Goal: Check status: Check status

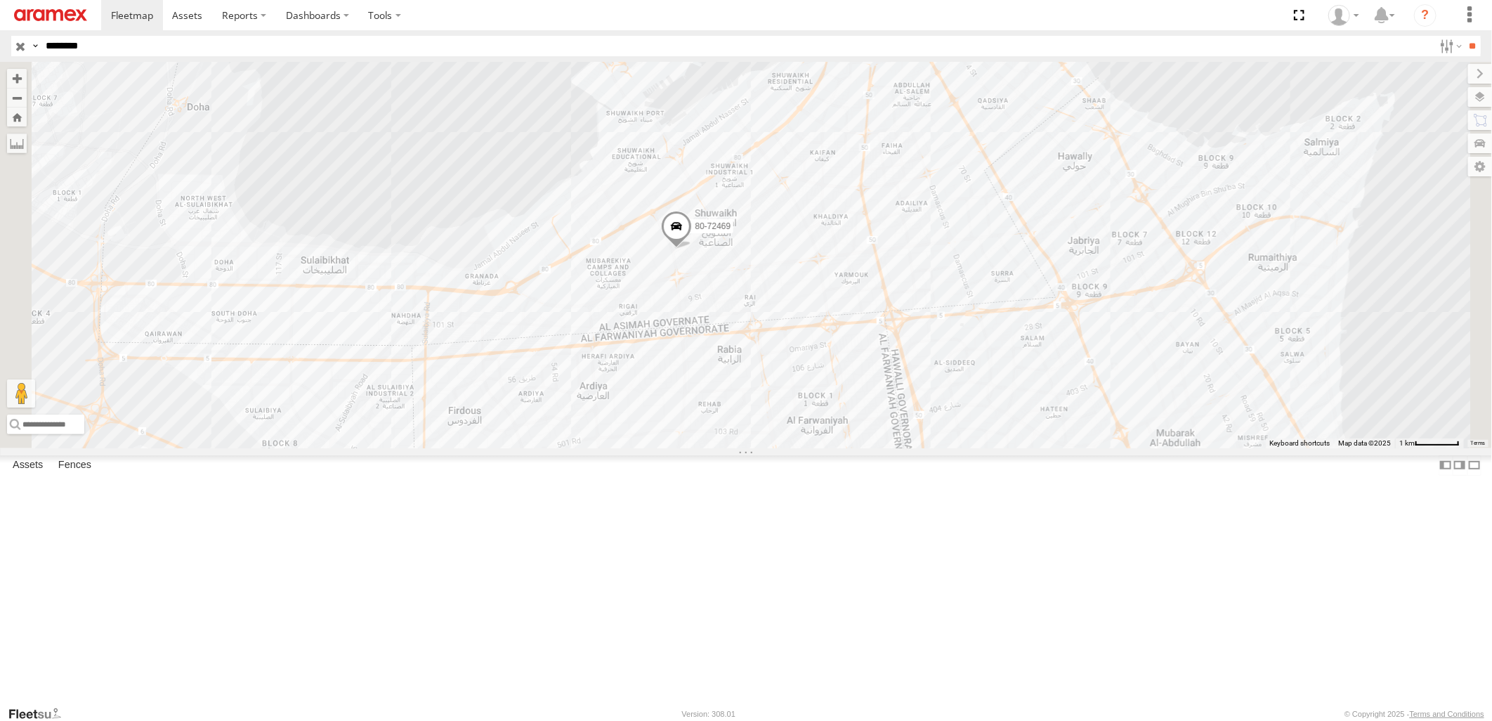
click at [1465, 36] on input "**" at bounding box center [1473, 46] width 16 height 20
drag, startPoint x: 125, startPoint y: 45, endPoint x: -4, endPoint y: 43, distance: 128.6
click at [0, 43] on html at bounding box center [746, 360] width 1492 height 721
paste input "text"
type input "********"
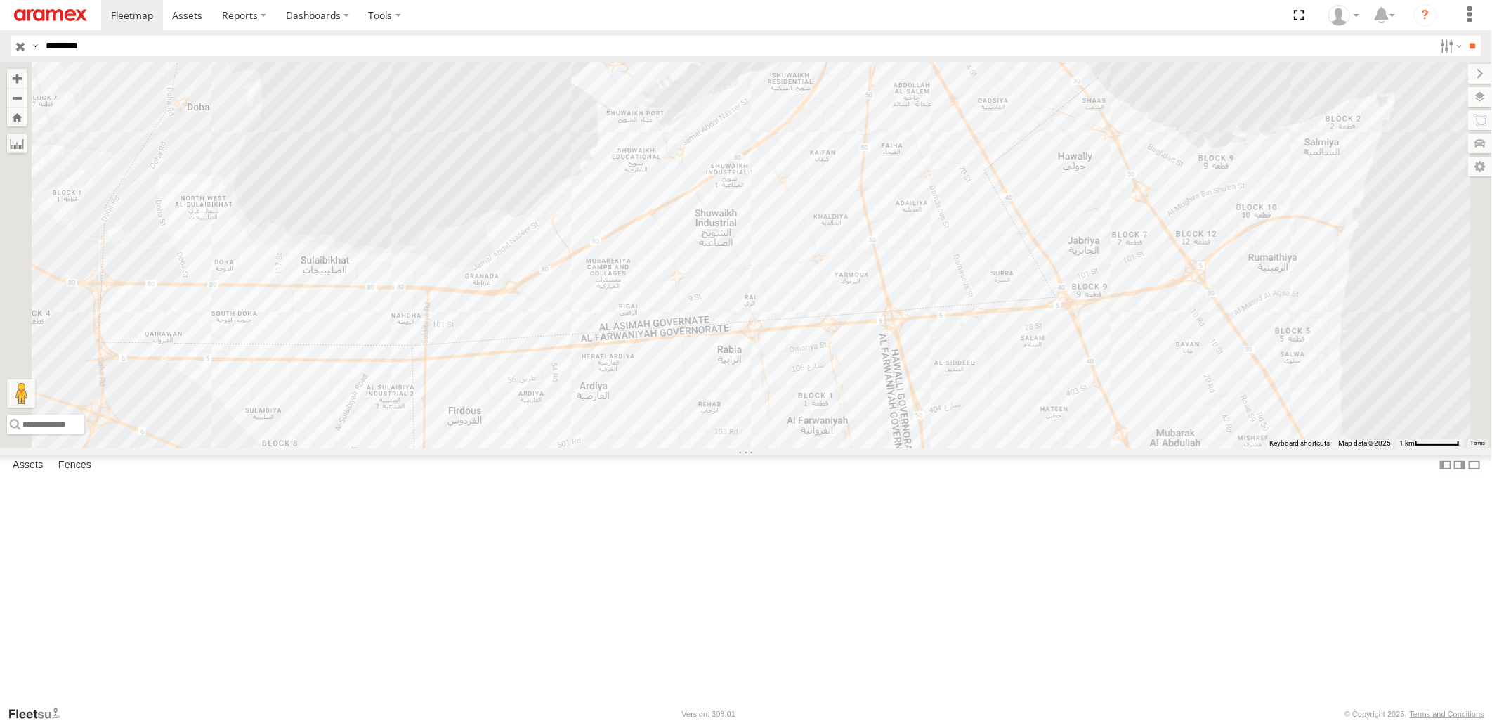
click at [1465, 36] on input "**" at bounding box center [1473, 46] width 16 height 20
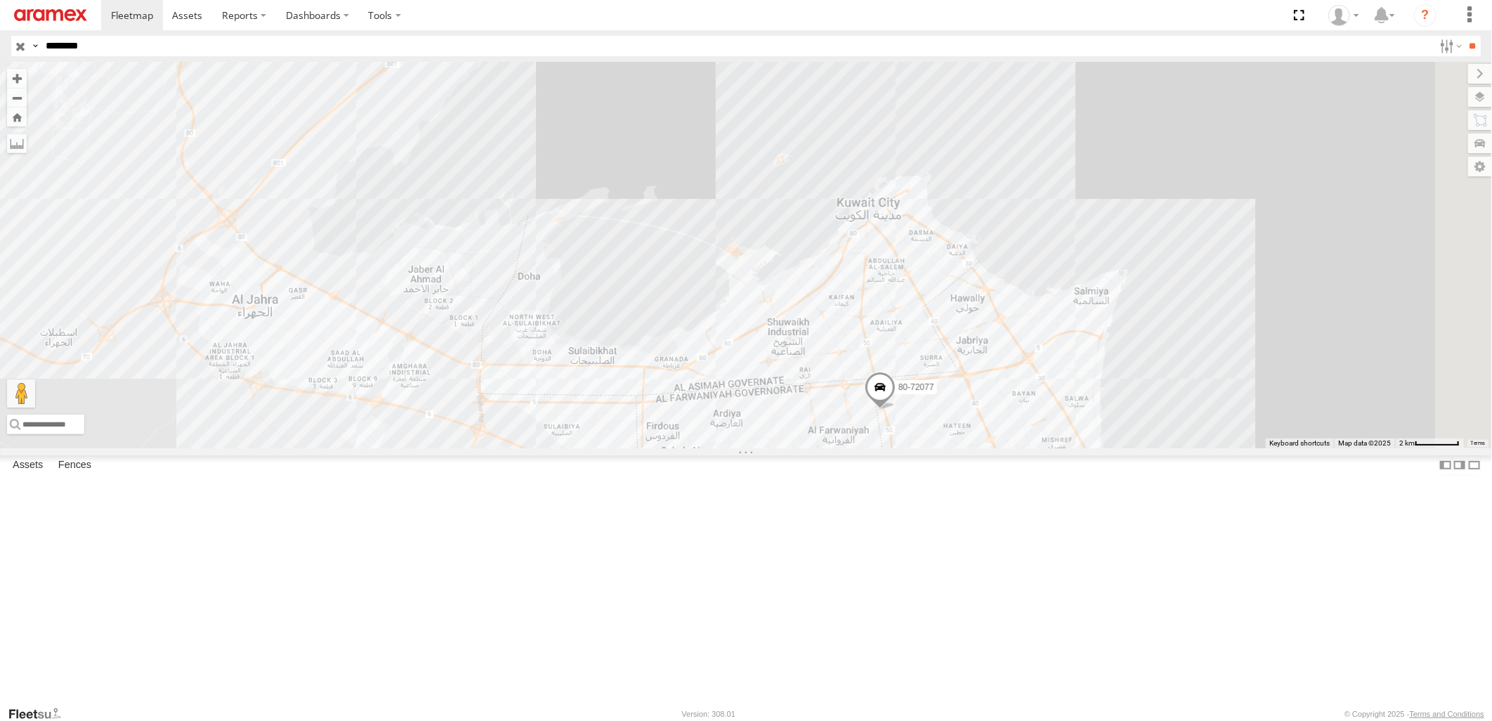
click at [19, 49] on input "button" at bounding box center [20, 46] width 18 height 20
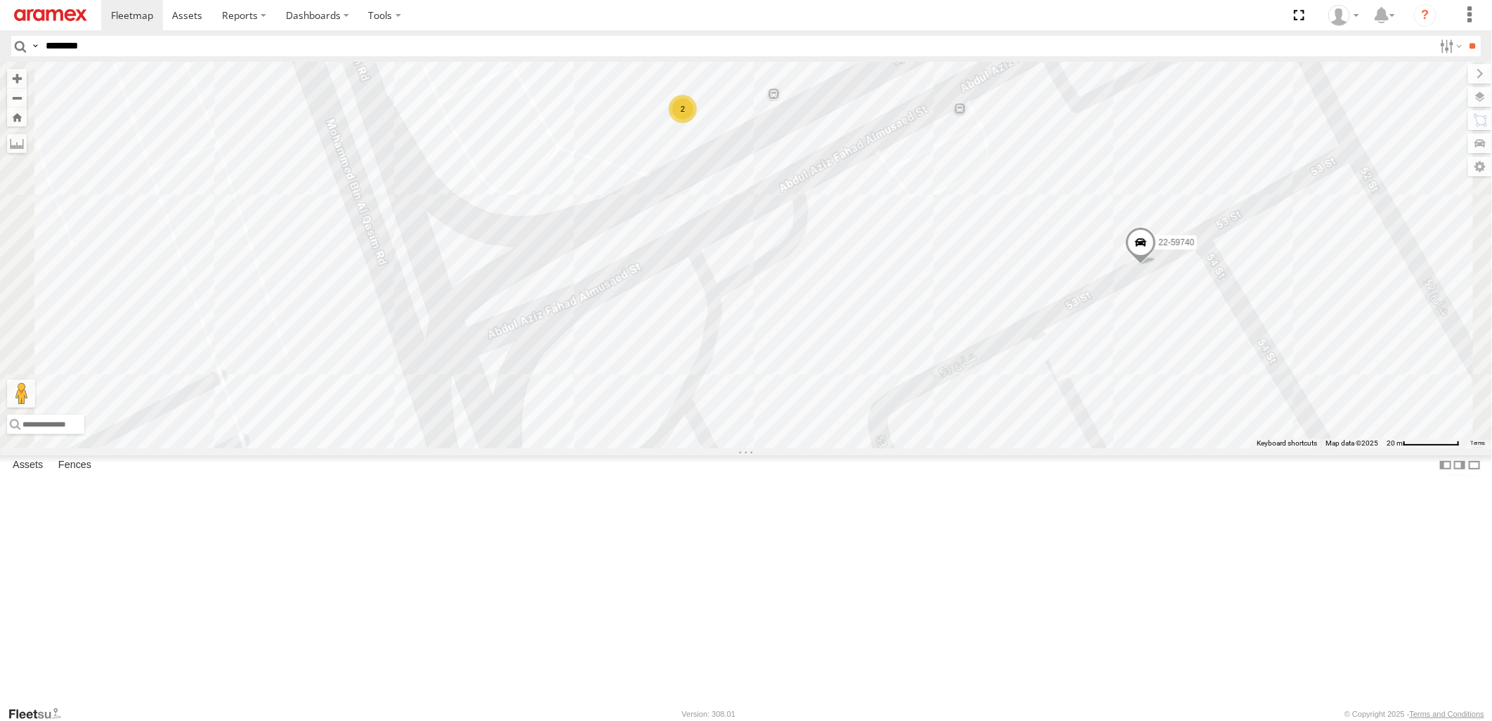
drag, startPoint x: 837, startPoint y: 314, endPoint x: 835, endPoint y: 385, distance: 71.0
click at [835, 385] on div "80-72077 22-68629 22-55242 22-68756 22-59668 22-59635 19-47188 80-72246 19-4959…" at bounding box center [746, 255] width 1492 height 386
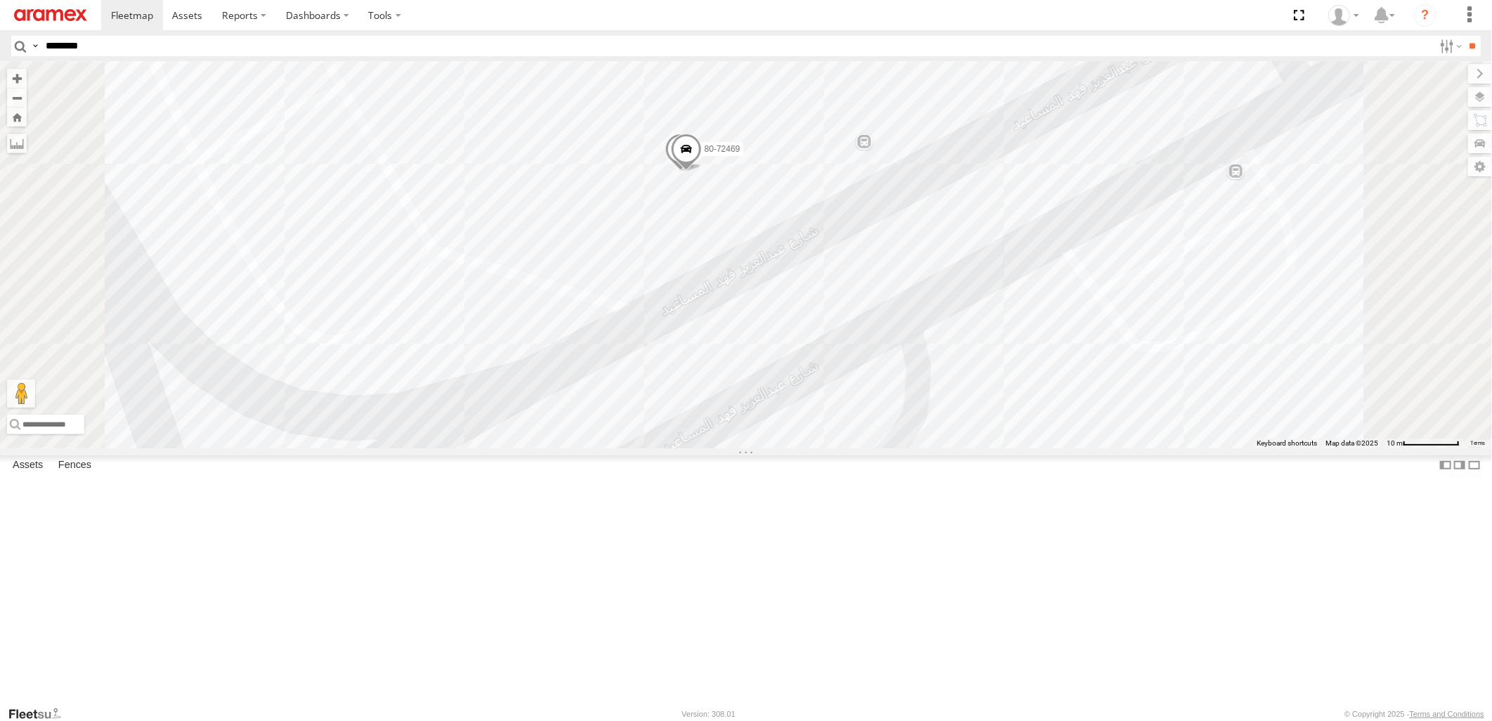
drag, startPoint x: 865, startPoint y: 285, endPoint x: 858, endPoint y: 348, distance: 62.9
click at [858, 348] on div "80-72077 22-68629 22-55242 22-68756 22-59668 22-59635 19-47188 80-72246 19-4959…" at bounding box center [746, 255] width 1492 height 386
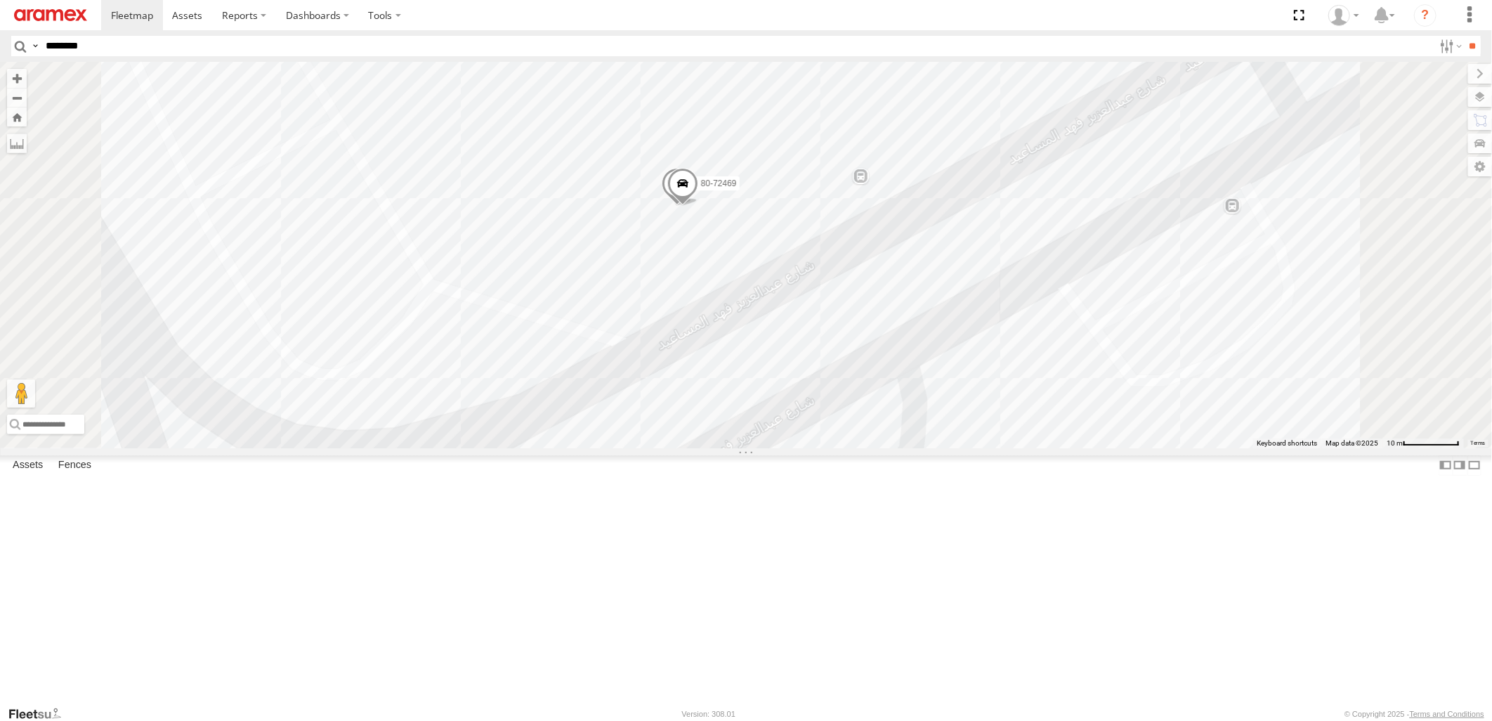
click at [698, 206] on span at bounding box center [682, 187] width 31 height 38
click at [1029, 242] on div "80-72077 22-68629 22-55242 22-68756 22-59668 22-59635 19-47188 80-72246 19-4959…" at bounding box center [746, 255] width 1492 height 386
click at [693, 206] on span at bounding box center [677, 187] width 31 height 38
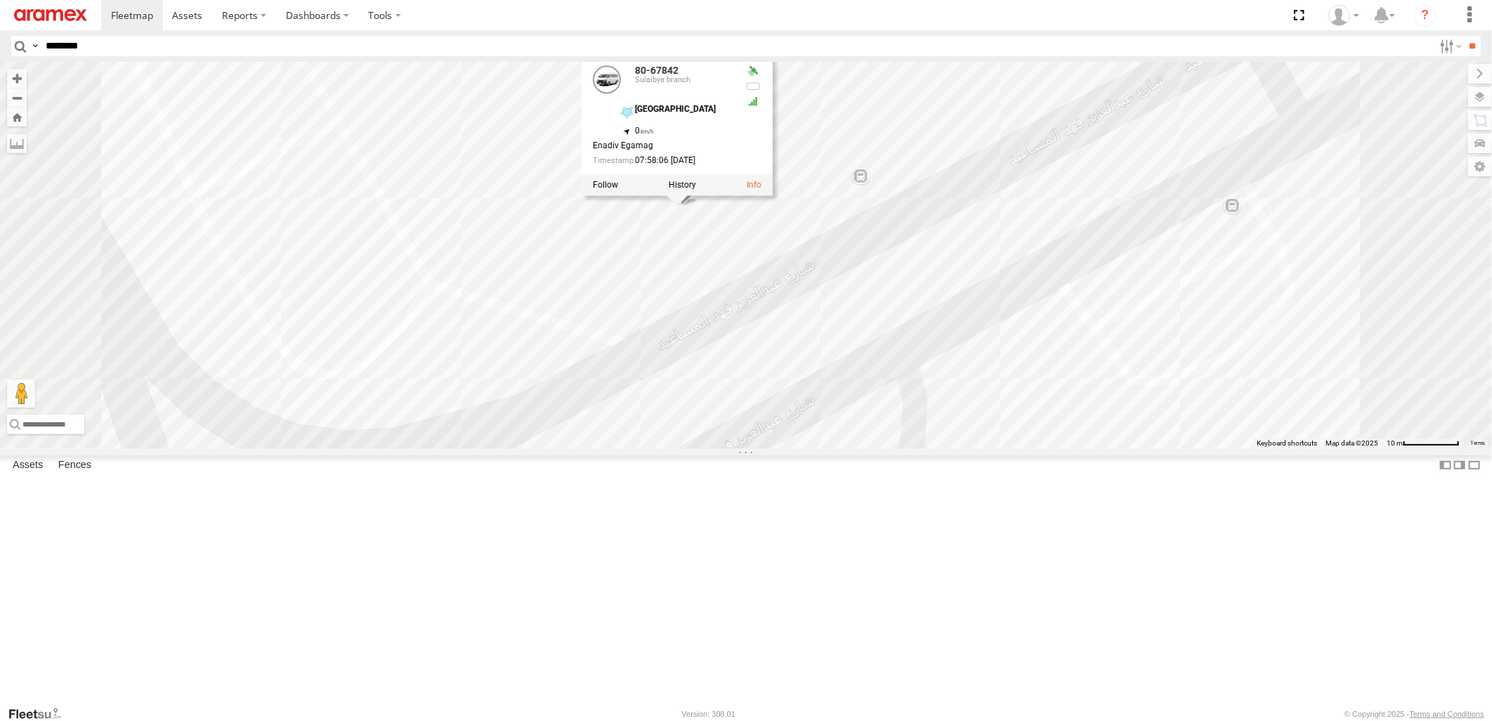
click at [1019, 239] on div "80-72077 22-68629 22-55242 22-68756 22-59668 22-59635 19-47188 80-72246 19-4959…" at bounding box center [746, 255] width 1492 height 386
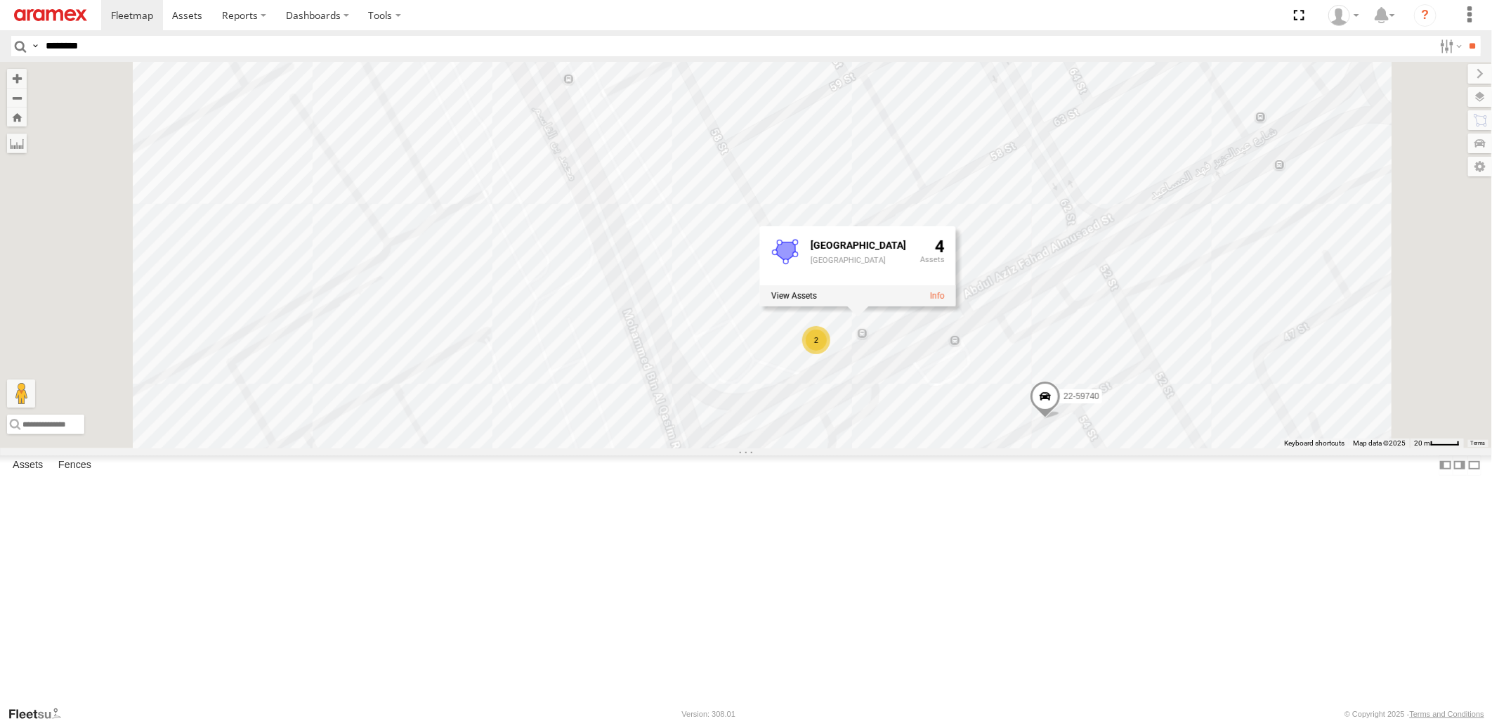
drag, startPoint x: 1121, startPoint y: 570, endPoint x: 1026, endPoint y: 447, distance: 155.3
click at [1026, 447] on div "80-72077 22-68629 22-55242 22-68756 22-59668 22-59635 19-47188 80-72246 19-4959…" at bounding box center [746, 255] width 1492 height 386
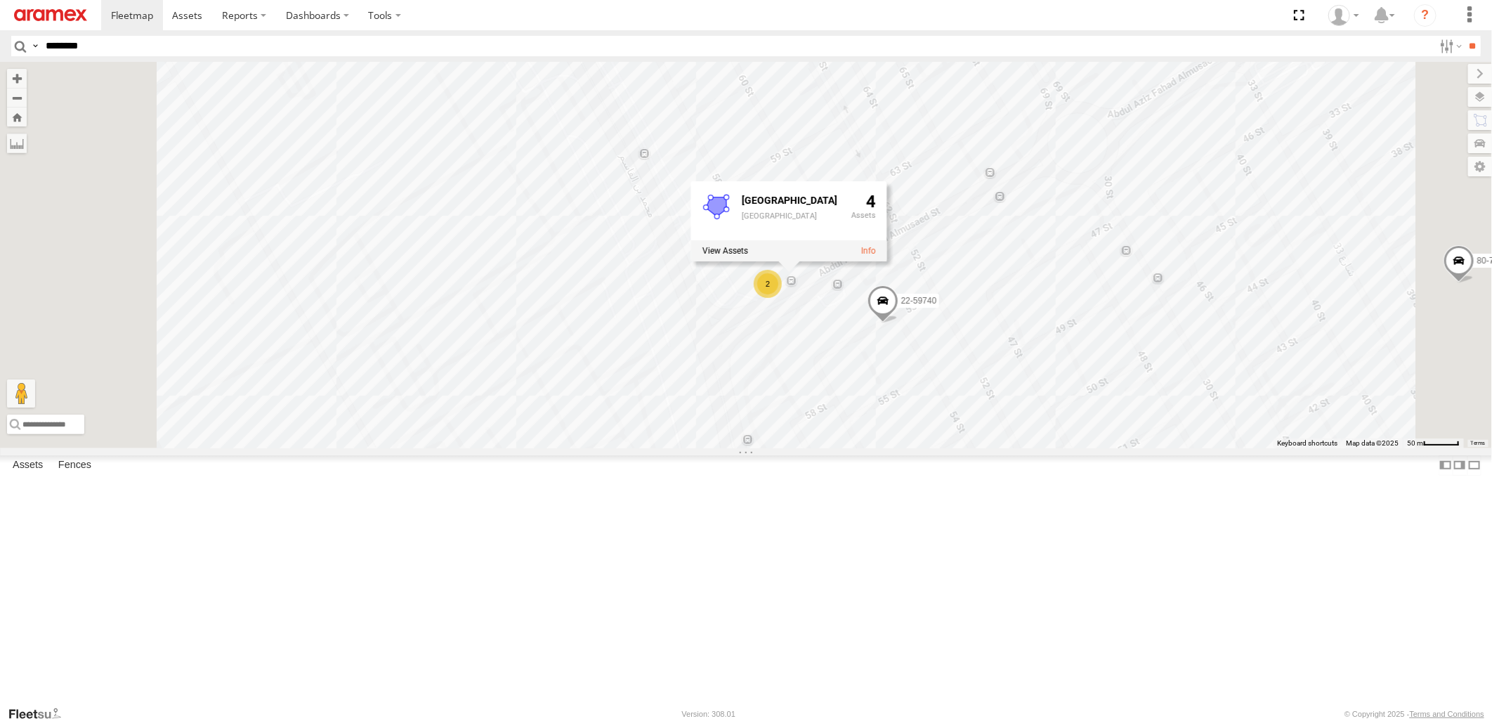
click at [1127, 448] on div "80-72077 22-68629 22-55242 22-68756 22-59668 22-59635 19-47188 80-72246 19-4959…" at bounding box center [746, 255] width 1492 height 386
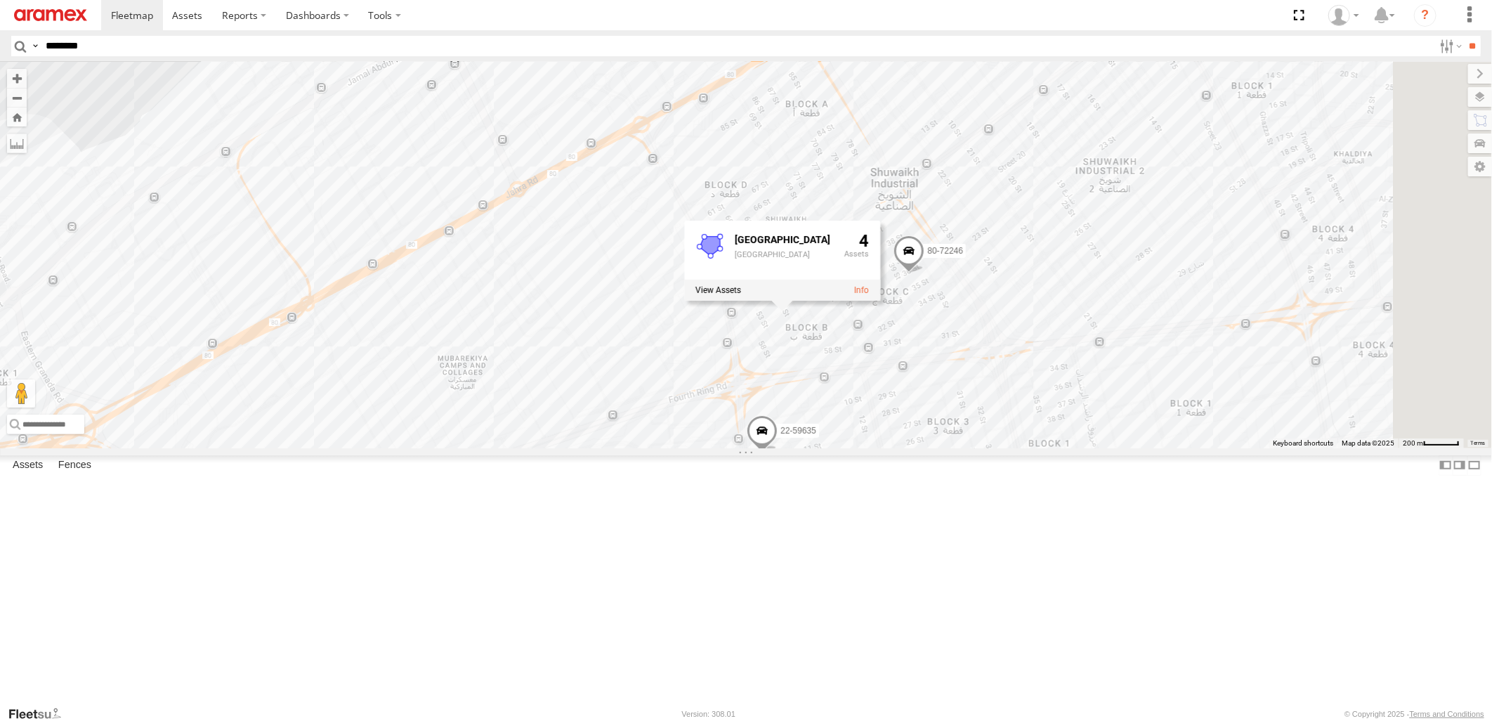
drag, startPoint x: 1319, startPoint y: 606, endPoint x: 1128, endPoint y: 468, distance: 236.0
click at [1128, 448] on div "80-72077 22-68629 22-55242 22-68756 22-59668 22-59635 19-47188 80-72246 19-4959…" at bounding box center [746, 255] width 1492 height 386
click at [923, 273] on span at bounding box center [907, 254] width 31 height 38
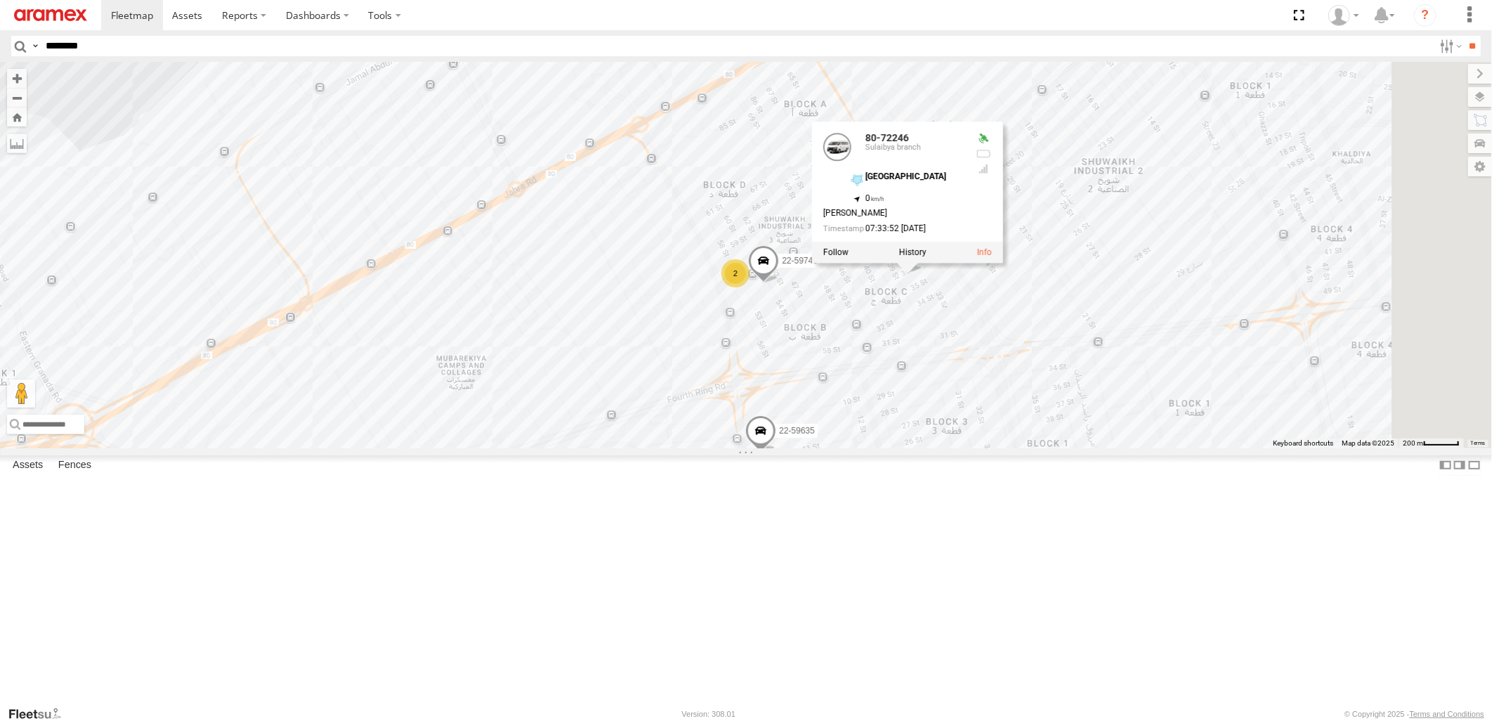
click at [776, 453] on span at bounding box center [760, 434] width 31 height 38
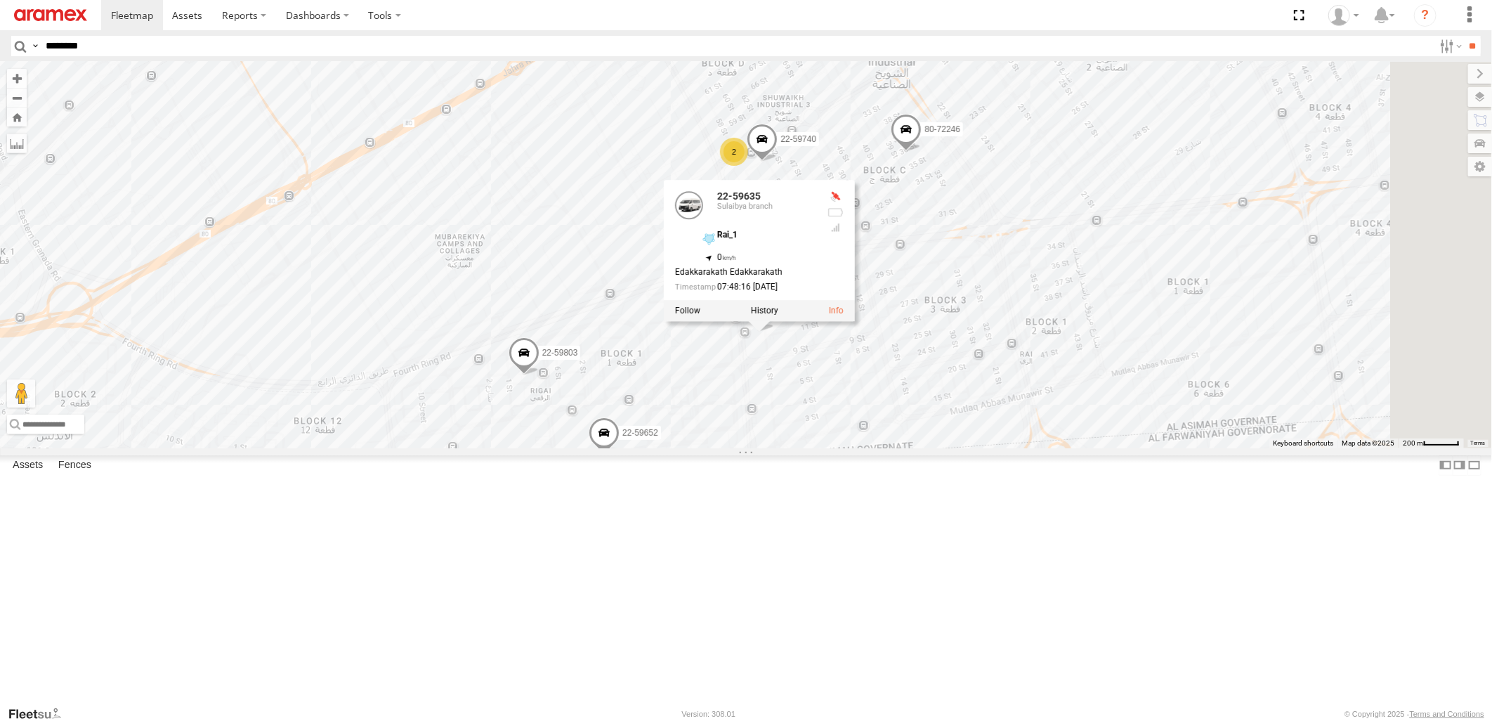
drag, startPoint x: 1117, startPoint y: 599, endPoint x: 1116, endPoint y: 476, distance: 123.7
click at [1116, 448] on div "80-72077 22-68629 22-55242 22-68756 22-59668 22-59635 19-47188 80-72246 19-4959…" at bounding box center [746, 255] width 1492 height 386
click at [540, 375] on span at bounding box center [524, 356] width 31 height 38
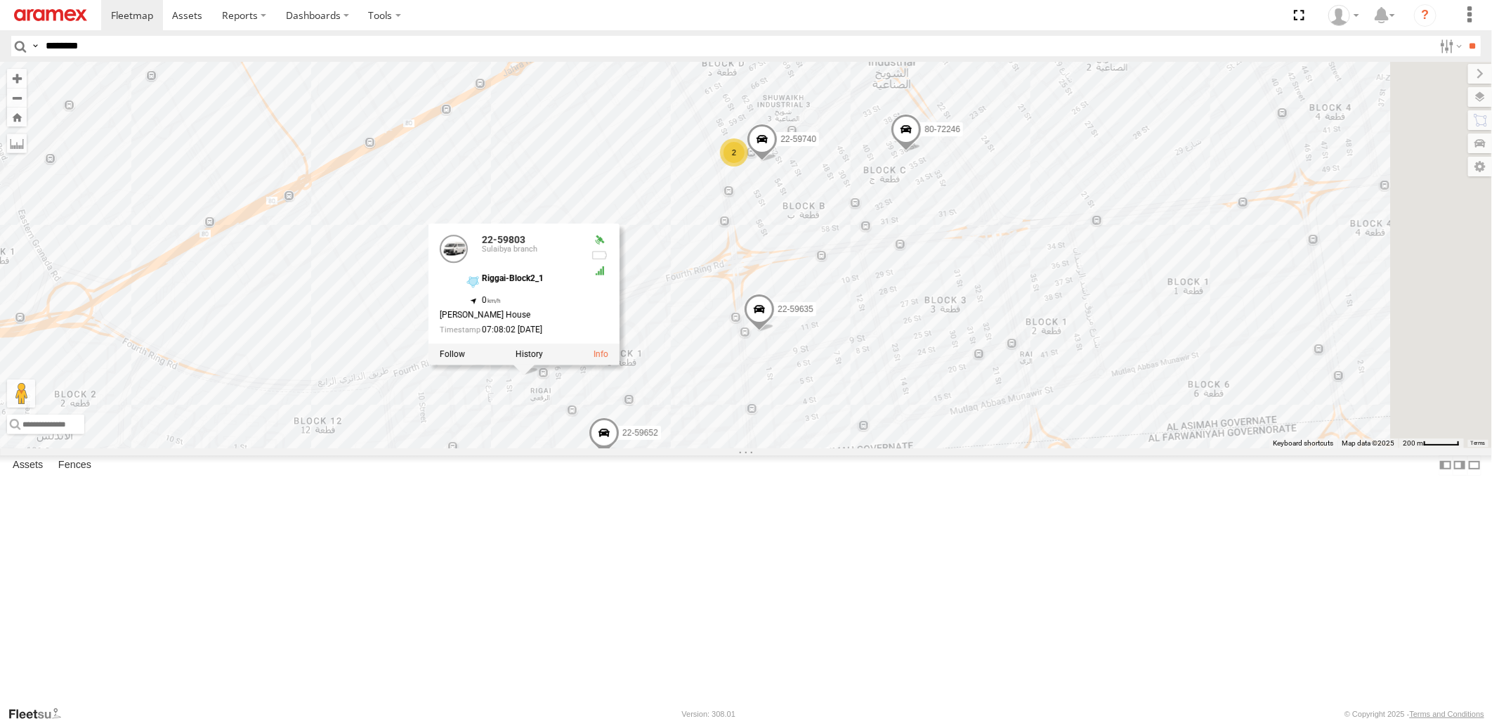
click at [922, 448] on div "80-72077 22-68629 22-55242 22-68756 22-59668 22-59635 19-47188 80-72246 19-4959…" at bounding box center [746, 255] width 1492 height 386
click at [620, 455] on span at bounding box center [604, 436] width 31 height 38
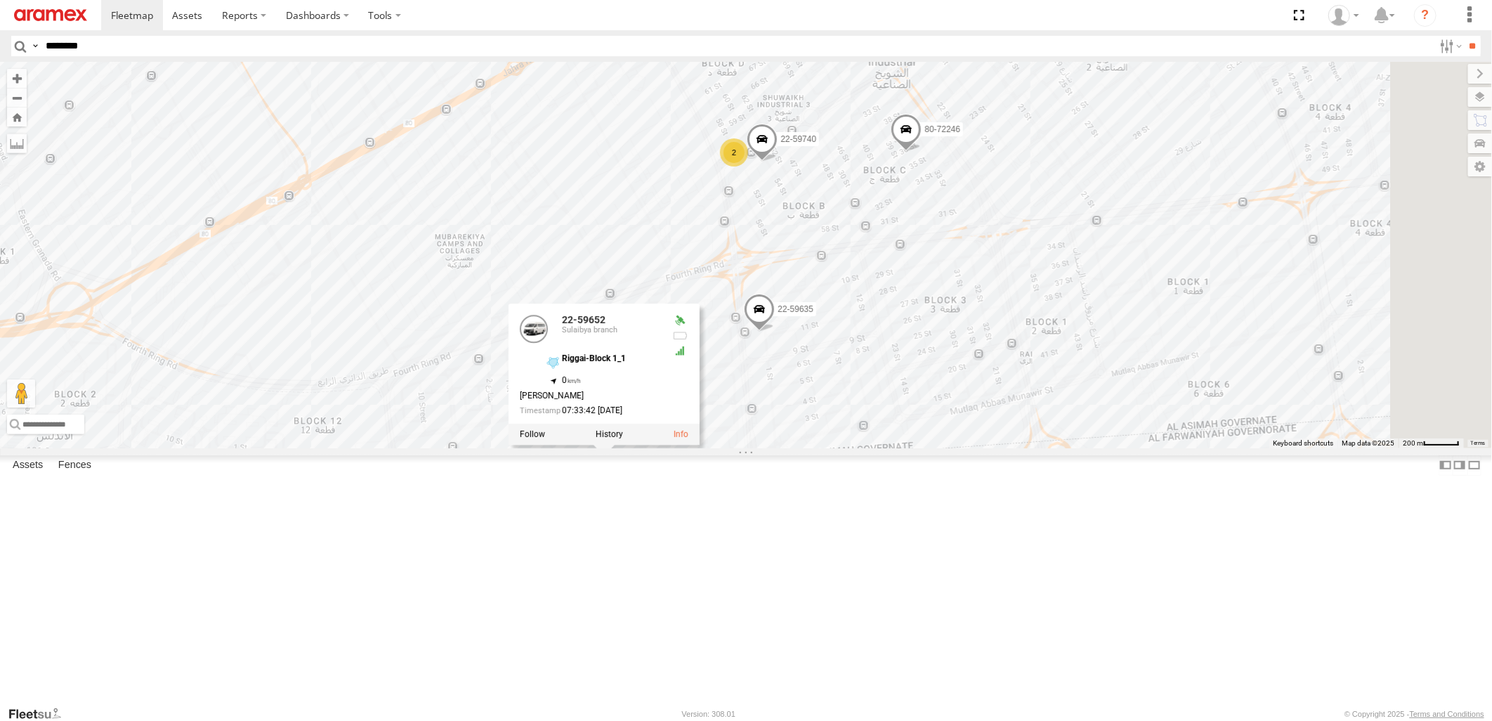
click at [618, 487] on span at bounding box center [602, 468] width 31 height 38
click at [589, 500] on span at bounding box center [574, 481] width 31 height 38
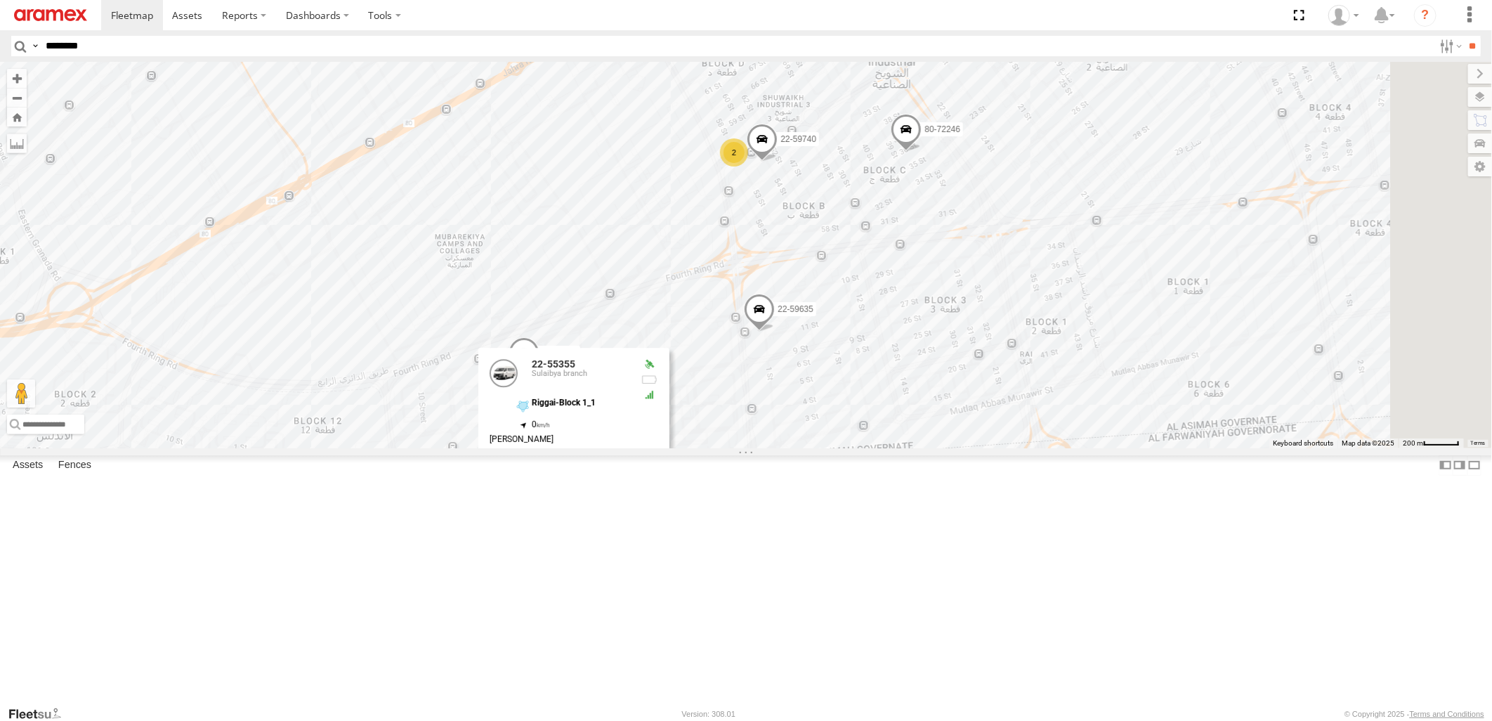
click at [426, 490] on span at bounding box center [411, 471] width 31 height 38
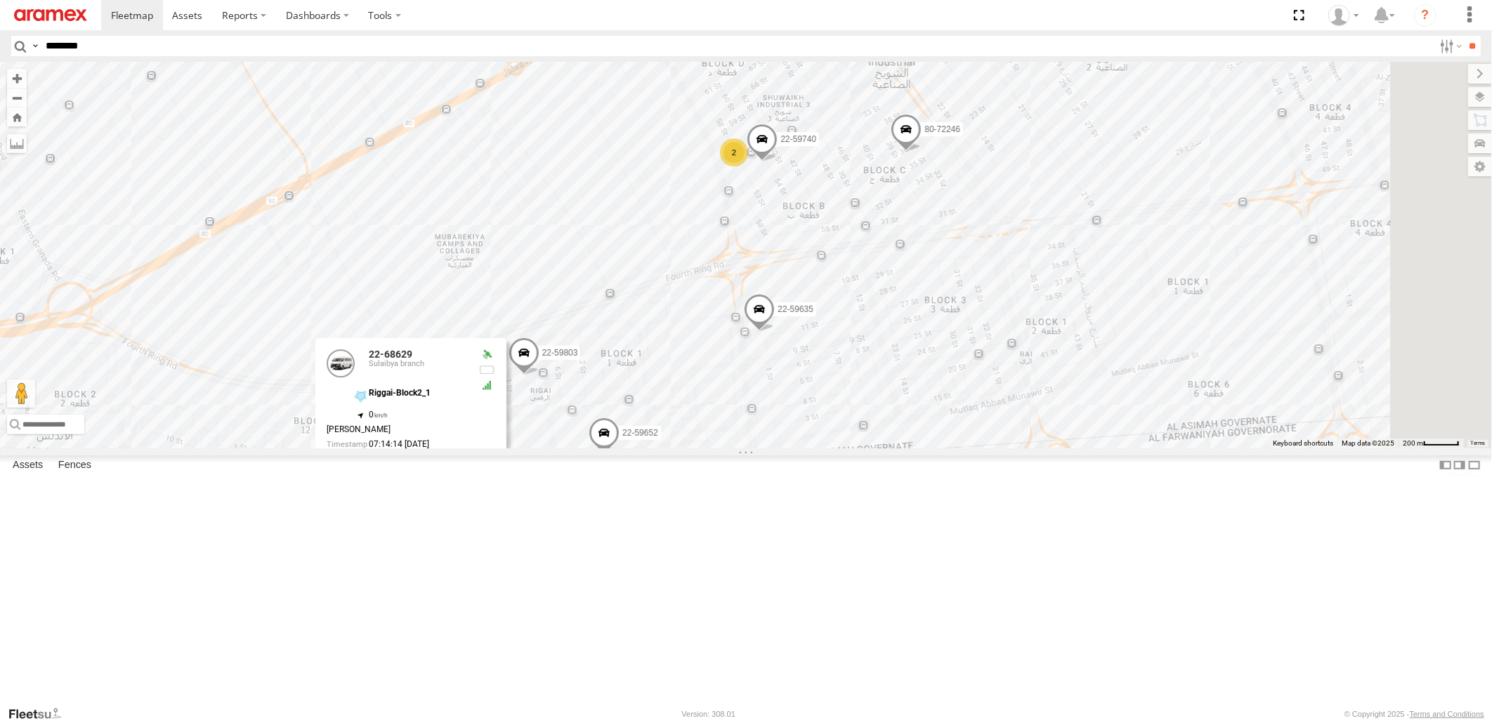
click at [914, 384] on div "80-72077 22-68629 22-55242 22-68756 22-59668 22-59635 19-47188 80-72246 19-4959…" at bounding box center [746, 255] width 1492 height 386
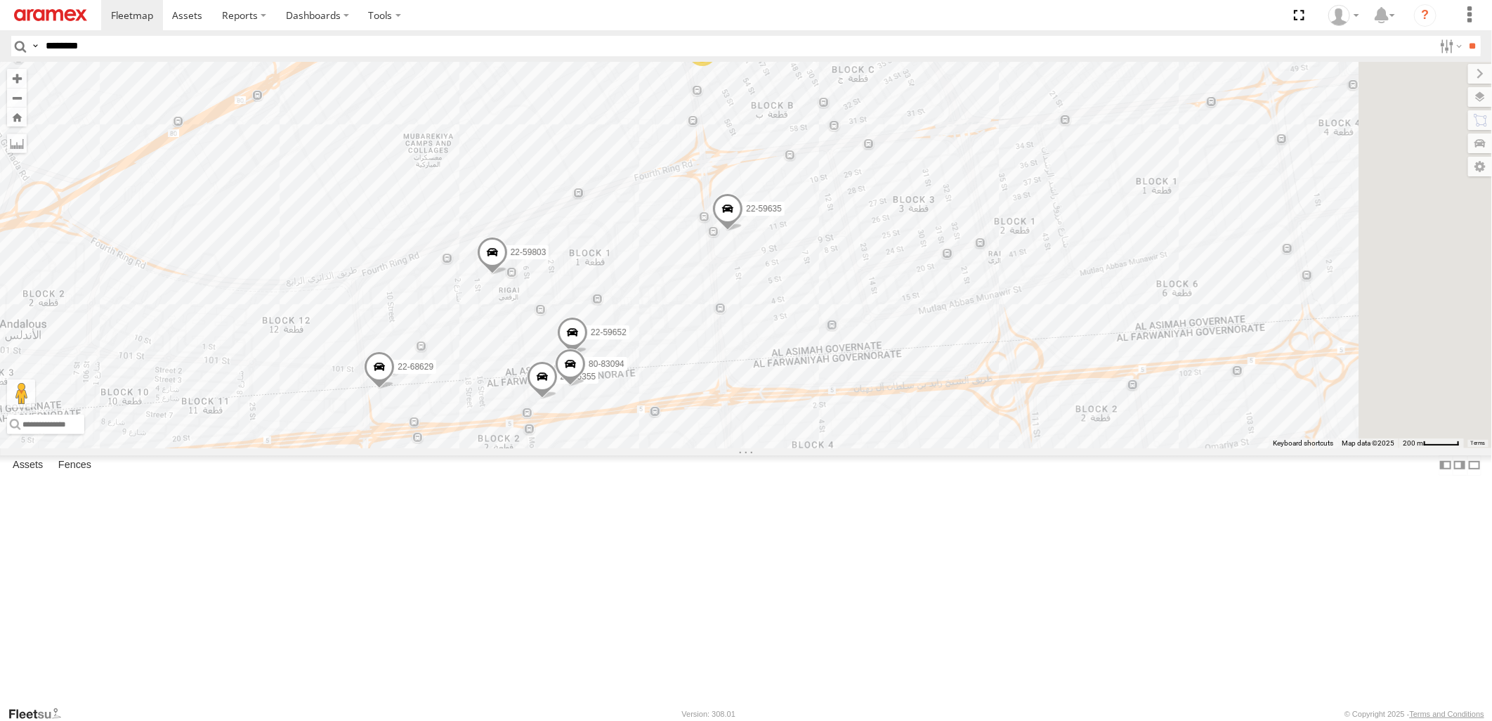
drag, startPoint x: 995, startPoint y: 637, endPoint x: 963, endPoint y: 529, distance: 112.2
click at [963, 448] on div "80-72077 22-68629 22-55242 22-68756 22-59668 22-59635 19-47188 80-72246 19-4959…" at bounding box center [746, 255] width 1492 height 386
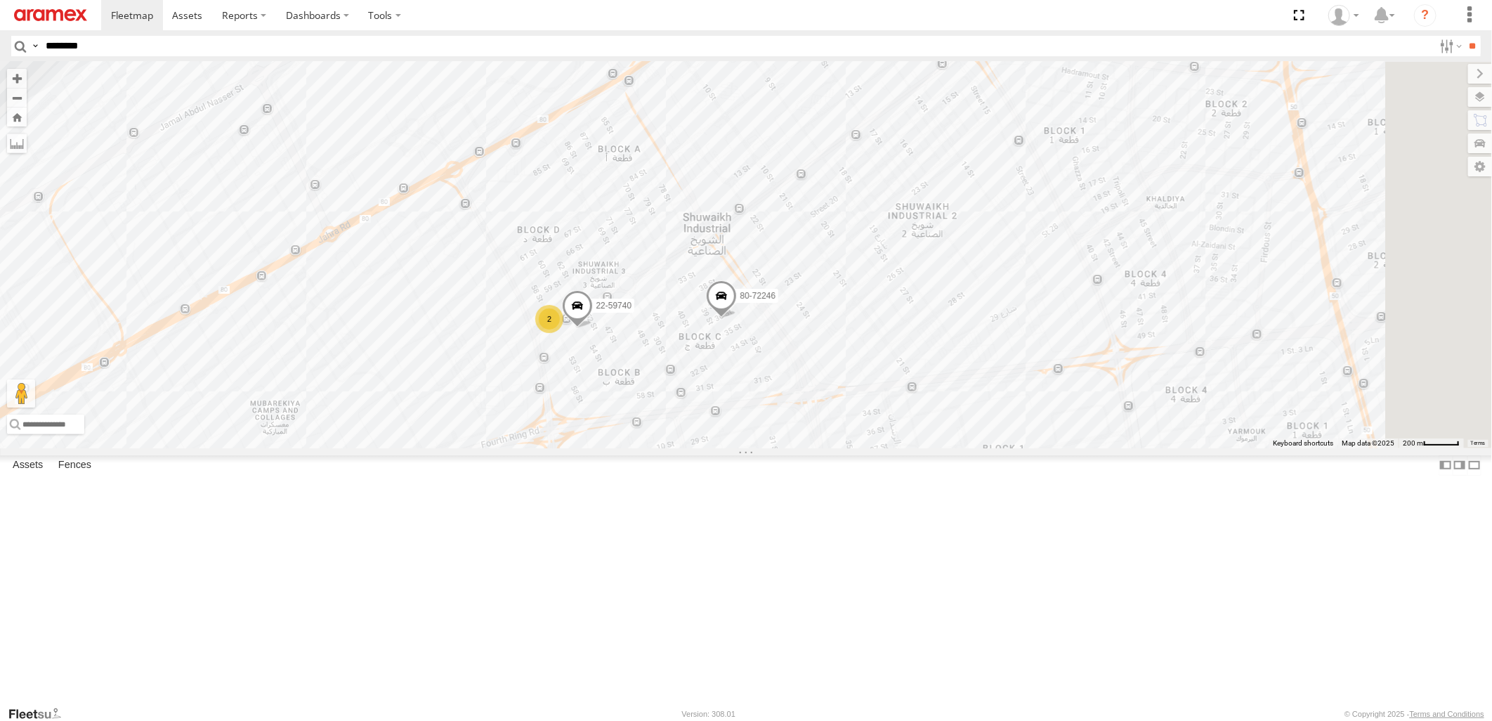
drag, startPoint x: 1202, startPoint y: 204, endPoint x: 1050, endPoint y: 486, distance: 320.6
click at [1050, 448] on div "80-72077 22-68629 22-55242 22-68756 22-59668 22-59635 19-47188 80-72246 19-4959…" at bounding box center [746, 255] width 1492 height 386
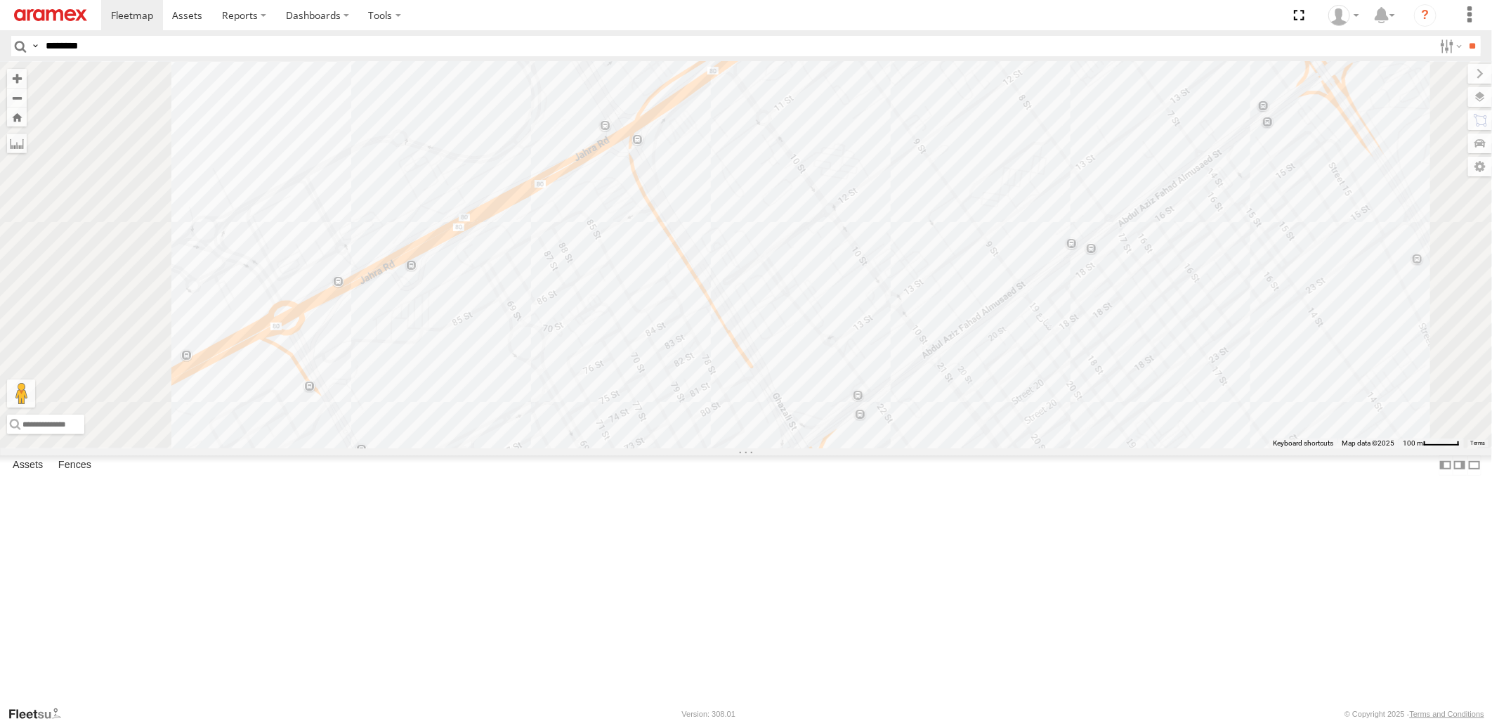
drag, startPoint x: 971, startPoint y: 415, endPoint x: 1091, endPoint y: 214, distance: 234.1
click at [1070, 230] on div "80-72077 22-68629 22-55242 22-68756 22-59668 22-59635 19-47188 80-72246 19-4959…" at bounding box center [746, 255] width 1492 height 386
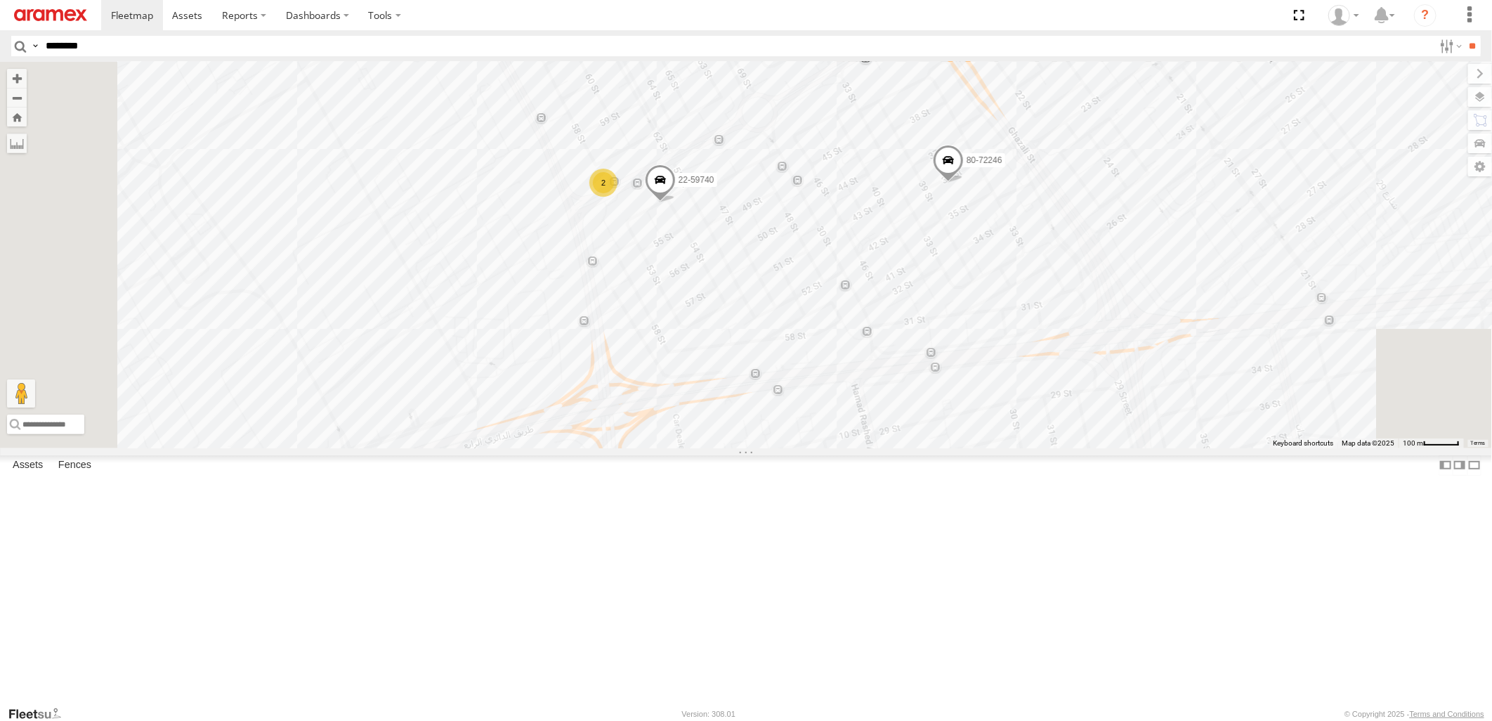
drag, startPoint x: 1057, startPoint y: 445, endPoint x: 1057, endPoint y: 222, distance: 223.4
click at [1057, 222] on div "80-72077 22-68629 22-55242 22-68756 22-59668 22-59635 19-47188 80-72246 19-4959…" at bounding box center [746, 255] width 1492 height 386
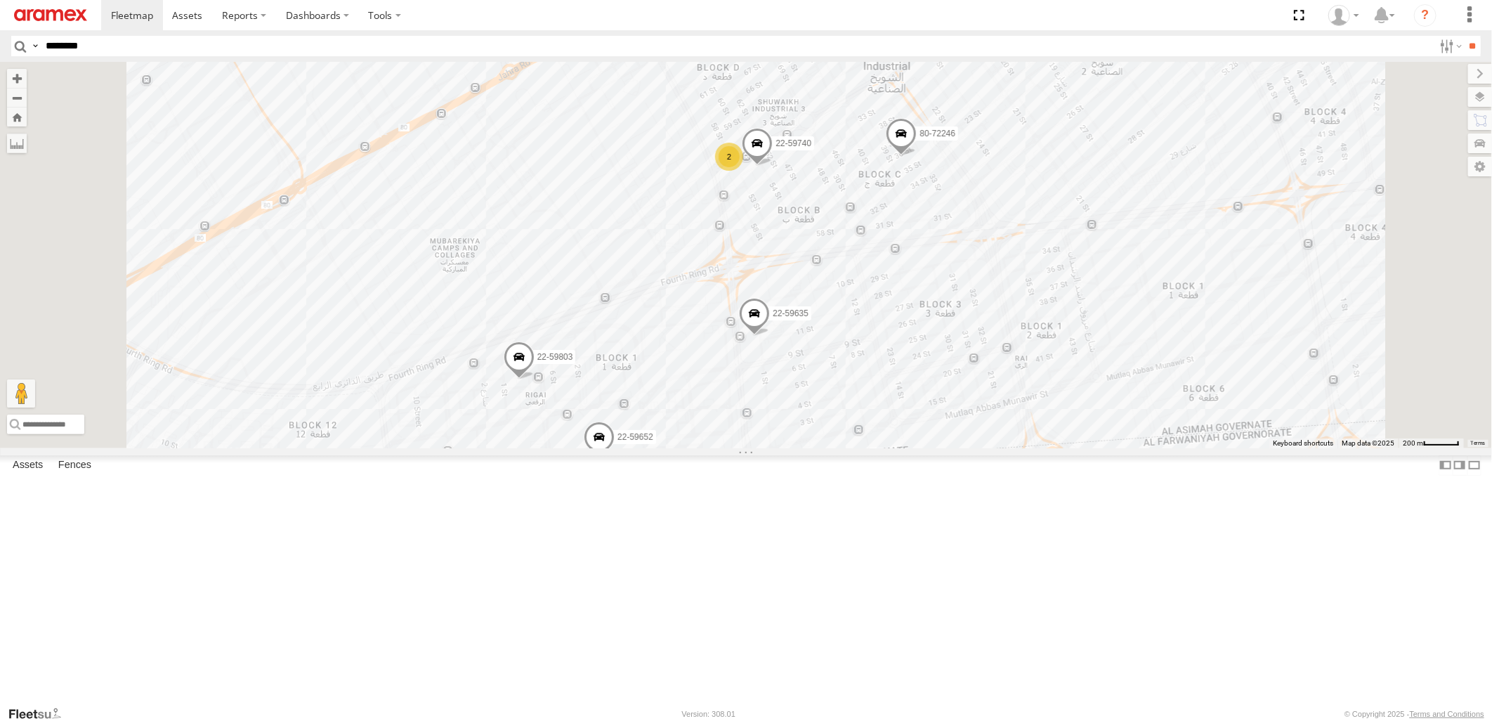
drag, startPoint x: 1122, startPoint y: 584, endPoint x: 1122, endPoint y: 346, distance: 237.5
click at [1122, 347] on div "80-72077 22-68629 22-55242 22-68756 22-59668 22-59635 19-47188 80-72246 19-4959…" at bounding box center [746, 255] width 1492 height 386
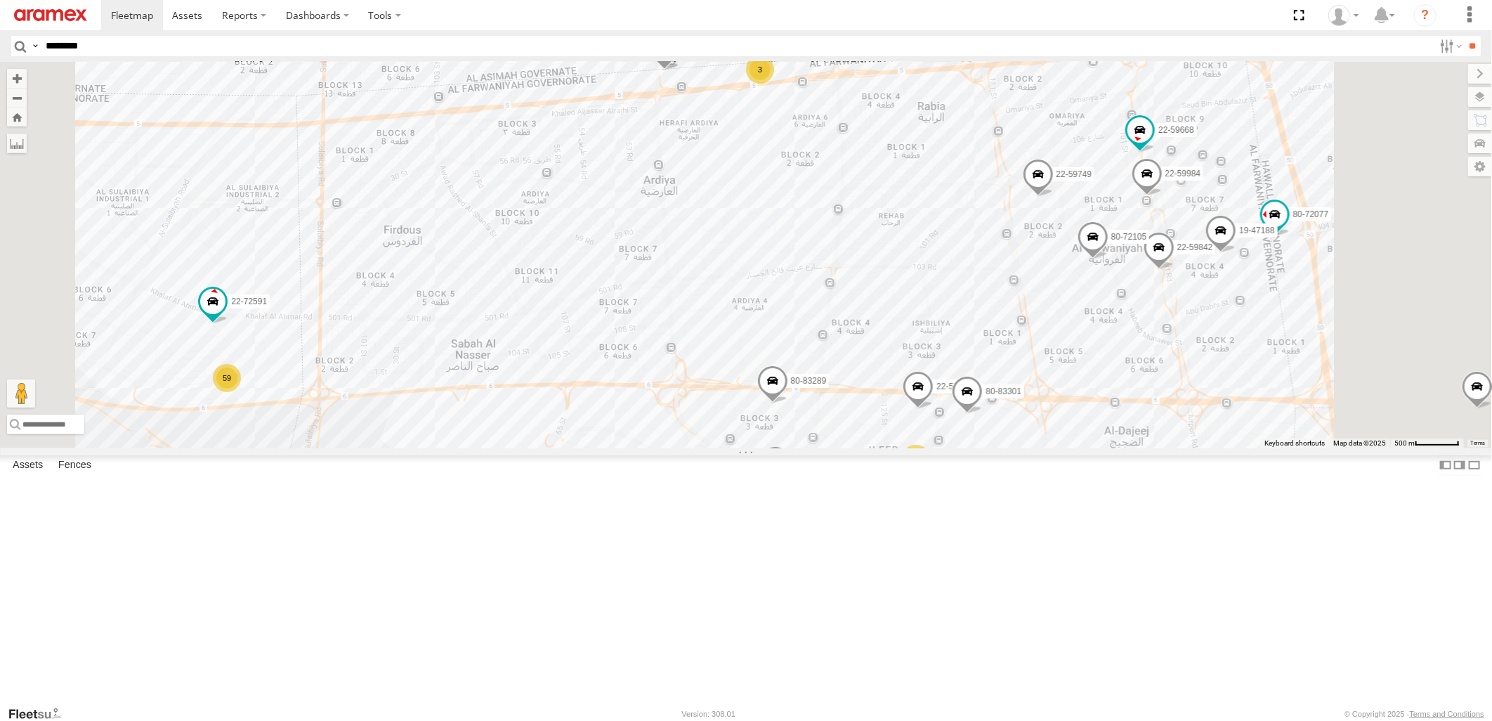
drag, startPoint x: 1103, startPoint y: 468, endPoint x: 1100, endPoint y: 356, distance: 111.8
click at [1100, 356] on div "80-72077 22-68629 22-55242 22-68756 22-59668 22-59635 19-47188 80-72246 19-4959…" at bounding box center [746, 255] width 1492 height 386
click at [861, 484] on span at bounding box center [845, 465] width 31 height 38
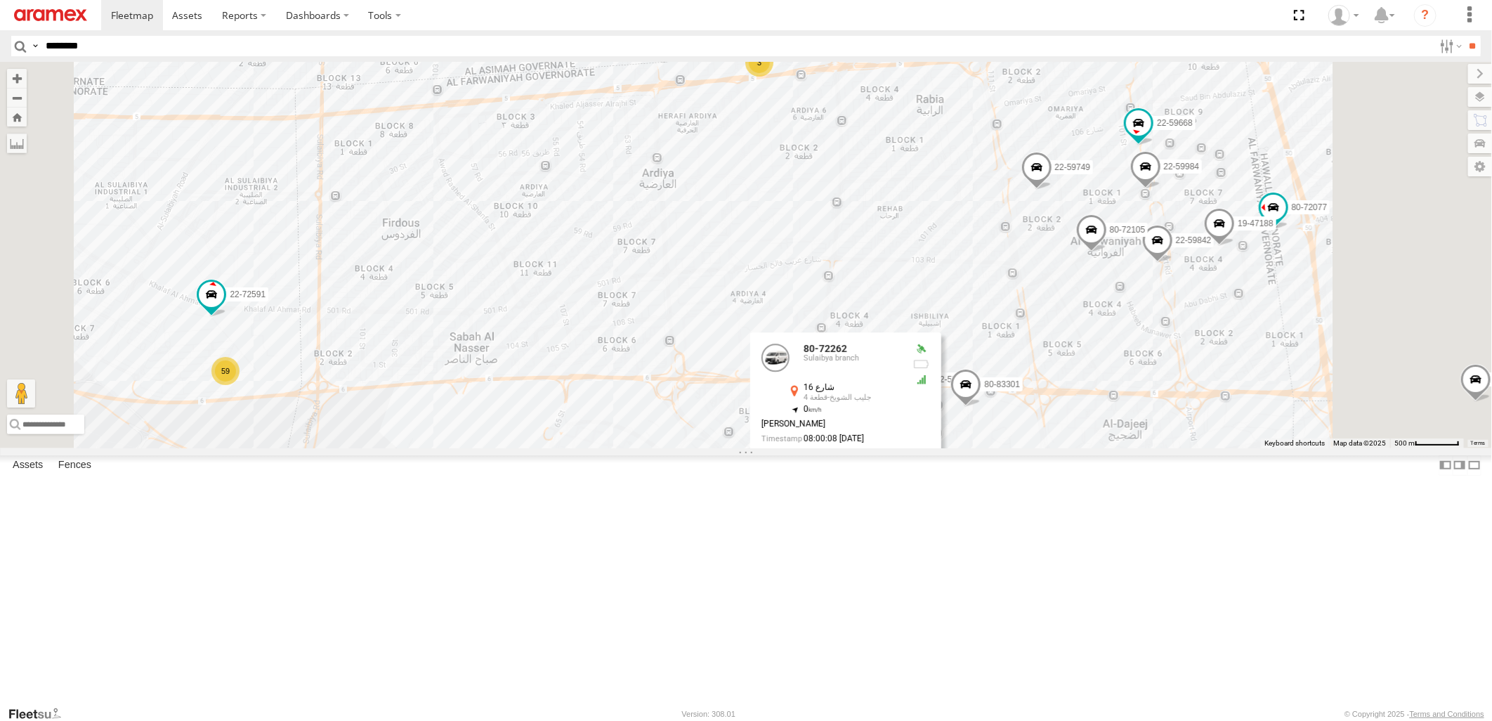
click at [1275, 448] on div "80-72077 22-68629 22-55242 22-68756 22-59668 22-59635 19-47188 80-72246 19-4959…" at bounding box center [746, 255] width 1492 height 386
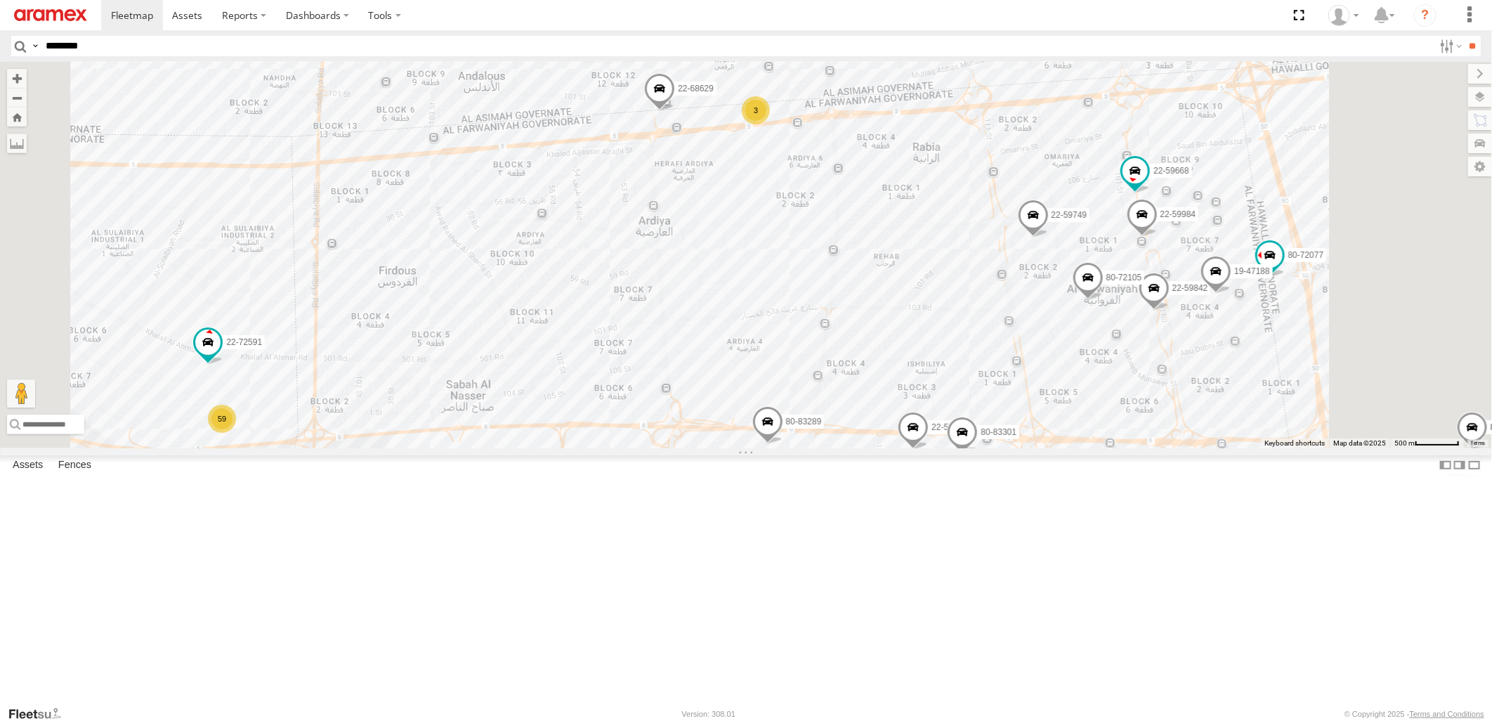
drag, startPoint x: 1228, startPoint y: 607, endPoint x: 1225, endPoint y: 666, distance: 59.1
click at [1225, 448] on div "80-72077 22-68629 22-55242 22-68756 22-59668 22-59635 19-47188 80-72246 19-4959…" at bounding box center [746, 255] width 1492 height 386
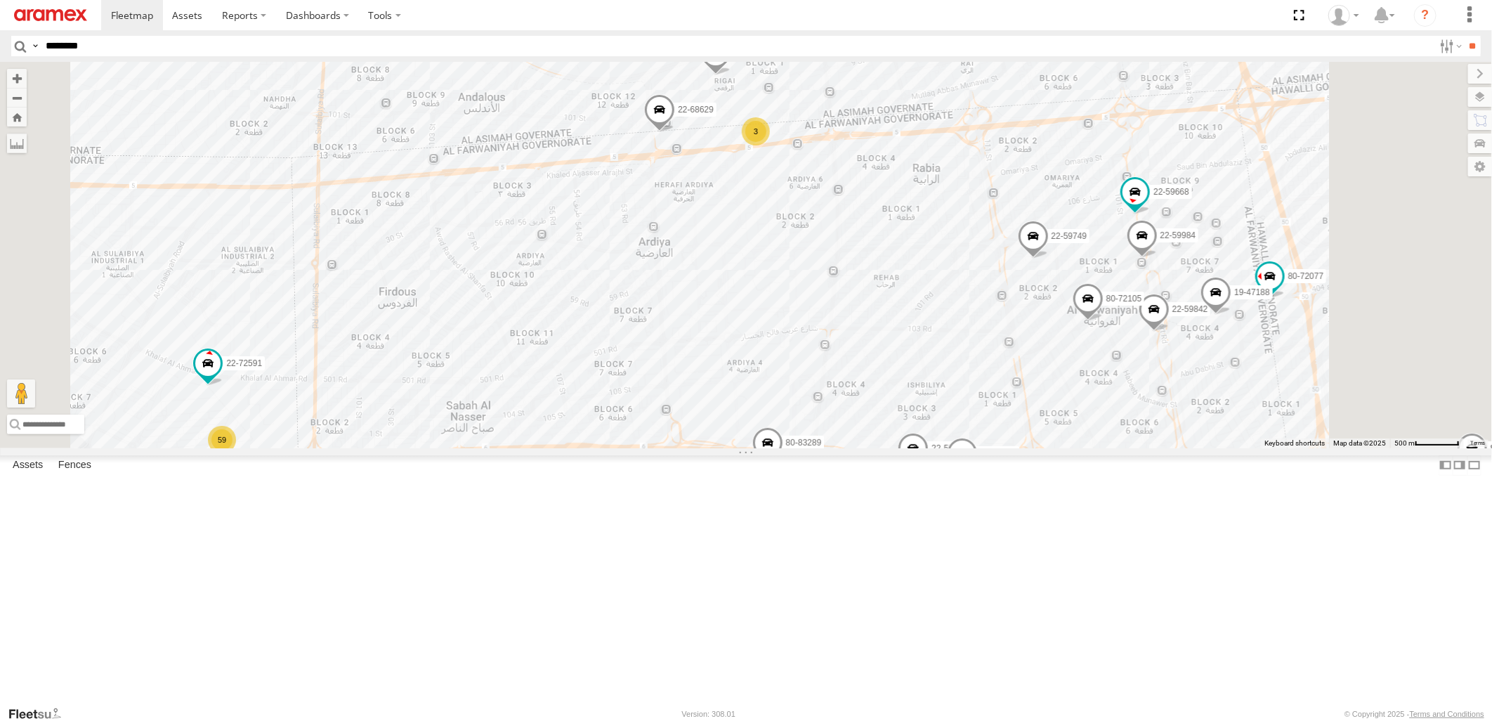
click at [1104, 321] on span at bounding box center [1088, 302] width 31 height 38
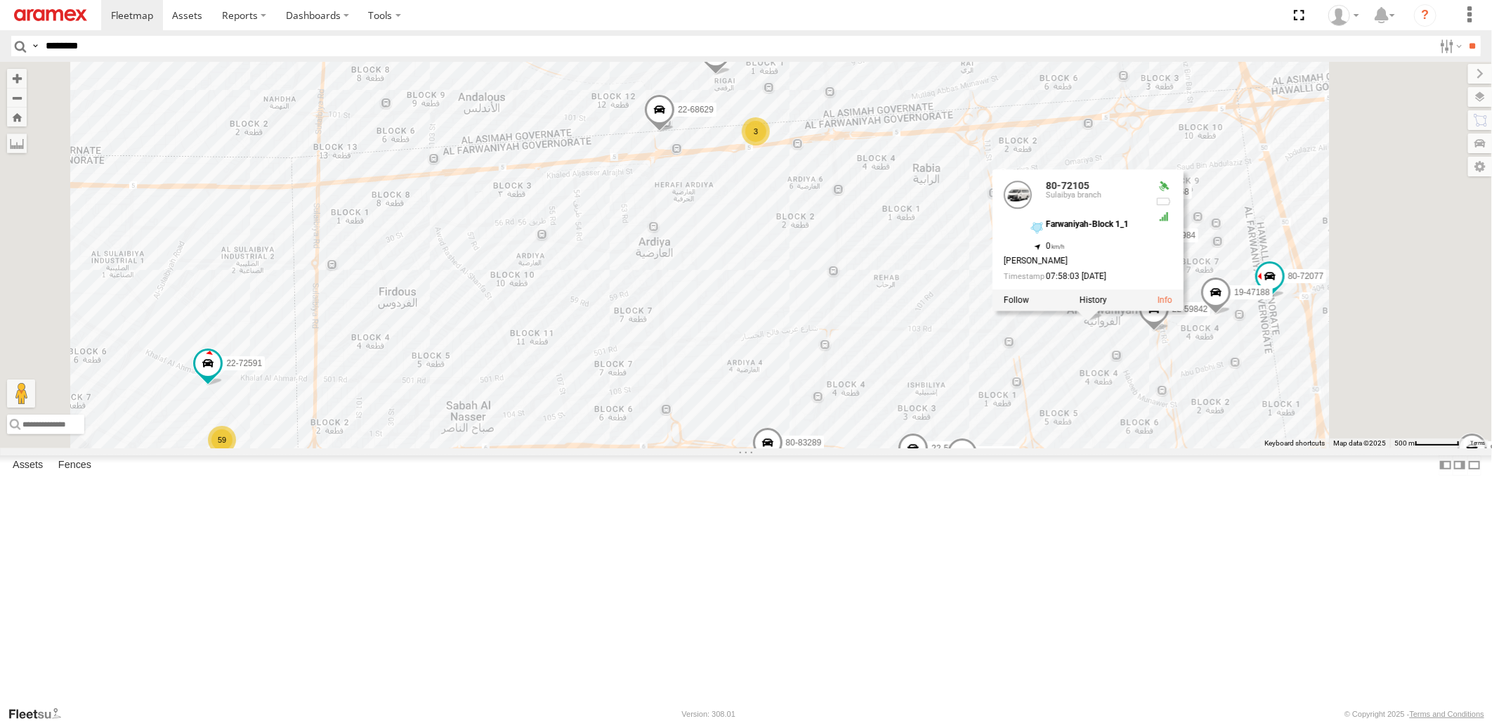
click at [1228, 448] on div "80-72077 22-68629 22-55242 22-68756 22-59668 22-59635 19-47188 80-72246 19-4959…" at bounding box center [746, 255] width 1492 height 386
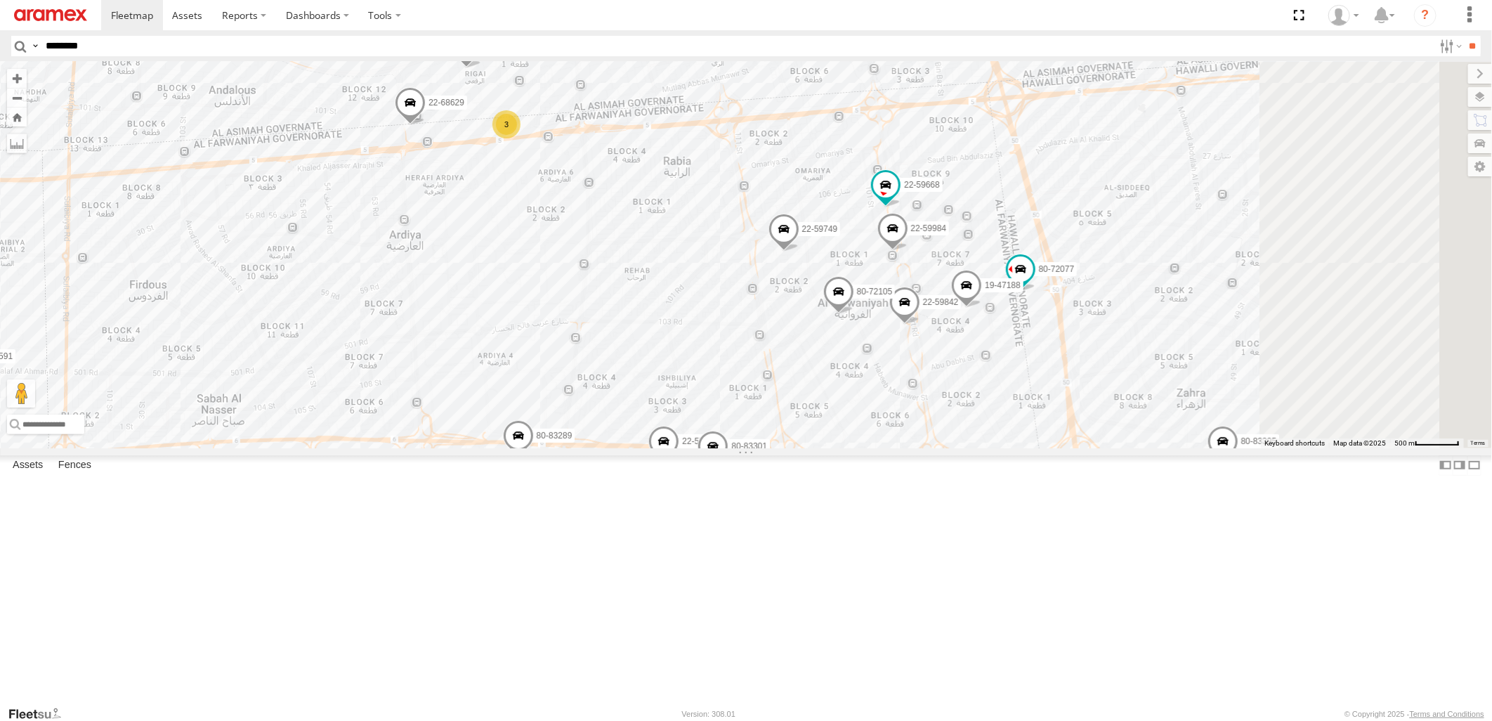
drag, startPoint x: 1385, startPoint y: 653, endPoint x: 1128, endPoint y: 650, distance: 257.2
click at [1128, 448] on div "80-72077 22-68629 22-55242 22-68756 22-59668 22-59635 19-47188 80-72246 19-4959…" at bounding box center [746, 255] width 1492 height 386
click at [1033, 282] on span at bounding box center [1020, 268] width 25 height 25
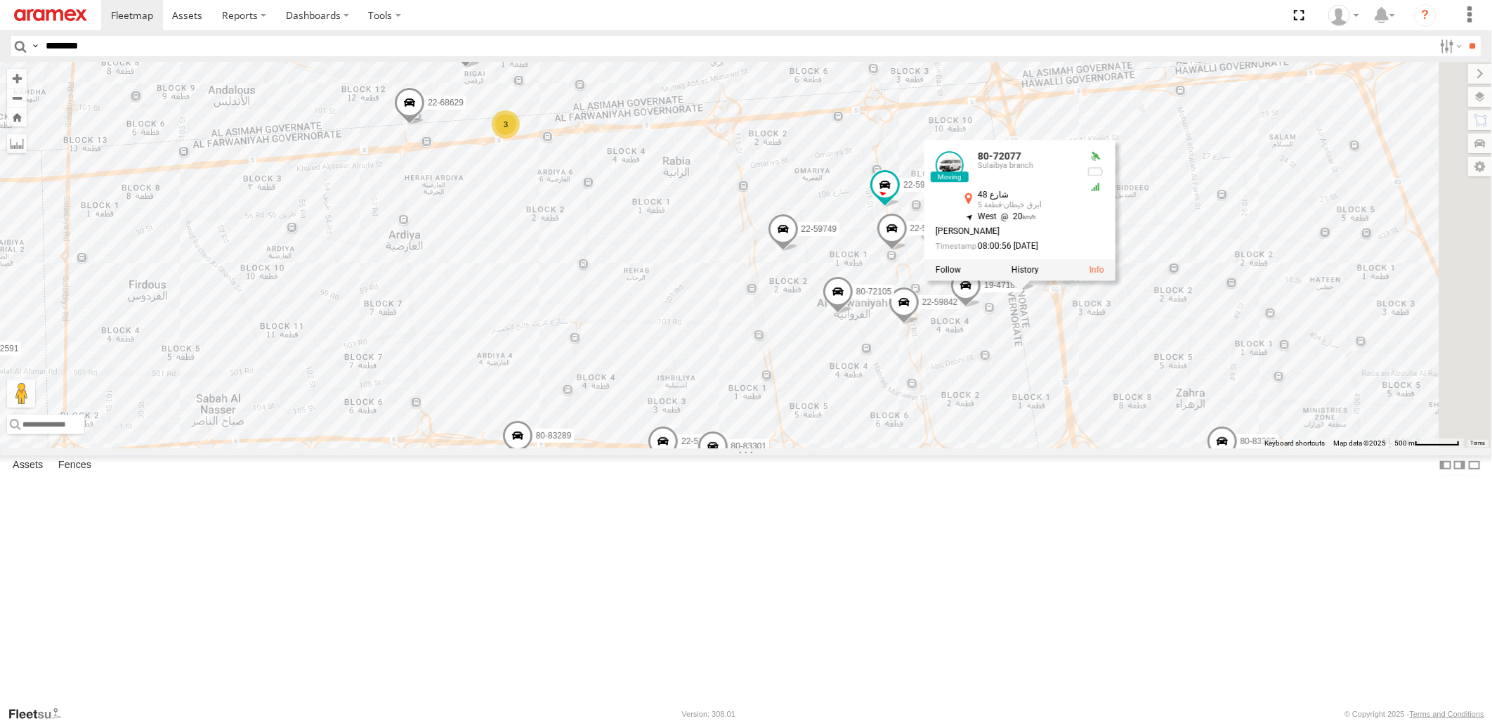
click at [1189, 448] on div "80-72077 22-68629 22-55242 22-68756 22-59668 22-59635 19-47188 80-72246 19-4959…" at bounding box center [746, 255] width 1492 height 386
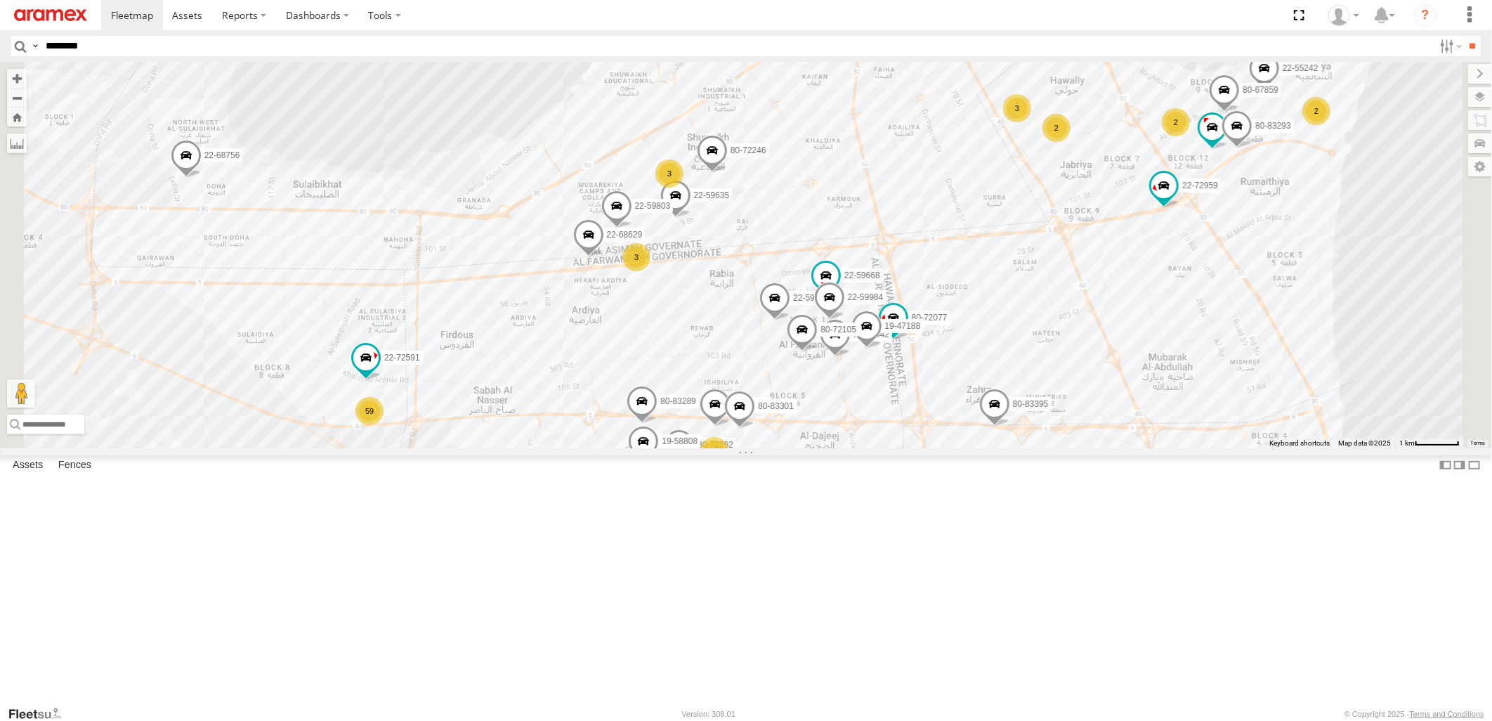
drag, startPoint x: 820, startPoint y: 445, endPoint x: 957, endPoint y: 460, distance: 137.8
click at [957, 448] on div "80-72077 22-68629 22-55242 22-68756 22-59668 22-59635 19-47188 80-72246 19-4959…" at bounding box center [746, 255] width 1492 height 386
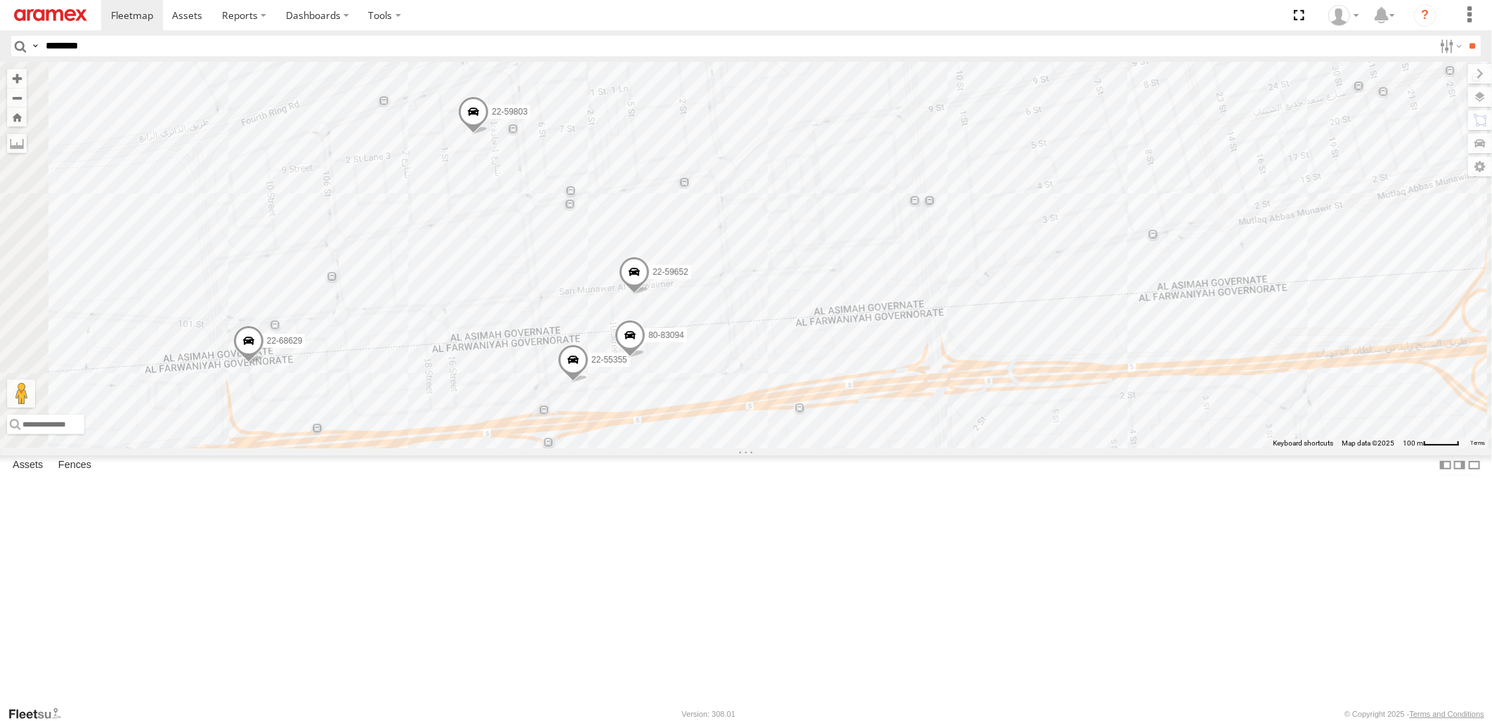
click at [264, 363] on span at bounding box center [248, 344] width 31 height 38
click at [589, 382] on span at bounding box center [573, 363] width 31 height 38
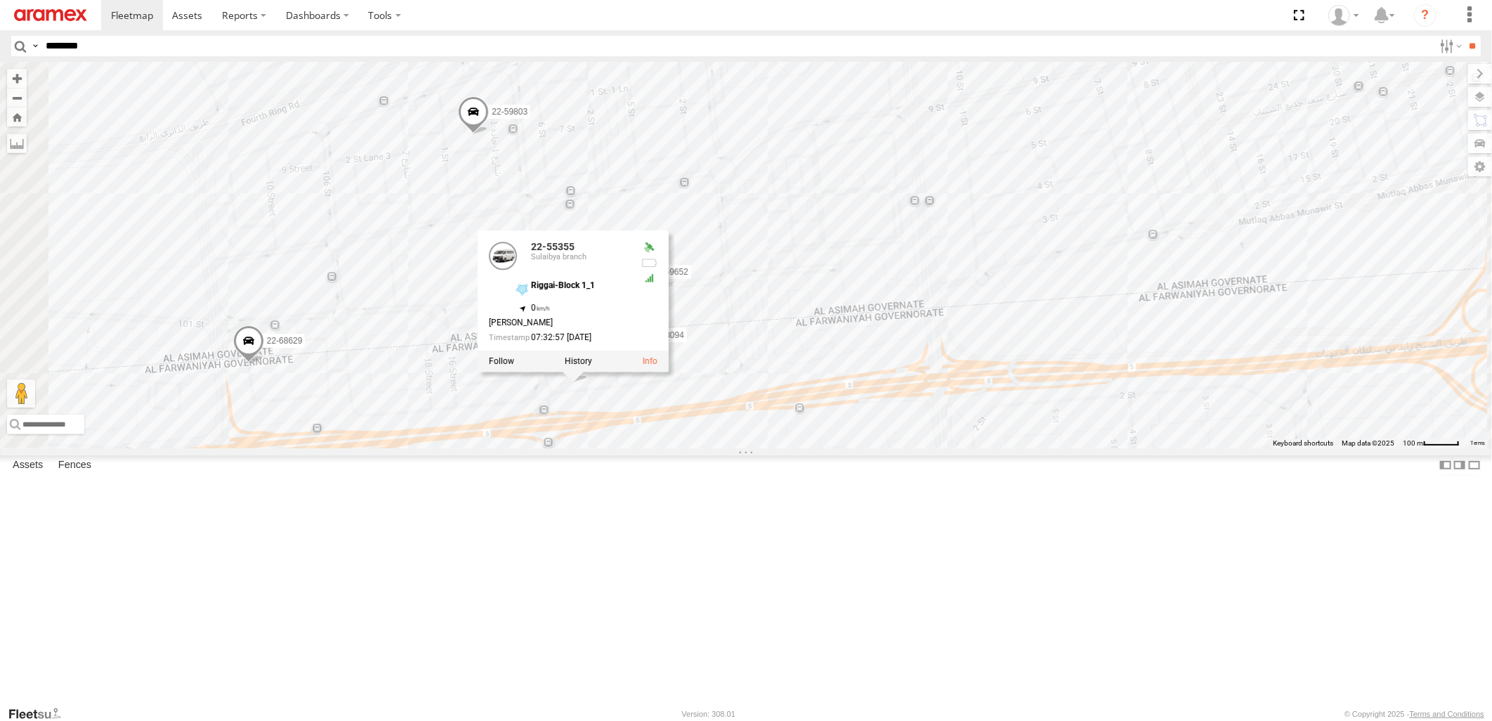
click at [1108, 448] on div "80-72077 22-68629 22-55242 22-68756 22-59668 22-59635 19-47188 80-72246 19-4959…" at bounding box center [746, 255] width 1492 height 386
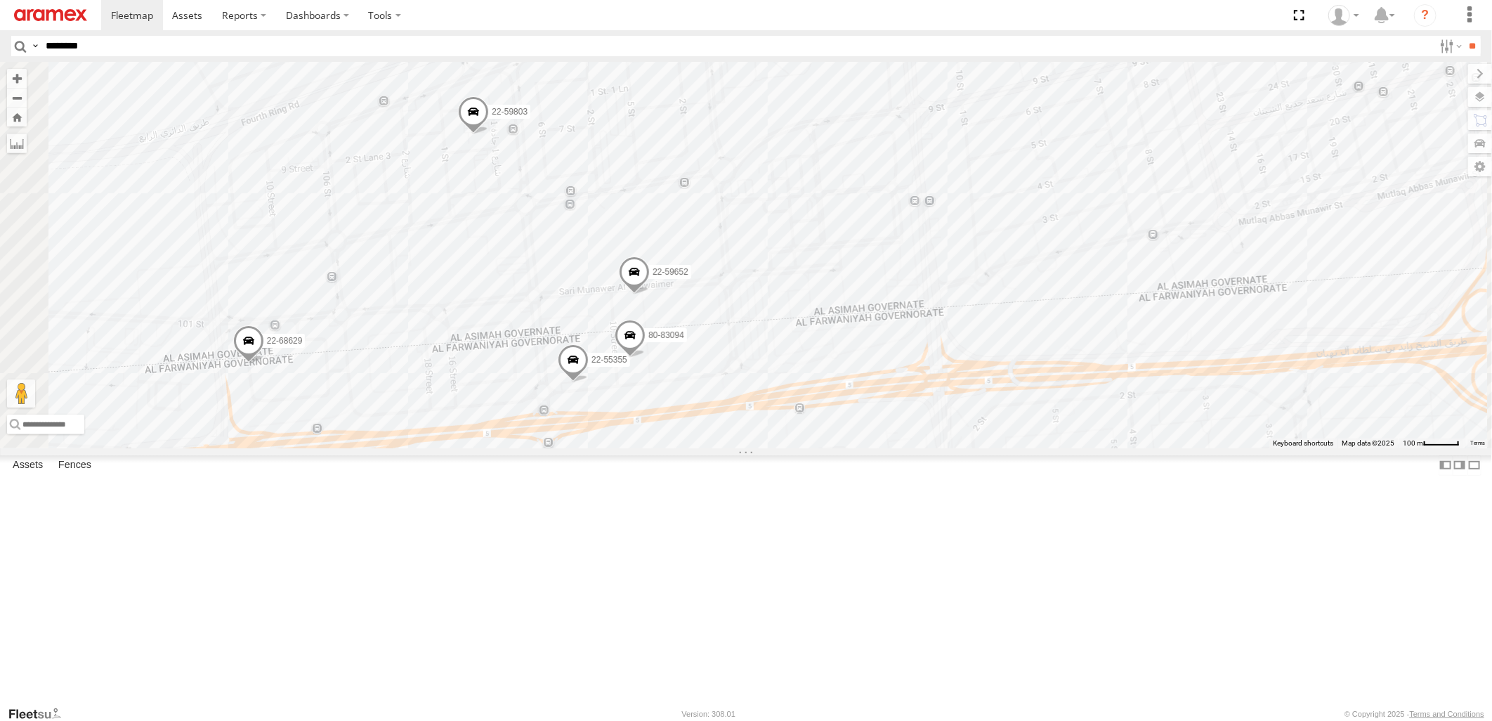
click at [646, 358] on span at bounding box center [630, 339] width 31 height 38
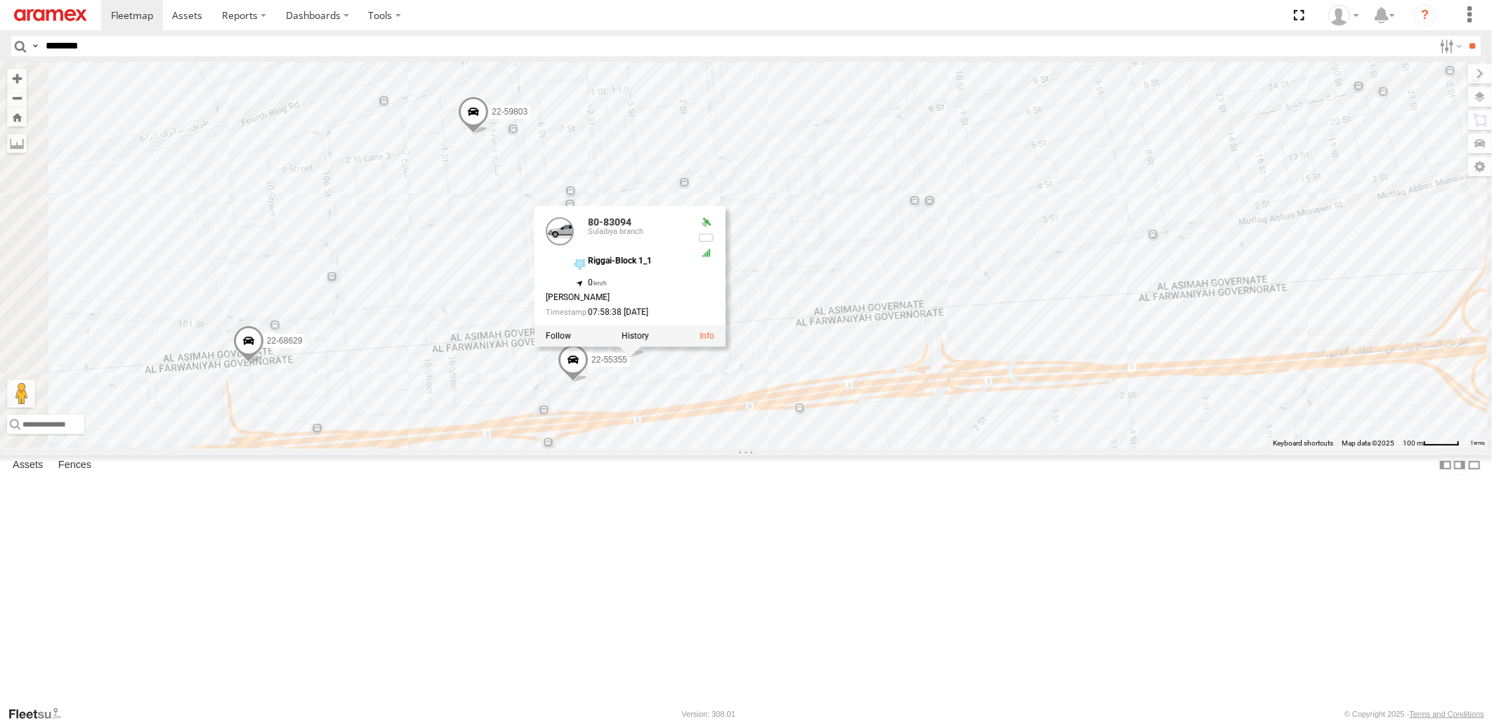
click at [1108, 448] on div "80-72077 22-68629 22-55242 22-68756 22-59668 22-59635 19-47188 80-72246 19-4959…" at bounding box center [746, 255] width 1492 height 386
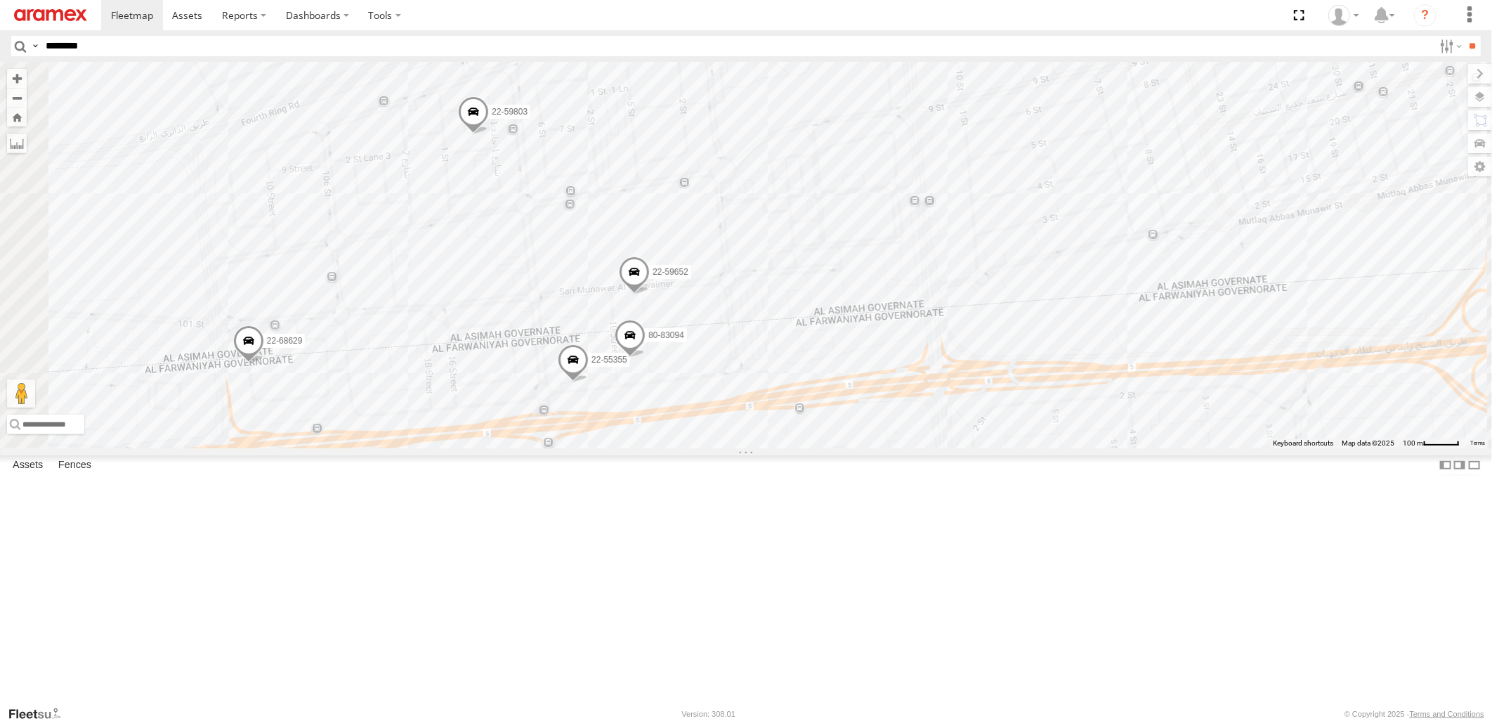
click at [650, 294] on span at bounding box center [634, 275] width 31 height 38
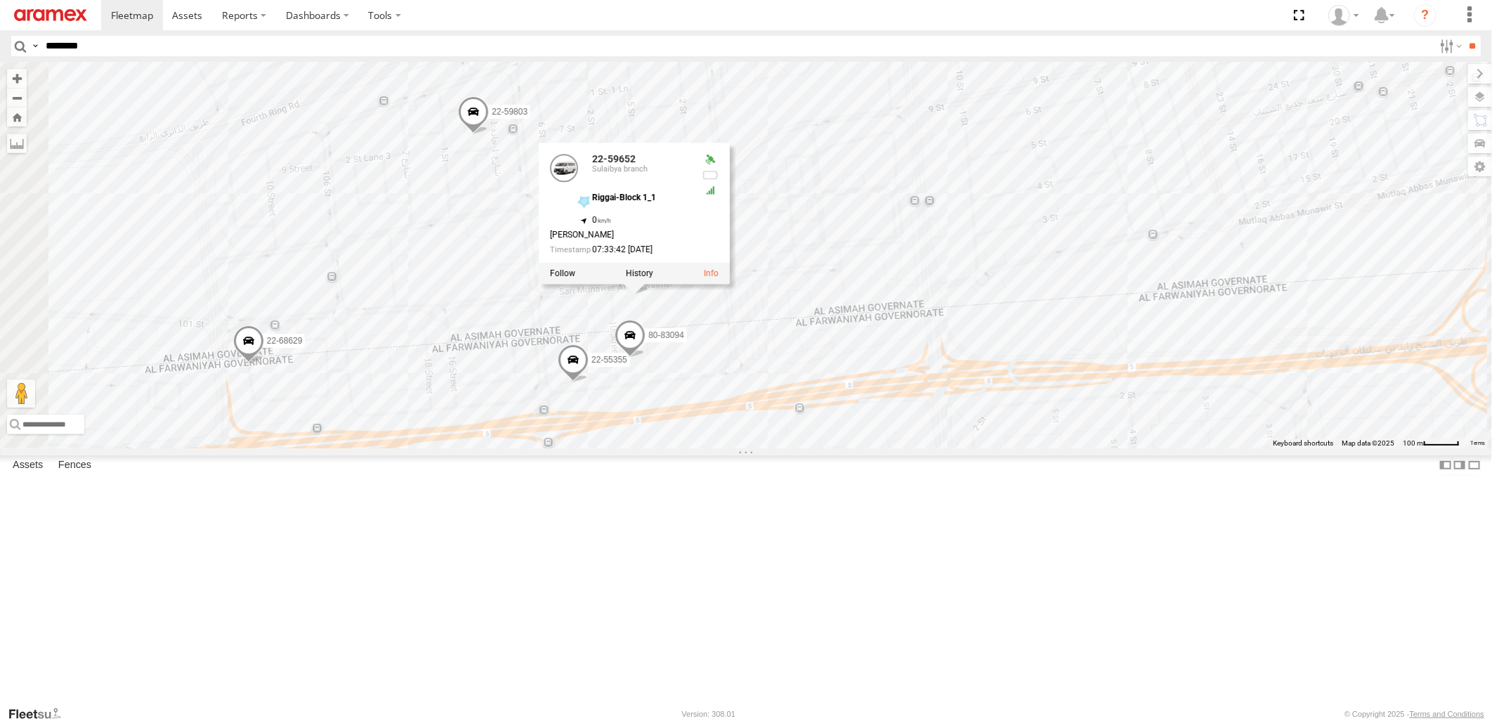
click at [1102, 448] on div "80-72077 22-68629 22-55242 22-68756 22-59668 22-59635 19-47188 80-72246 19-4959…" at bounding box center [746, 255] width 1492 height 386
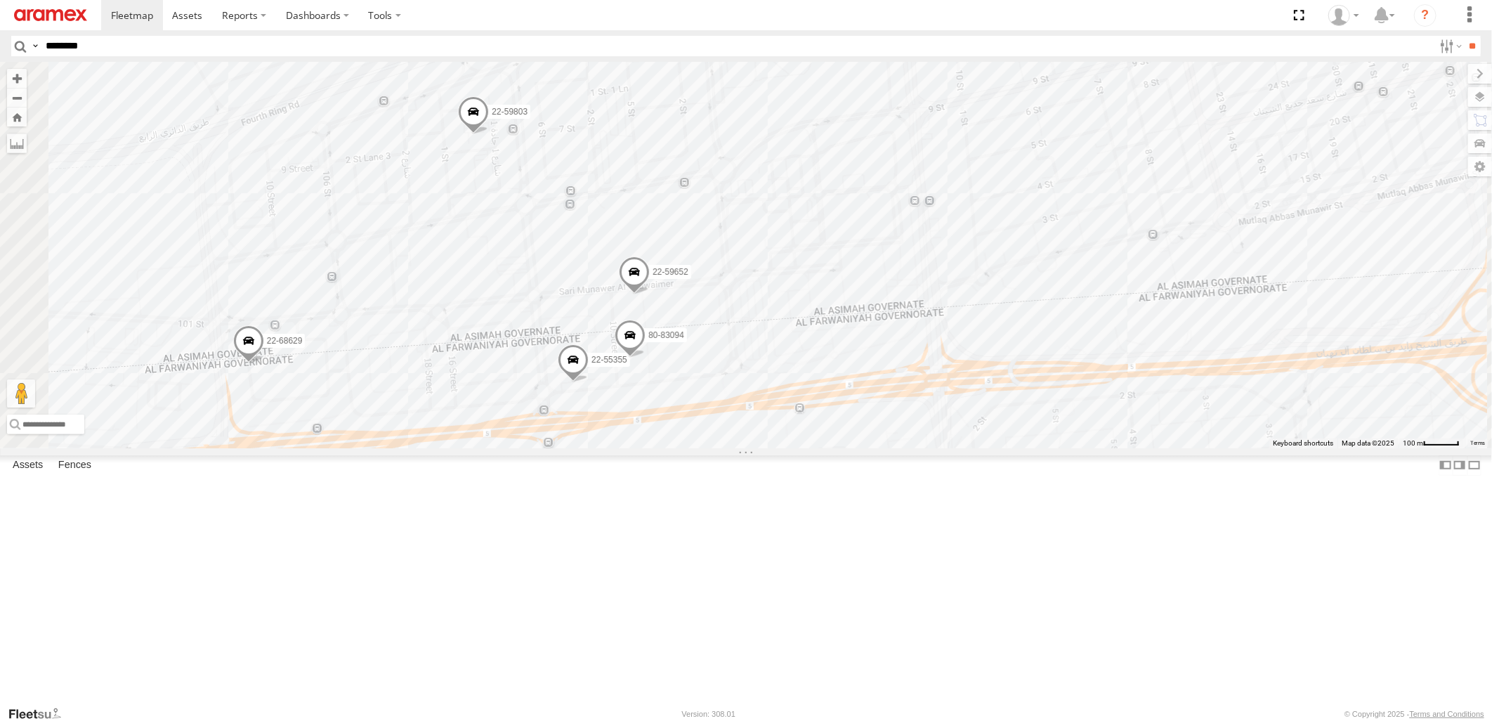
click at [489, 134] on span at bounding box center [473, 115] width 31 height 38
click at [1105, 448] on div "80-72077 22-68629 22-55242 22-68756 22-59668 22-59635 19-47188 80-72246 19-4959…" at bounding box center [746, 255] width 1492 height 386
click at [589, 382] on span at bounding box center [573, 363] width 31 height 38
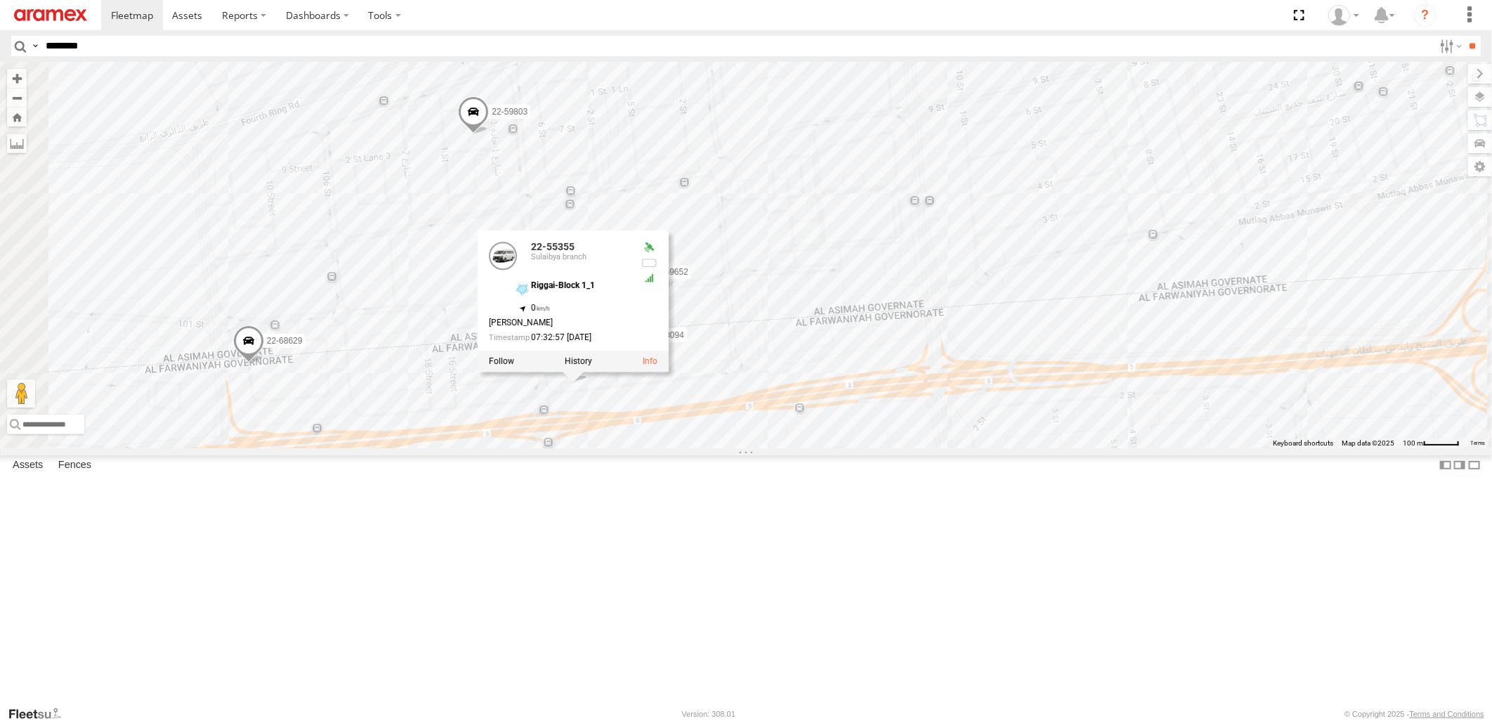
click at [1111, 448] on div "80-72077 22-68629 22-55242 22-68756 22-59668 22-59635 19-47188 80-72246 19-4959…" at bounding box center [746, 255] width 1492 height 386
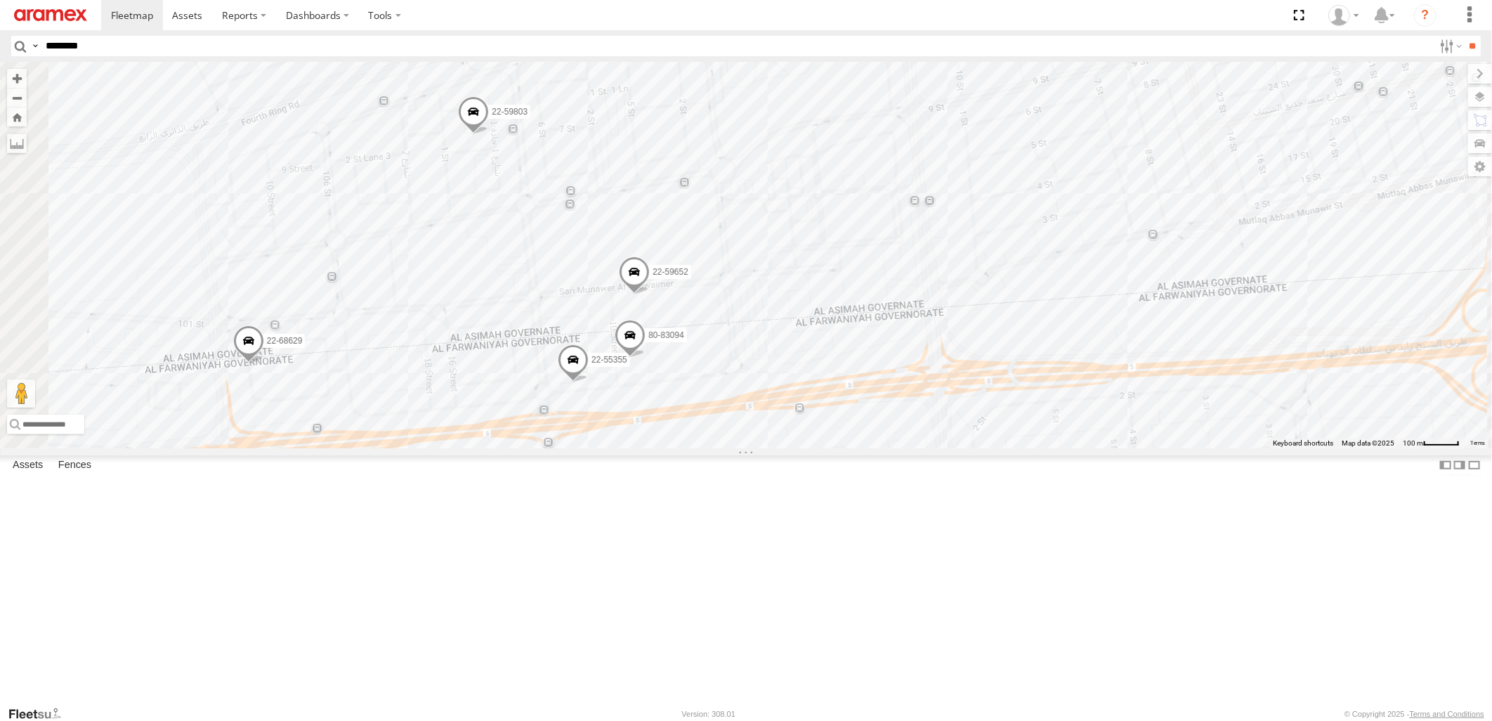
click at [646, 358] on span at bounding box center [630, 339] width 31 height 38
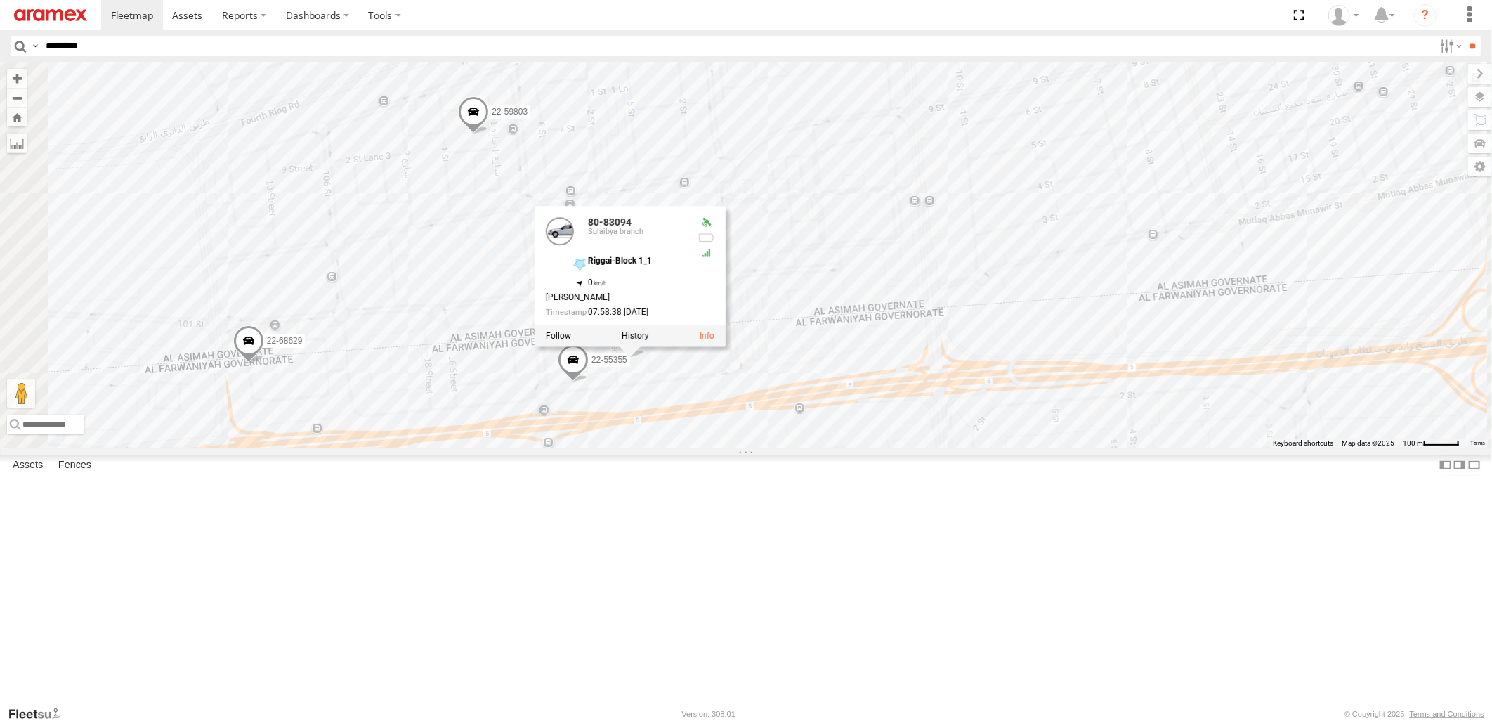
click at [1100, 448] on div "80-72077 22-68629 22-55242 22-68756 22-59668 22-59635 19-47188 80-72246 19-4959…" at bounding box center [746, 255] width 1492 height 386
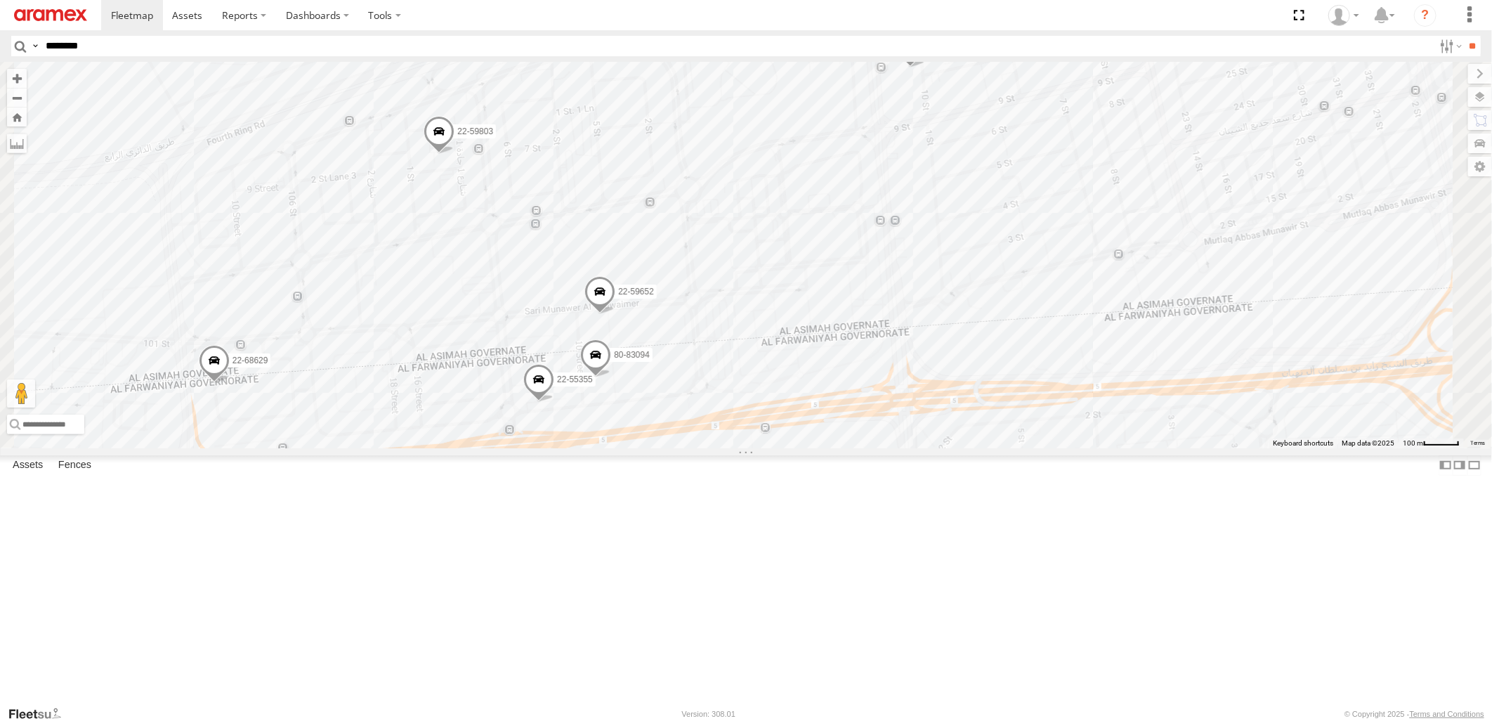
drag, startPoint x: 1253, startPoint y: 496, endPoint x: 1216, endPoint y: 516, distance: 41.8
click at [1216, 448] on div "80-72077 22-68629 22-55242 22-68756 22-59668 22-59635 19-47188 80-72246 19-4959…" at bounding box center [746, 255] width 1492 height 386
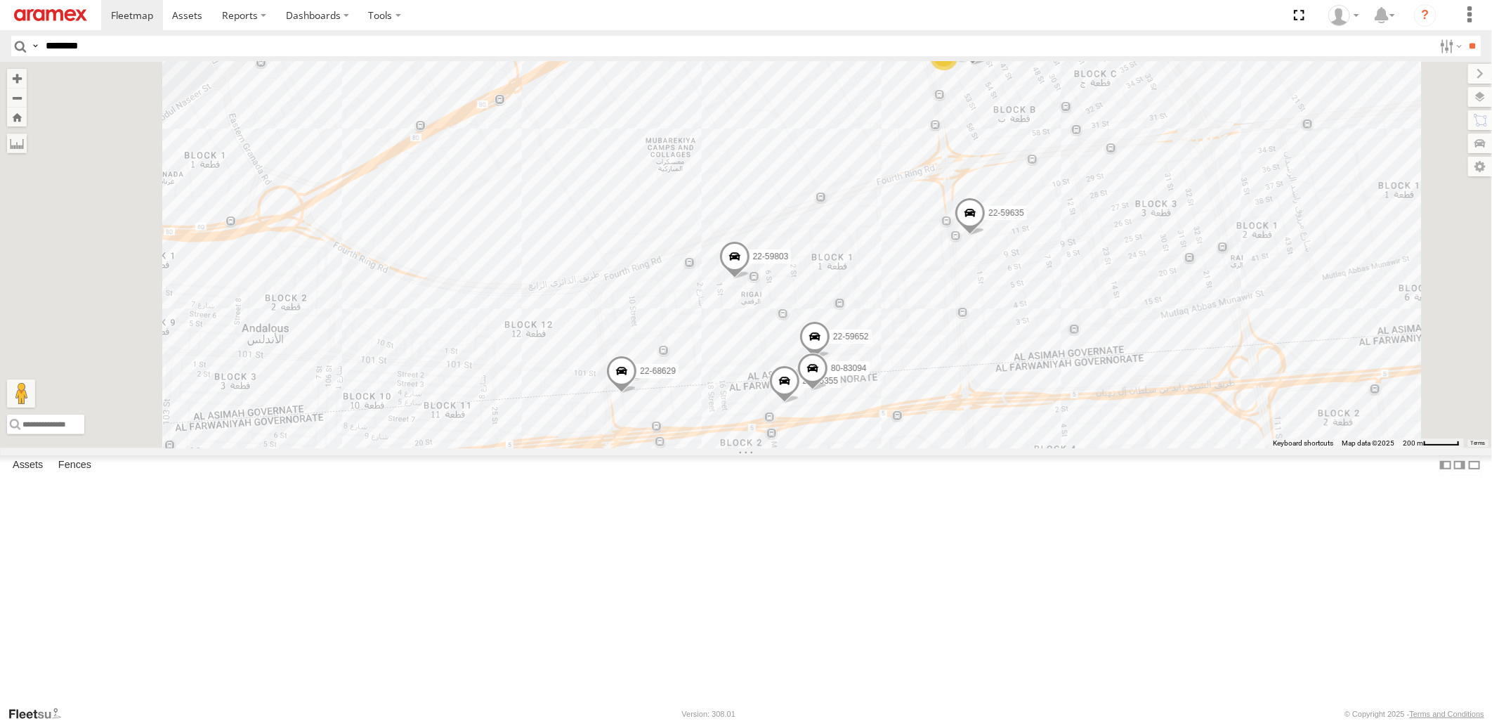
drag, startPoint x: 1221, startPoint y: 448, endPoint x: 1188, endPoint y: 537, distance: 94.5
click at [1188, 448] on div "80-72077 22-68629 22-55242 22-68756 22-59668 22-59635 19-47188 80-72246 19-4959…" at bounding box center [746, 255] width 1492 height 386
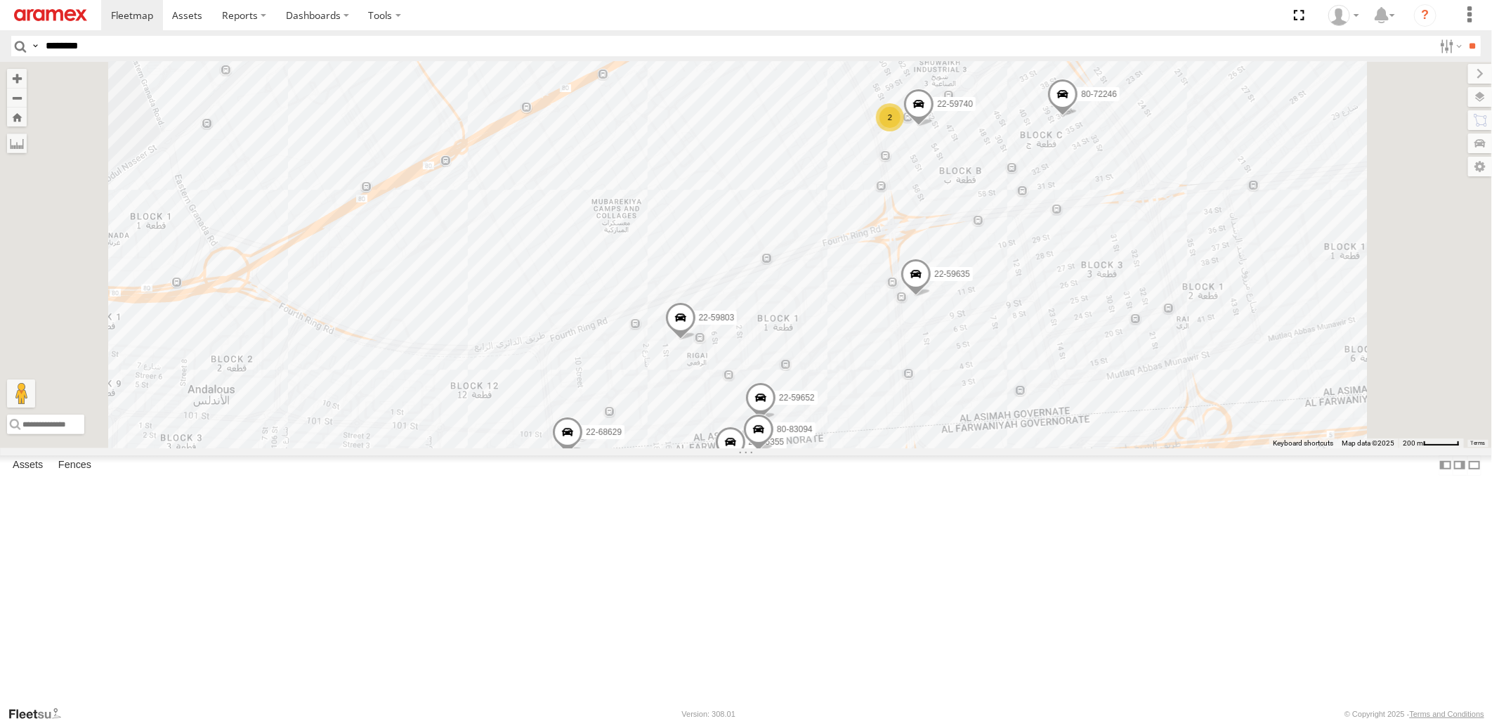
drag, startPoint x: 1126, startPoint y: 623, endPoint x: 1074, endPoint y: 500, distance: 133.5
click at [1074, 448] on div "80-72077 22-68629 22-55242 22-68756 22-59668 22-59635 19-47188 80-72246 19-4959…" at bounding box center [746, 255] width 1492 height 386
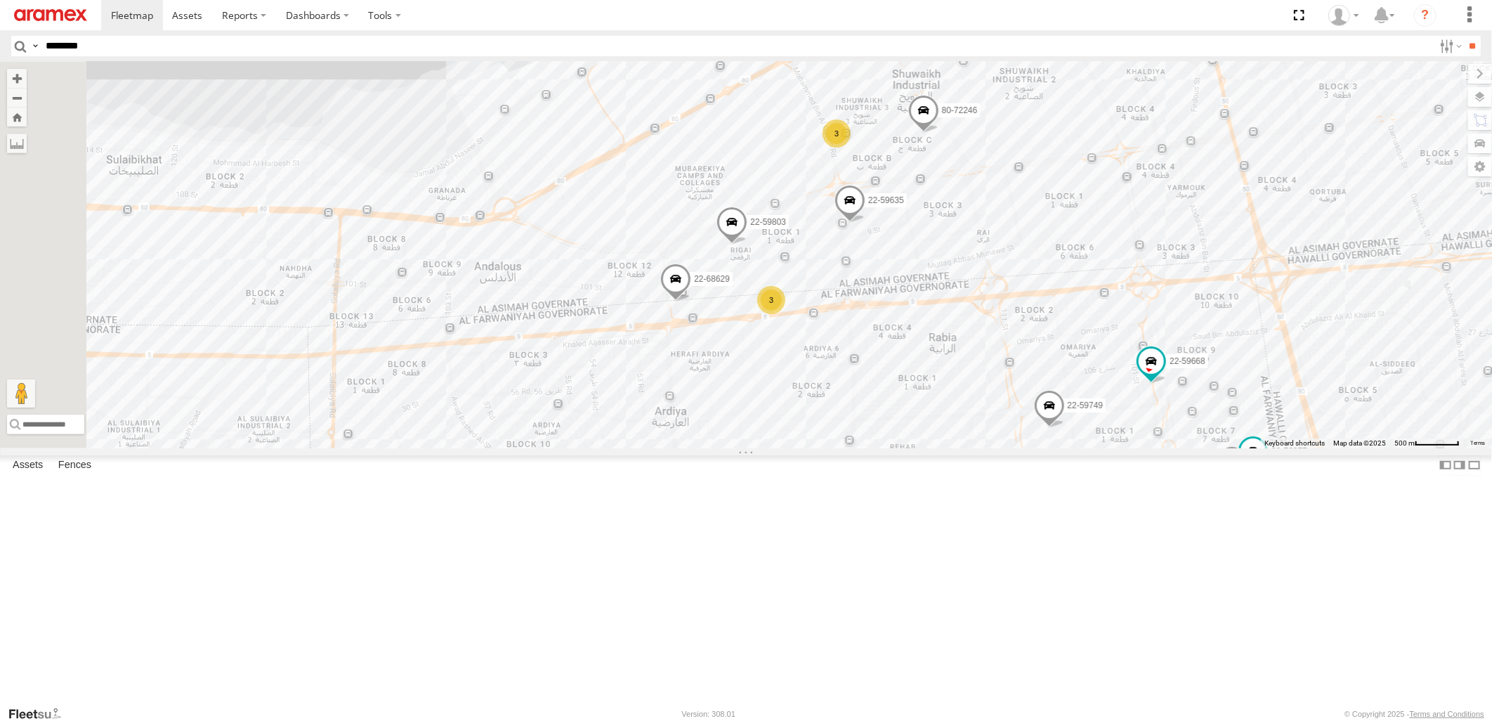
drag, startPoint x: 1186, startPoint y: 469, endPoint x: 1157, endPoint y: 471, distance: 28.9
click at [1157, 448] on div "22-68629 22-59803 22-59635 22-59749 80-72246 80-72077 22-72591 3 80-72105 3 22-…" at bounding box center [746, 255] width 1492 height 386
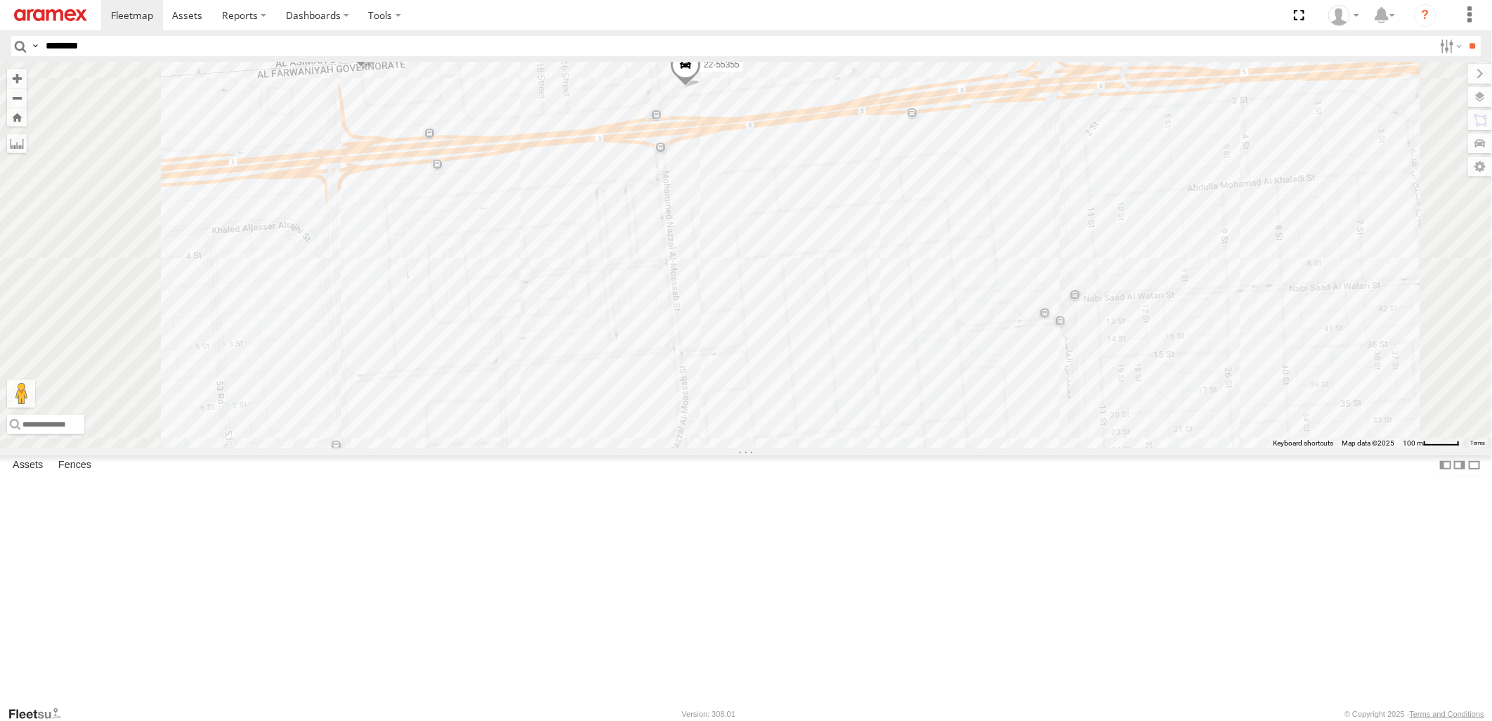
drag, startPoint x: 946, startPoint y: 490, endPoint x: 1034, endPoint y: 418, distance: 112.8
click at [1033, 420] on div "22-68629 22-59803 22-59635 22-59749 80-72246 80-72077 22-72591 80-72105 22-5966…" at bounding box center [746, 255] width 1492 height 386
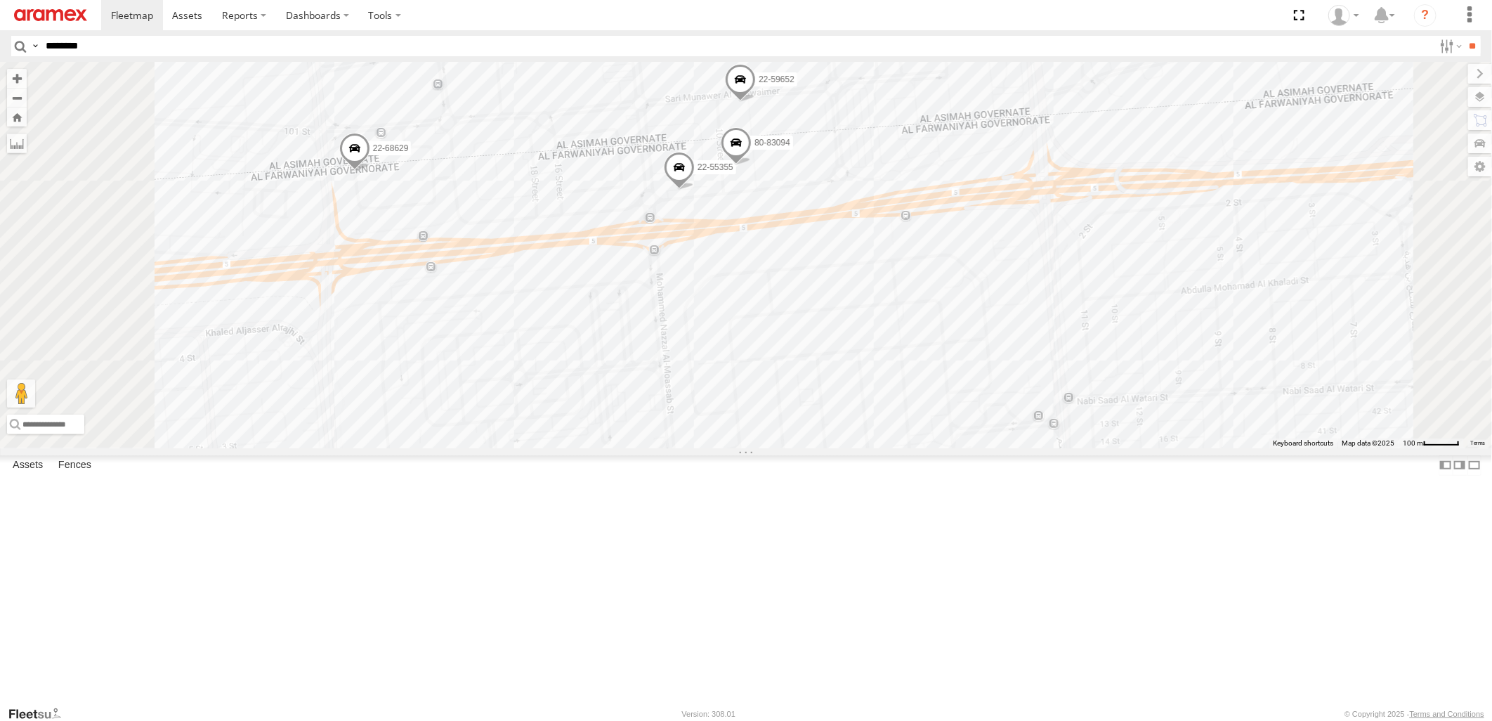
drag, startPoint x: 1124, startPoint y: 370, endPoint x: 1130, endPoint y: 535, distance: 165.2
click at [1116, 448] on div "22-68629 22-59803 22-59635 22-59749 80-72246 80-72077 22-72591 80-72105 22-5966…" at bounding box center [746, 255] width 1492 height 386
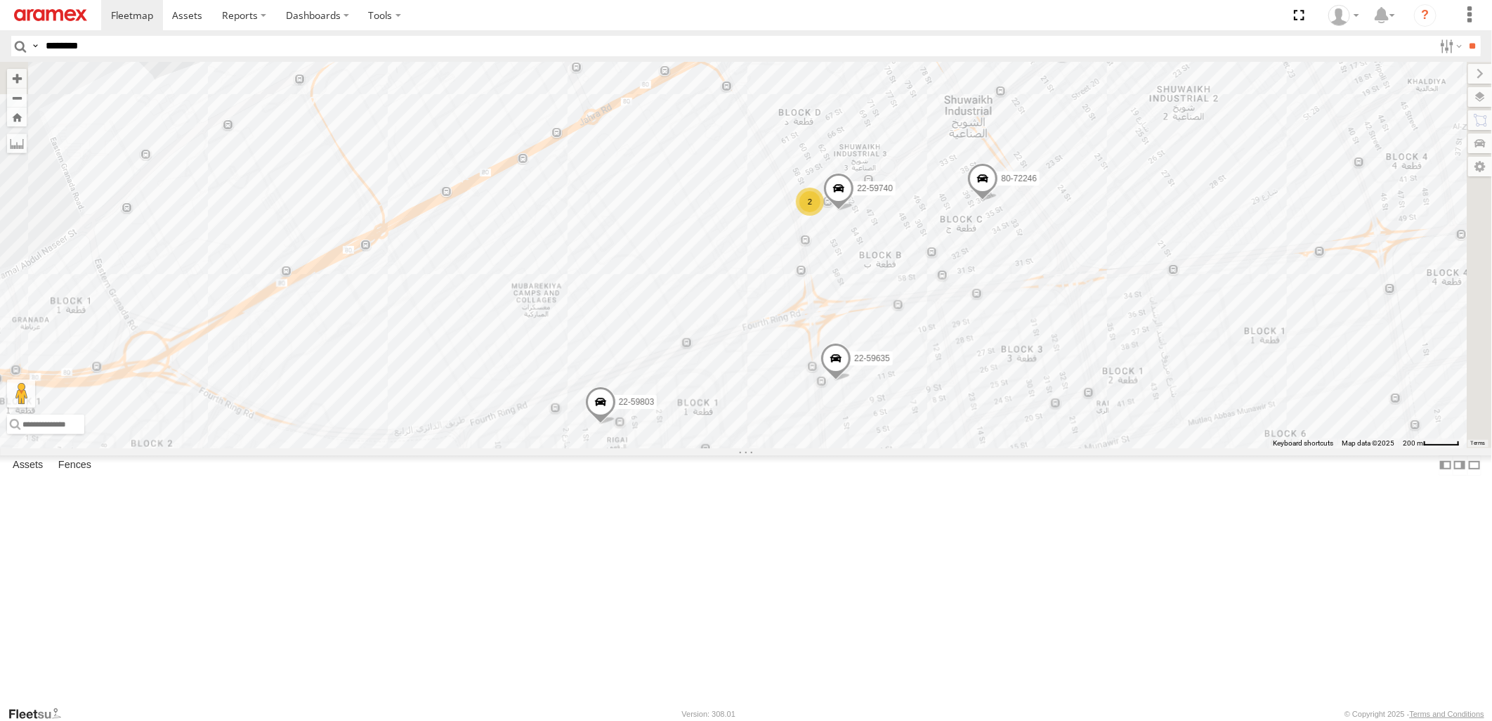
drag, startPoint x: 1249, startPoint y: 422, endPoint x: 1045, endPoint y: 662, distance: 315.0
click at [1045, 448] on div "22-68629 22-59803 22-59635 22-59749 80-72246 80-72077 22-72591 80-72105 22-5966…" at bounding box center [746, 255] width 1492 height 386
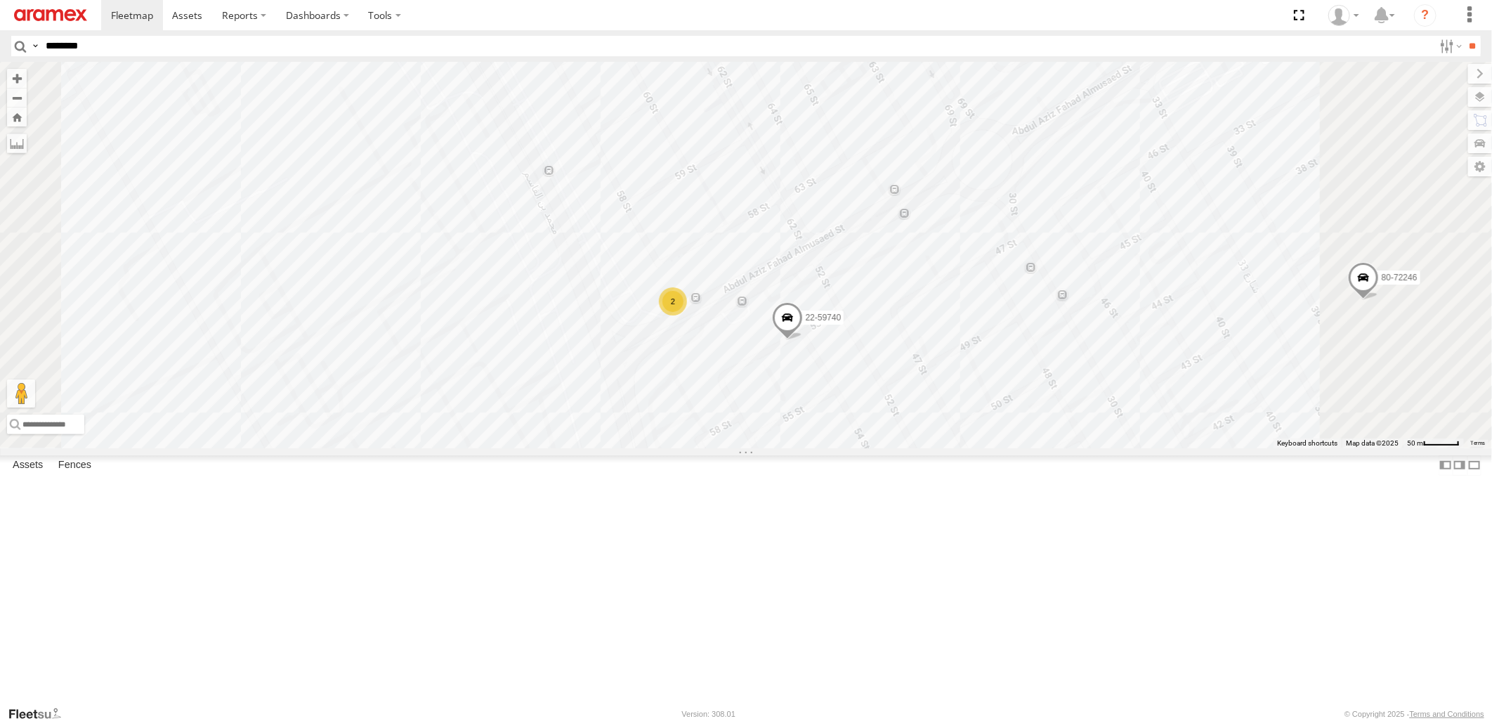
drag, startPoint x: 873, startPoint y: 406, endPoint x: 875, endPoint y: 510, distance: 104.0
click at [875, 448] on div "22-68629 22-59803 22-59635 22-59749 80-72246 80-72077 22-72591 80-72105 22-5966…" at bounding box center [746, 255] width 1492 height 386
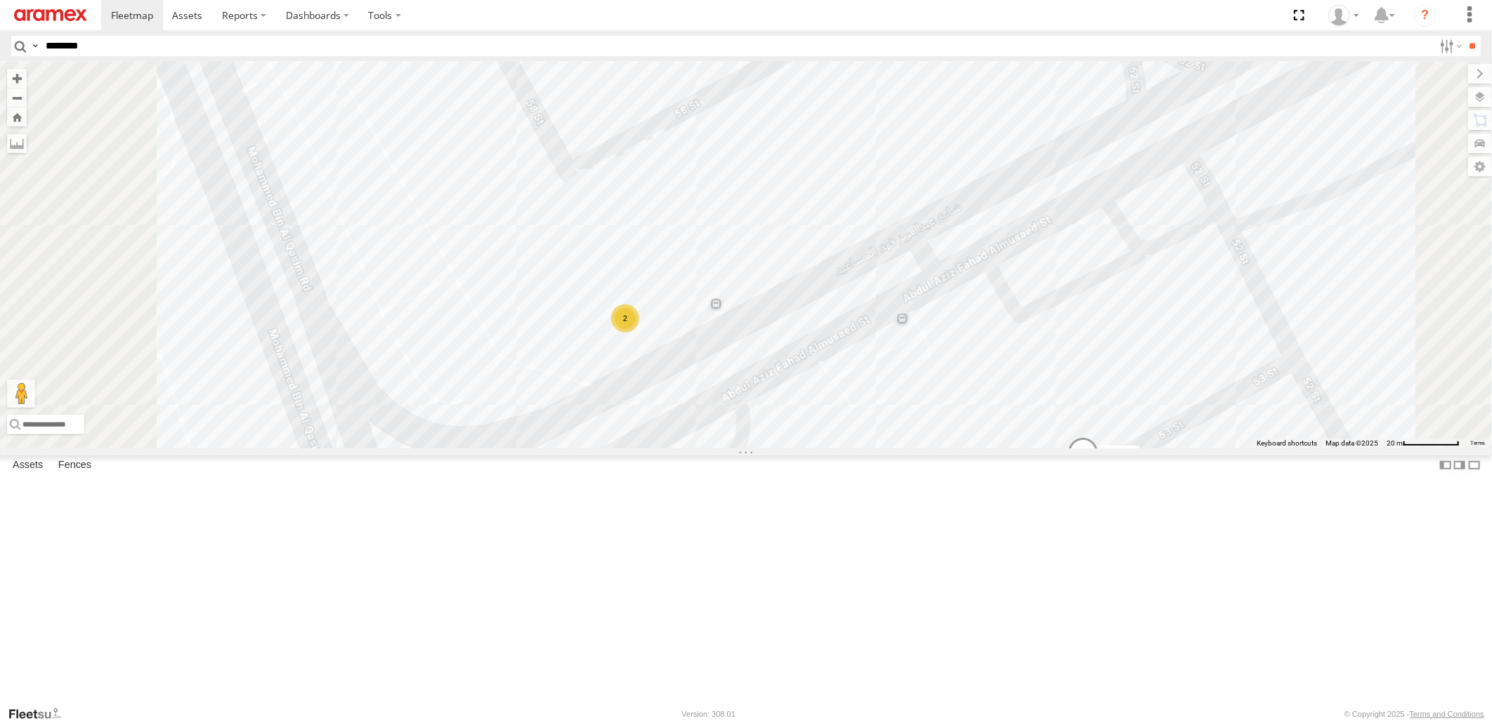
drag, startPoint x: 831, startPoint y: 452, endPoint x: 852, endPoint y: 489, distance: 42.8
click at [852, 448] on div "22-68629 22-59803 22-59635 22-59749 80-72246 80-72077 22-72591 80-72105 22-5966…" at bounding box center [746, 255] width 1492 height 386
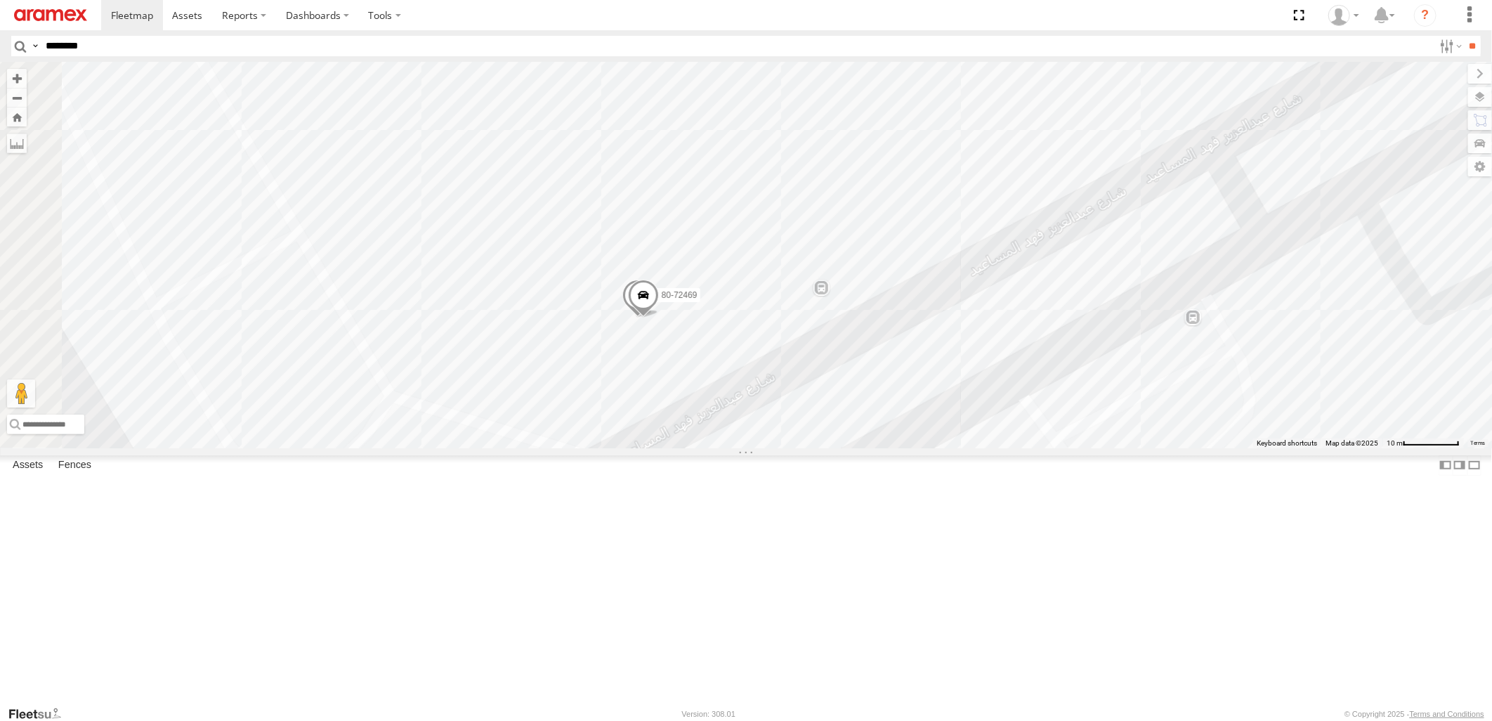
drag, startPoint x: 804, startPoint y: 459, endPoint x: 837, endPoint y: 459, distance: 32.3
click at [837, 448] on div "22-68629 22-59803 22-59635 22-59749 80-72246 80-72077 22-72591 80-72105 22-5966…" at bounding box center [746, 255] width 1492 height 386
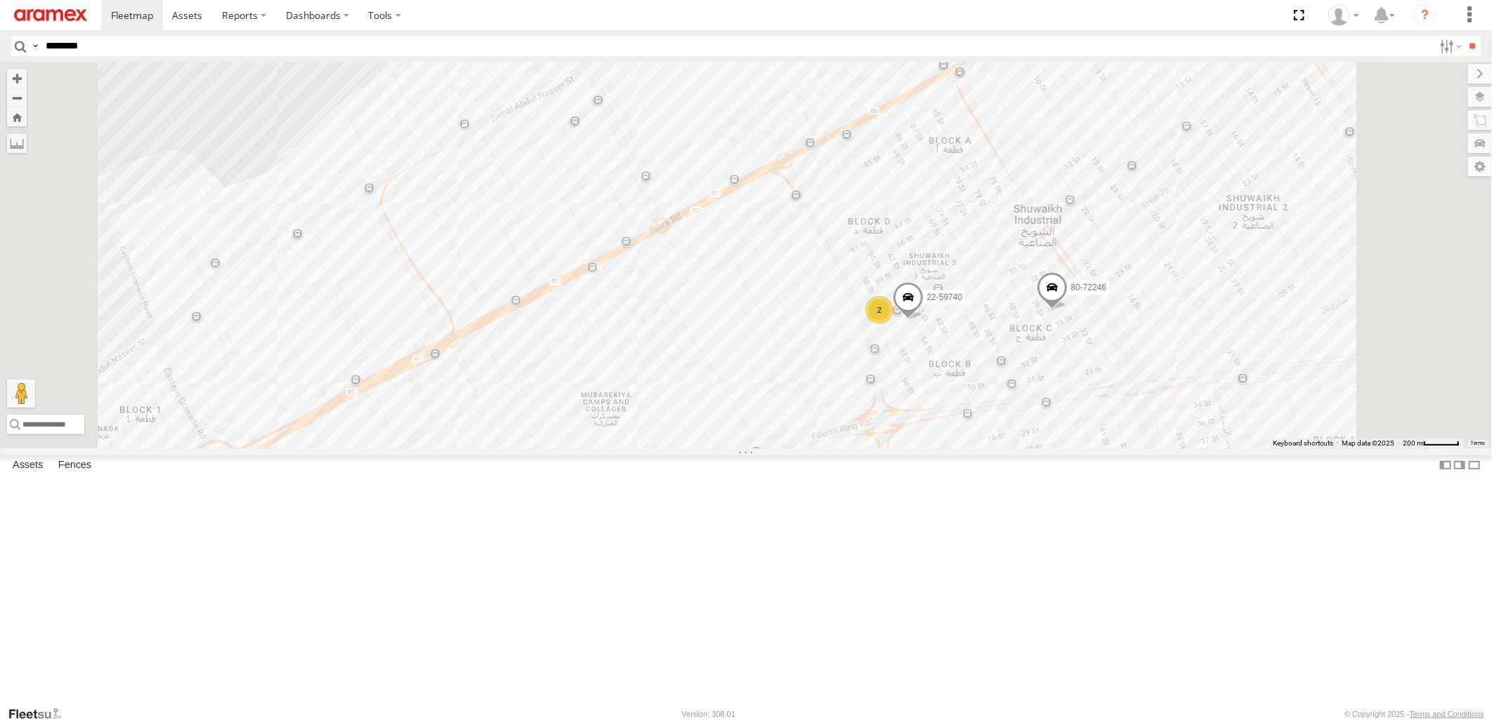
drag, startPoint x: 1144, startPoint y: 474, endPoint x: 1124, endPoint y: 570, distance: 98.2
click at [1124, 448] on div "22-68629 22-59803 22-59635 22-59749 80-72246 80-72077 22-72591 80-72105 22-5966…" at bounding box center [746, 255] width 1492 height 386
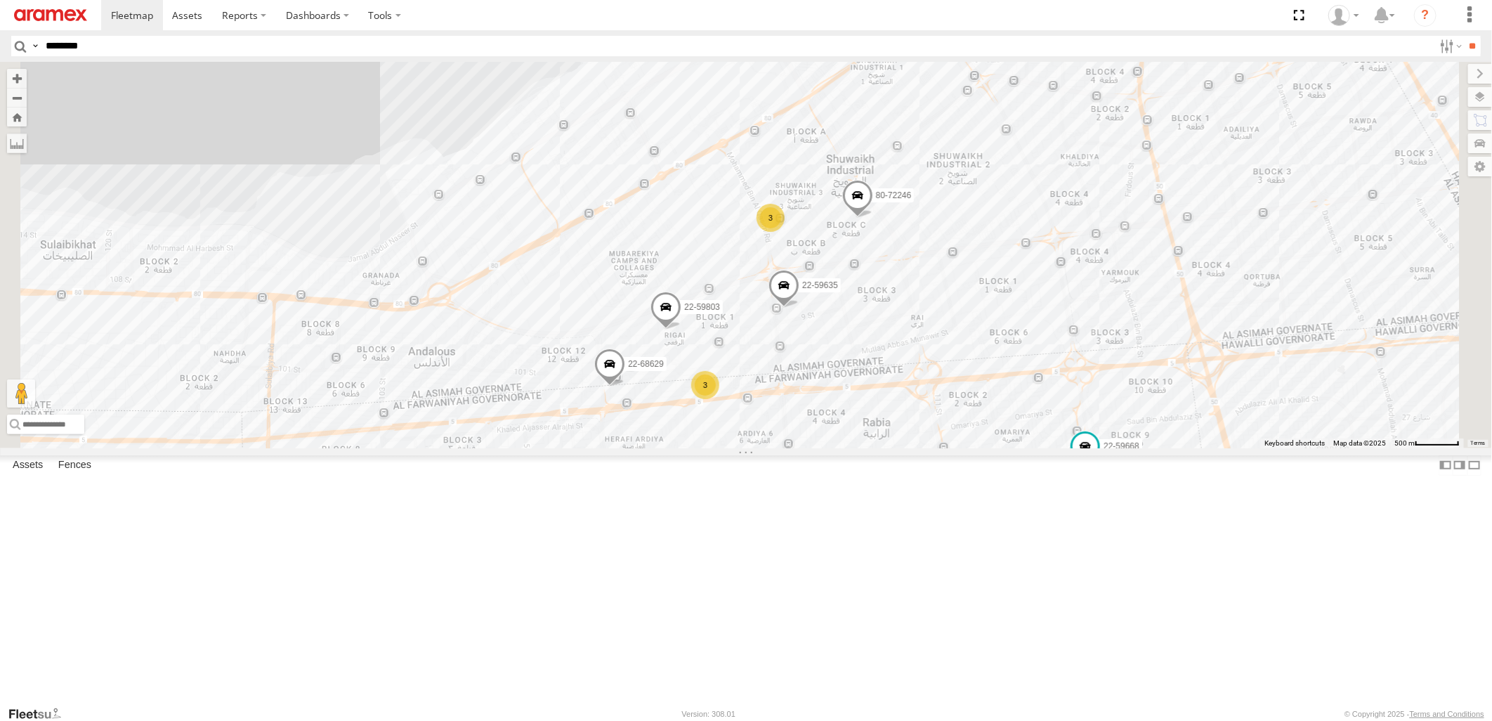
drag, startPoint x: 1155, startPoint y: 561, endPoint x: 1022, endPoint y: 362, distance: 239.5
click at [1022, 362] on div "22-68629 22-59803 22-59635 22-59749 80-72246 80-72077 22-72591 80-72105 22-5966…" at bounding box center [746, 255] width 1492 height 386
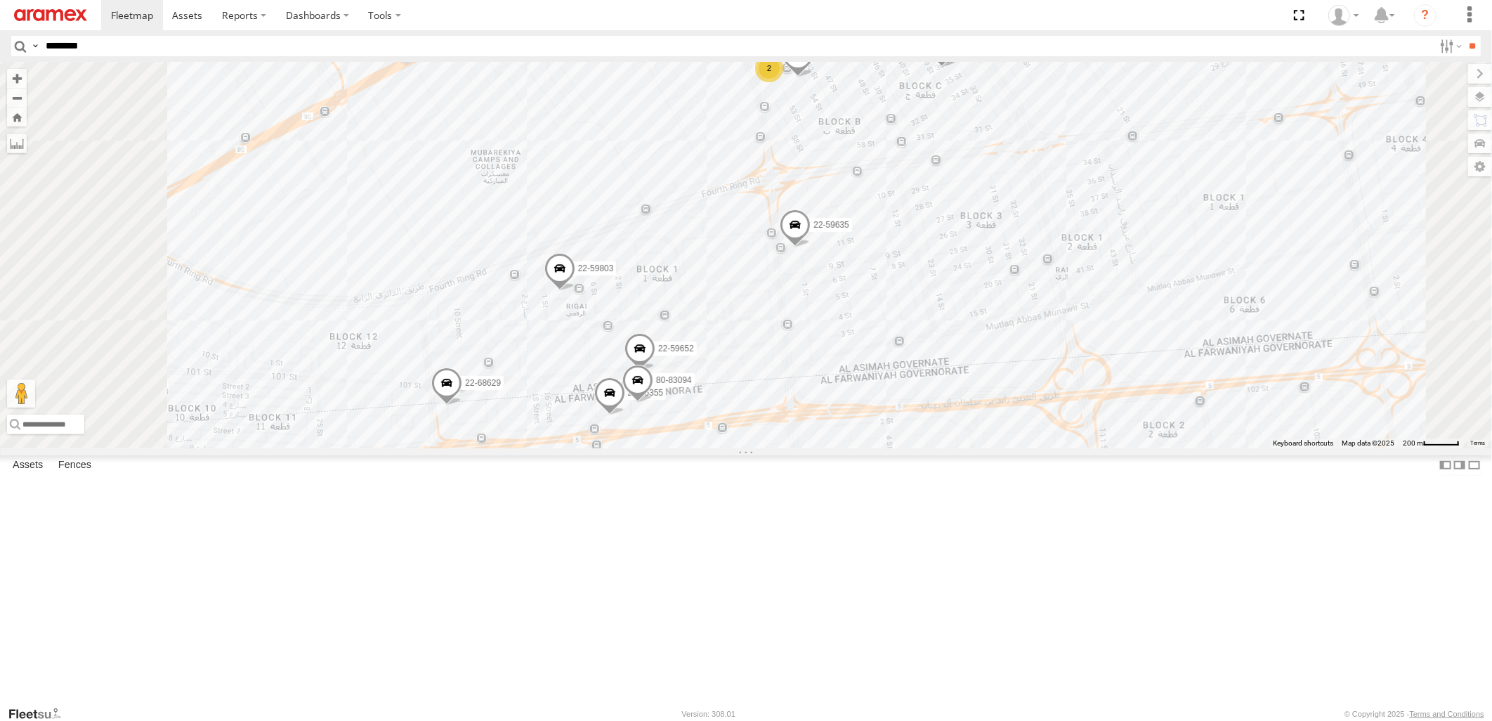
click at [958, 67] on span at bounding box center [942, 49] width 31 height 38
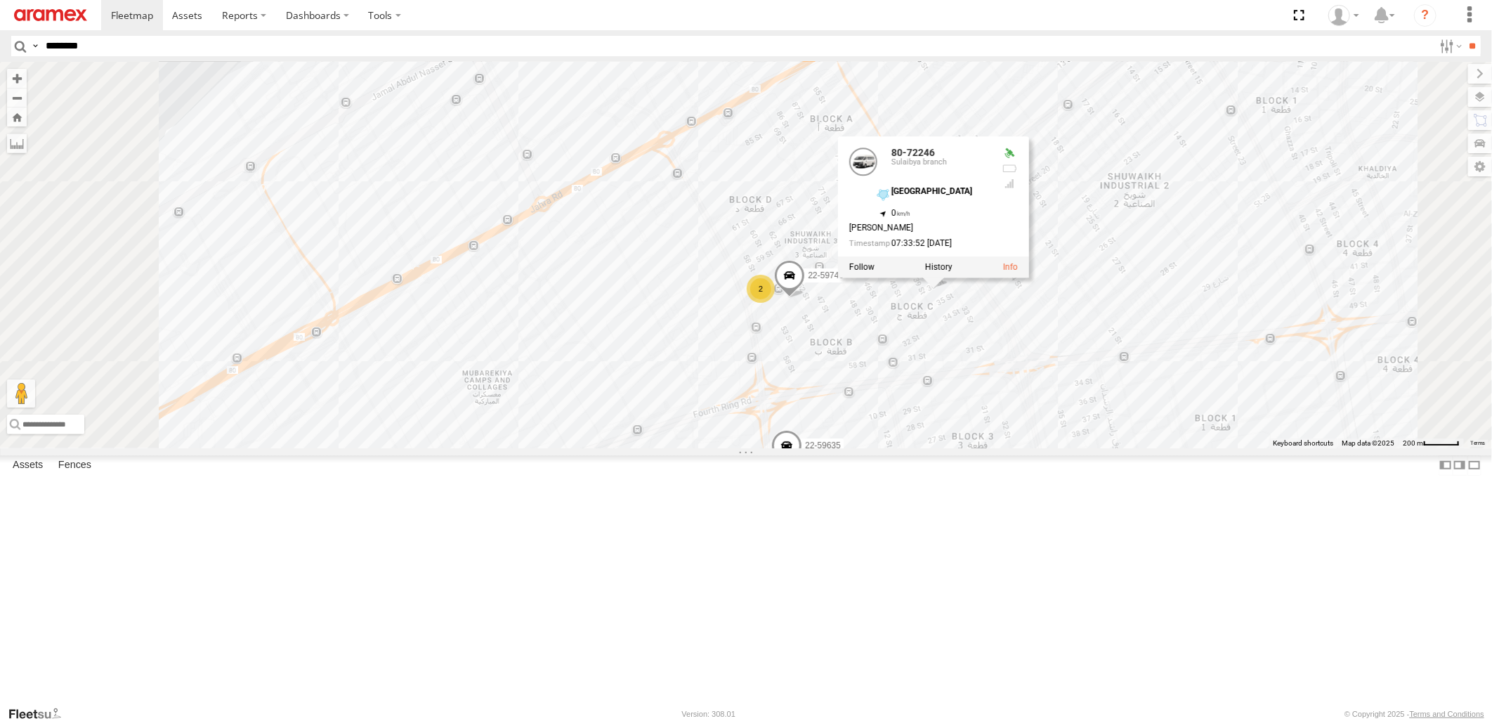
drag, startPoint x: 1156, startPoint y: 366, endPoint x: 1148, endPoint y: 596, distance: 229.9
click at [1148, 448] on div "22-68629 22-59803 22-59635 22-59749 80-72246 80-72077 22-72591 80-72105 22-5966…" at bounding box center [746, 255] width 1492 height 386
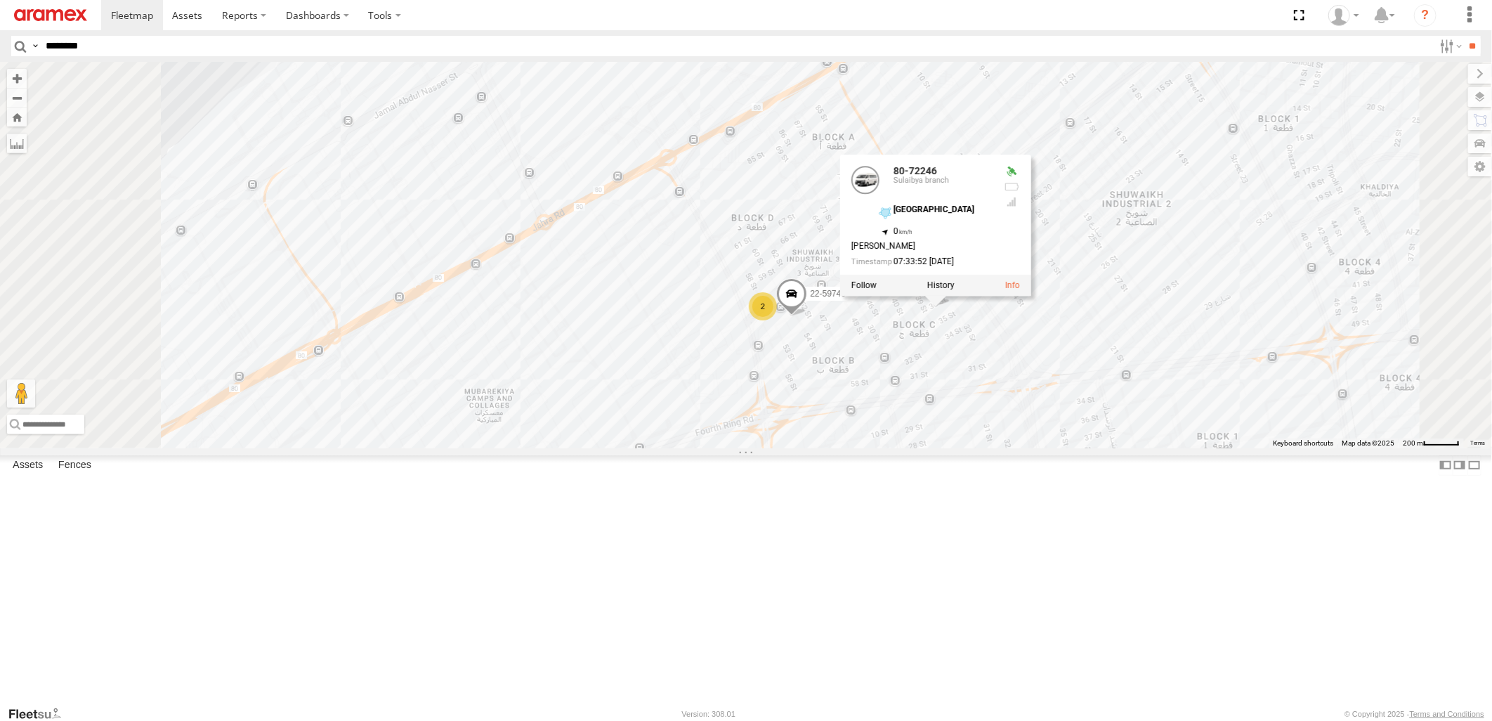
click at [457, 116] on div "22-68629 22-59803 22-59635 22-59749 80-72246 80-72077 22-72591 80-72105 22-5966…" at bounding box center [746, 255] width 1492 height 386
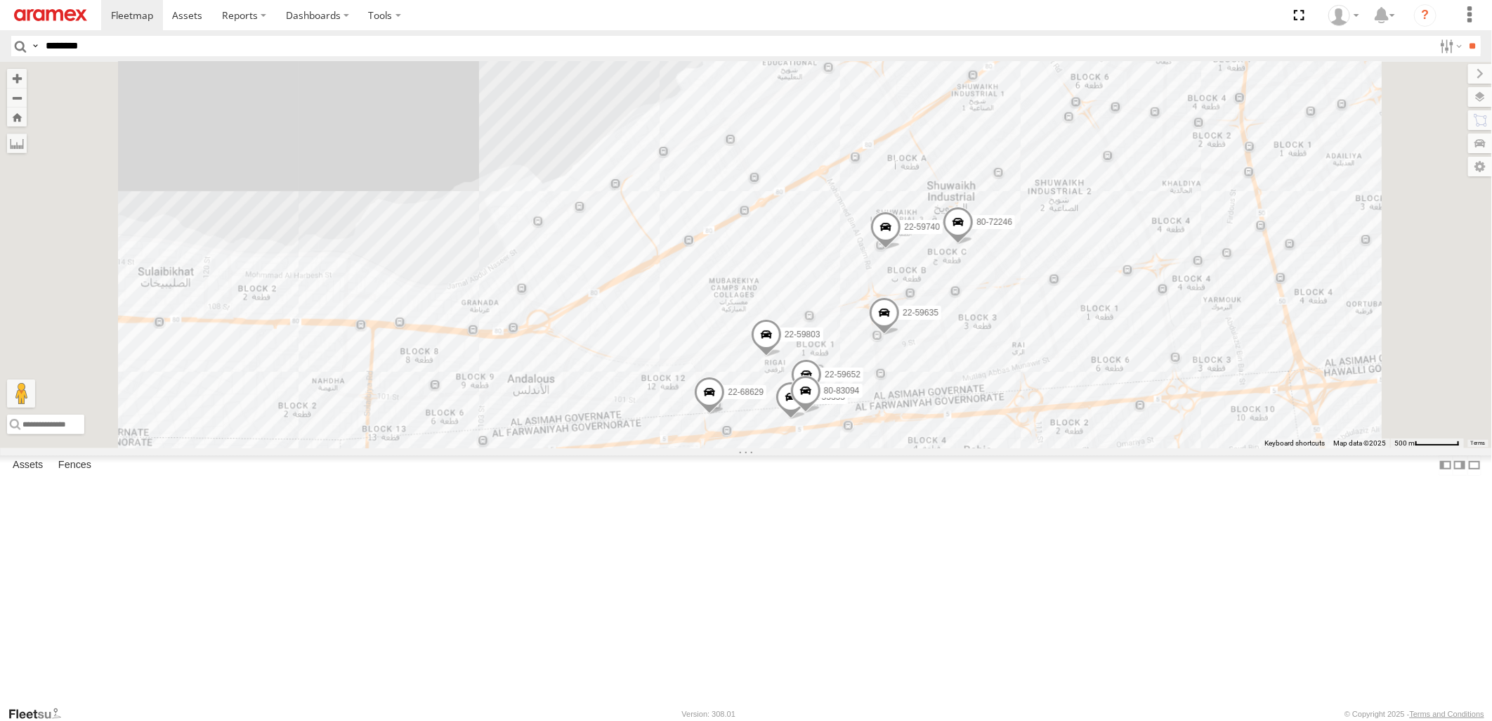
drag, startPoint x: 1206, startPoint y: 671, endPoint x: 1170, endPoint y: 452, distance: 222.1
click at [1170, 448] on div "22-68629 22-59803 22-59635 22-59749 80-72246 80-72077 22-72591 80-72105 22-5966…" at bounding box center [746, 255] width 1492 height 386
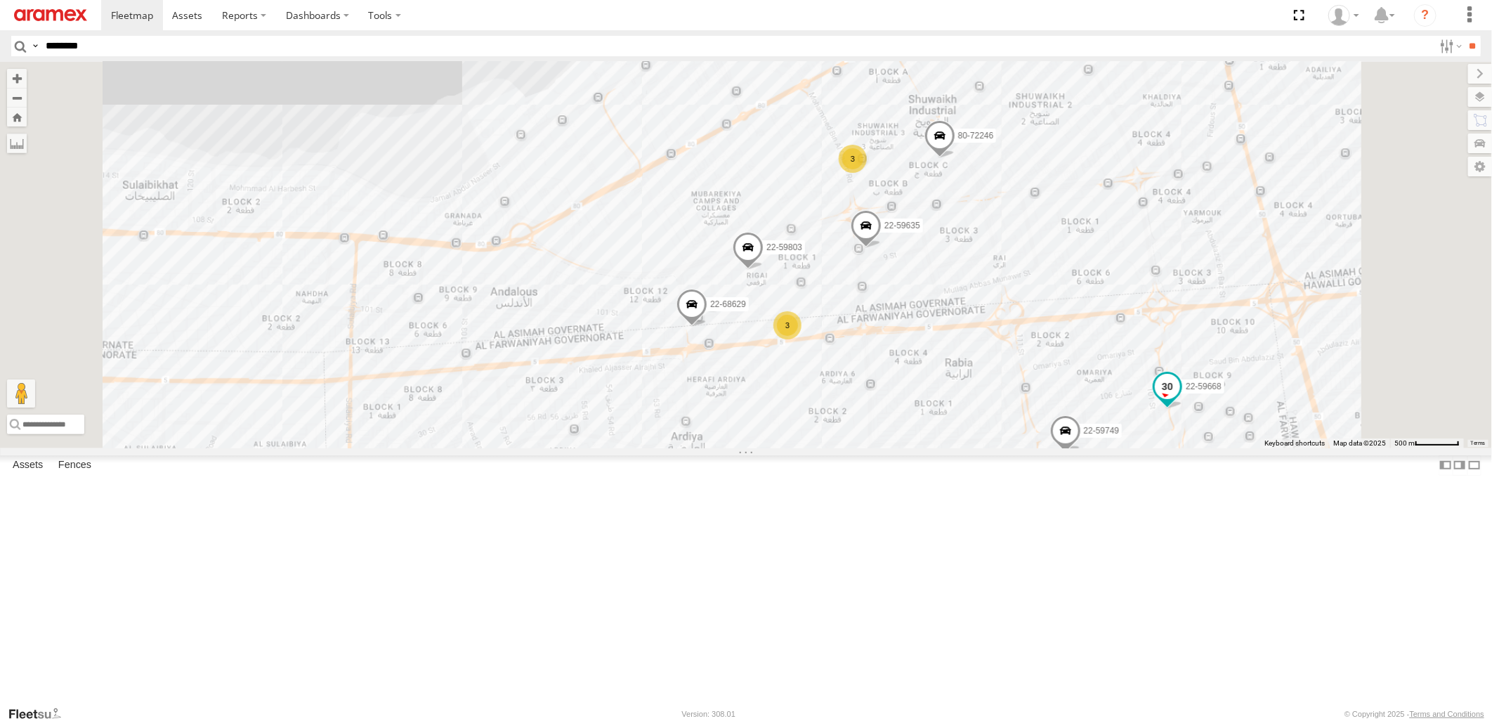
click at [1180, 399] on span at bounding box center [1167, 386] width 25 height 25
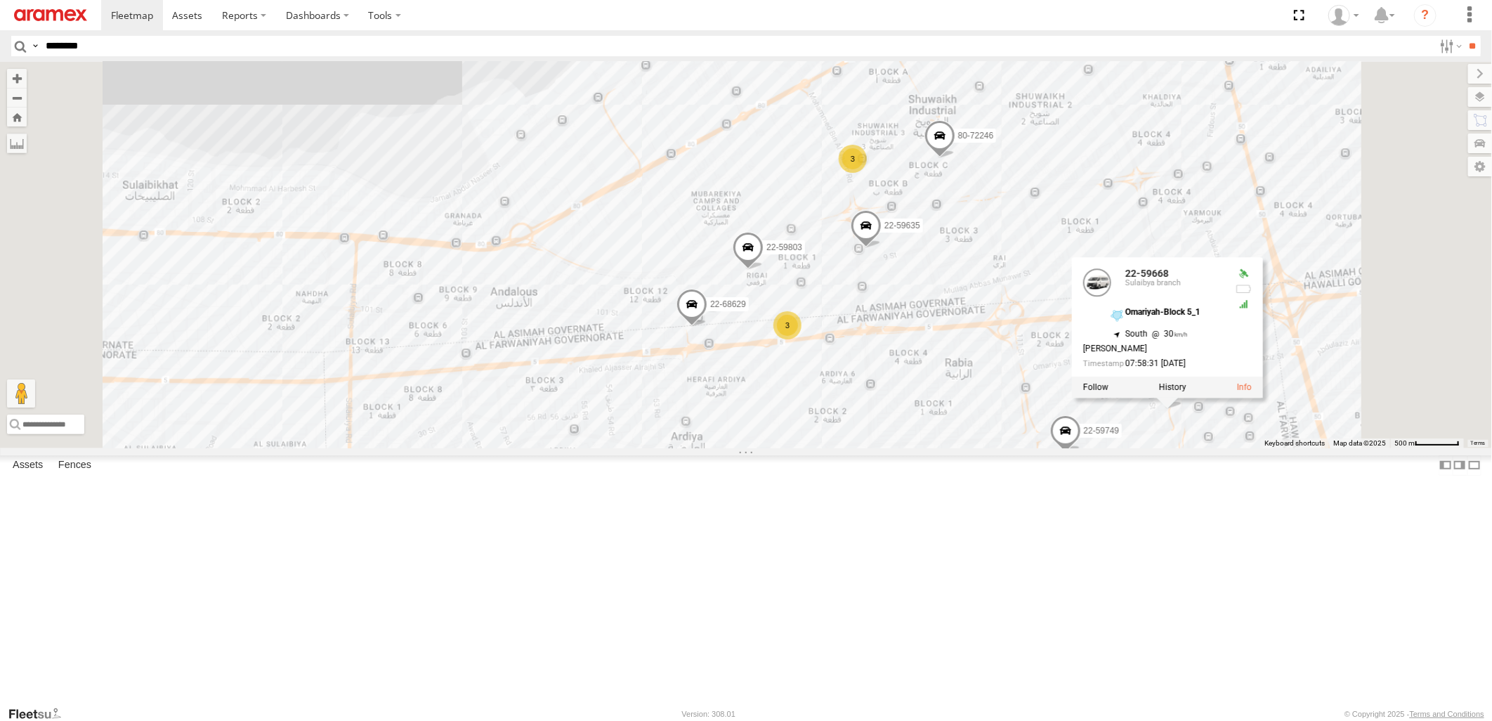
click at [455, 198] on div "22-68629 22-59803 22-59635 22-59749 80-72246 80-72077 22-72591 80-72105 22-5966…" at bounding box center [746, 255] width 1492 height 386
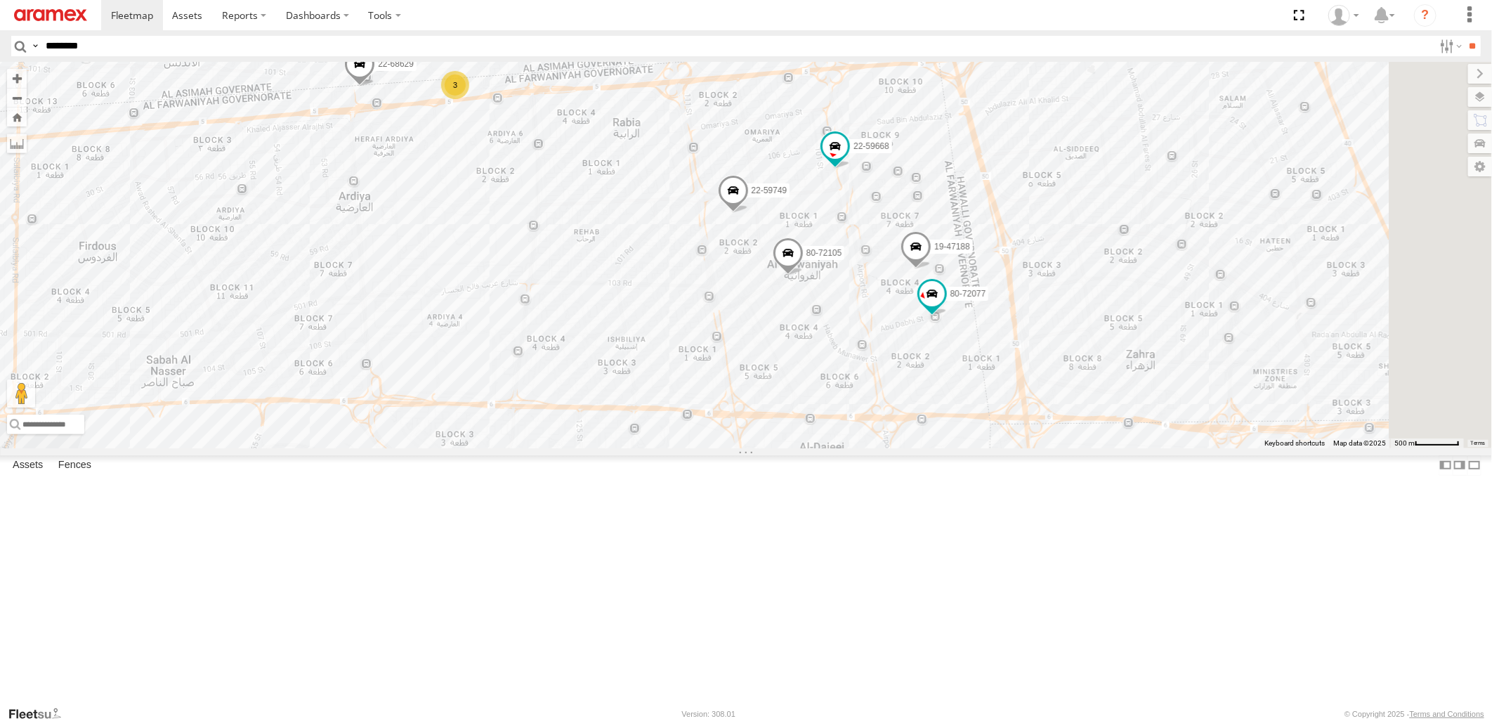
drag, startPoint x: 1078, startPoint y: 556, endPoint x: 746, endPoint y: 313, distance: 411.7
click at [746, 313] on div "22-68629 22-59803 22-59635 22-59749 80-72246 80-72077 22-72591 80-72105 22-5966…" at bounding box center [746, 255] width 1492 height 386
click at [944, 304] on span at bounding box center [930, 291] width 25 height 25
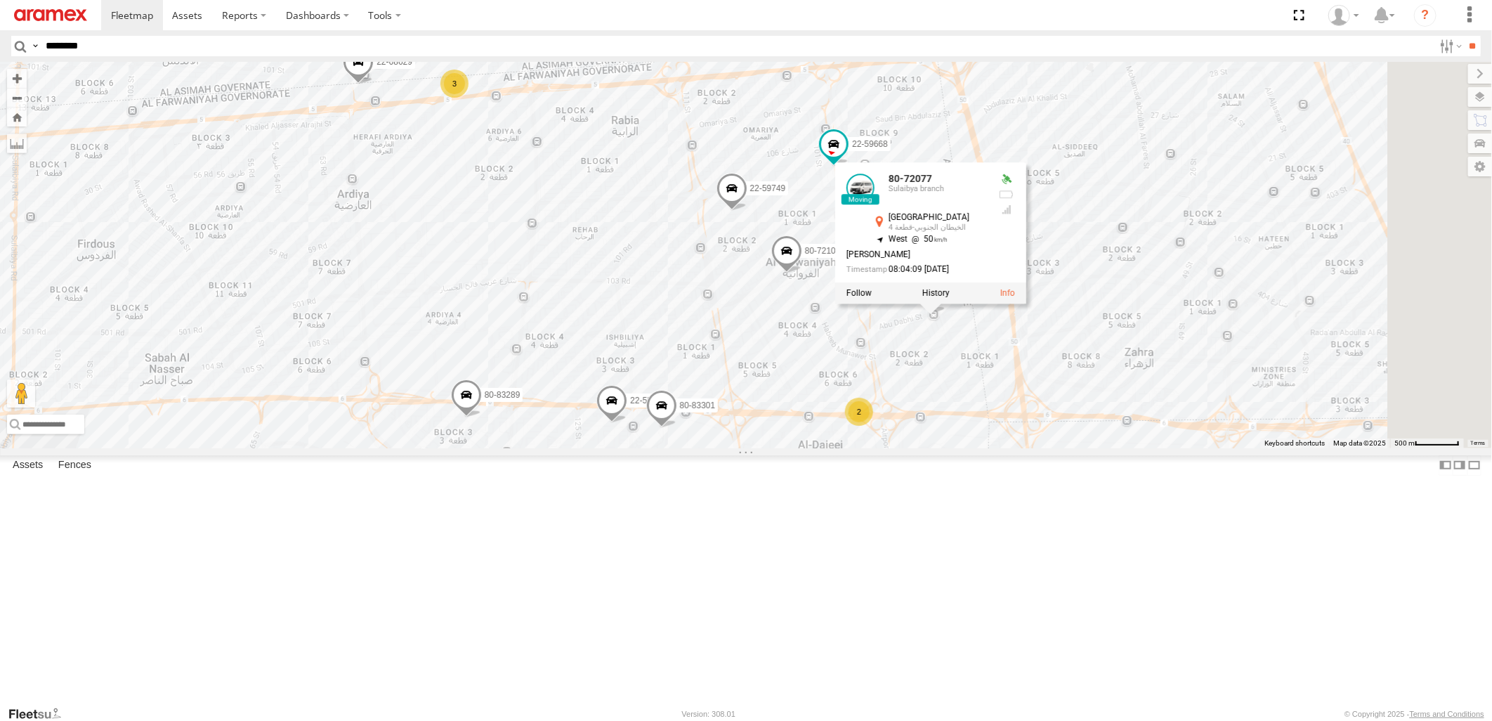
click at [1131, 448] on div "22-68629 22-59803 22-59635 22-59749 80-72246 80-72077 22-72591 80-72105 22-5966…" at bounding box center [746, 255] width 1492 height 386
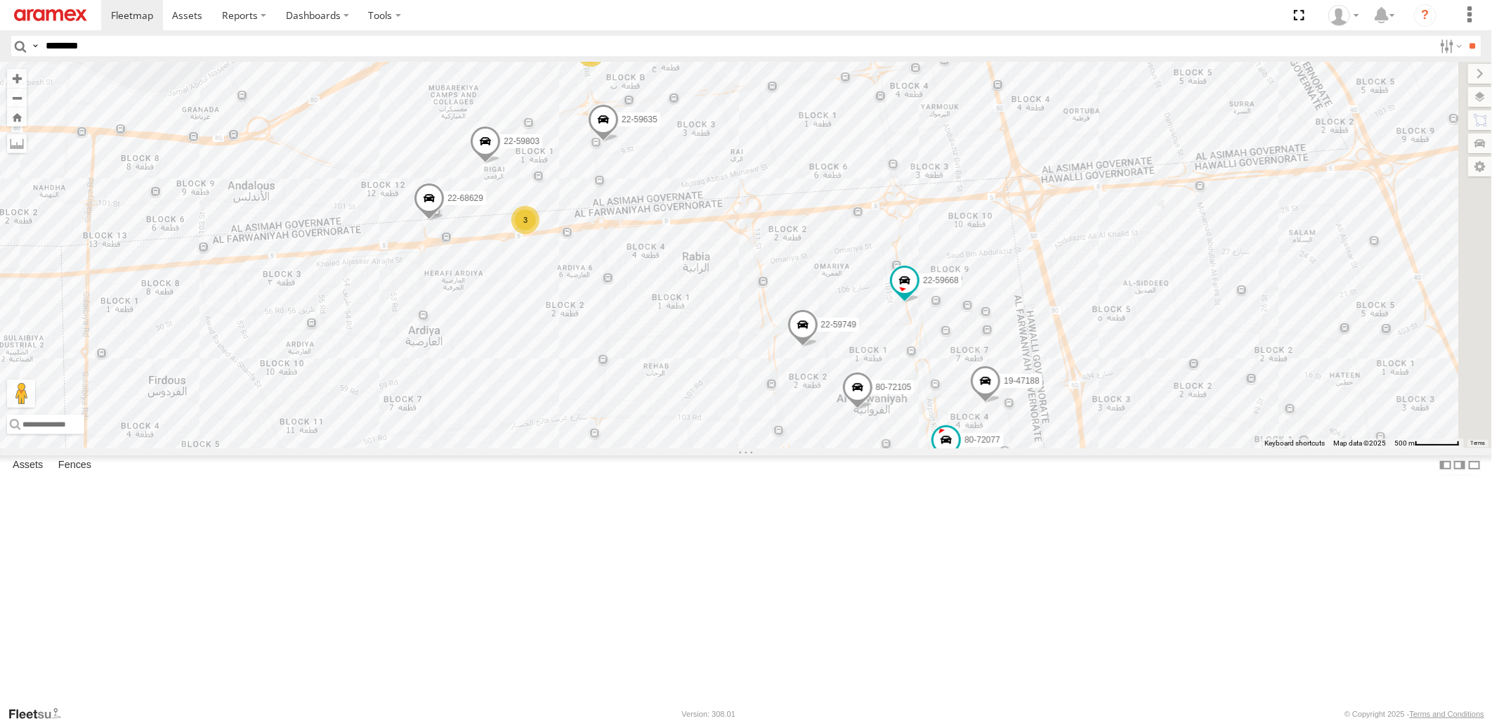
drag, startPoint x: 795, startPoint y: 299, endPoint x: 868, endPoint y: 444, distance: 162.1
click at [868, 444] on div "22-68629 22-59803 22-59635 22-59749 80-72246 80-72077 22-72591 80-72105 22-5966…" at bounding box center [746, 255] width 1492 height 386
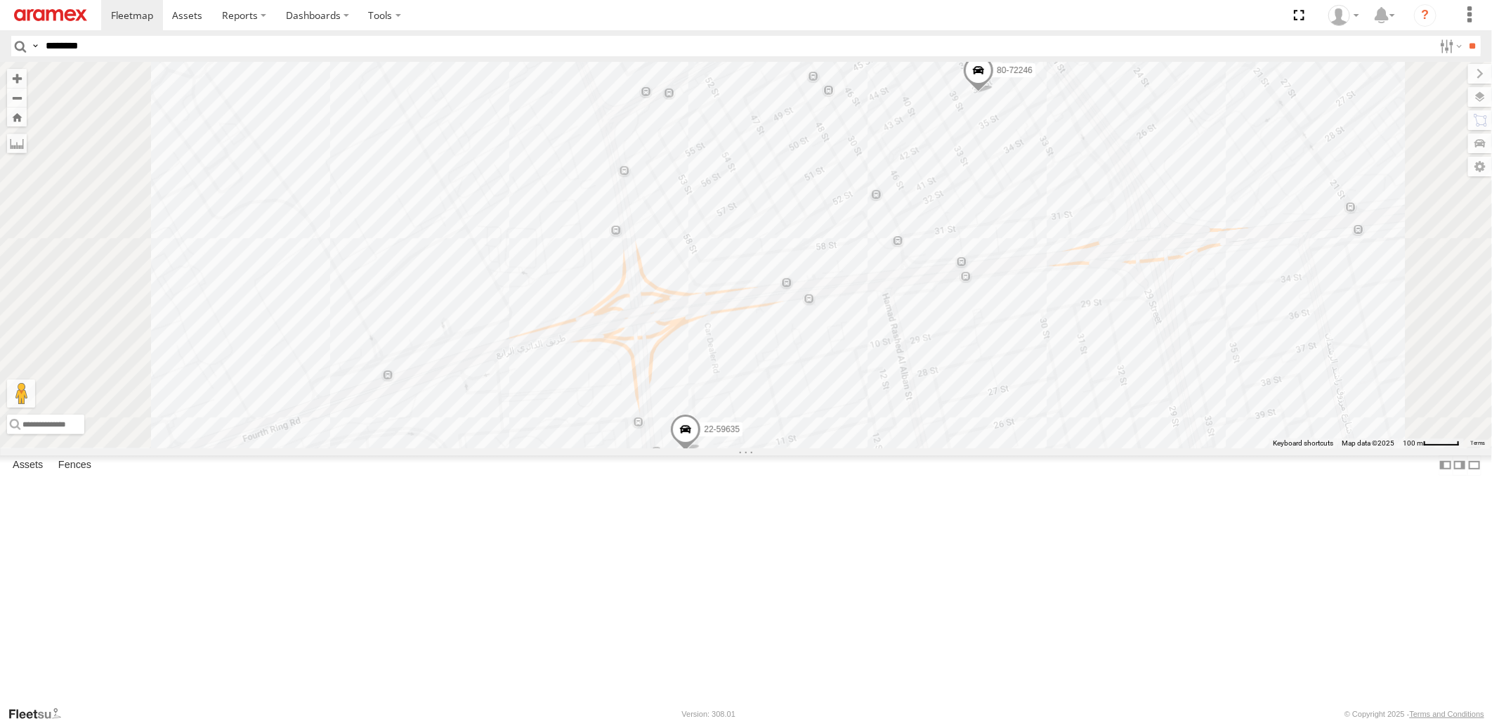
drag, startPoint x: 775, startPoint y: 208, endPoint x: 804, endPoint y: 335, distance: 130.4
click at [804, 335] on div "22-68629 22-59803 22-59635 22-59749 80-72246 80-72077 22-72591 80-72105 22-5966…" at bounding box center [746, 255] width 1492 height 386
drag, startPoint x: 820, startPoint y: 256, endPoint x: 840, endPoint y: 367, distance: 112.9
click at [840, 367] on div "22-68629 22-59803 22-59635 22-59749 80-72246 80-72077 22-72591 80-72105 22-5966…" at bounding box center [746, 255] width 1492 height 386
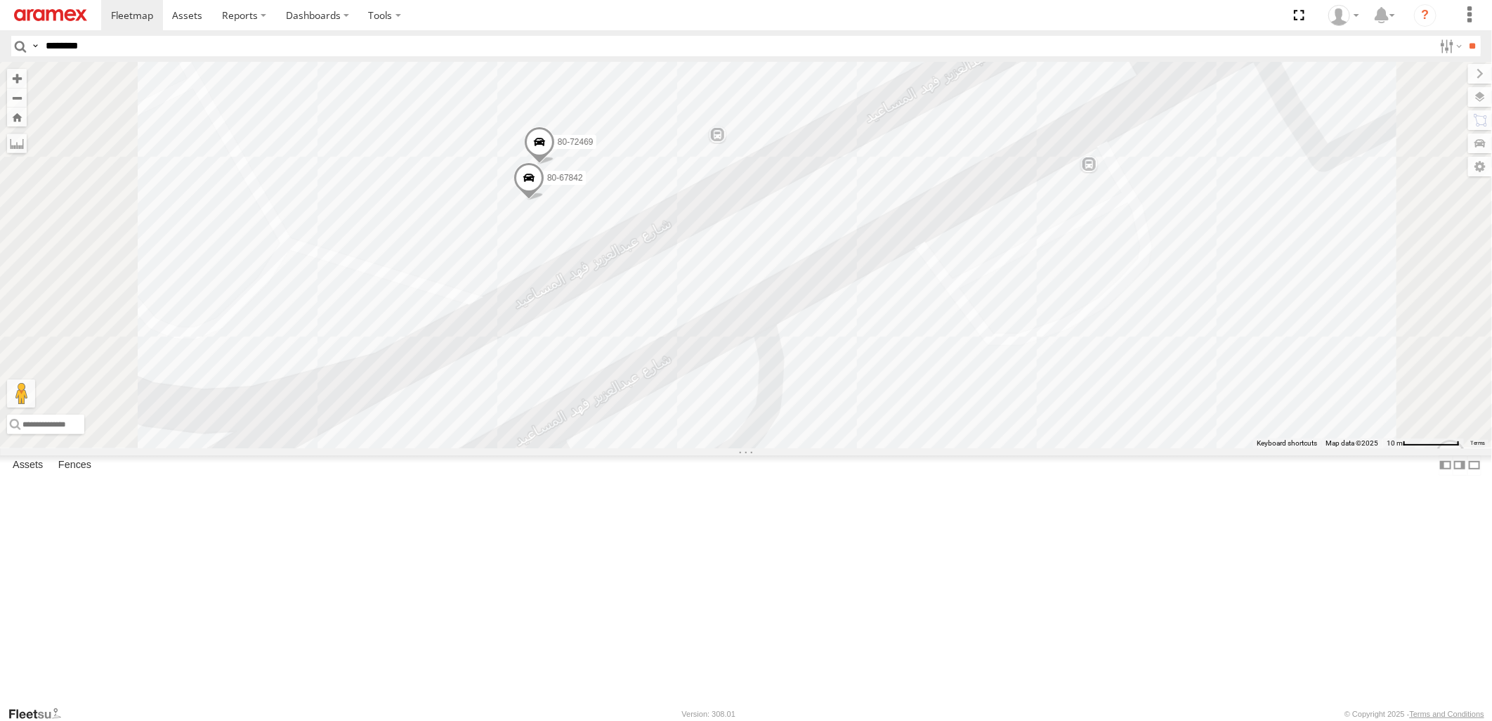
click at [545, 200] on span at bounding box center [529, 181] width 31 height 38
click at [642, 394] on div "22-68629 22-59803 22-59635 22-59749 80-72246 80-72077 22-72591 80-72105 22-5966…" at bounding box center [746, 255] width 1492 height 386
click at [555, 164] on span at bounding box center [539, 145] width 31 height 38
click at [957, 220] on div "22-68629 22-59803 22-59635 22-59749 80-72246 80-72077 22-72591 80-72105 22-5966…" at bounding box center [746, 255] width 1492 height 386
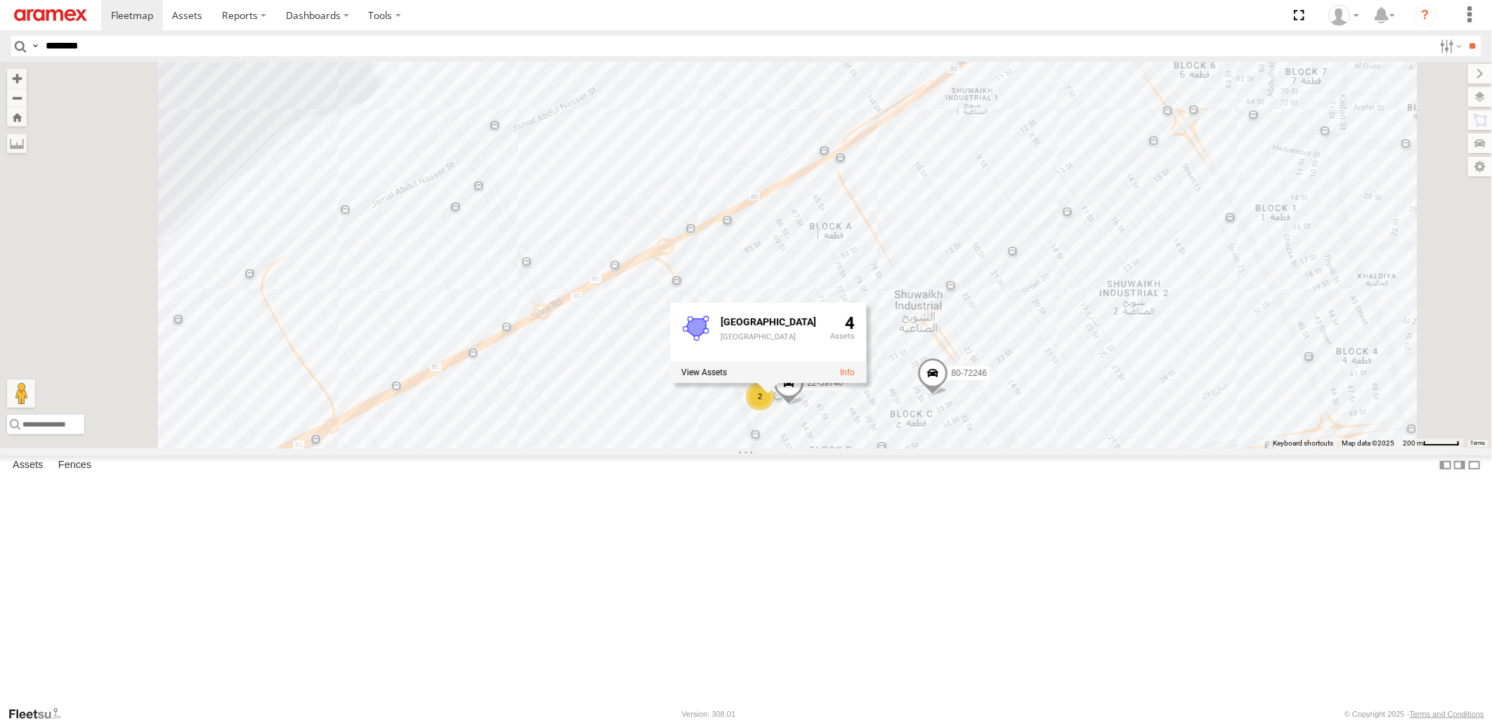
click at [488, 170] on div "22-68629 22-59803 22-59635 22-59749 80-72246 80-72077 22-72591 80-72105 22-5966…" at bounding box center [746, 255] width 1492 height 386
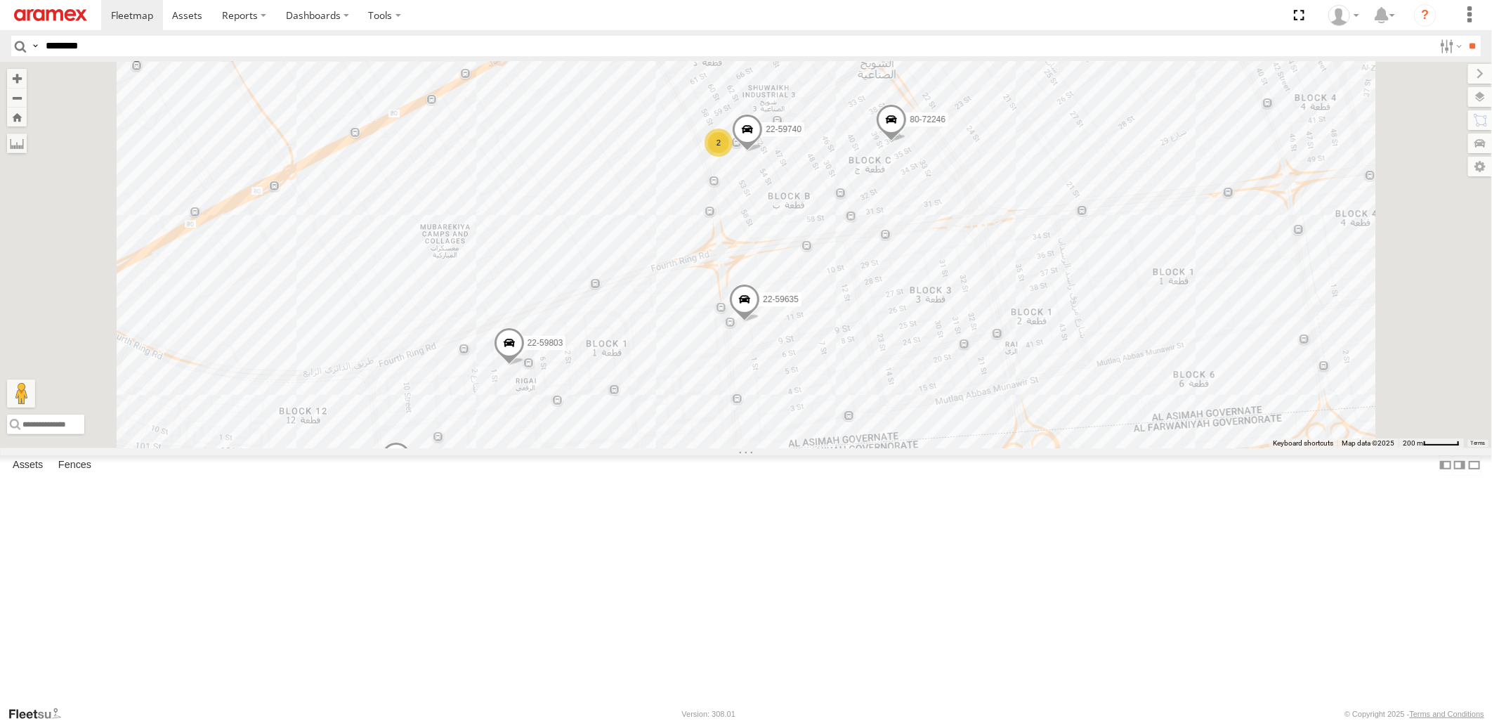
drag, startPoint x: 1023, startPoint y: 619, endPoint x: 980, endPoint y: 353, distance: 269.0
click at [980, 353] on div "22-68629 22-59803 22-59635 22-59749 80-72246 80-72077 22-72591 80-72105 22-5966…" at bounding box center [746, 255] width 1492 height 386
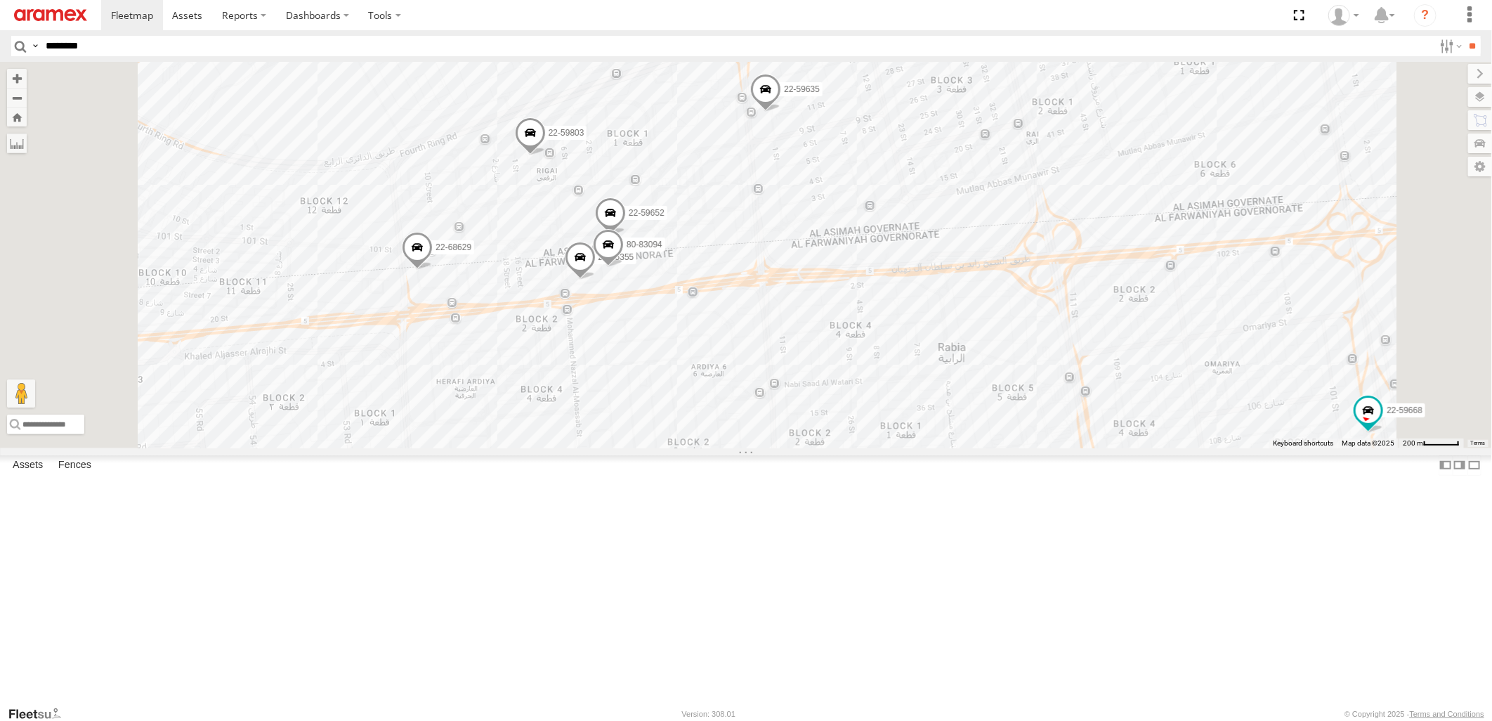
drag, startPoint x: 833, startPoint y: 619, endPoint x: 862, endPoint y: 466, distance: 155.8
click at [862, 448] on div "22-68629 22-59803 22-59635 22-59749 80-72246 80-72077 22-72591 80-72105 22-5966…" at bounding box center [746, 255] width 1492 height 386
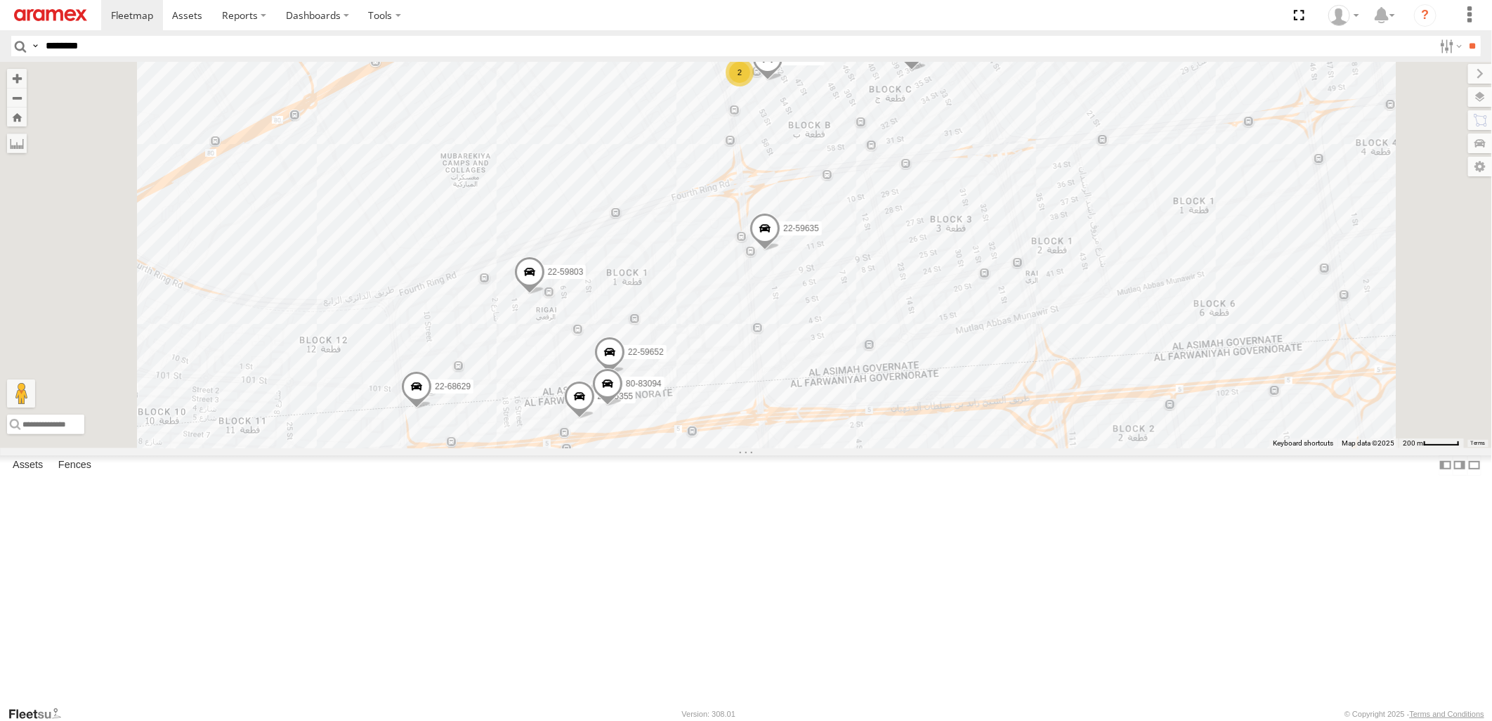
drag, startPoint x: 1036, startPoint y: 230, endPoint x: 1036, endPoint y: 386, distance: 156.7
click at [1036, 386] on div "22-68629 22-59803 22-59635 22-59749 80-72246 80-72077 22-72591 80-72105 22-5966…" at bounding box center [746, 255] width 1492 height 386
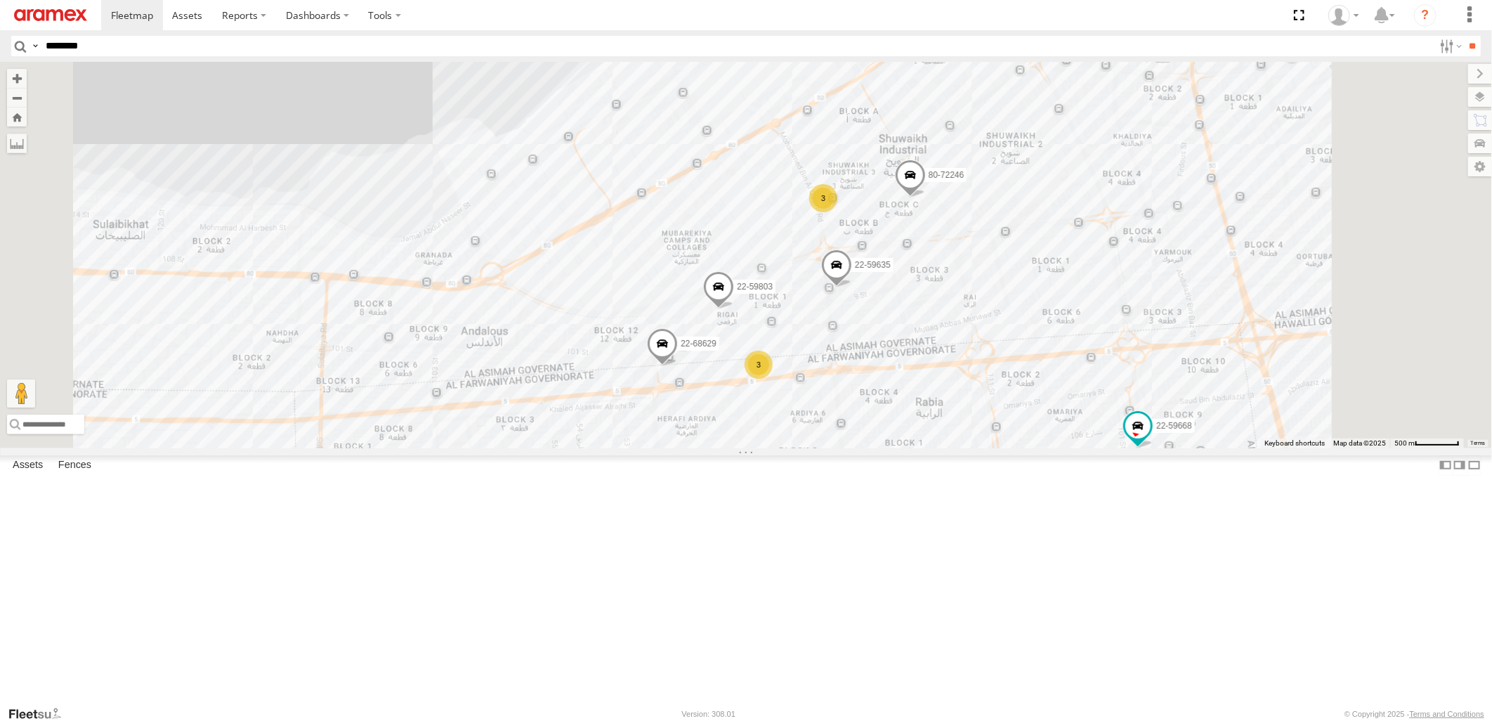
drag, startPoint x: 1134, startPoint y: 578, endPoint x: 1120, endPoint y: 338, distance: 240.0
click at [1120, 338] on div "22-68629 22-59803 22-59635 22-59749 80-72246 80-72077 22-72591 80-72105 22-5966…" at bounding box center [746, 255] width 1492 height 386
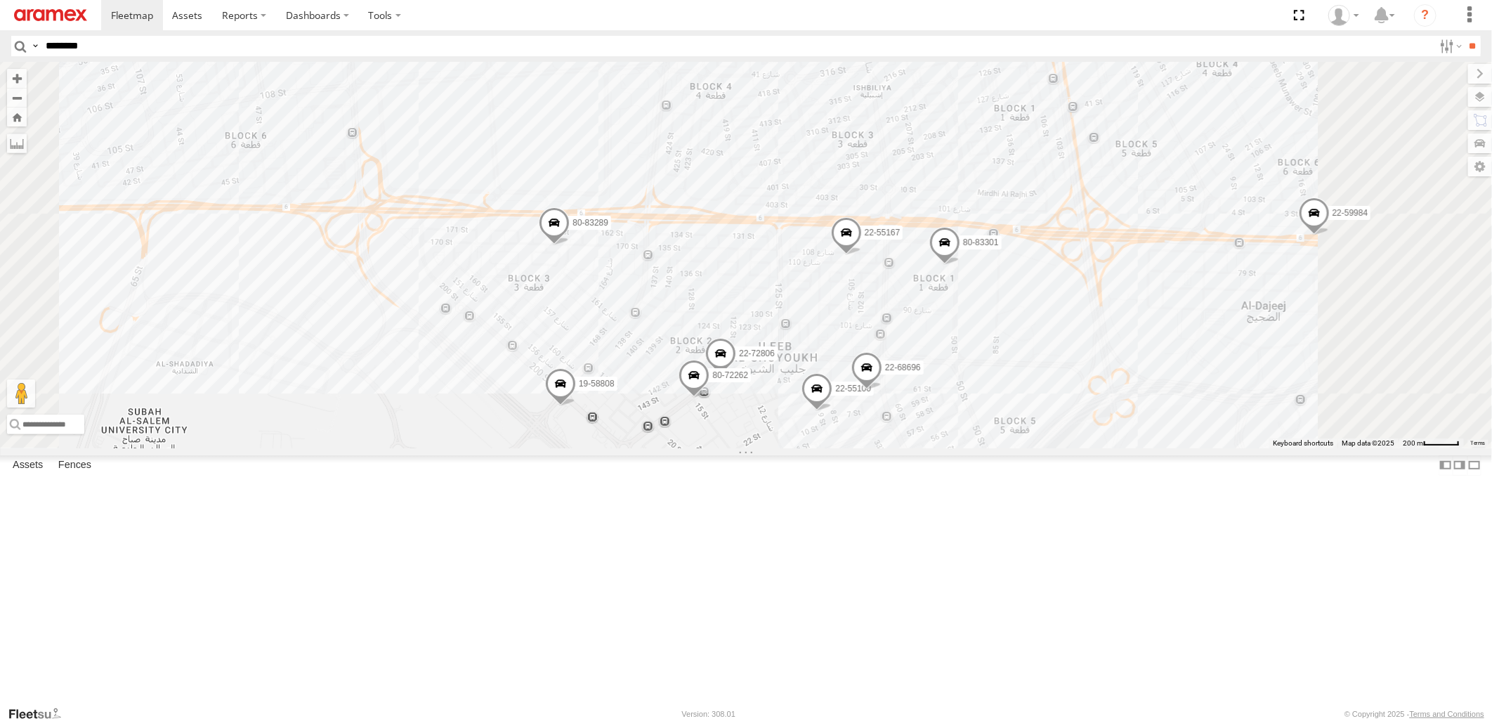
click at [710, 398] on span at bounding box center [694, 379] width 31 height 38
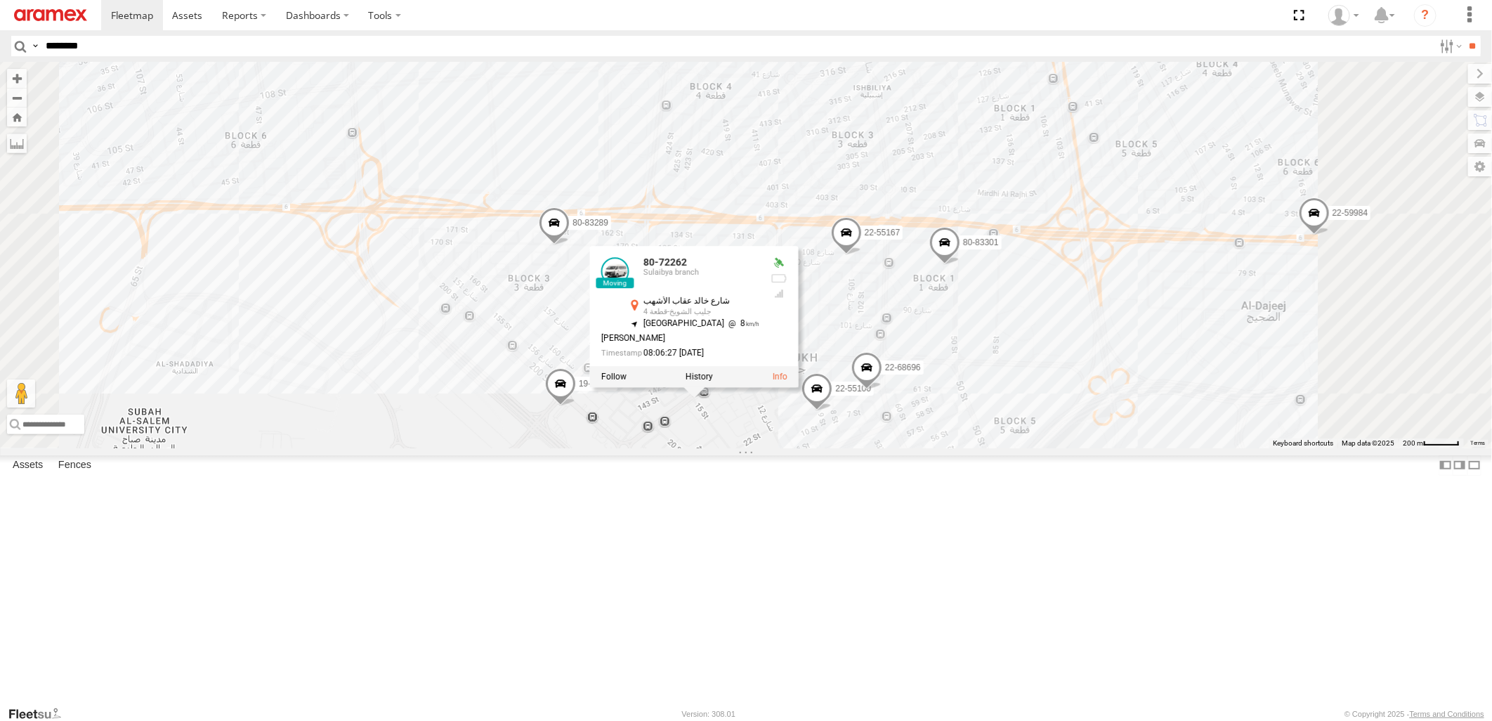
click at [1237, 448] on div "22-68629 22-59803 22-59635 22-59749 80-72246 80-72077 22-72591 80-72105 22-5966…" at bounding box center [746, 255] width 1492 height 386
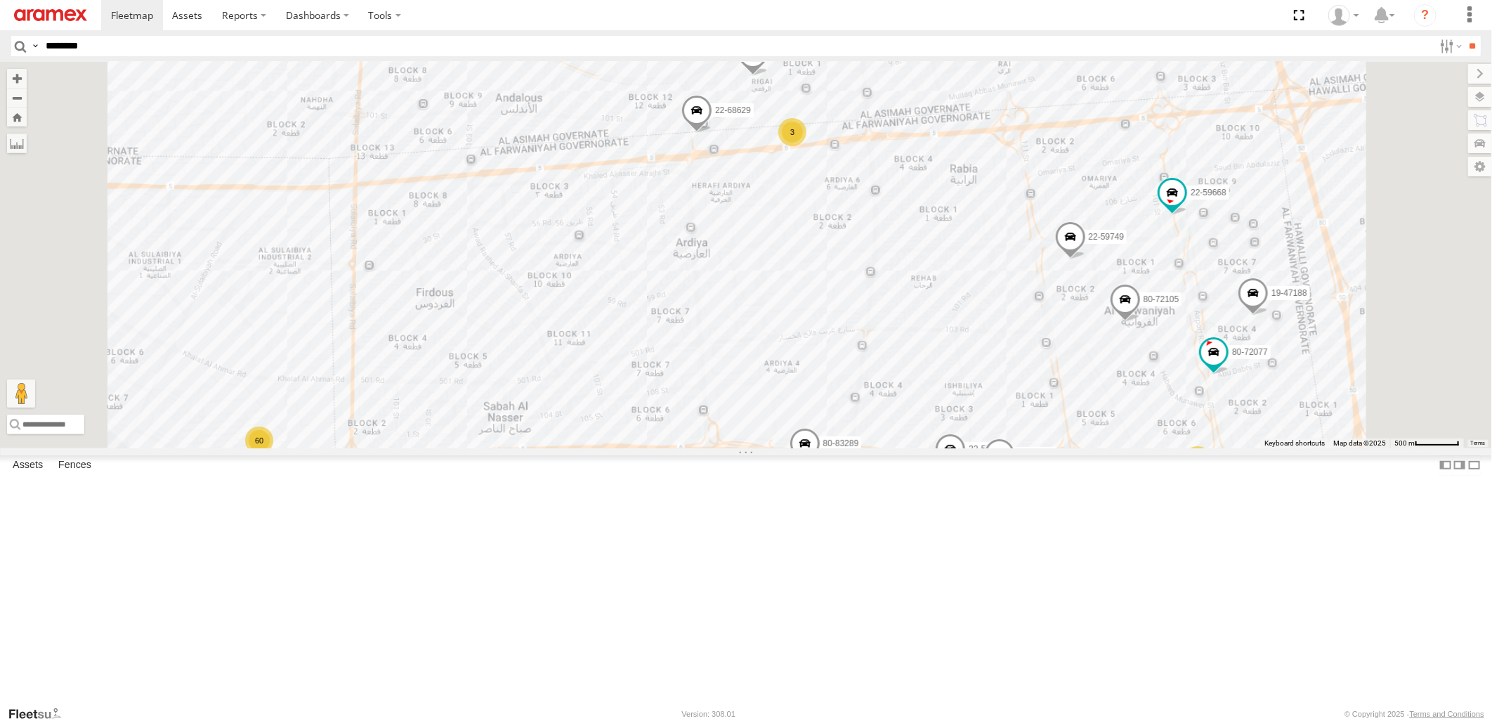
drag, startPoint x: 1227, startPoint y: 560, endPoint x: 1225, endPoint y: 670, distance: 109.6
click at [1225, 448] on div "22-68629 22-59803 22-59635 22-59749 80-72246 80-72077 22-72591 80-72105 22-5966…" at bounding box center [746, 255] width 1492 height 386
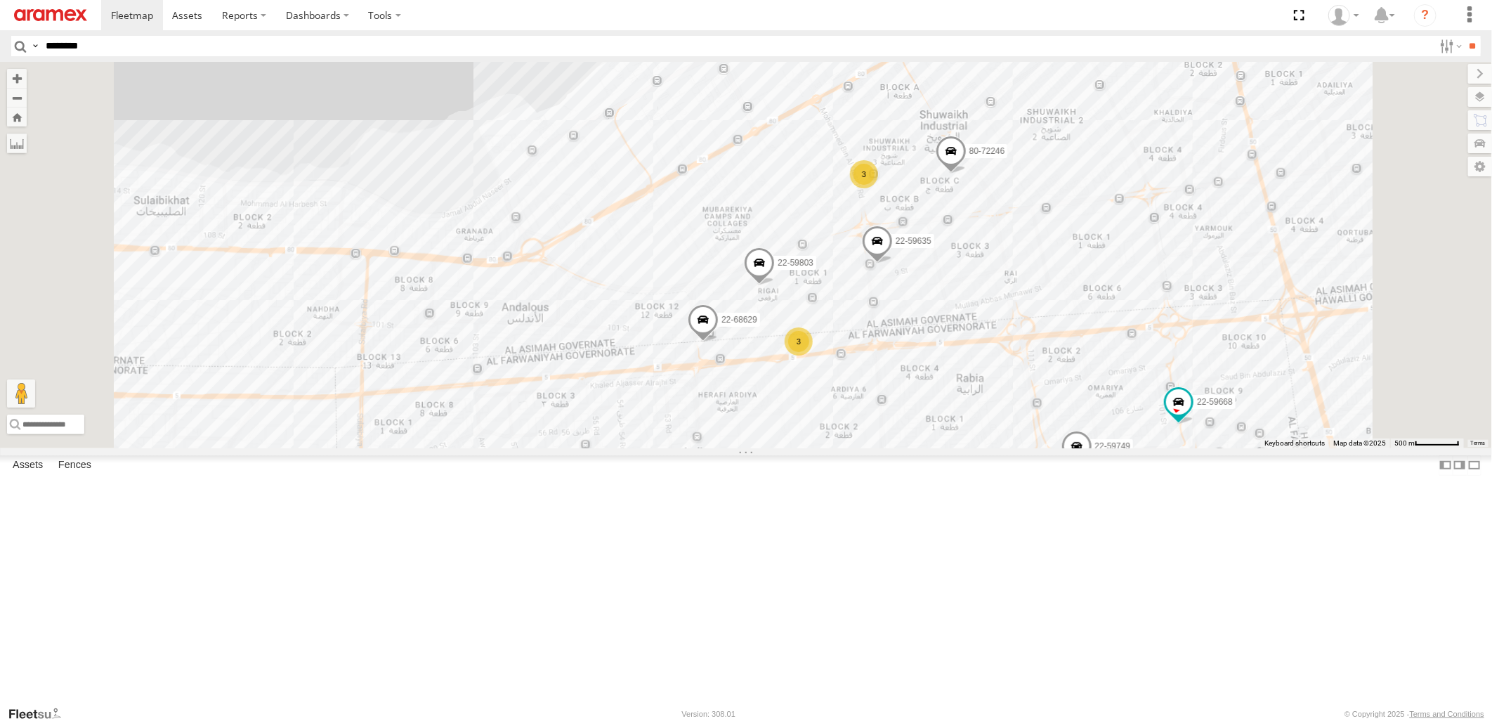
drag, startPoint x: 1111, startPoint y: 313, endPoint x: 1118, endPoint y: 526, distance: 212.3
click at [1118, 448] on div "22-68629 22-59803 22-59635 22-59749 80-72246 80-72077 22-72591 80-72105 22-5966…" at bounding box center [746, 255] width 1492 height 386
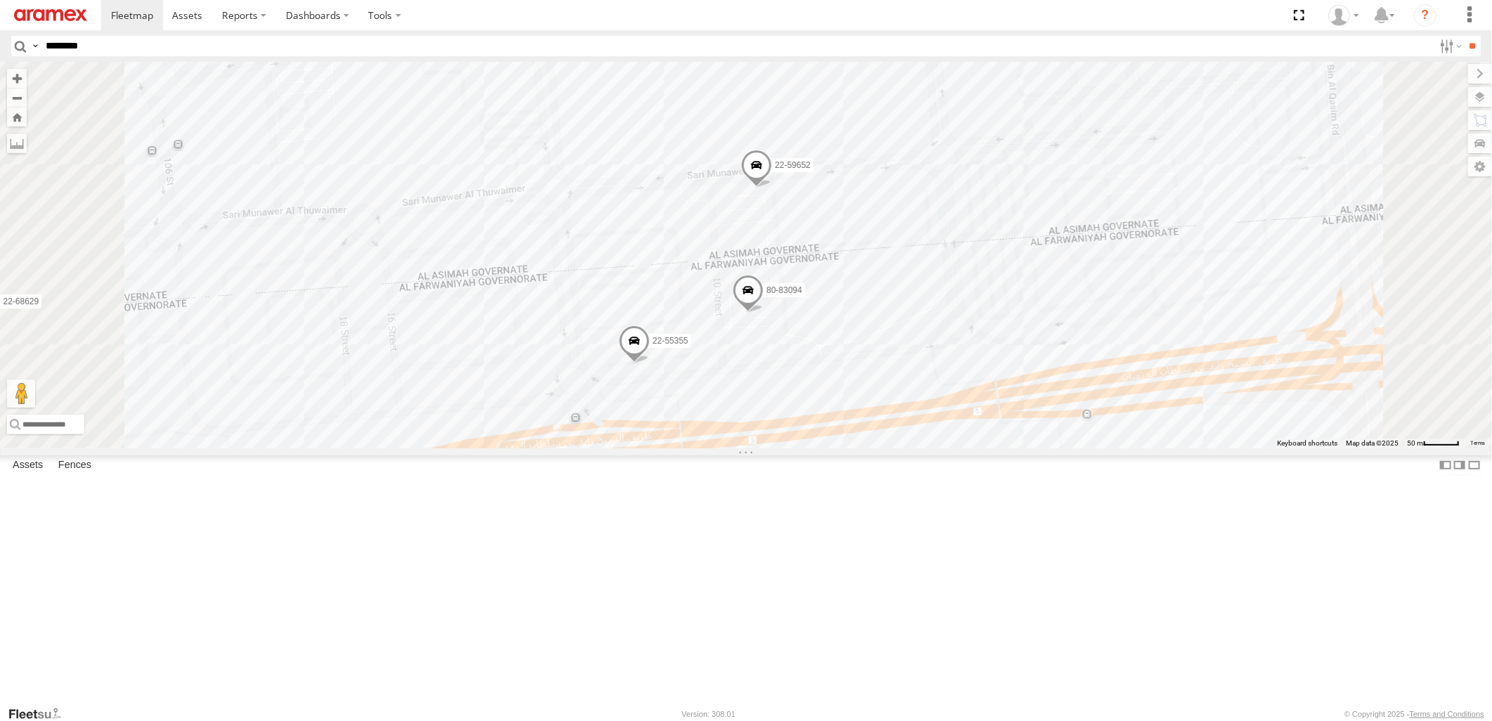
click at [764, 313] on span at bounding box center [748, 294] width 31 height 38
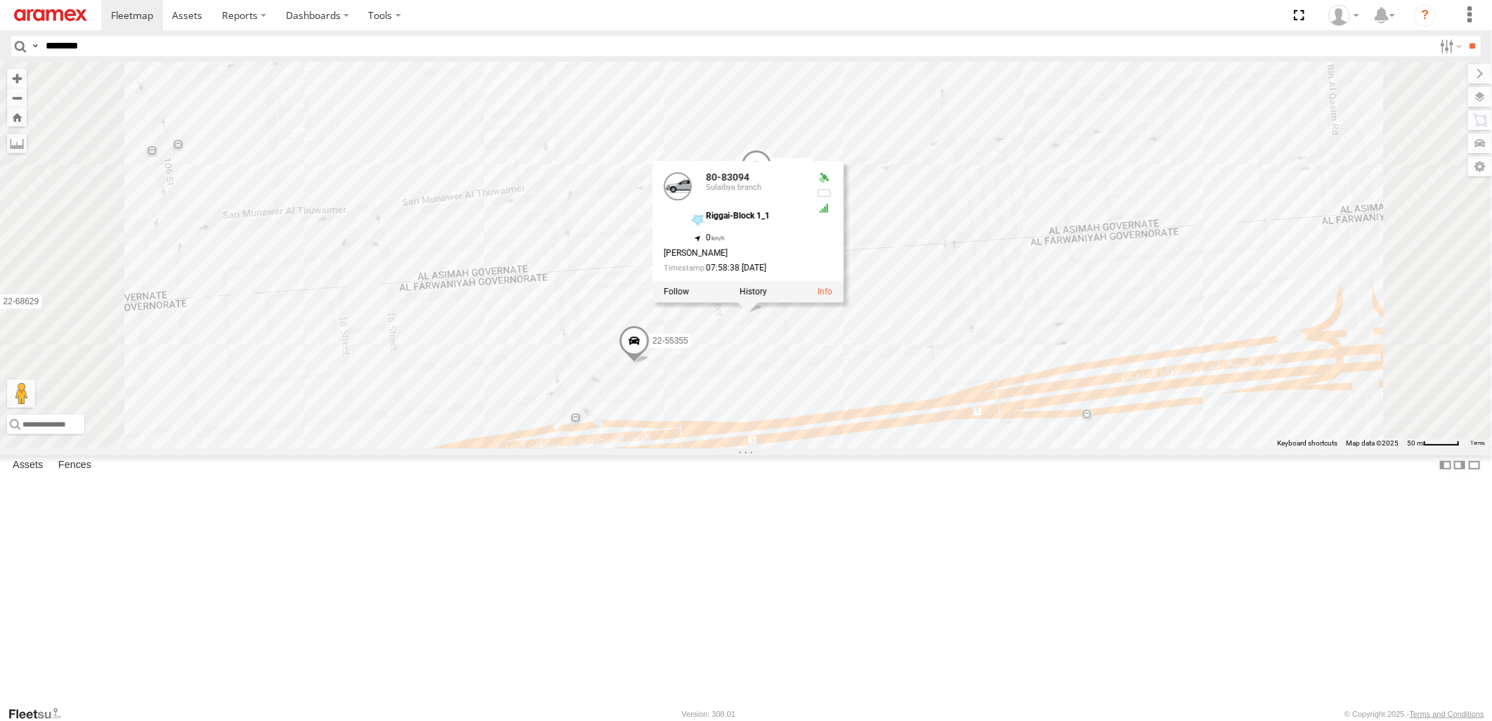
click at [965, 448] on div "22-68629 22-59803 22-59635 22-59749 80-72246 80-72077 22-72591 80-72105 22-5966…" at bounding box center [746, 255] width 1492 height 386
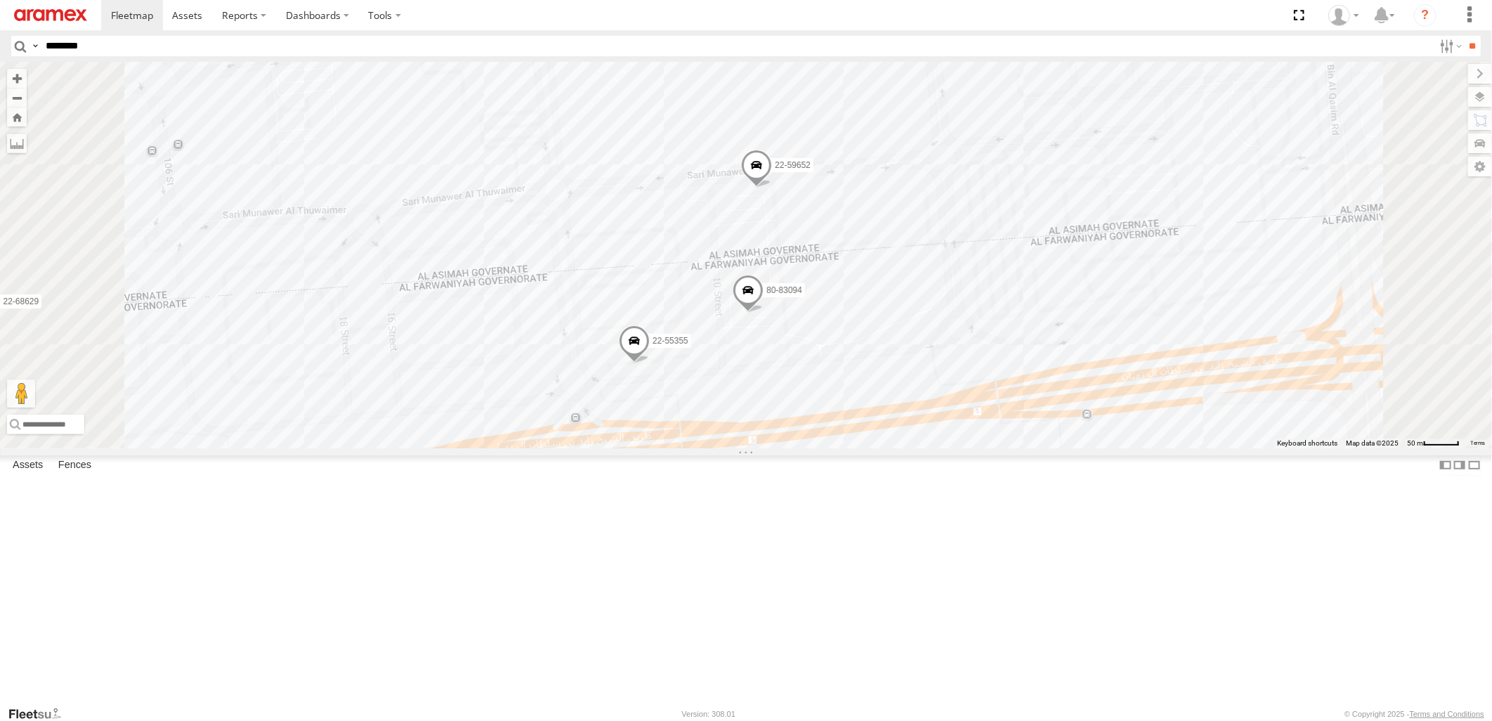
click at [772, 188] on span at bounding box center [756, 169] width 31 height 38
click at [1038, 448] on div "22-68629 22-59803 22-59635 22-59749 80-72246 80-72077 22-72591 80-72105 22-5966…" at bounding box center [746, 255] width 1492 height 386
click at [650, 363] on span at bounding box center [634, 344] width 31 height 38
click at [1083, 448] on div "22-68629 22-59803 22-59635 22-59749 80-72246 80-72077 22-72591 80-72105 22-5966…" at bounding box center [746, 255] width 1492 height 386
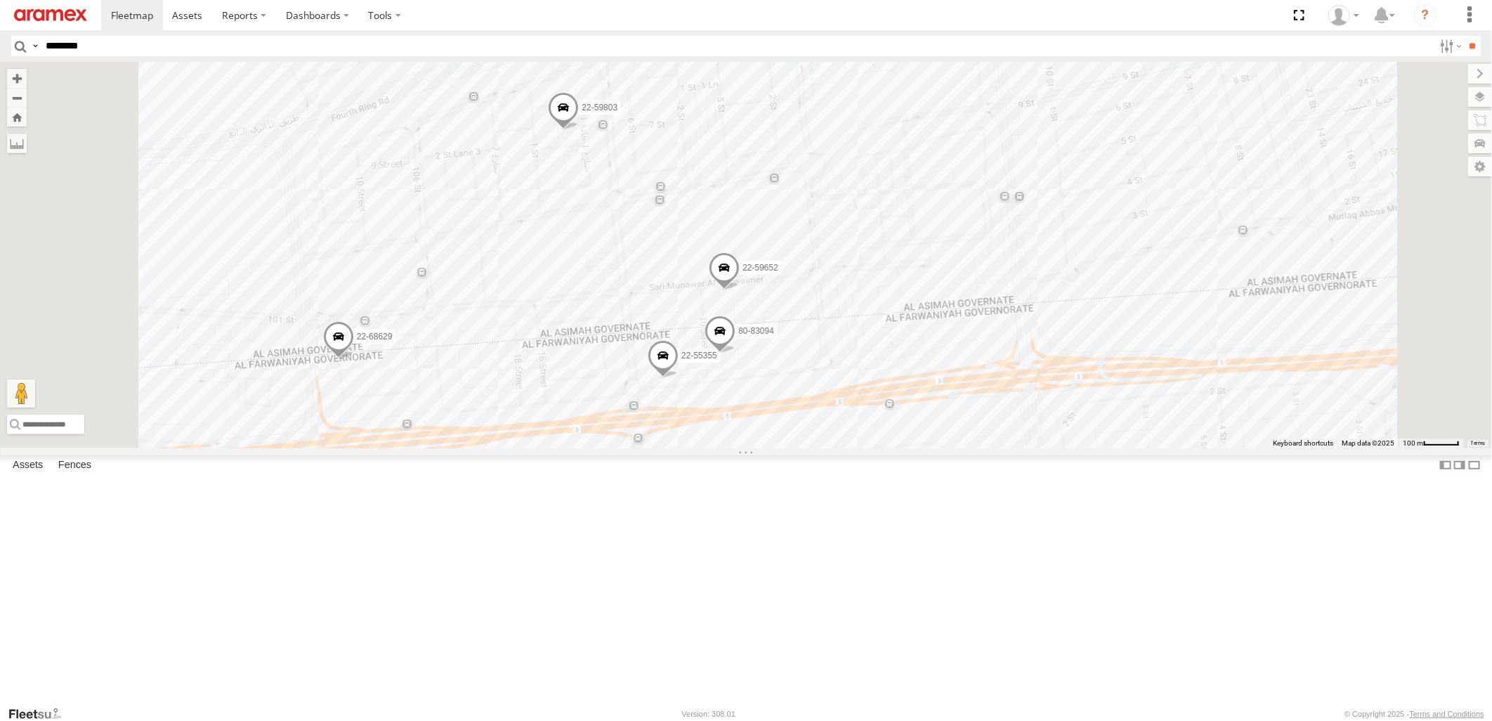
click at [354, 359] on span at bounding box center [338, 340] width 31 height 38
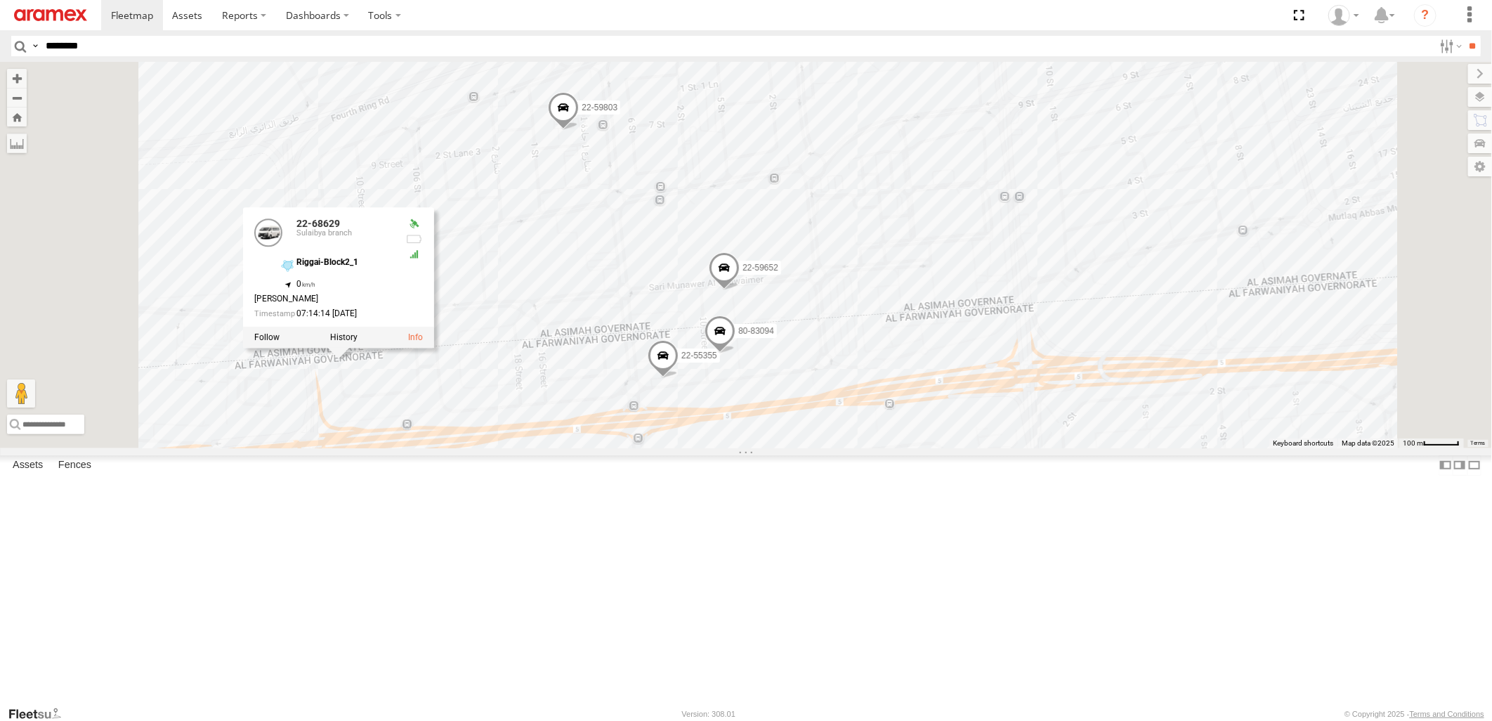
click at [1146, 448] on div "22-68629 22-59803 22-59635 22-59749 80-72246 80-72077 22-72591 80-72105 22-5966…" at bounding box center [746, 255] width 1492 height 386
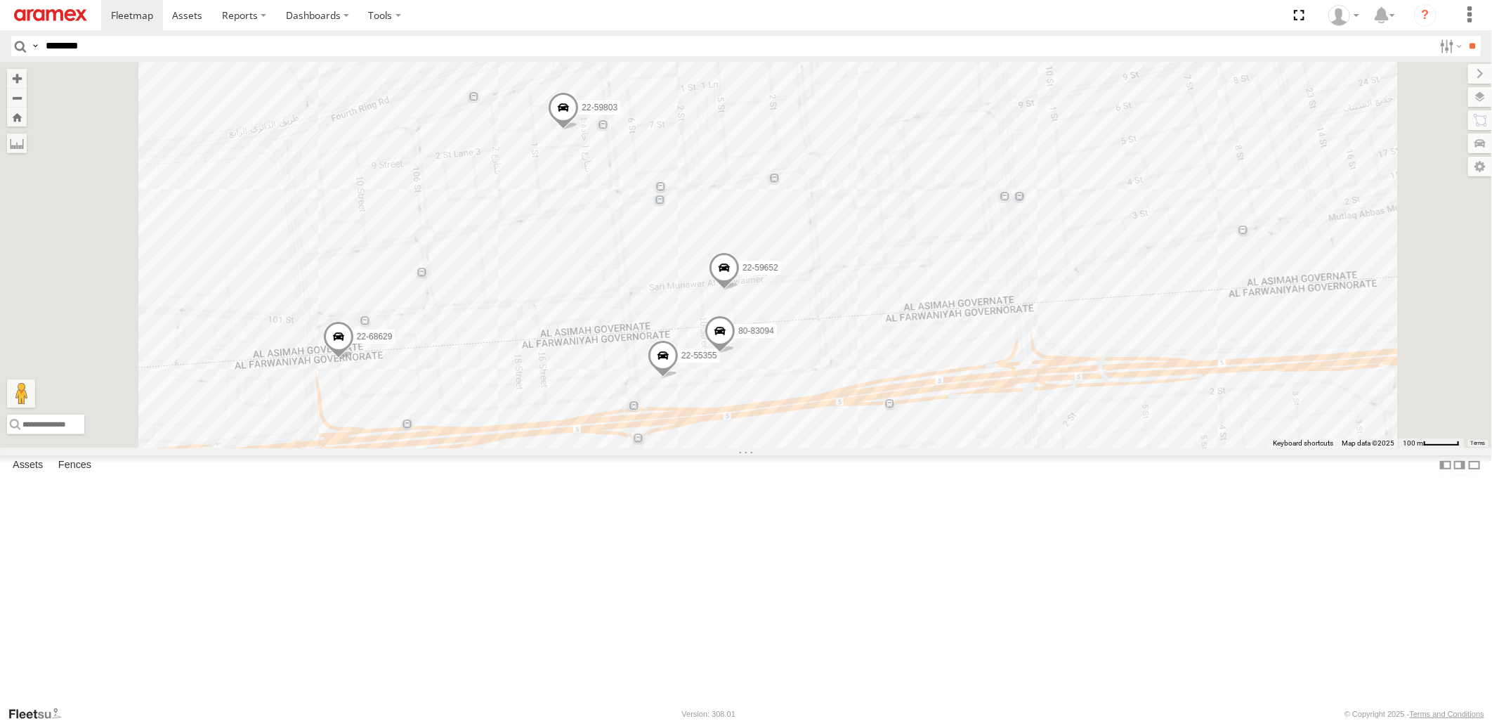
click at [579, 130] on span at bounding box center [563, 111] width 31 height 38
click at [1132, 448] on div "22-68629 22-59803 22-59635 22-59749 80-72246 80-72077 22-72591 80-72105 22-5966…" at bounding box center [746, 255] width 1492 height 386
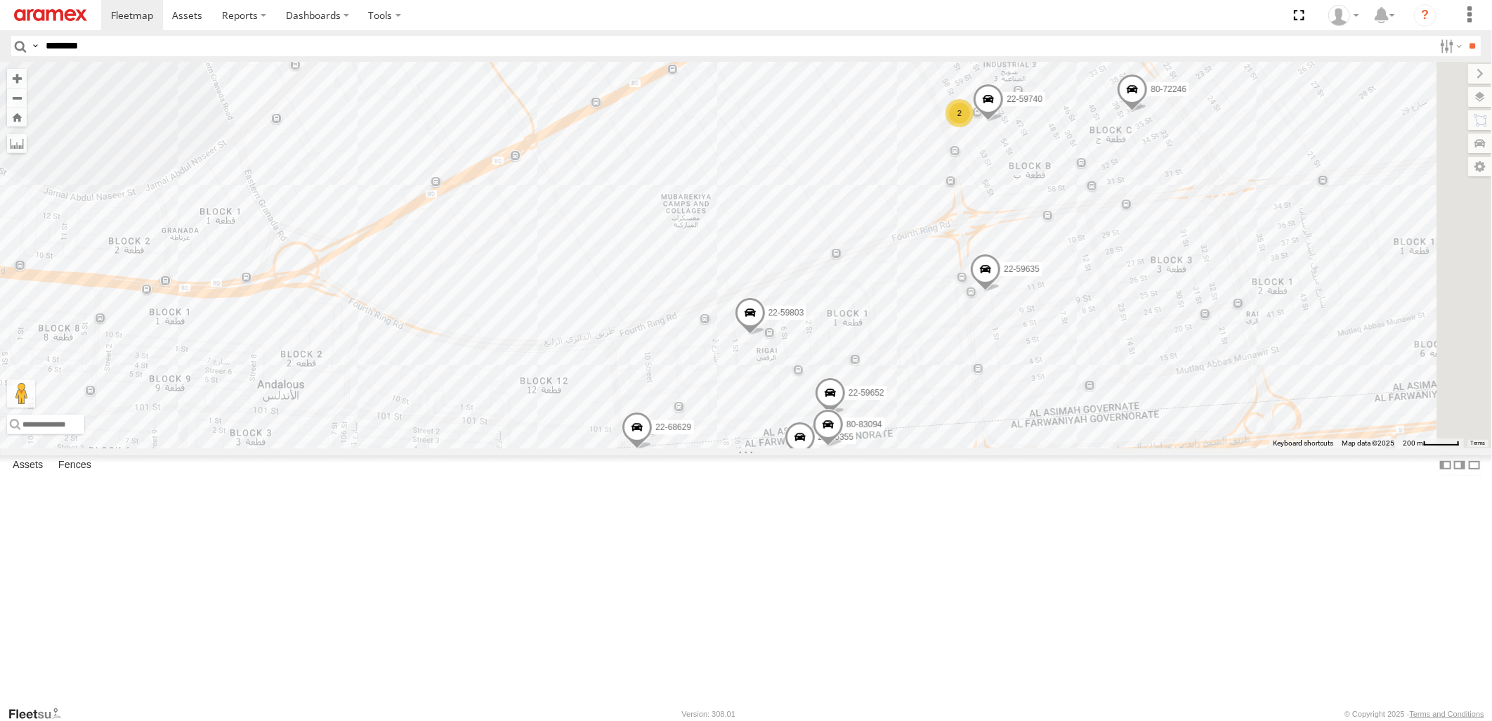
drag, startPoint x: 1197, startPoint y: 406, endPoint x: 1158, endPoint y: 507, distance: 108.3
click at [1158, 448] on div "22-68629 22-59803 22-59635 22-59749 80-72246 80-72077 22-72591 80-72105 22-5966…" at bounding box center [746, 255] width 1492 height 386
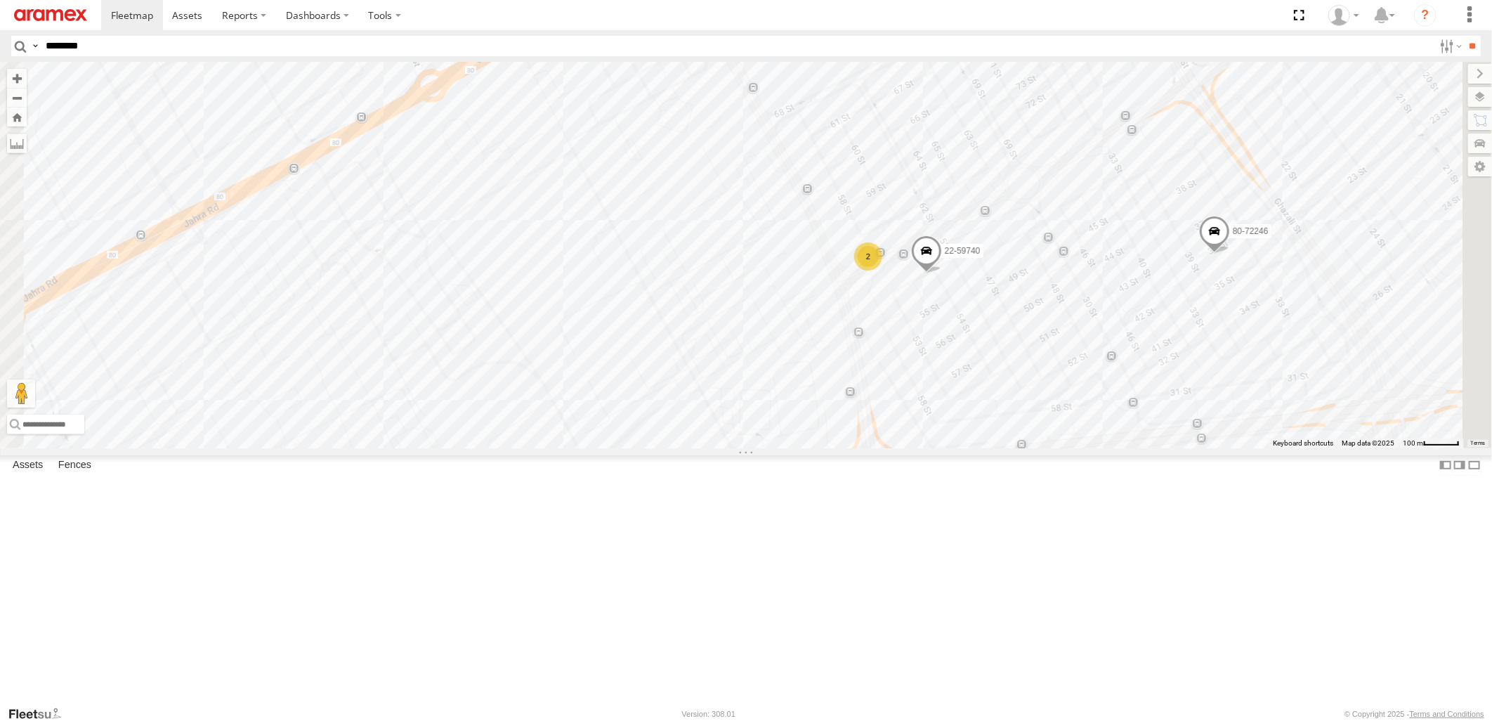
drag, startPoint x: 1246, startPoint y: 297, endPoint x: 1162, endPoint y: 446, distance: 170.8
click at [1162, 446] on div "22-68629 22-59803 22-59635 22-59749 80-72246 80-72077 22-72591 80-72105 22-5966…" at bounding box center [746, 255] width 1492 height 386
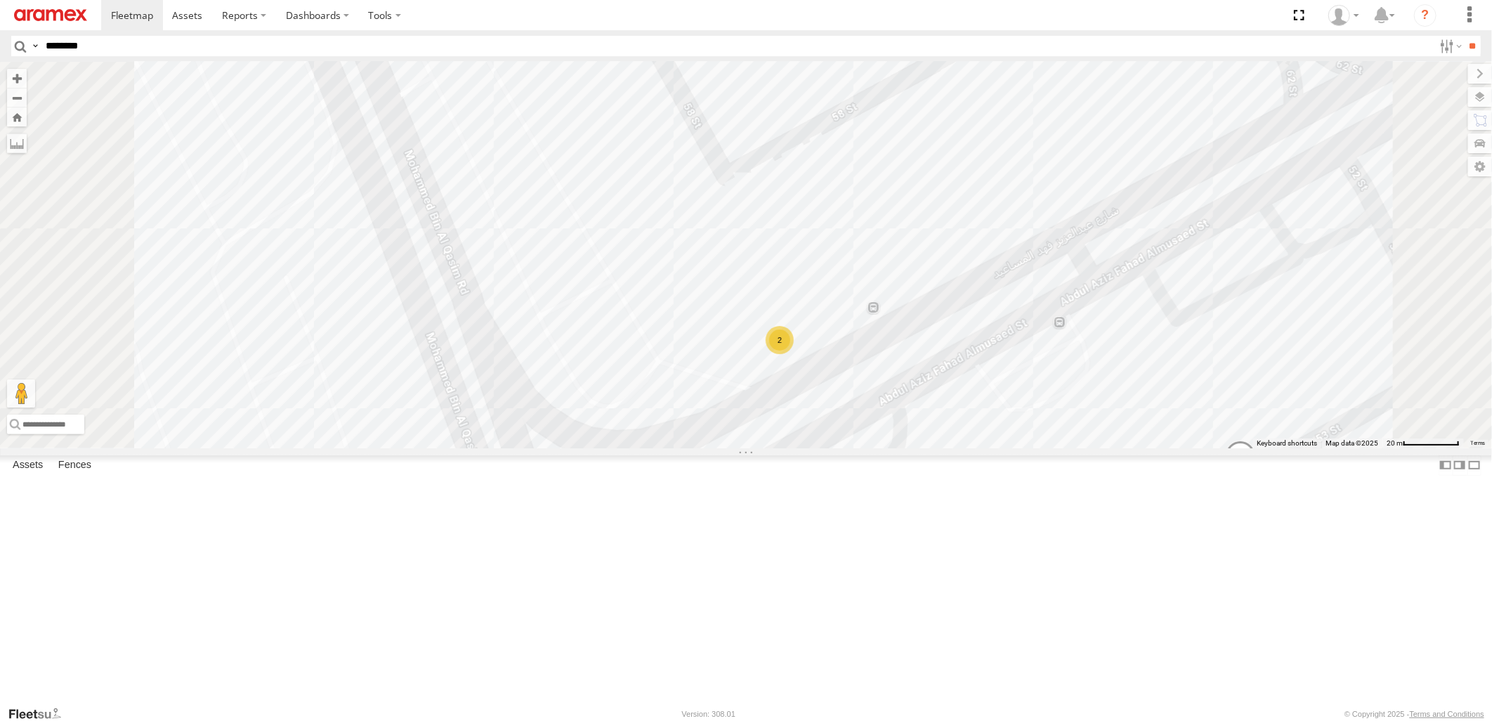
drag, startPoint x: 1027, startPoint y: 502, endPoint x: 1055, endPoint y: 458, distance: 52.1
click at [1055, 448] on div "22-68629 22-59803 22-59635 22-59749 80-72246 80-72077 22-72591 80-72105 22-5966…" at bounding box center [746, 255] width 1492 height 386
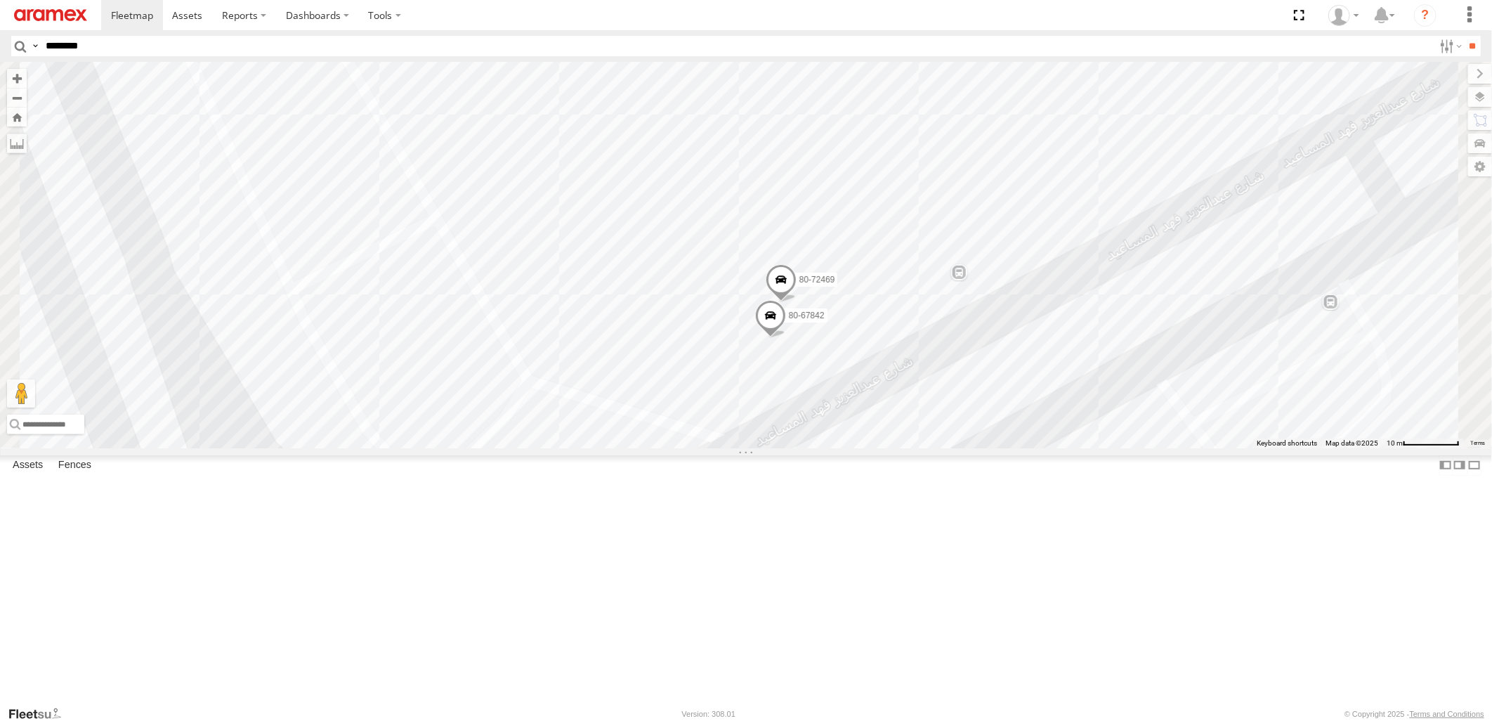
drag, startPoint x: 1100, startPoint y: 399, endPoint x: 1100, endPoint y: 513, distance: 113.8
click at [1100, 448] on div "22-68629 22-59803 22-59635 22-59749 80-72246 80-72077 22-72591 80-72105 22-5966…" at bounding box center [746, 255] width 1492 height 386
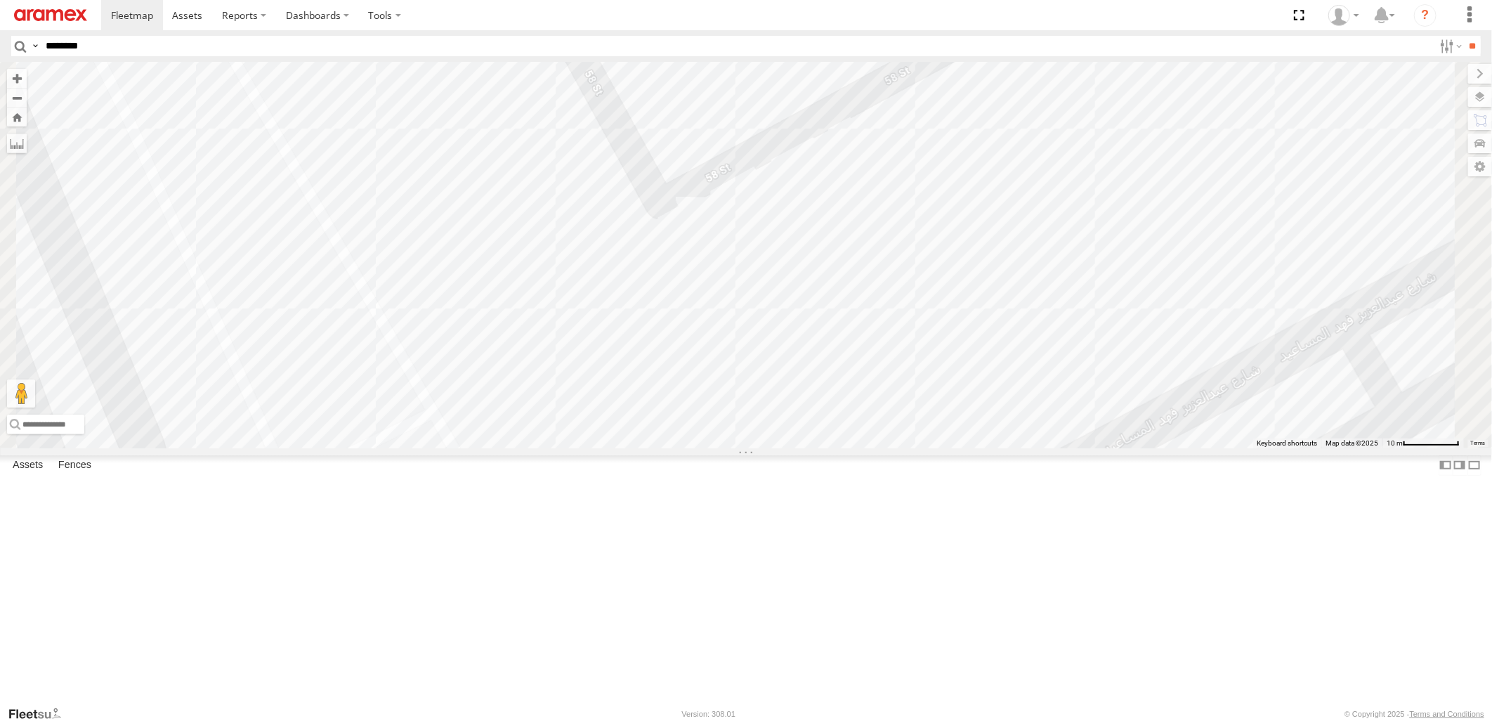
drag, startPoint x: 1031, startPoint y: 322, endPoint x: 1021, endPoint y: 485, distance: 164.0
click at [1021, 448] on div "22-68629 22-59803 22-59635 22-59749 80-72246 80-72077 22-72591 80-72105 22-5966…" at bounding box center [746, 255] width 1492 height 386
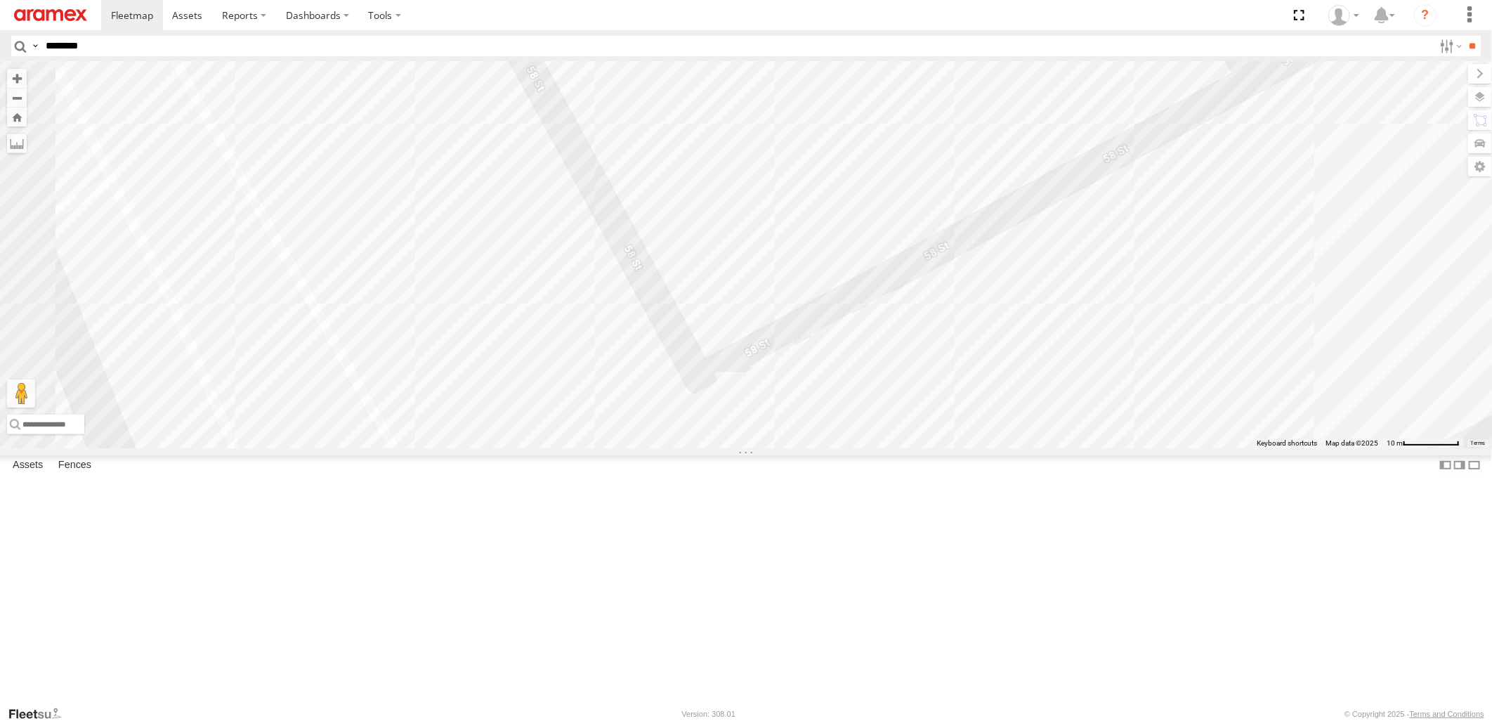
drag, startPoint x: 981, startPoint y: 389, endPoint x: 988, endPoint y: 467, distance: 77.6
click at [988, 448] on div "22-68629 22-59803 22-59635 22-59749 80-72246 80-72077 22-72591 80-72105 22-5966…" at bounding box center [746, 255] width 1492 height 386
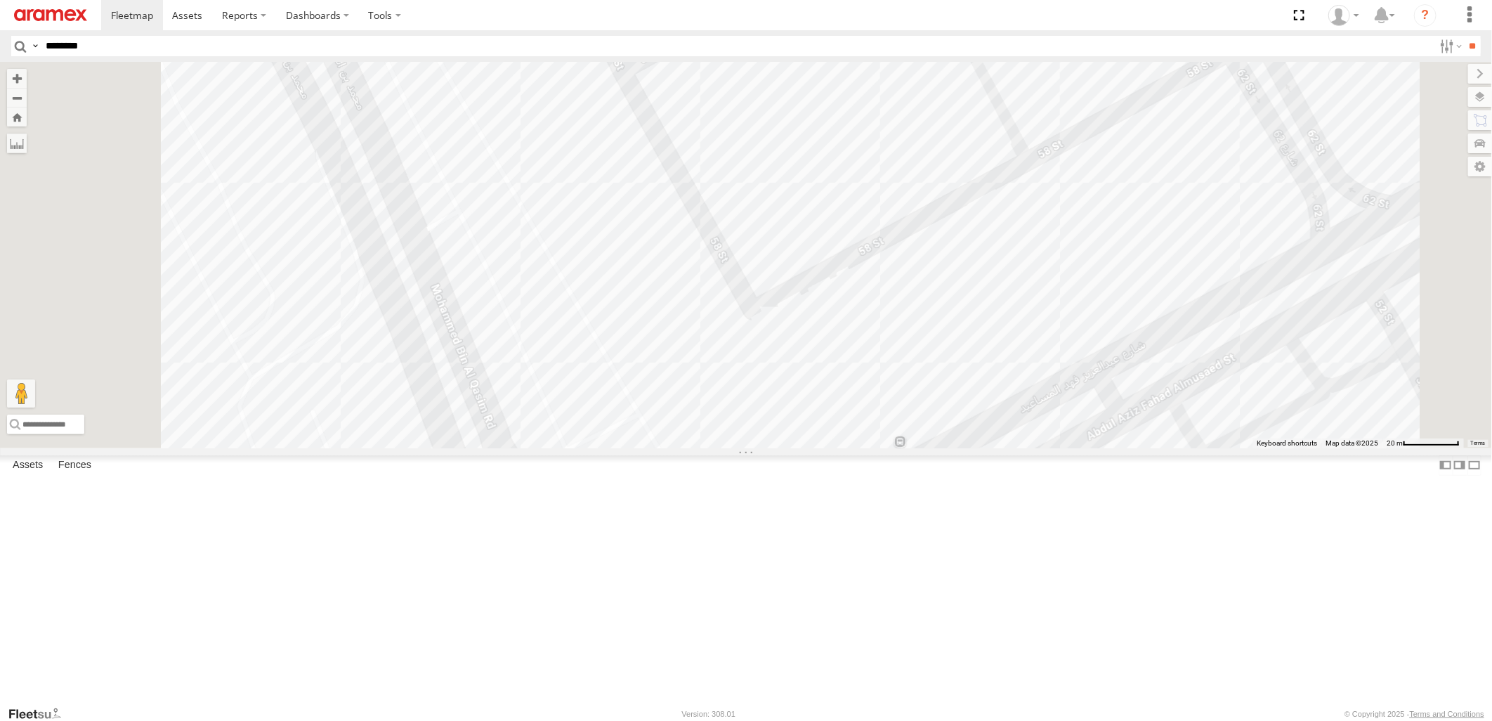
drag, startPoint x: 1026, startPoint y: 519, endPoint x: 1021, endPoint y: 467, distance: 51.5
click at [1021, 448] on div "22-68629 22-59803 22-59635 22-59749 80-72246 80-72077 22-72591 80-72105 22-5966…" at bounding box center [746, 255] width 1492 height 386
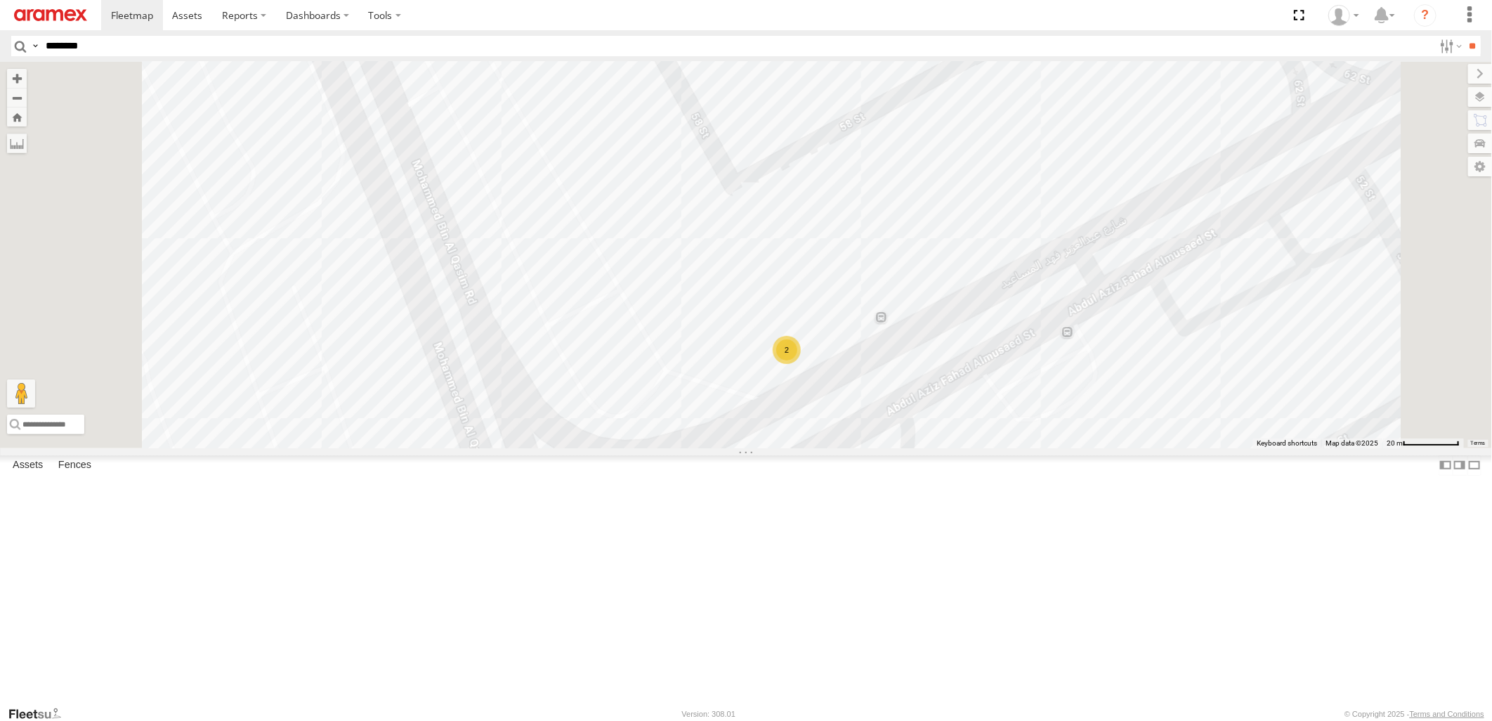
drag, startPoint x: 1184, startPoint y: 653, endPoint x: 1155, endPoint y: 474, distance: 182.2
click at [1155, 448] on div "2" at bounding box center [746, 255] width 1492 height 386
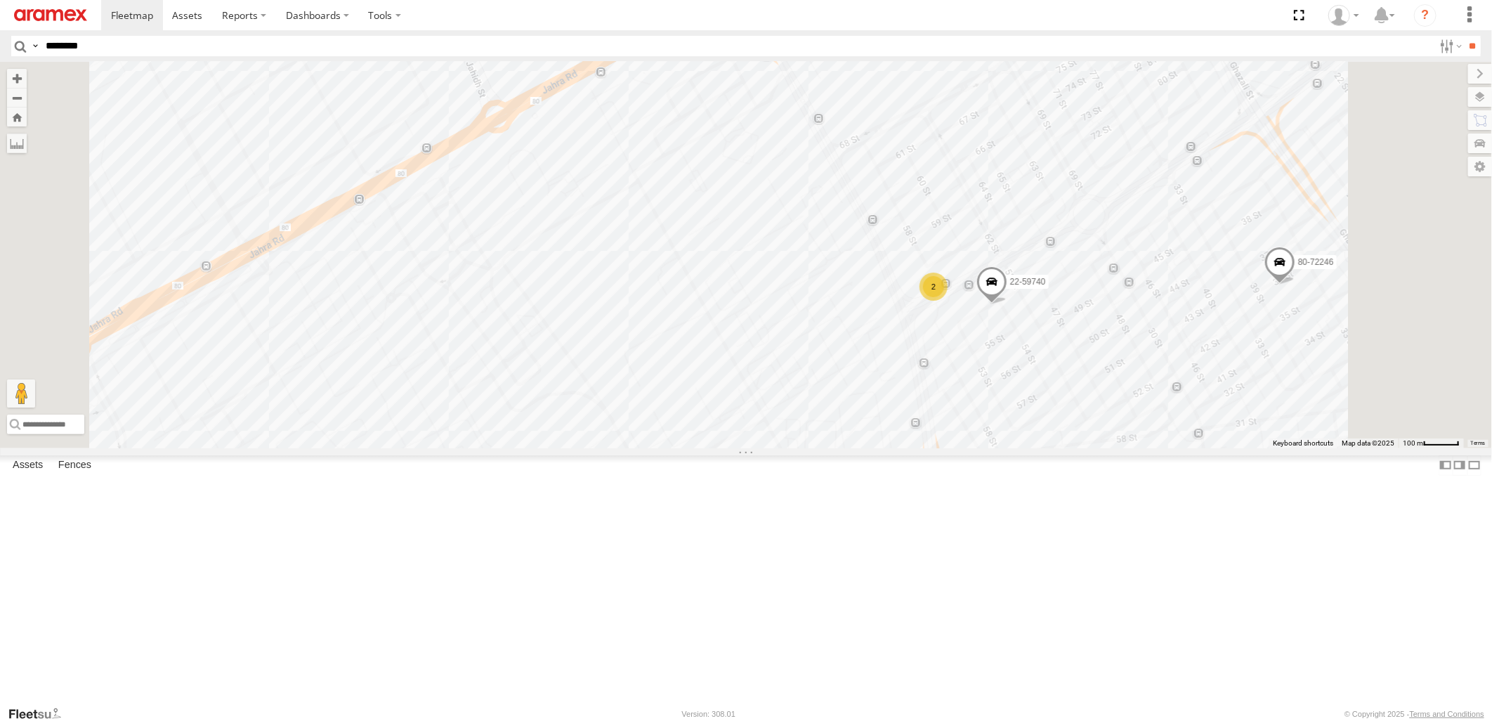
drag, startPoint x: 1193, startPoint y: 582, endPoint x: 1193, endPoint y: 547, distance: 35.1
click at [1193, 448] on div "22-59740 2 80-72246" at bounding box center [746, 255] width 1492 height 386
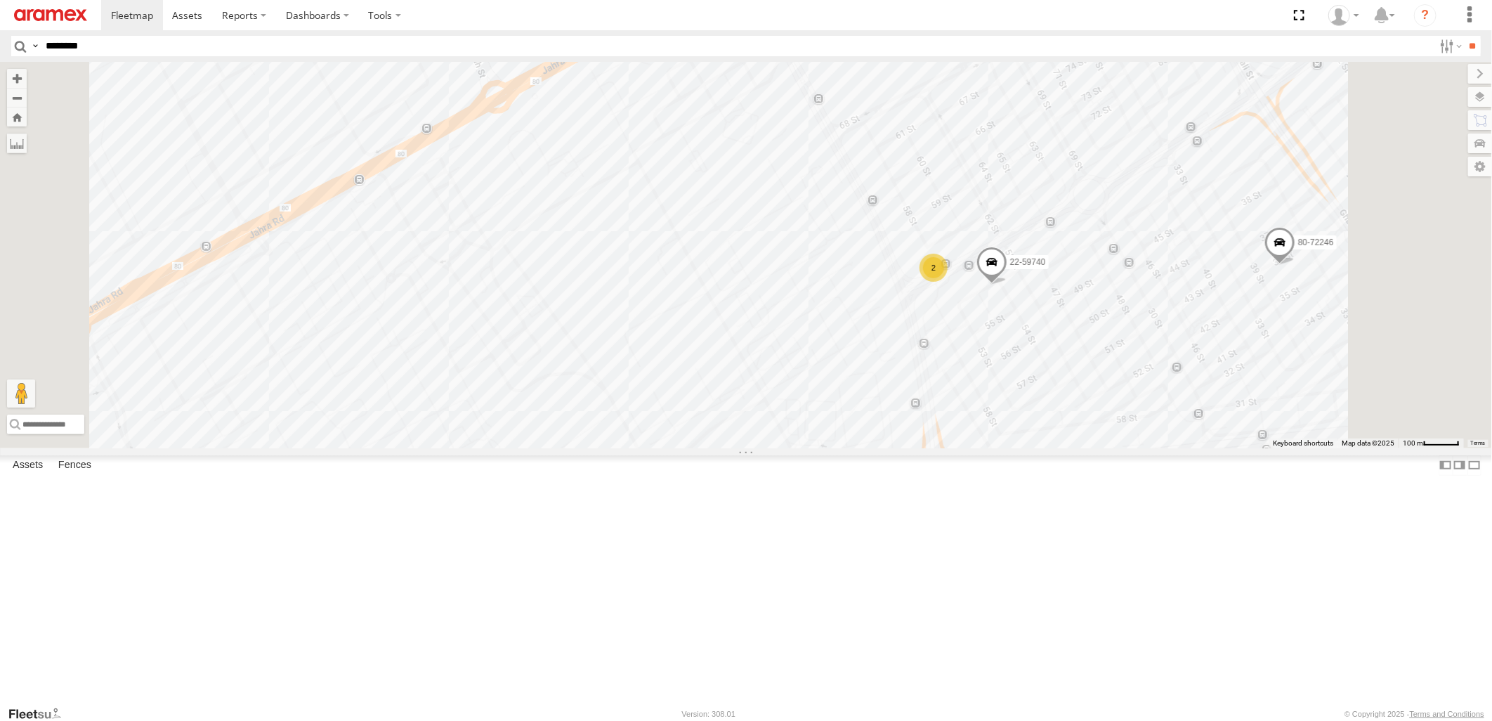
click at [1126, 448] on div "22-59740 2 80-72246" at bounding box center [746, 255] width 1492 height 386
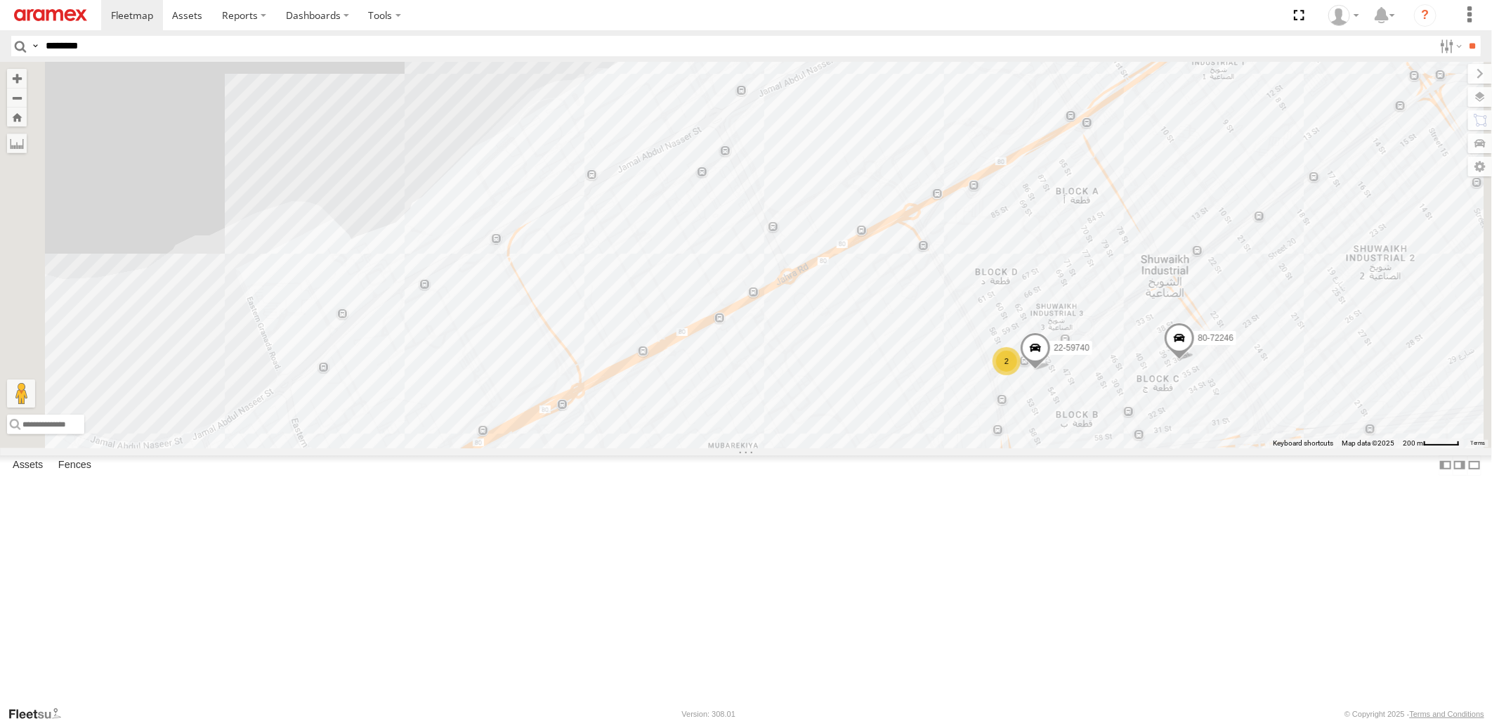
click at [608, 226] on div "22-59740 80-72246 2 22-59635" at bounding box center [746, 255] width 1492 height 386
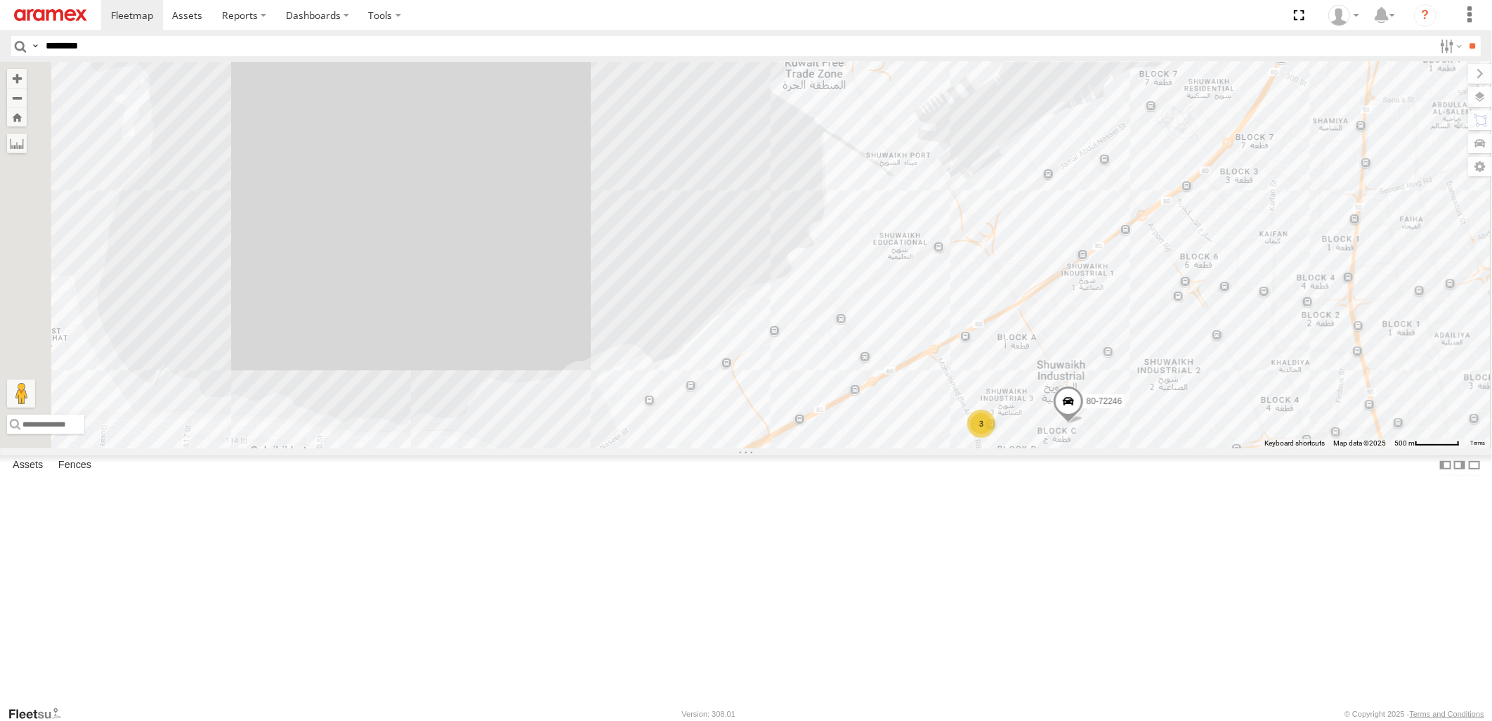
drag, startPoint x: 1161, startPoint y: 675, endPoint x: 1130, endPoint y: 465, distance: 212.4
click at [1130, 448] on div "80-72246 22-59803 22-59635 3 3" at bounding box center [746, 255] width 1492 height 386
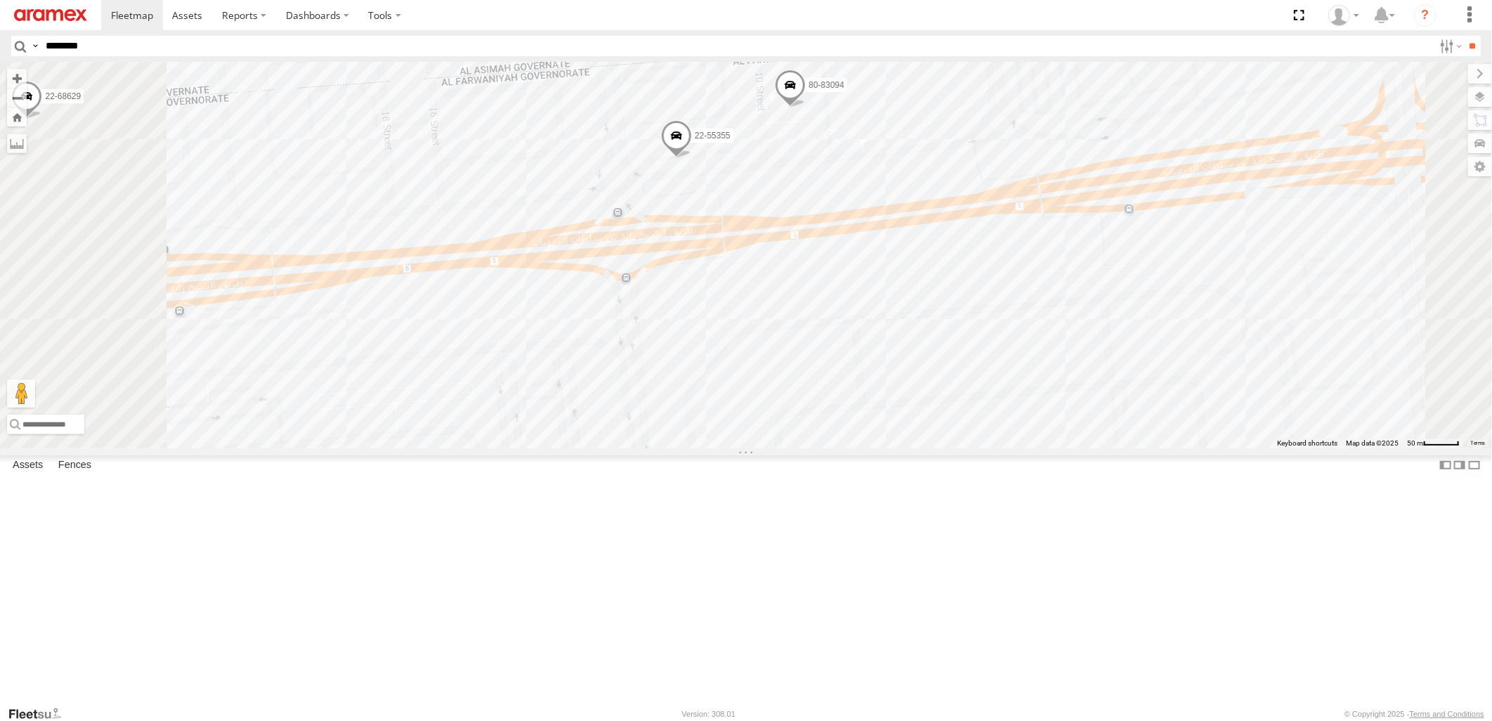
click at [806, 107] on span at bounding box center [790, 89] width 31 height 38
click at [1135, 330] on div "80-72246 22-59803 22-59635 22-68629 80-72077 80-83289 80-72105 22-55167 22-5966…" at bounding box center [746, 255] width 1492 height 386
click at [692, 158] on span at bounding box center [676, 139] width 31 height 38
click at [1111, 333] on div "80-72246 22-59803 22-59635 22-68629 80-72077 80-83289 80-72105 22-55167 22-5966…" at bounding box center [746, 255] width 1492 height 386
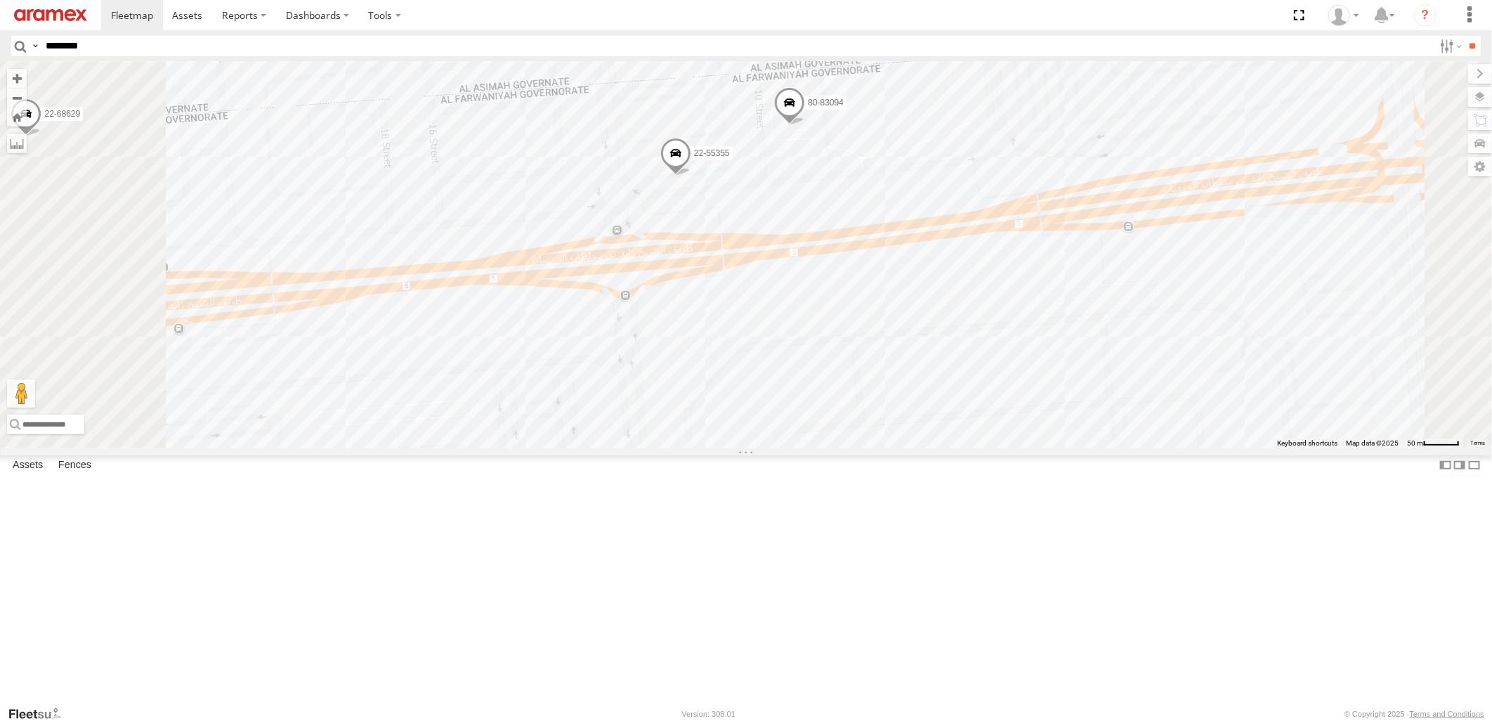
drag, startPoint x: 1167, startPoint y: 322, endPoint x: 1158, endPoint y: 464, distance: 142.9
click at [1158, 448] on div "80-72246 22-59803 22-59635 22-68629 80-72077 80-83289 80-72105 22-55167 22-5966…" at bounding box center [746, 255] width 1492 height 386
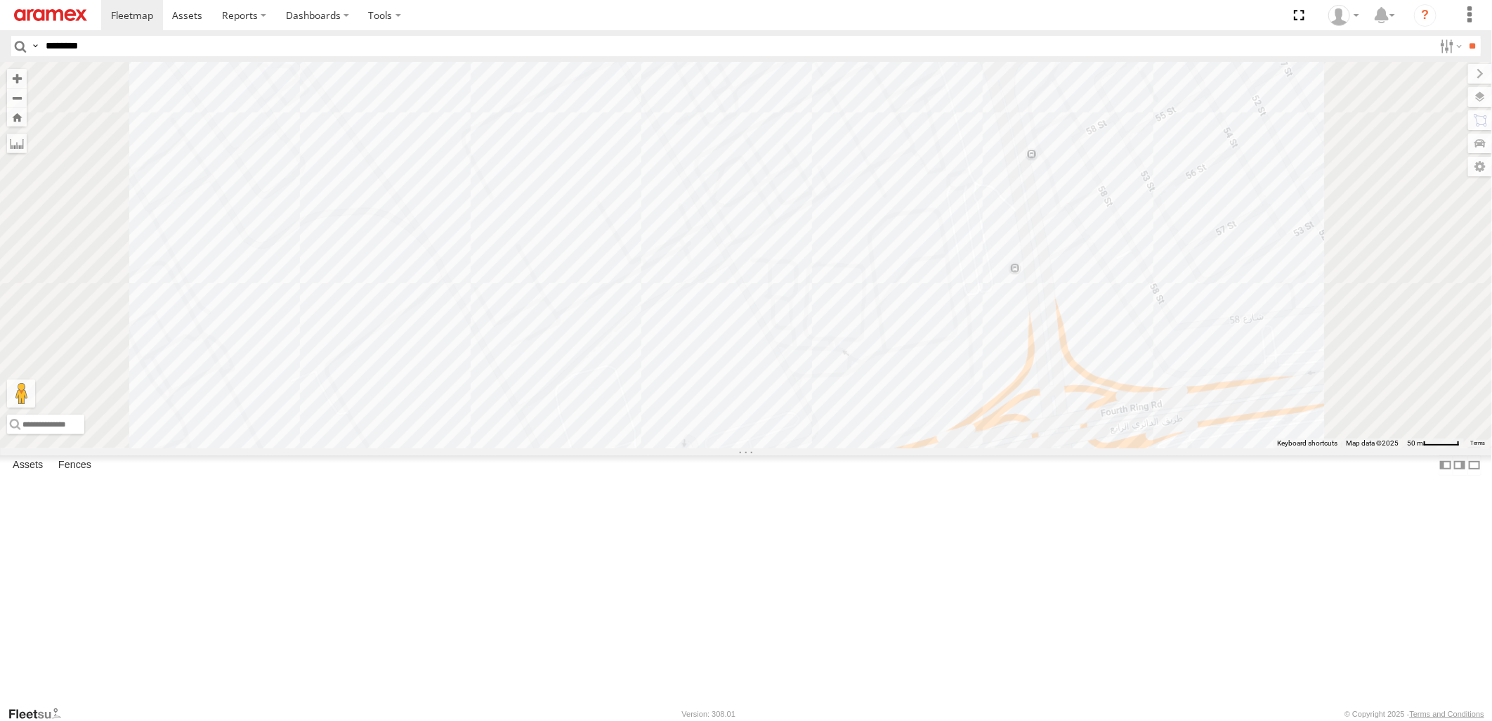
drag, startPoint x: 1237, startPoint y: 148, endPoint x: 1230, endPoint y: 207, distance: 59.4
click at [1230, 207] on div "80-72246 22-59803 22-59635 22-68629 80-72077 80-83289 80-72105 22-55167 22-5966…" at bounding box center [746, 255] width 1492 height 386
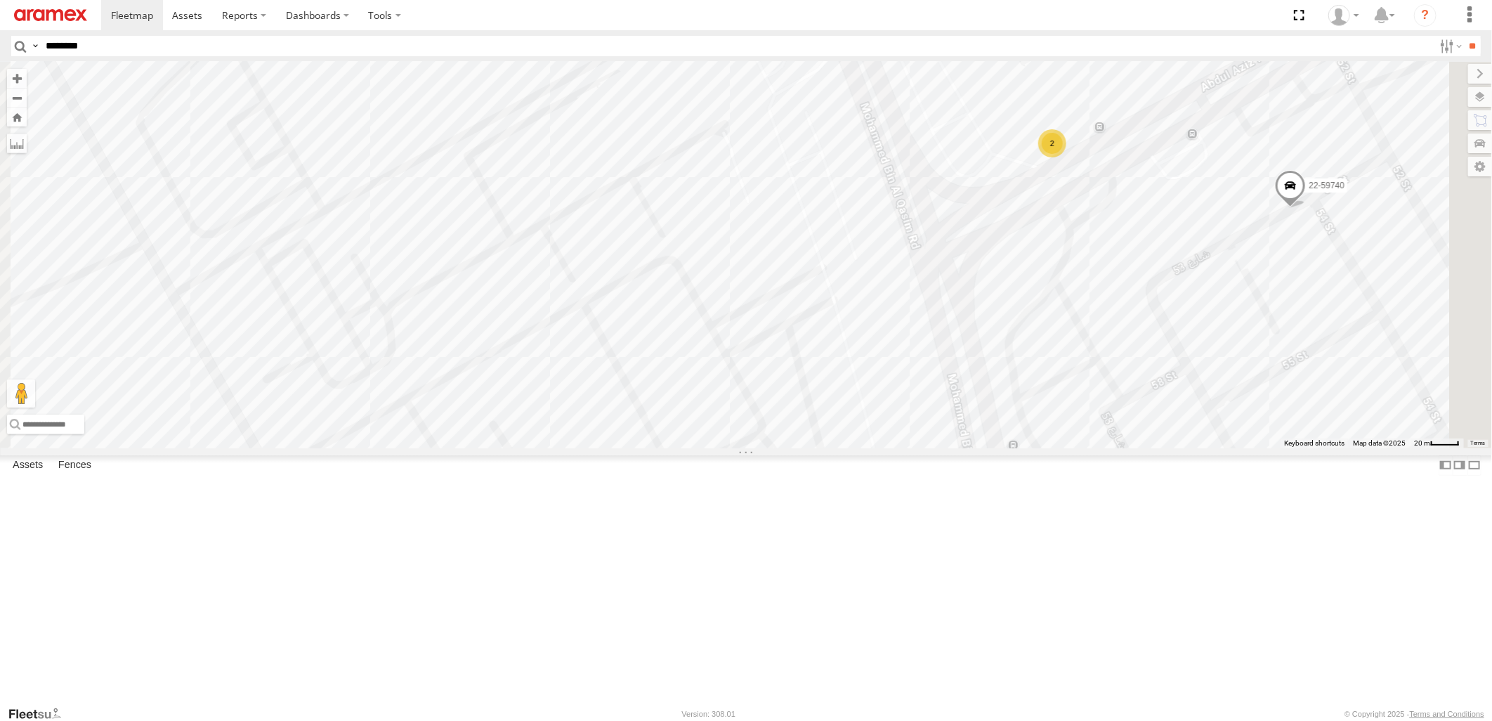
drag, startPoint x: 1246, startPoint y: 166, endPoint x: 1246, endPoint y: 363, distance: 197.4
click at [1246, 363] on div "80-72246 22-59803 22-59635 22-68629 80-72077 80-83289 80-72105 22-55167 22-5966…" at bounding box center [746, 255] width 1492 height 386
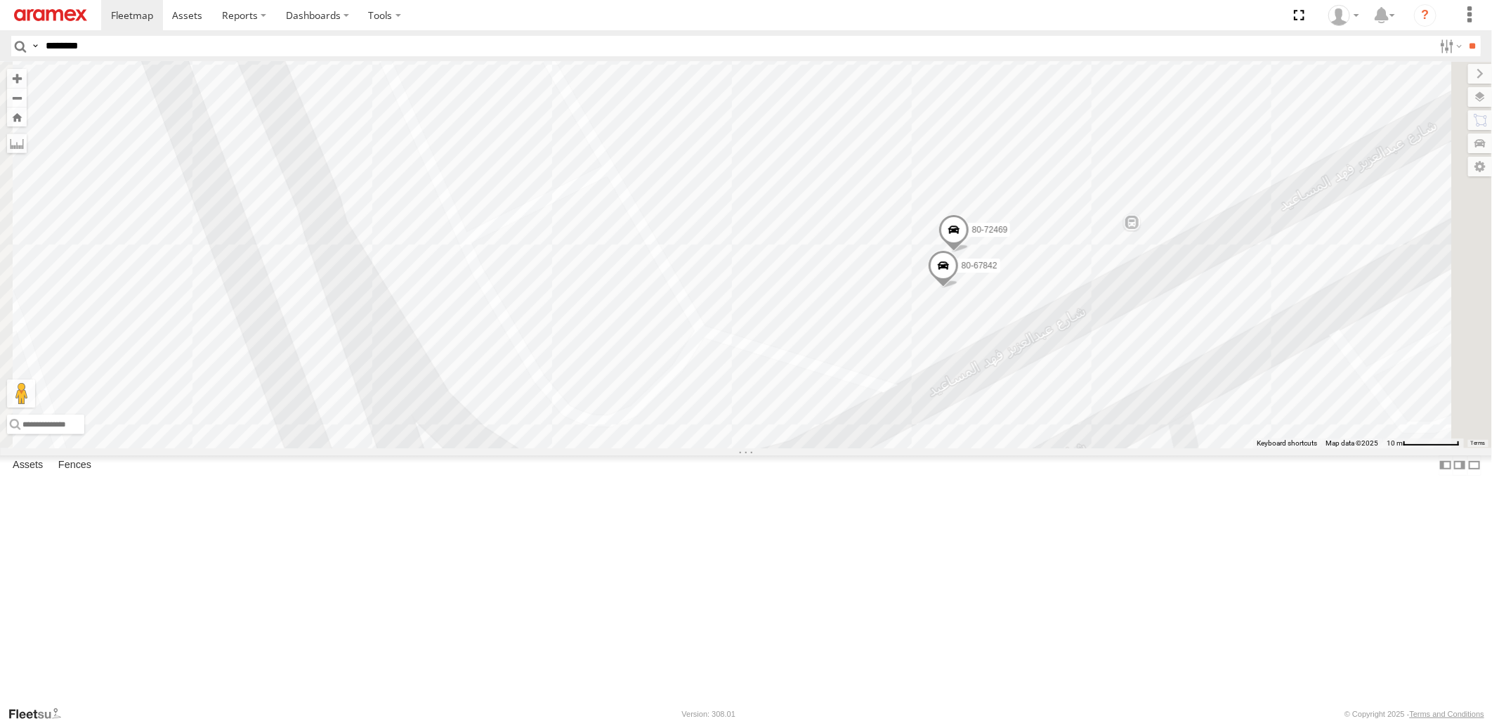
drag, startPoint x: 1272, startPoint y: 548, endPoint x: 1253, endPoint y: 372, distance: 176.7
click at [1253, 373] on div "80-72246 22-59803 22-59635 22-68629 80-72077 80-83289 80-72105 22-55167 22-5966…" at bounding box center [746, 255] width 1492 height 386
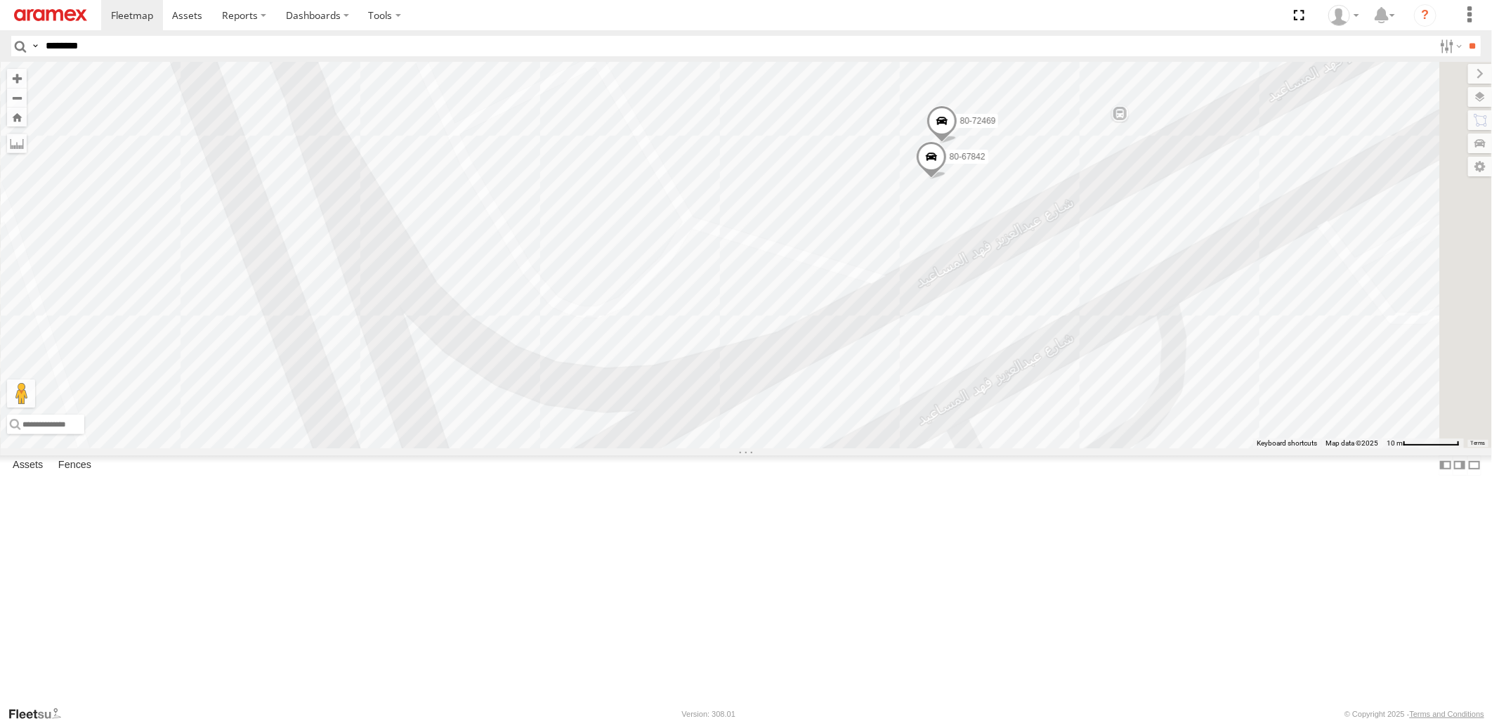
click at [958, 143] on span at bounding box center [942, 124] width 31 height 38
click at [947, 179] on span at bounding box center [931, 160] width 31 height 38
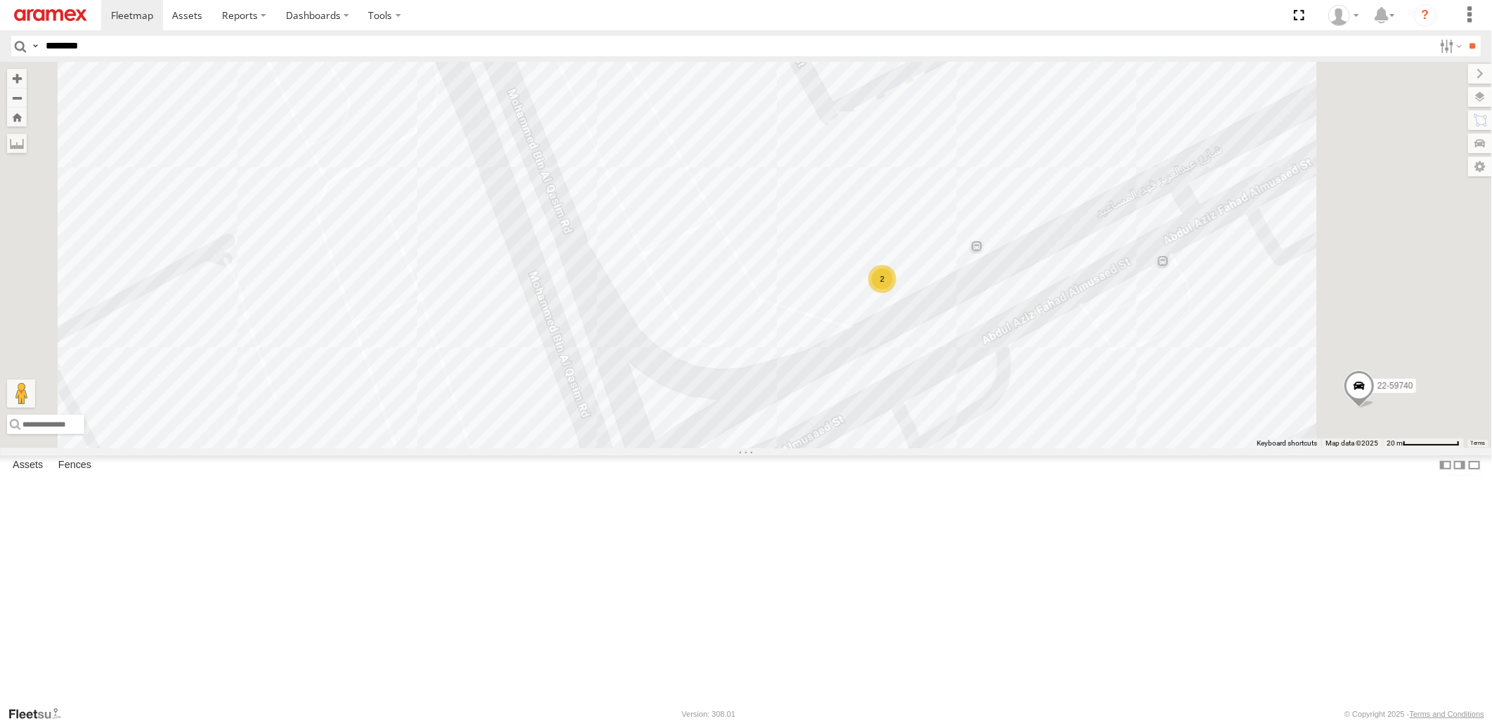
click at [896, 293] on div "2" at bounding box center [882, 279] width 28 height 28
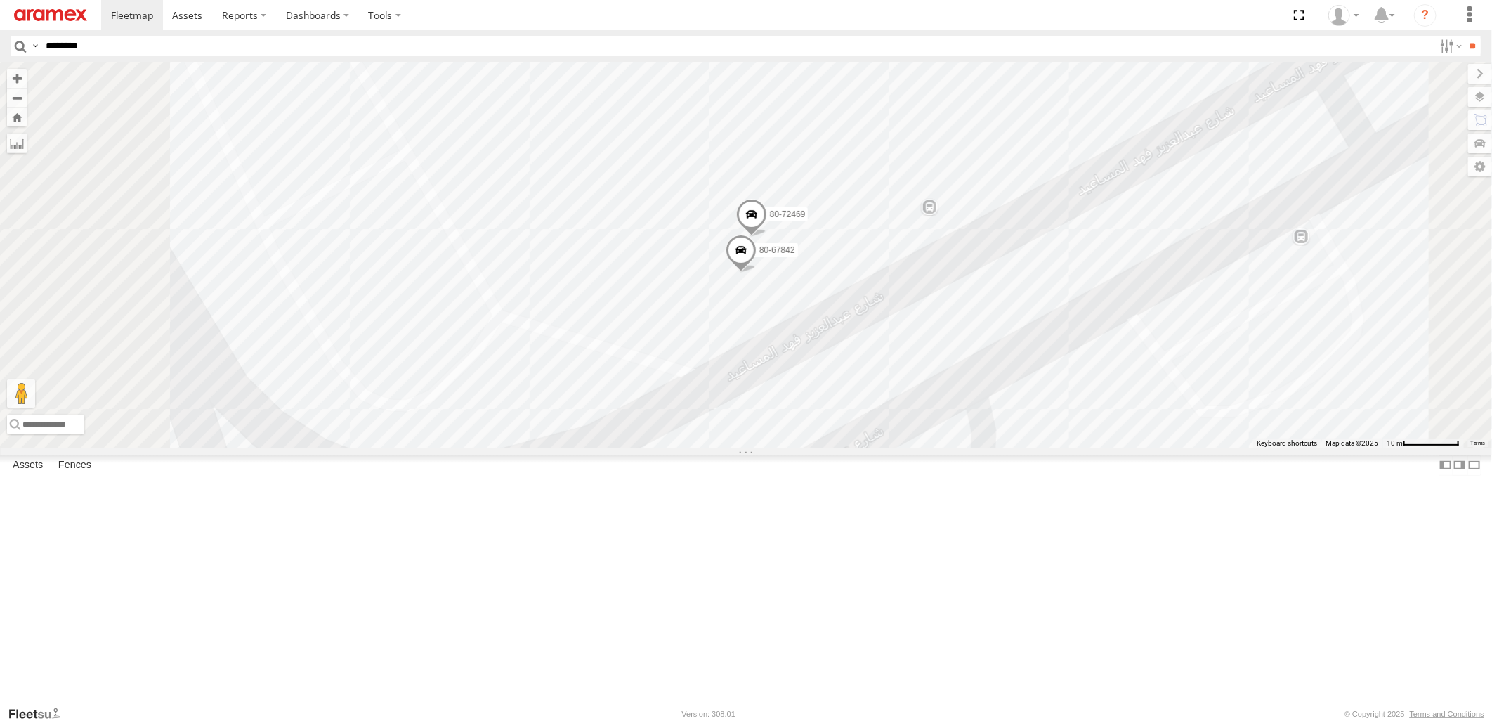
click at [757, 273] on span at bounding box center [741, 254] width 31 height 38
click at [1093, 448] on div "80-72246 22-59803 22-59635 22-68629 80-72077 80-83289 80-72105 22-55167 22-5966…" at bounding box center [746, 255] width 1492 height 386
click at [767, 237] on span at bounding box center [751, 218] width 31 height 38
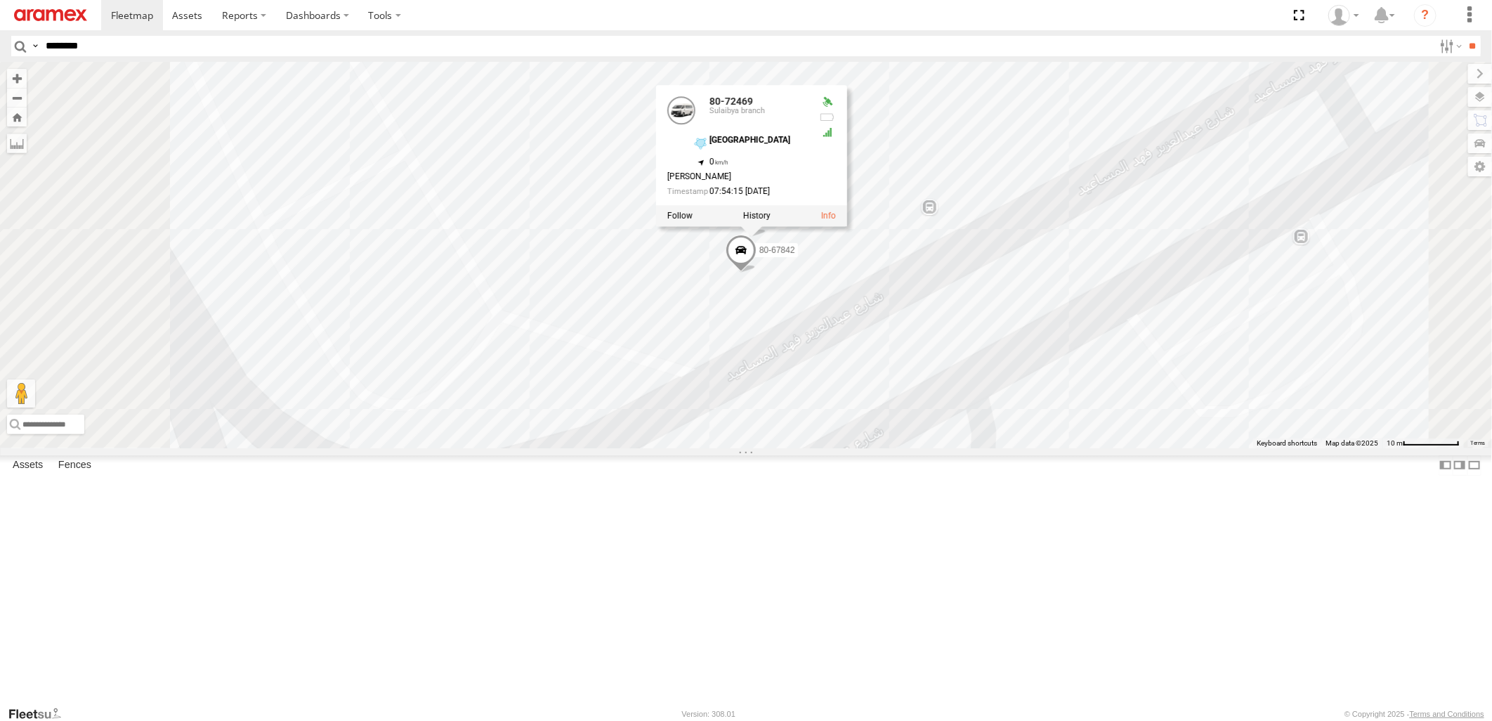
click at [1069, 436] on div "80-72246 22-59803 22-59635 22-68629 80-72077 80-83289 80-72105 22-55167 22-5966…" at bounding box center [746, 255] width 1492 height 386
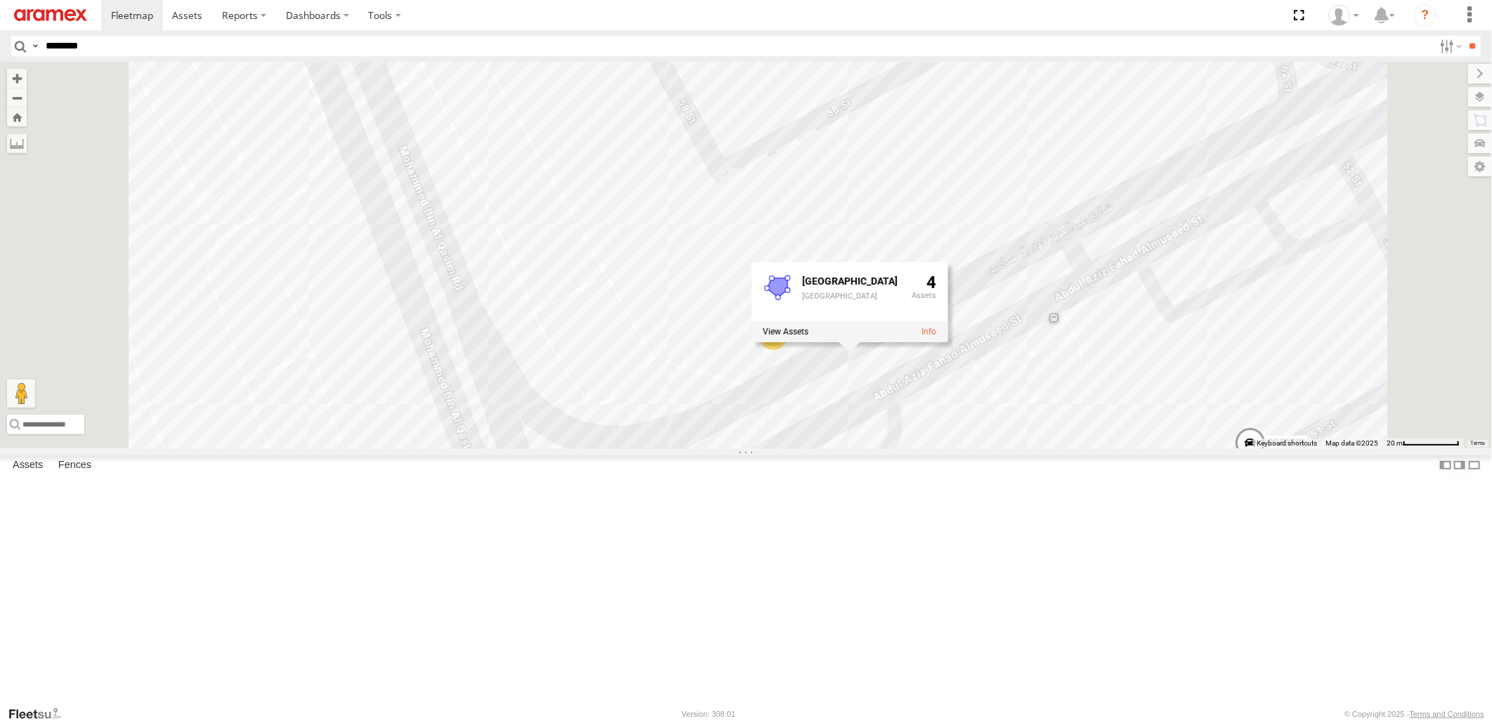
drag, startPoint x: 1091, startPoint y: 625, endPoint x: 1076, endPoint y: 573, distance: 54.7
click at [1076, 448] on div "2 22-59740 [GEOGRAPHIC_DATA] [GEOGRAPHIC_DATA] 4" at bounding box center [746, 255] width 1492 height 386
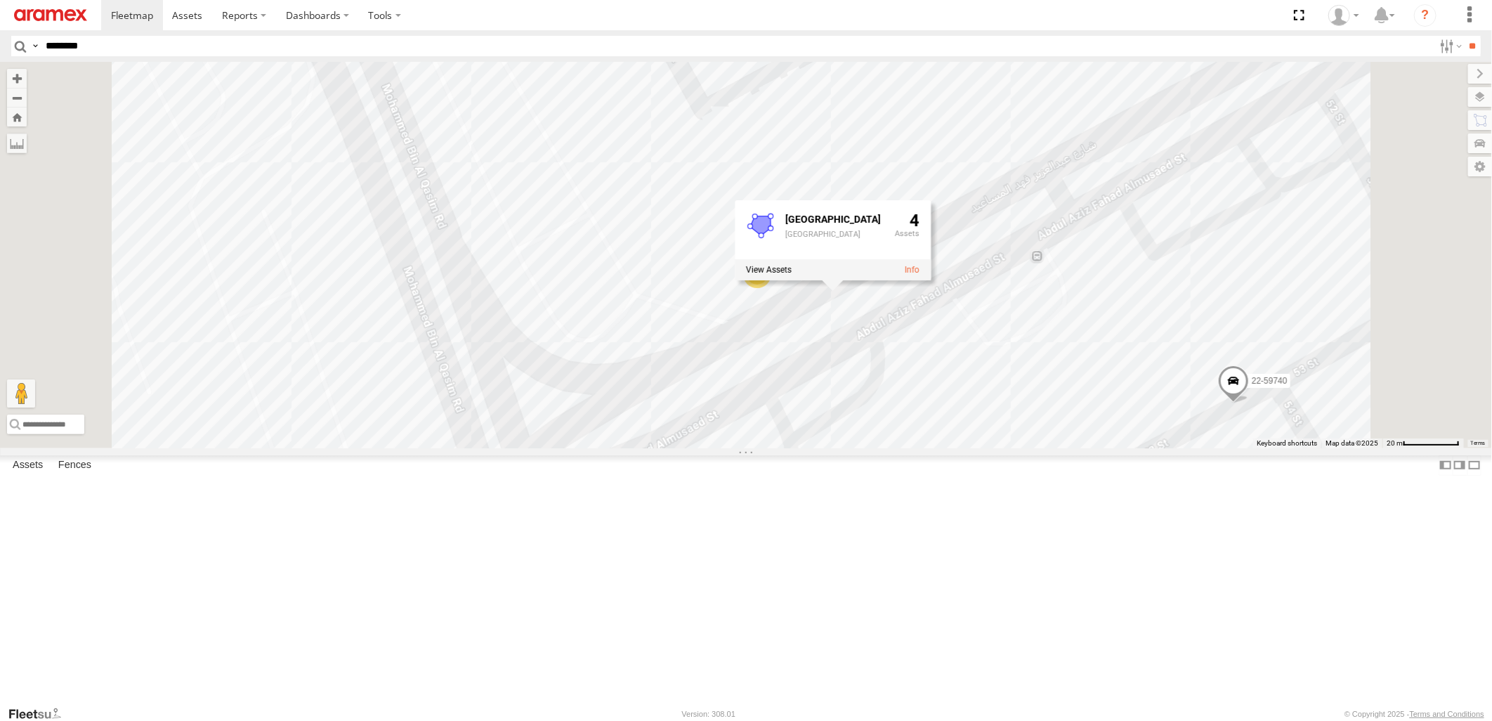
click at [1136, 448] on div "2 22-59740 [GEOGRAPHIC_DATA] [GEOGRAPHIC_DATA] 4" at bounding box center [746, 255] width 1492 height 386
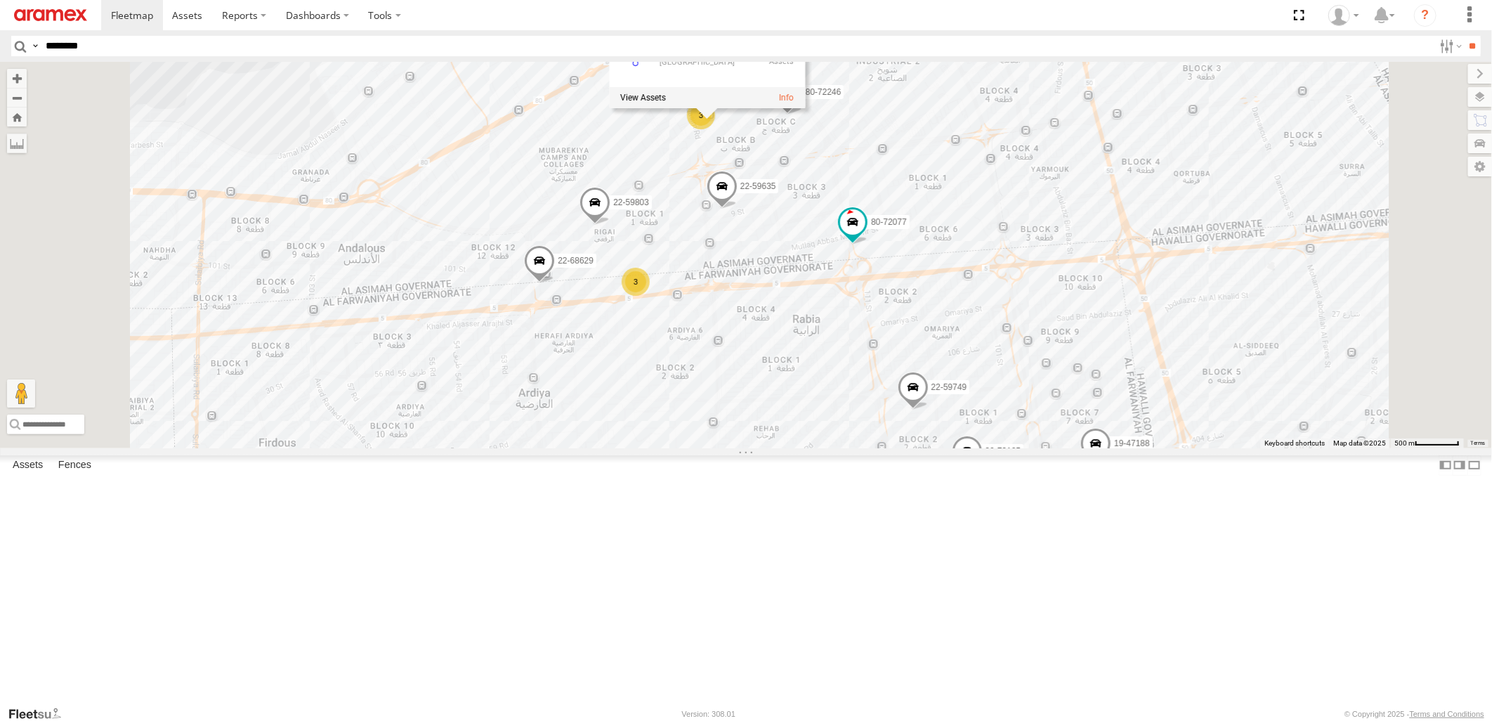
click at [530, 141] on div "80-72077 3 80-72262 80-72105 22-68629 3 22-59803 22-59635 19-47188 22-59749 80-…" at bounding box center [746, 255] width 1492 height 386
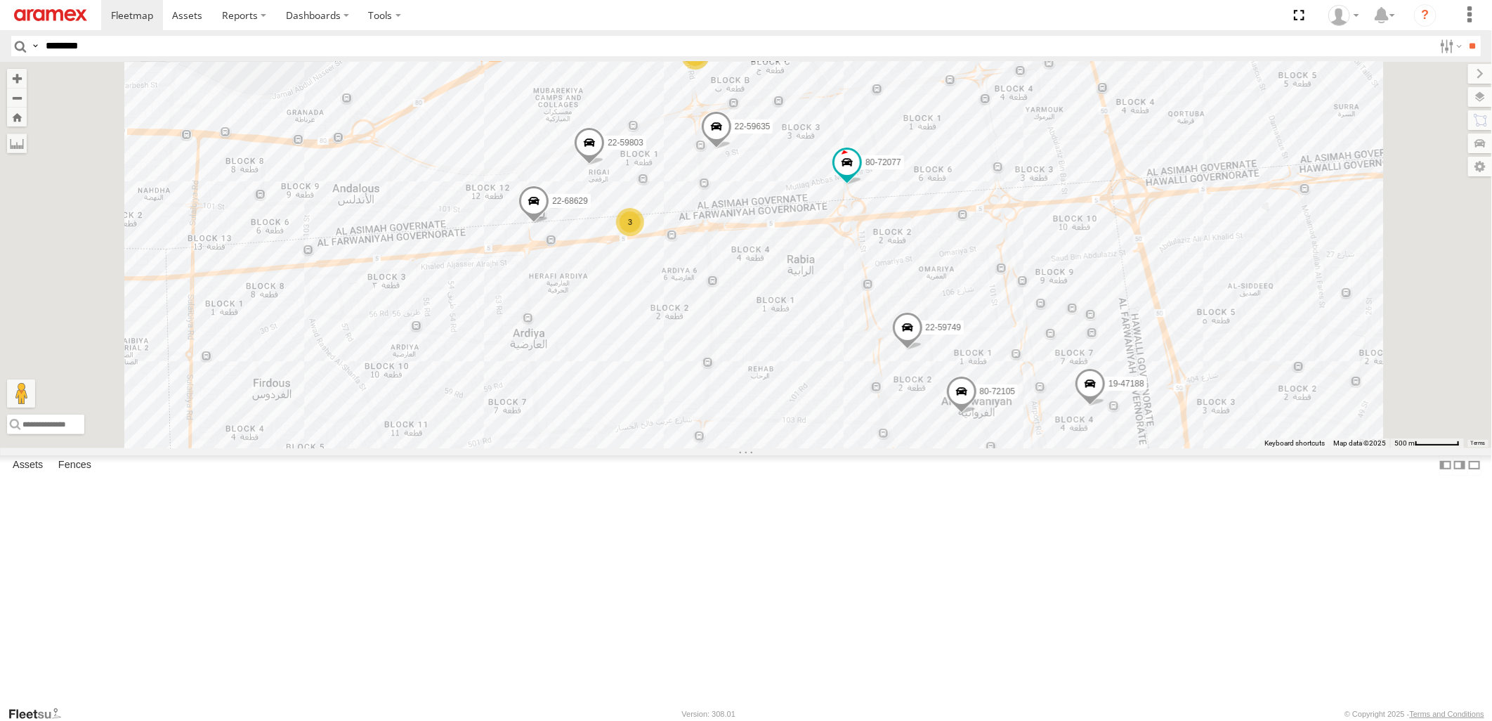
drag, startPoint x: 830, startPoint y: 481, endPoint x: 825, endPoint y: 412, distance: 69.0
click at [825, 412] on div "80-72077 3 80-72262 80-72105 22-68629 3 22-59803 22-59635 19-47188 22-59749 80-…" at bounding box center [746, 255] width 1492 height 386
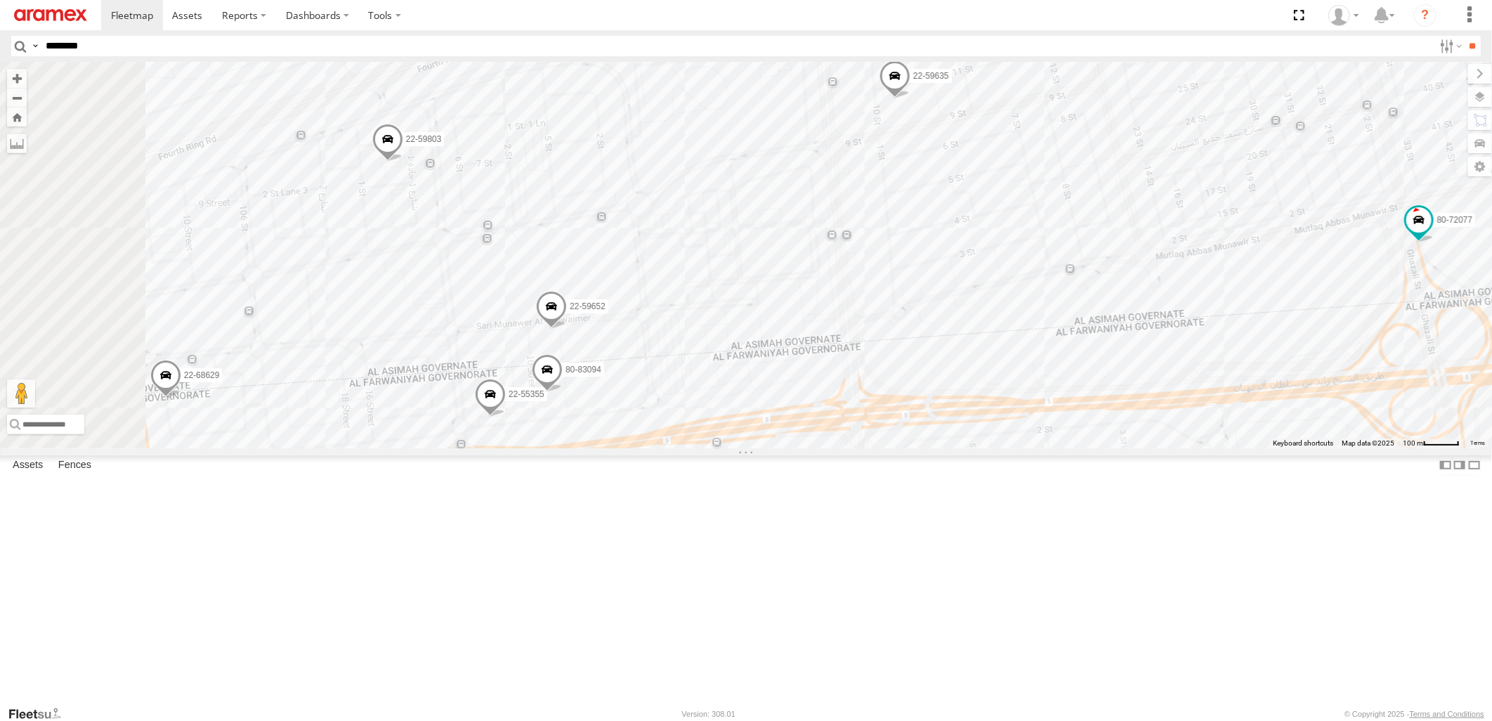
drag, startPoint x: 776, startPoint y: 285, endPoint x: 933, endPoint y: 736, distance: 477.7
click at [933, 720] on html at bounding box center [746, 360] width 1492 height 721
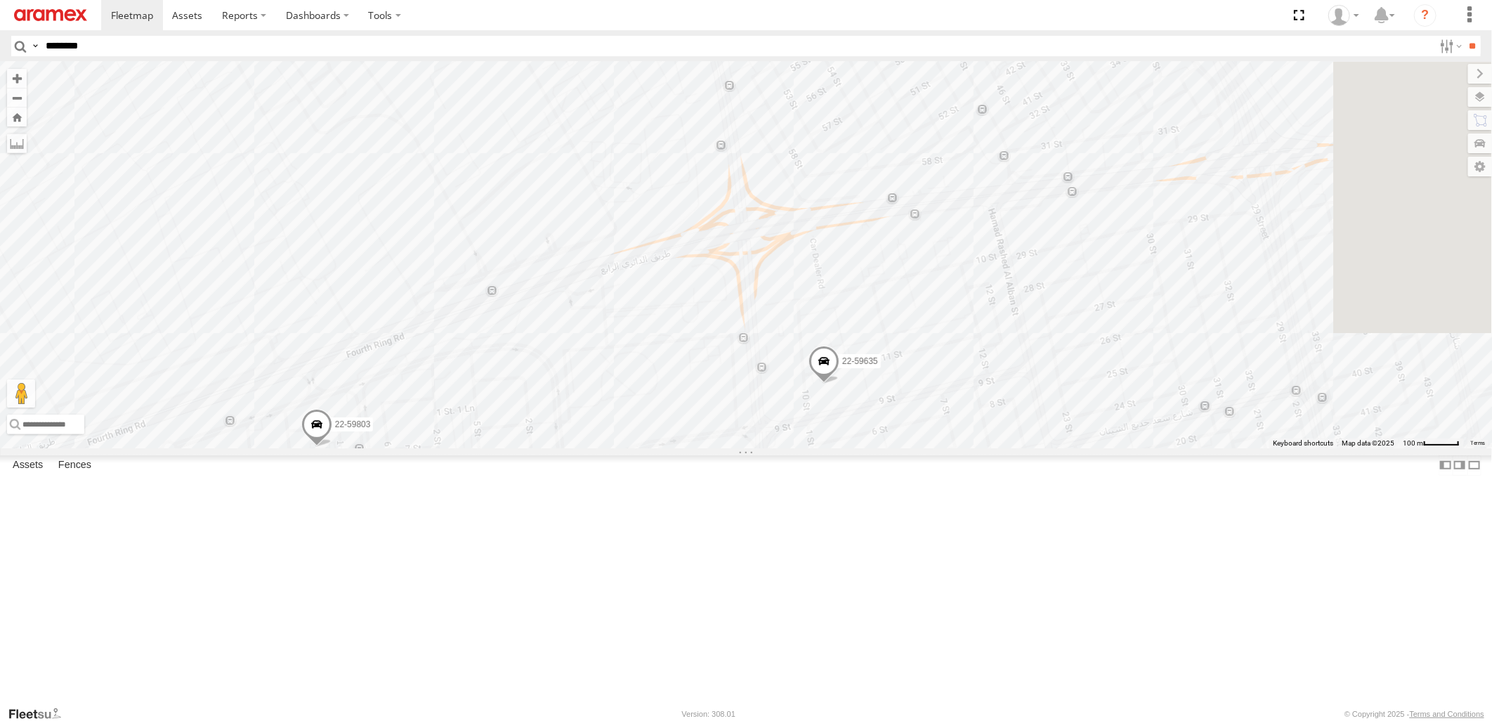
drag, startPoint x: 1120, startPoint y: 523, endPoint x: 999, endPoint y: 566, distance: 128.0
click at [999, 448] on div "80-72077 80-72262 80-72105 22-68629 22-59803 22-59635 19-47188 22-59749 80-7224…" at bounding box center [746, 255] width 1492 height 386
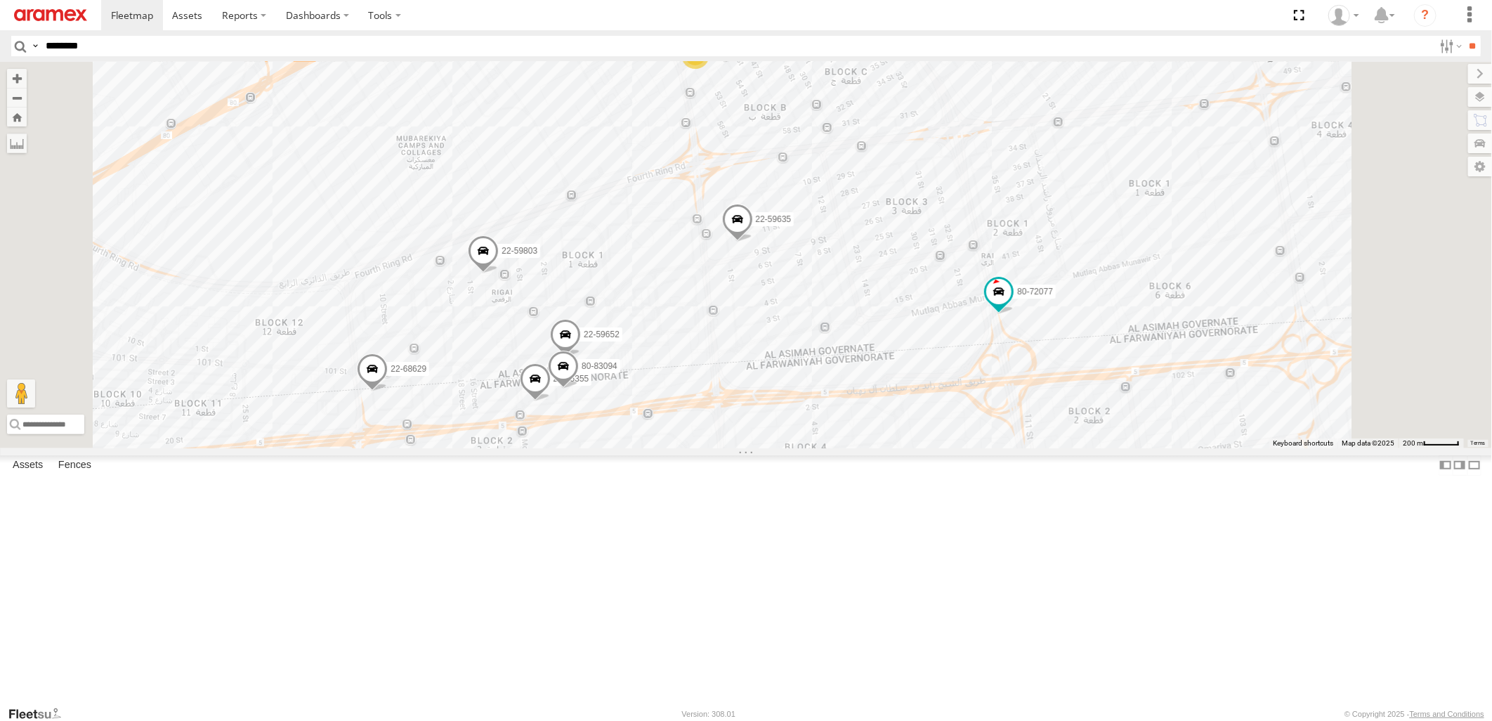
drag, startPoint x: 1103, startPoint y: 597, endPoint x: 1052, endPoint y: 403, distance: 200.6
click at [1052, 403] on div "80-72077 80-72262 80-72105 22-68629 22-59803 22-59635 19-47188 22-59749 80-7224…" at bounding box center [746, 255] width 1492 height 386
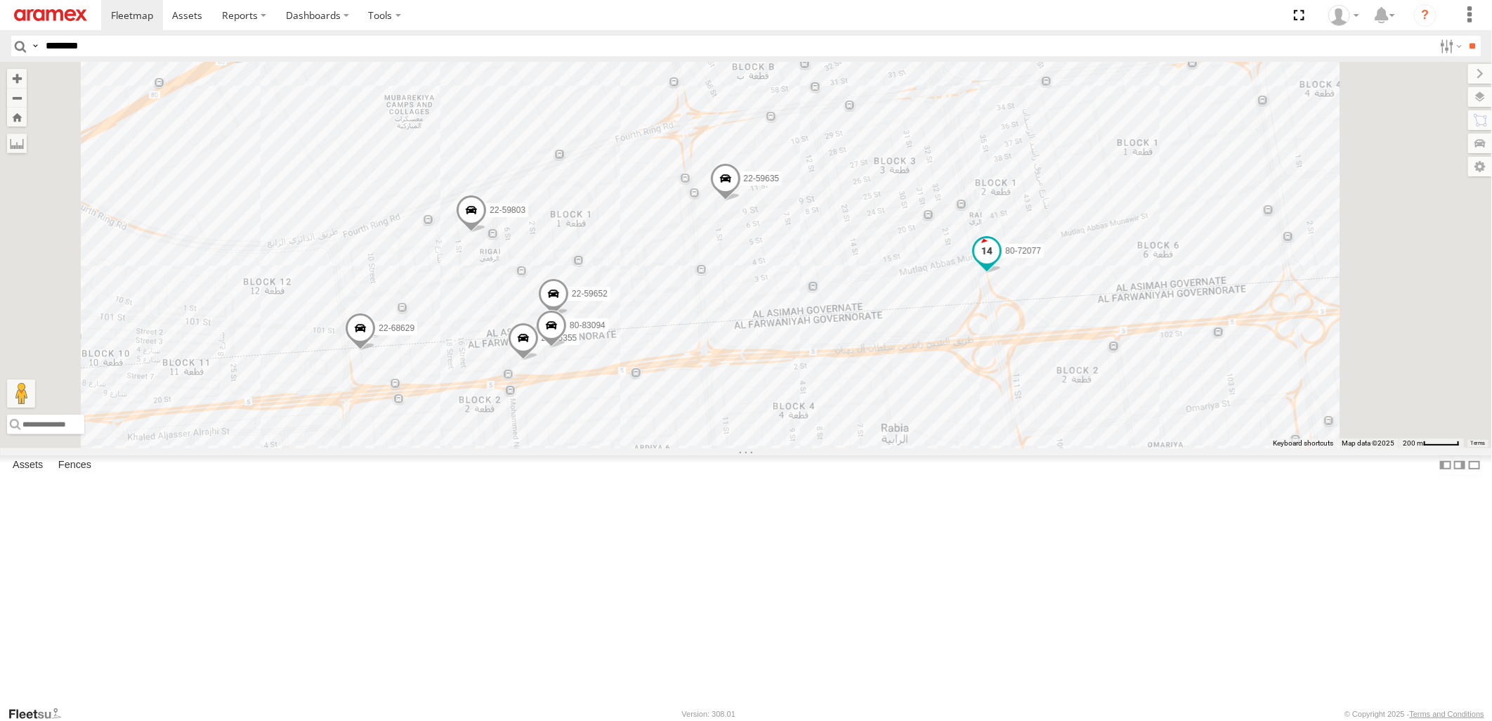
click at [1000, 263] on span at bounding box center [986, 250] width 25 height 25
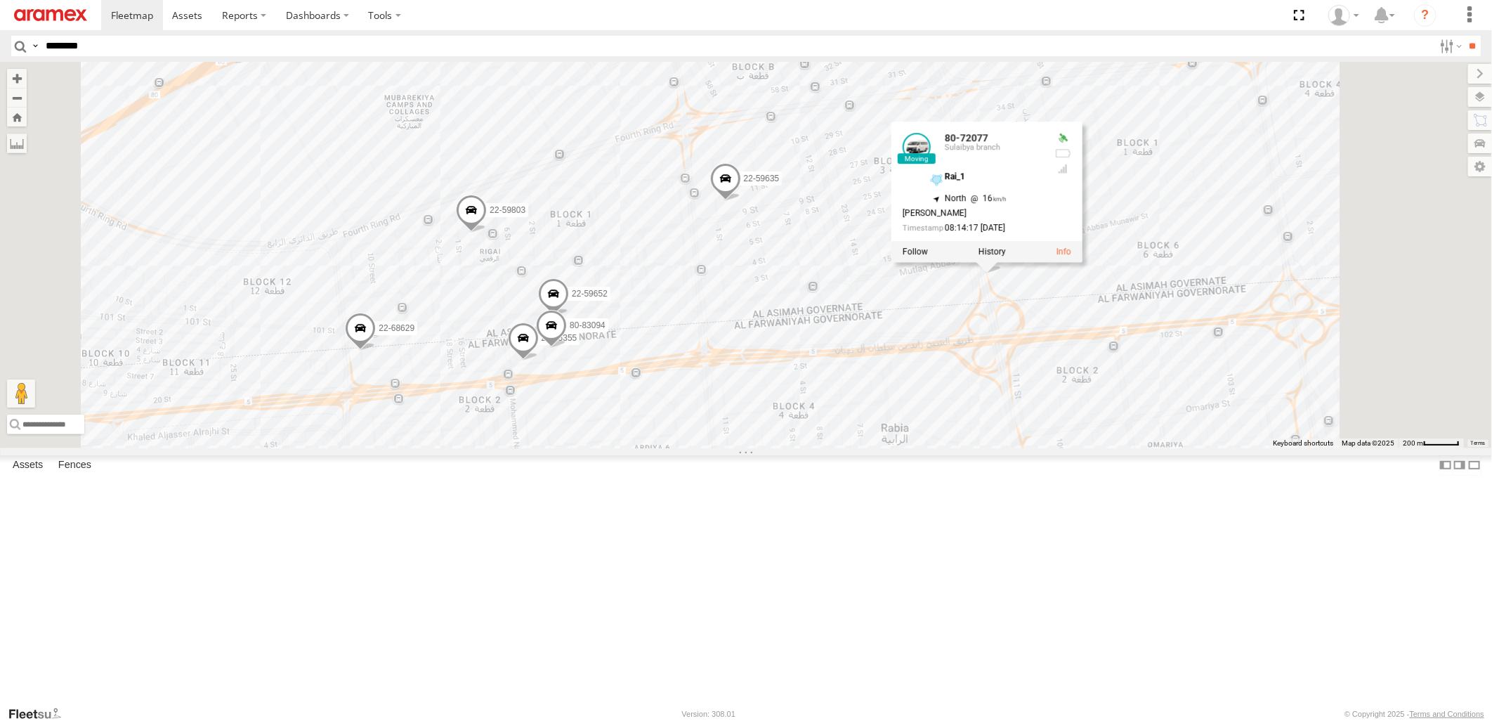
click at [1172, 448] on div "80-72077 80-72262 80-72105 22-68629 22-59803 22-59635 19-47188 22-59749 80-7224…" at bounding box center [746, 255] width 1492 height 386
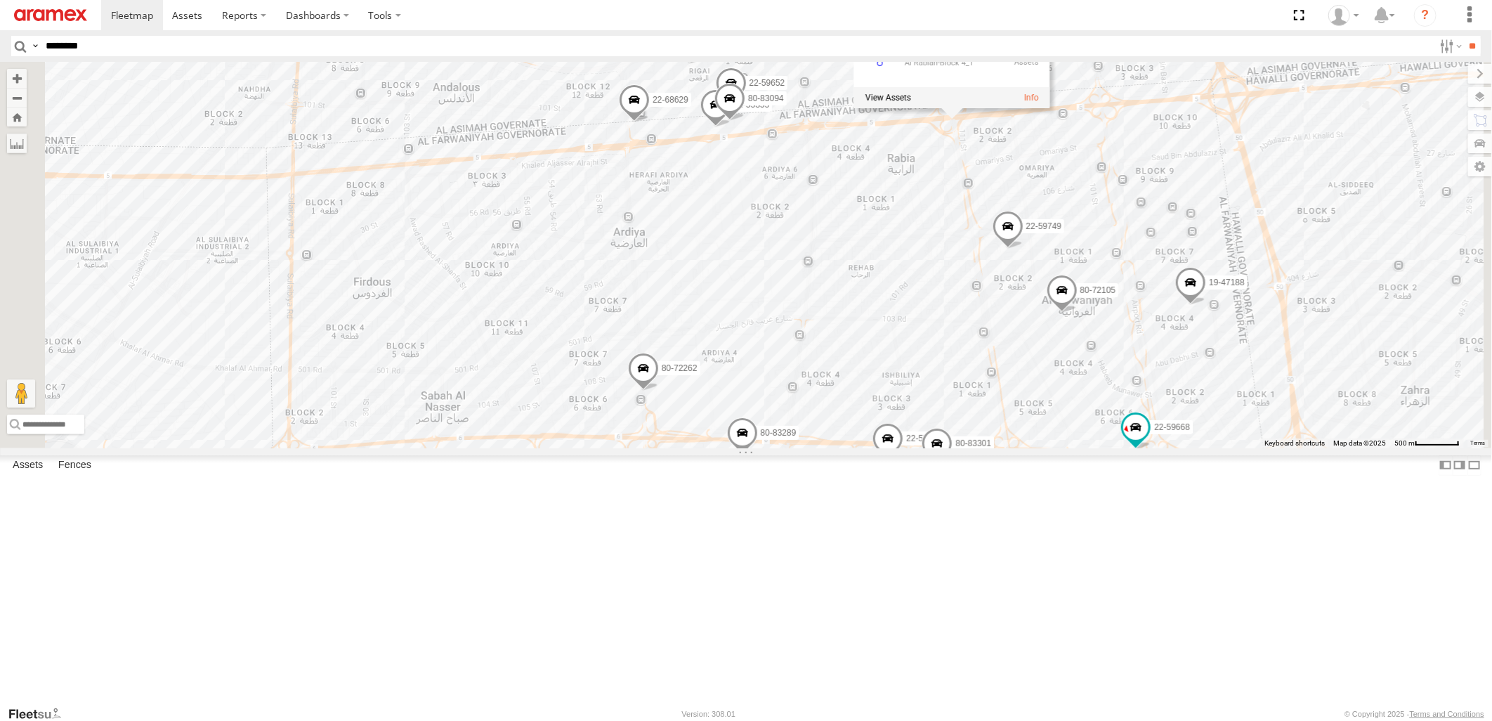
drag, startPoint x: 1239, startPoint y: 701, endPoint x: 1161, endPoint y: 398, distance: 313.4
click at [1161, 399] on div "80-72077 80-72262 80-72105 22-68629 22-59803 22-59635 19-47188 22-59749 80-7224…" at bounding box center [746, 255] width 1492 height 386
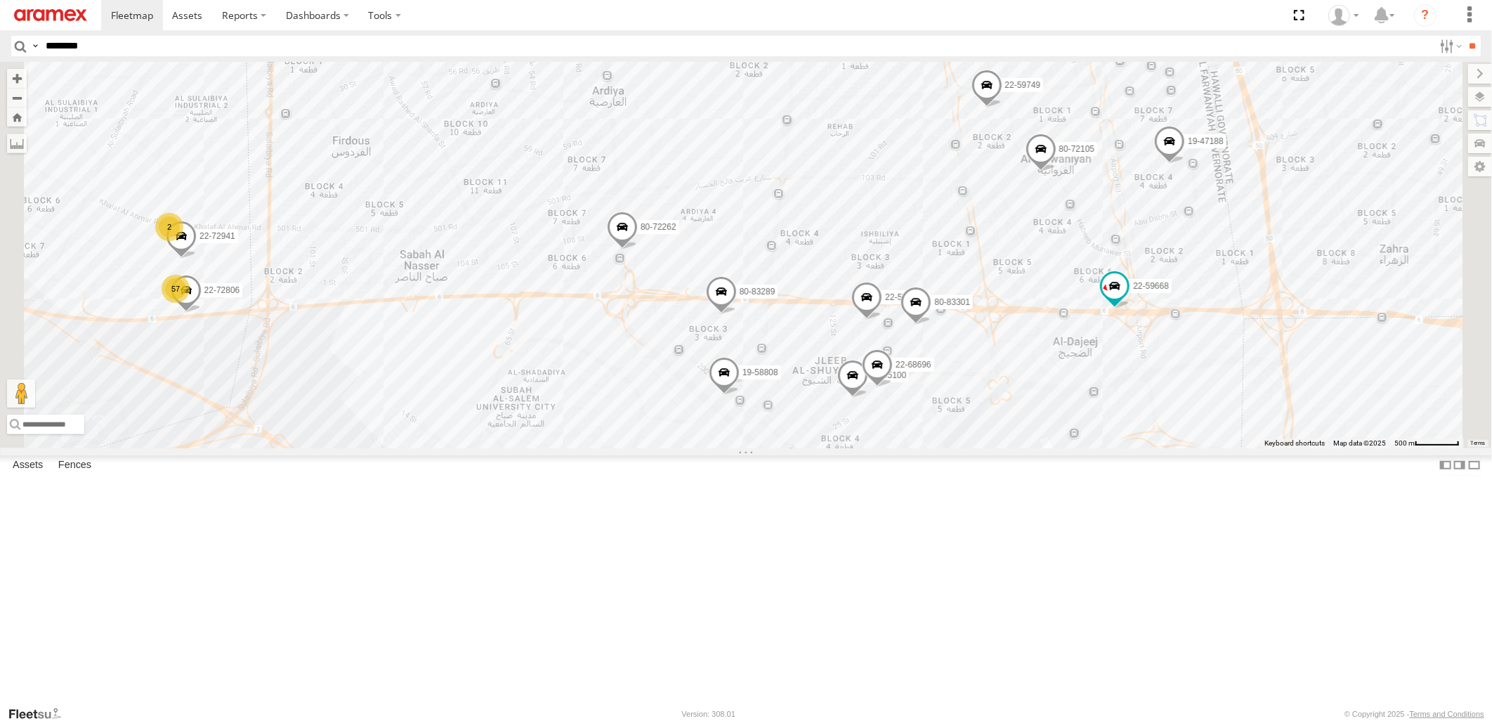
click at [219, 51] on input "********" at bounding box center [737, 46] width 1394 height 20
paste input "********"
type input "********"
click at [1465, 36] on input "**" at bounding box center [1473, 46] width 16 height 20
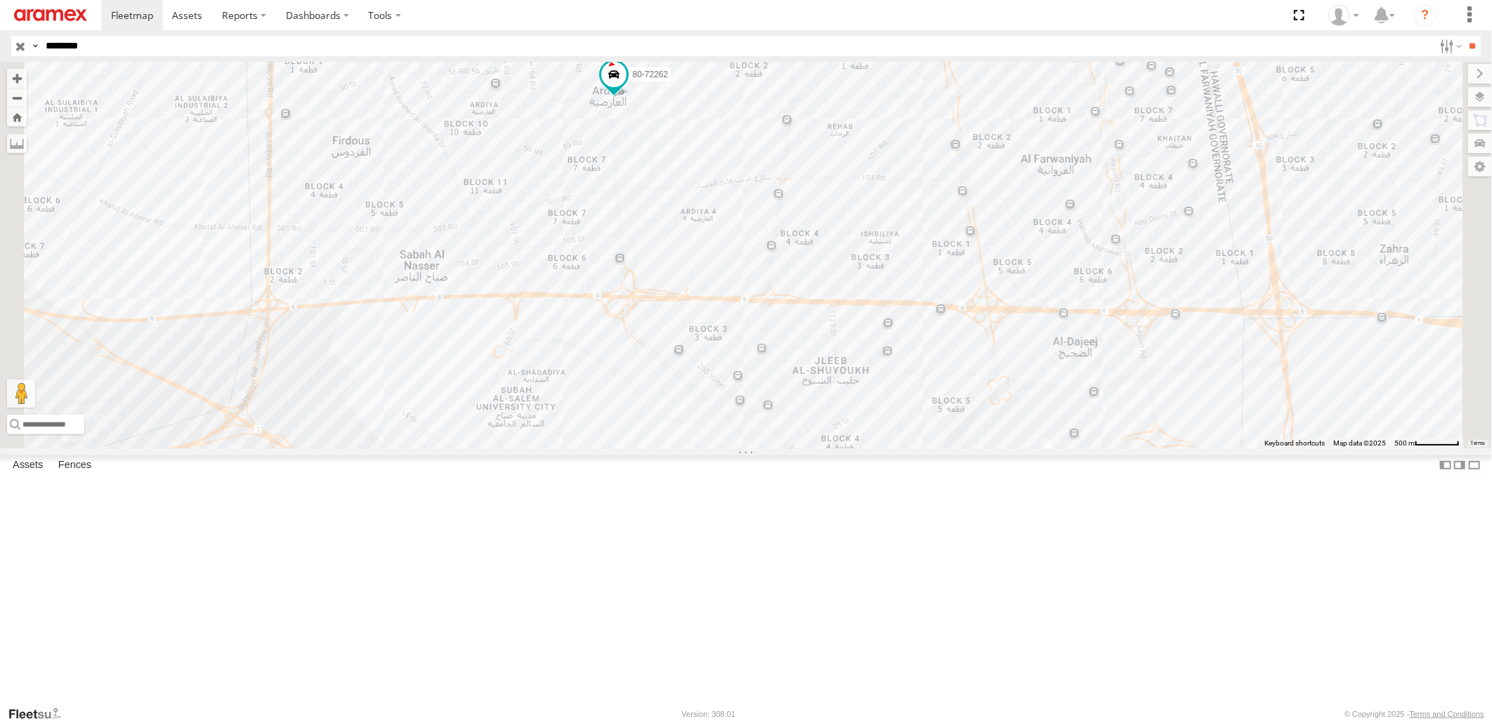
drag, startPoint x: 941, startPoint y: 304, endPoint x: 958, endPoint y: 586, distance: 282.2
click at [958, 448] on div "80-72262" at bounding box center [746, 255] width 1492 height 386
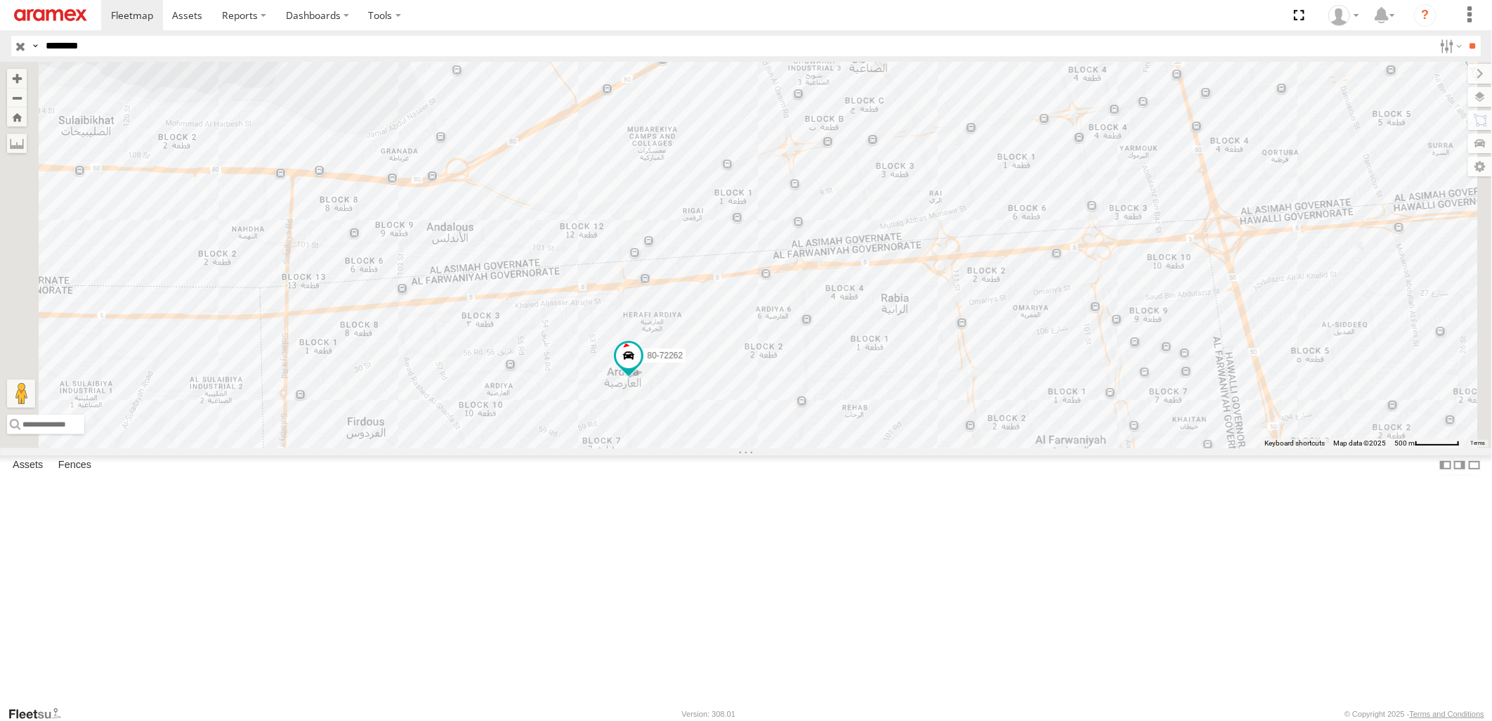
click at [20, 48] on input "button" at bounding box center [20, 46] width 18 height 20
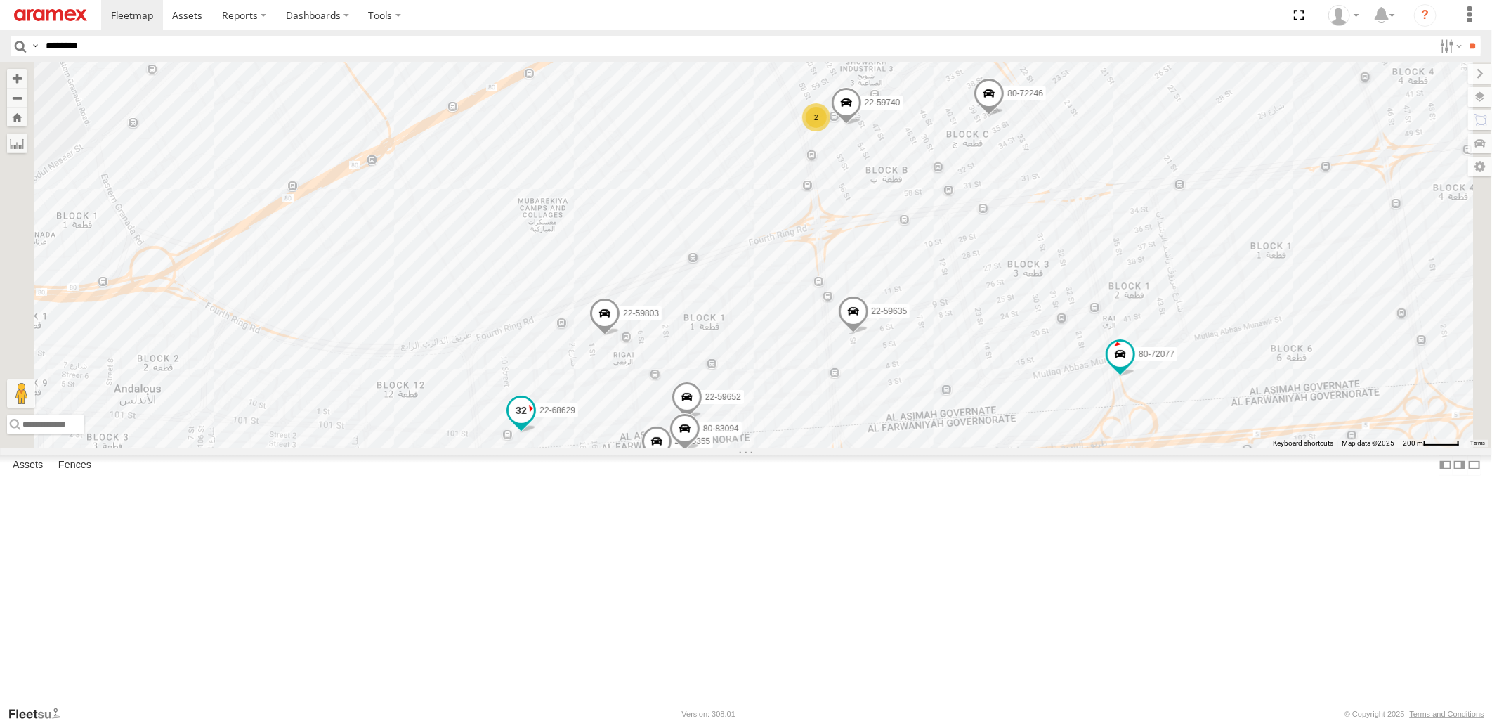
click at [534, 423] on span at bounding box center [521, 410] width 25 height 25
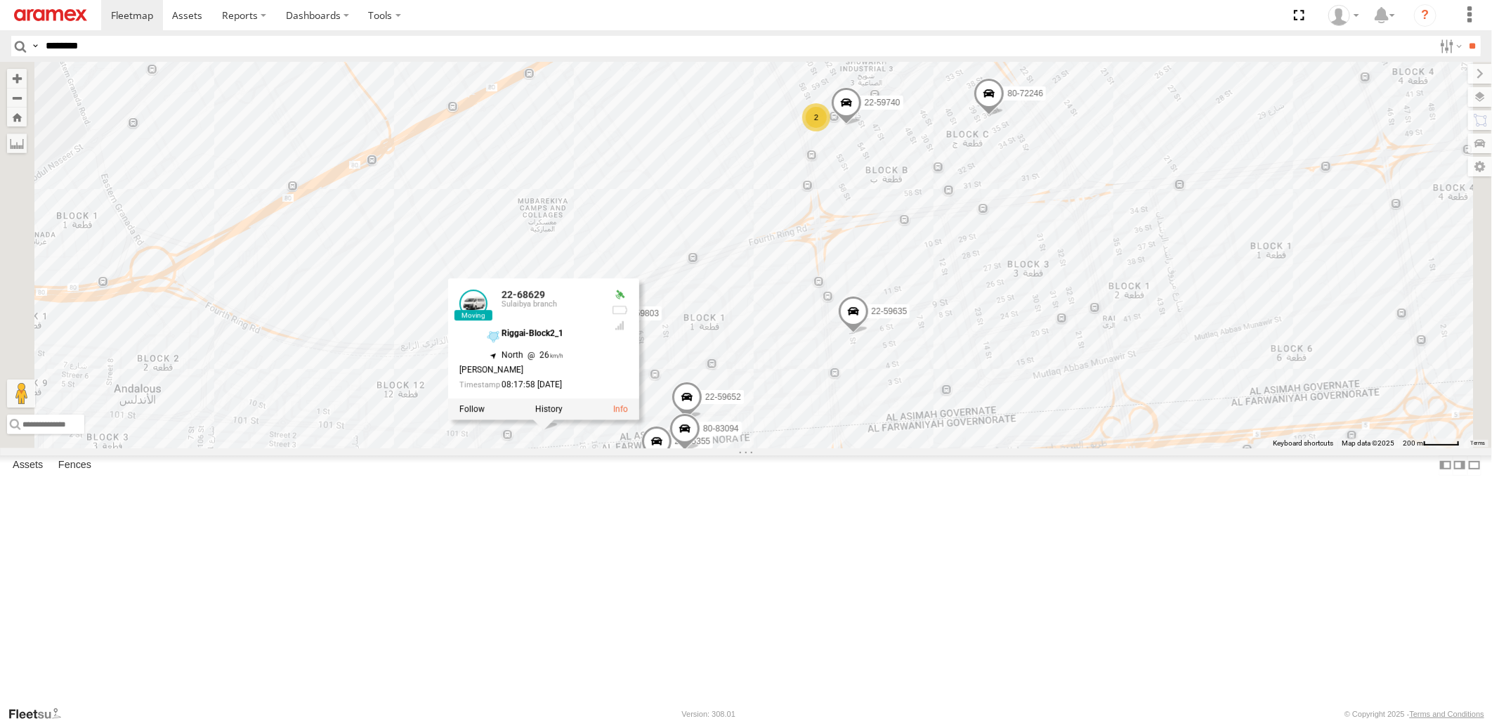
click at [998, 348] on div "80-72077 22-72699 80-72262 80-72105 22-68629 22-59803 19-47800 22-59635 19-4718…" at bounding box center [746, 255] width 1492 height 386
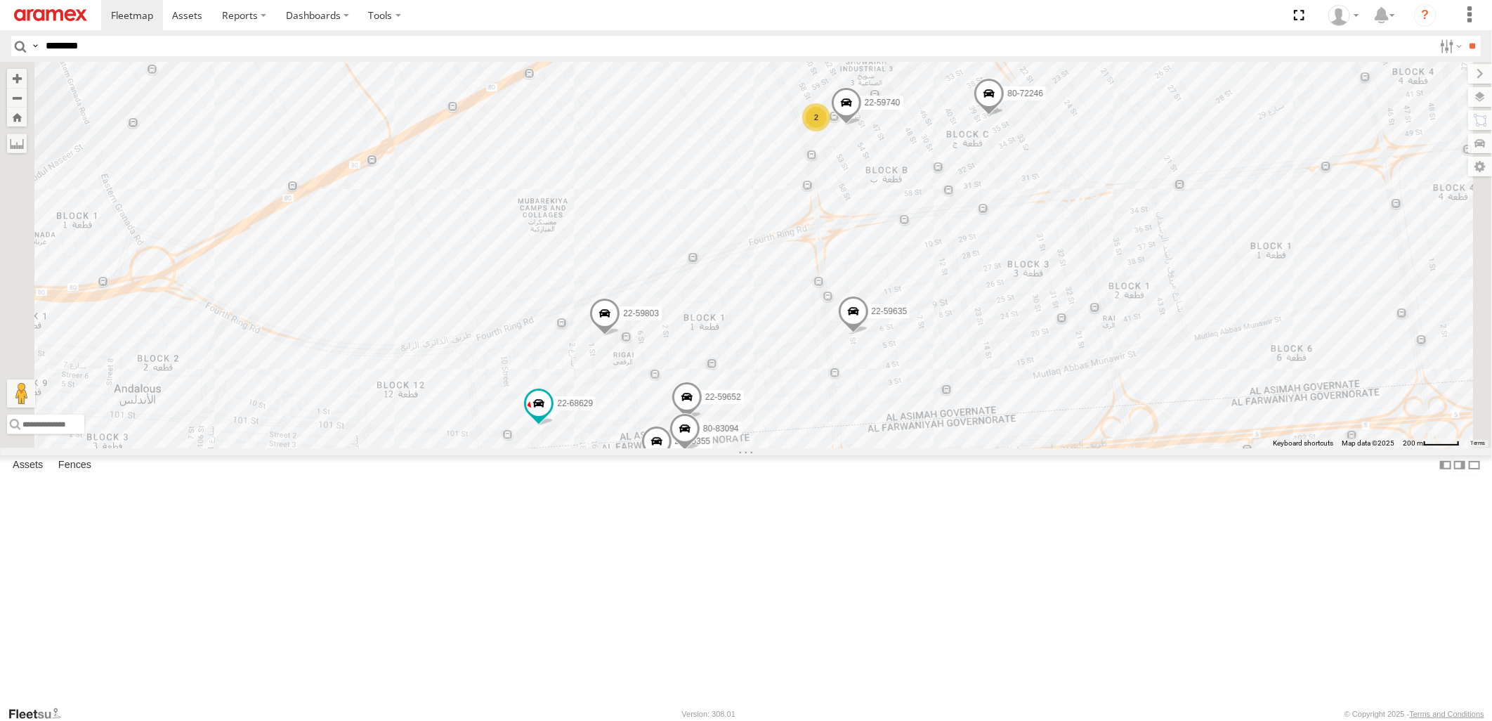
click at [990, 21] on span at bounding box center [977, 8] width 25 height 25
click at [830, 131] on div "2" at bounding box center [816, 117] width 28 height 28
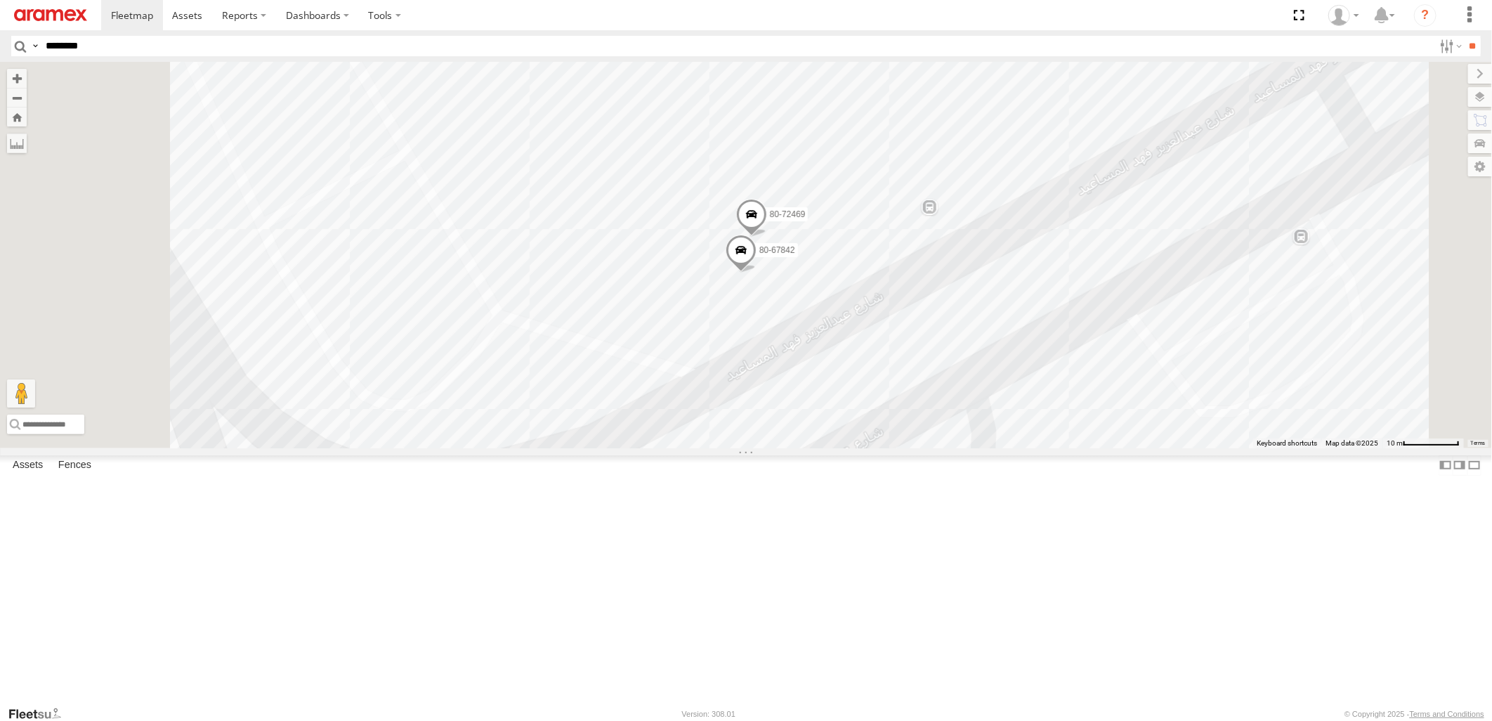
click at [757, 273] on span at bounding box center [741, 254] width 31 height 38
click at [1226, 311] on div "80-72077 22-68629 80-83094 22-55355 22-59803 22-59740 22-59652 22-59635 80-7224…" at bounding box center [746, 255] width 1492 height 386
click at [767, 237] on span at bounding box center [751, 218] width 31 height 38
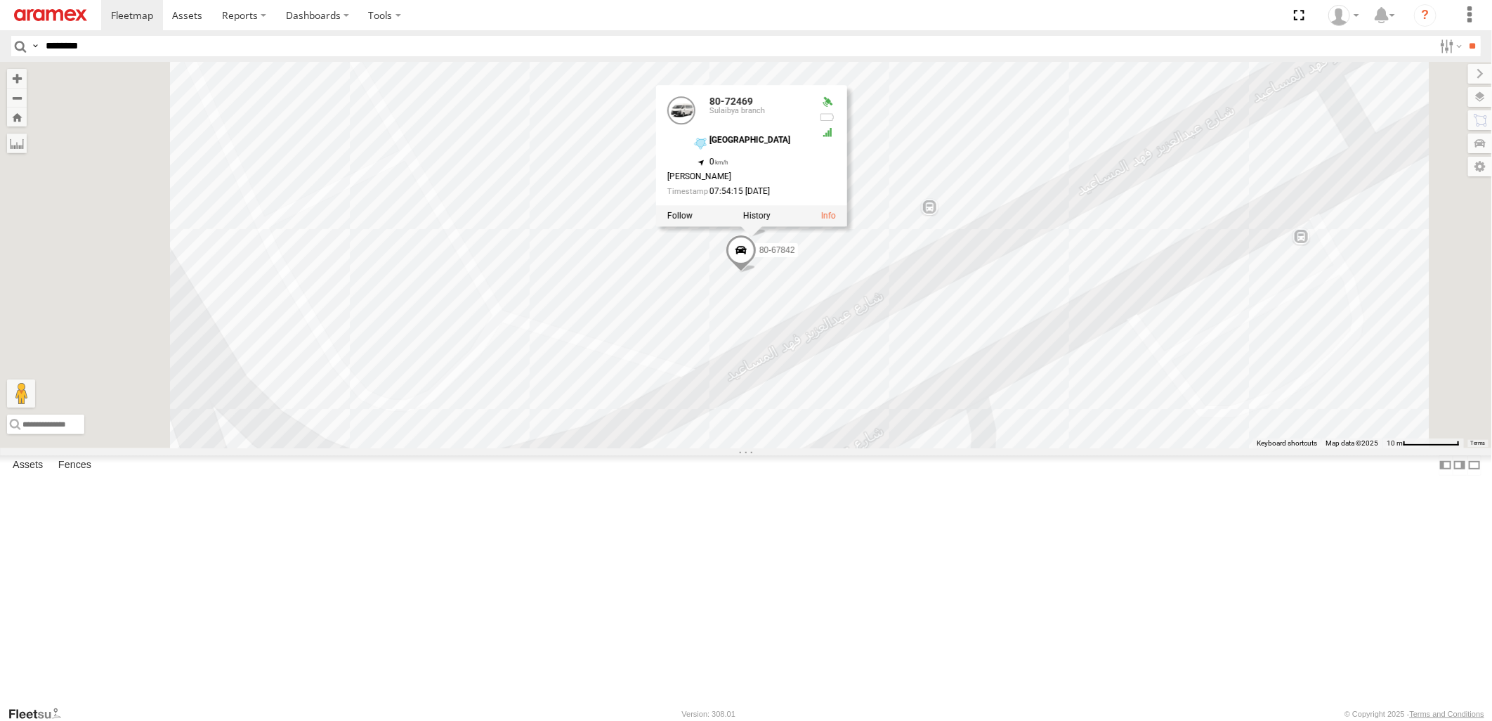
click at [1206, 327] on div "80-72077 22-68629 80-83094 22-55355 22-59803 22-59740 22-59652 22-59635 80-7224…" at bounding box center [746, 255] width 1492 height 386
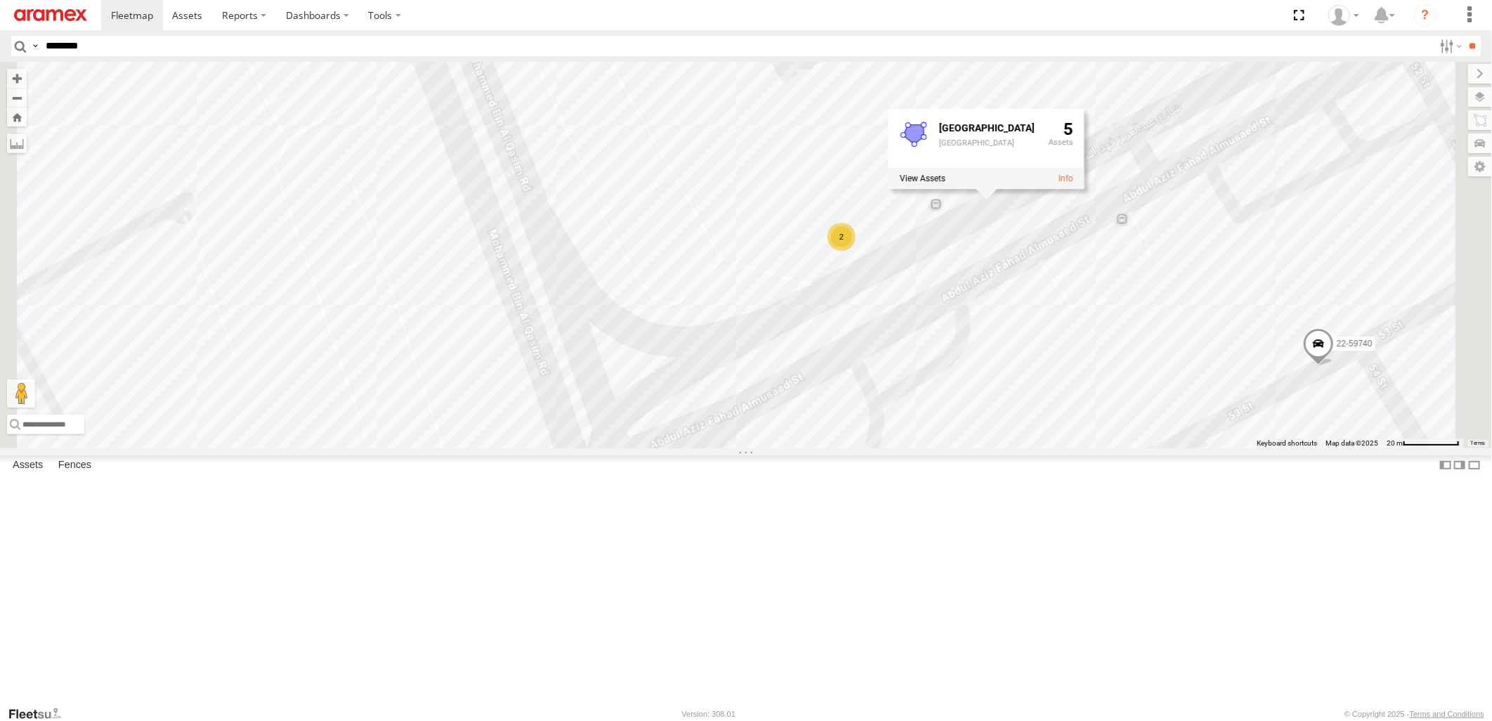
drag, startPoint x: 1022, startPoint y: 542, endPoint x: 1069, endPoint y: 391, distance: 158.2
click at [1069, 391] on div "80-72077 22-68629 80-83094 22-55355 22-59803 22-59740 22-59652 22-59635 80-7224…" at bounding box center [746, 255] width 1492 height 386
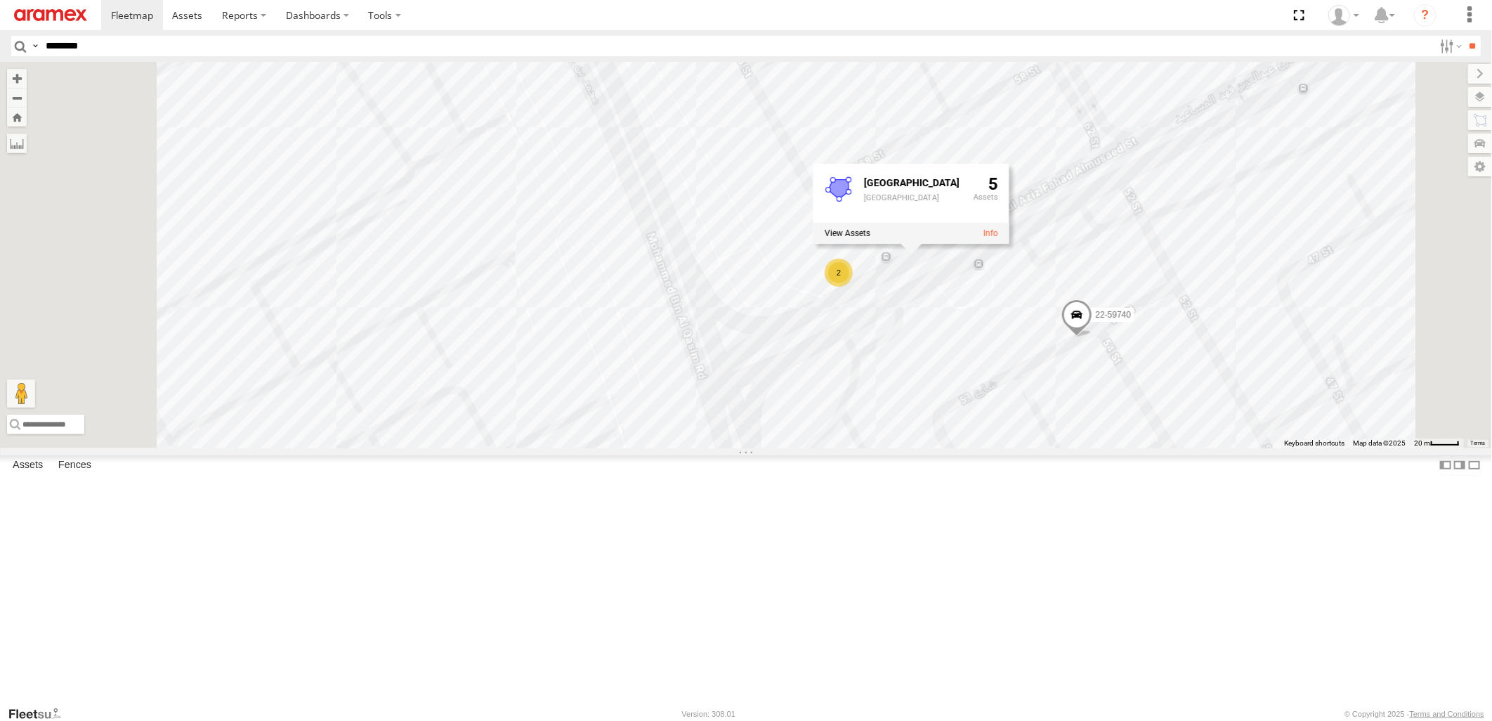
drag, startPoint x: 991, startPoint y: 602, endPoint x: 1014, endPoint y: 362, distance: 241.4
click at [1014, 362] on div "80-72077 22-68629 80-83094 22-55355 22-59803 22-59740 22-59652 22-59635 80-7224…" at bounding box center [746, 255] width 1492 height 386
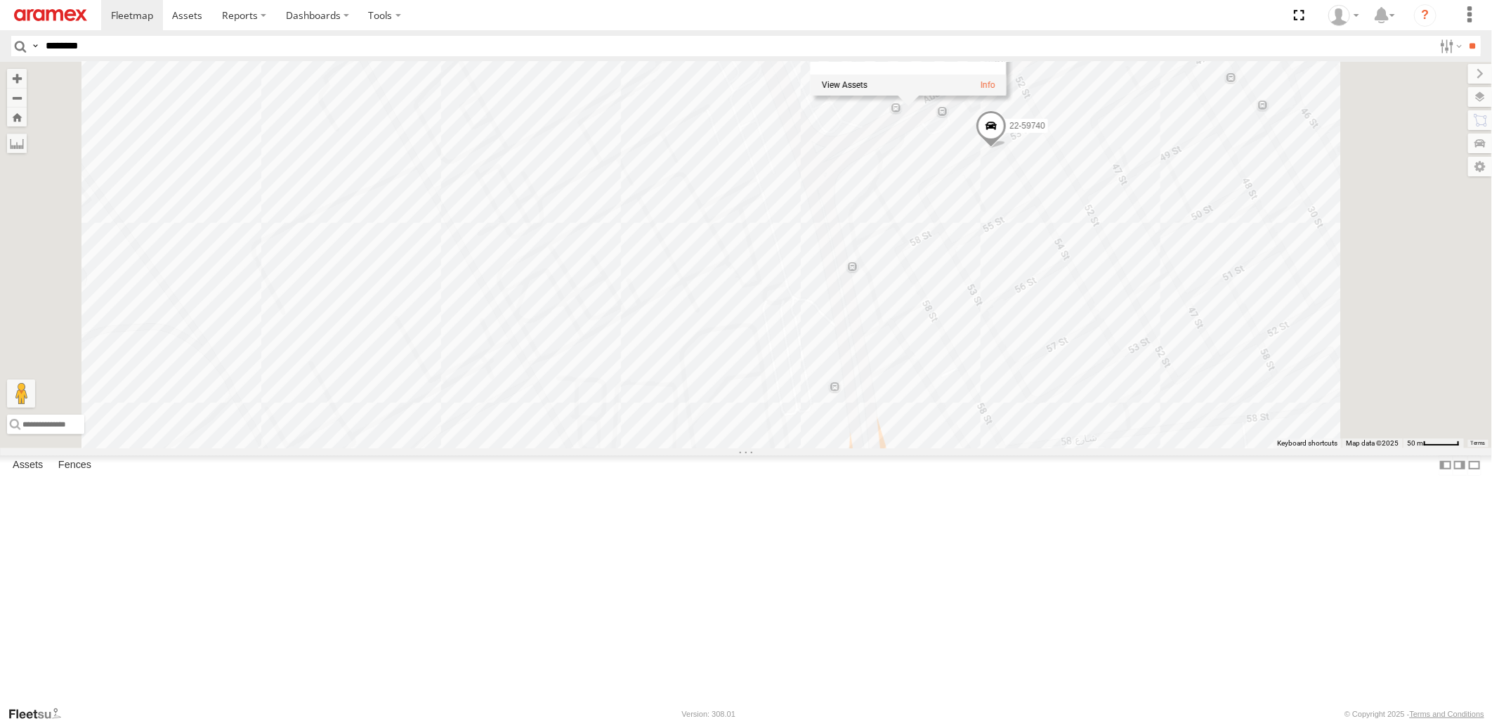
drag, startPoint x: 1012, startPoint y: 598, endPoint x: 1022, endPoint y: 377, distance: 220.9
click at [1022, 382] on div "80-72077 22-68629 80-83094 22-55355 22-59803 22-59740 22-59652 22-59635 80-7224…" at bounding box center [746, 255] width 1492 height 386
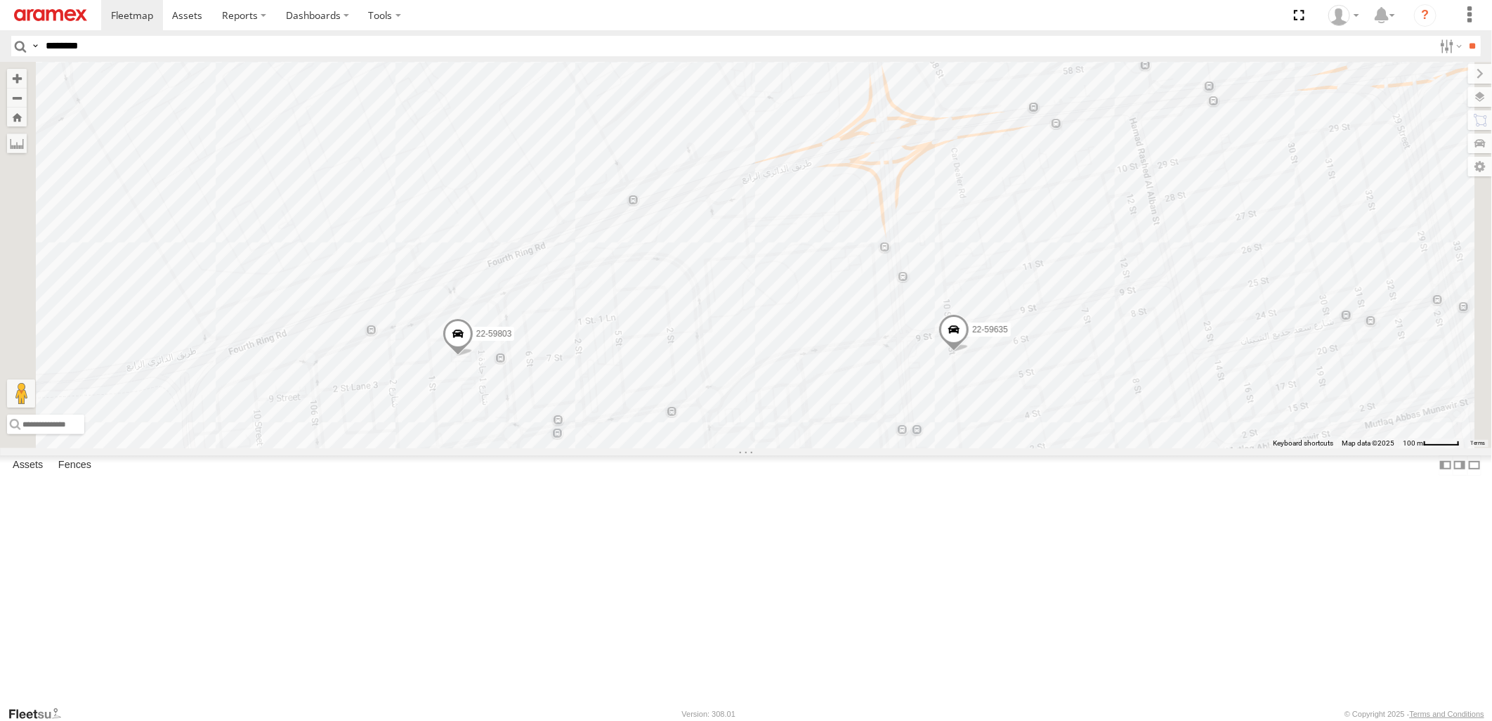
drag, startPoint x: 973, startPoint y: 517, endPoint x: 1042, endPoint y: 303, distance: 225.1
click at [1042, 303] on div "80-72077 22-68629 80-83094 22-55355 22-59803 22-59740 22-59652 22-59635 80-7224…" at bounding box center [746, 255] width 1492 height 386
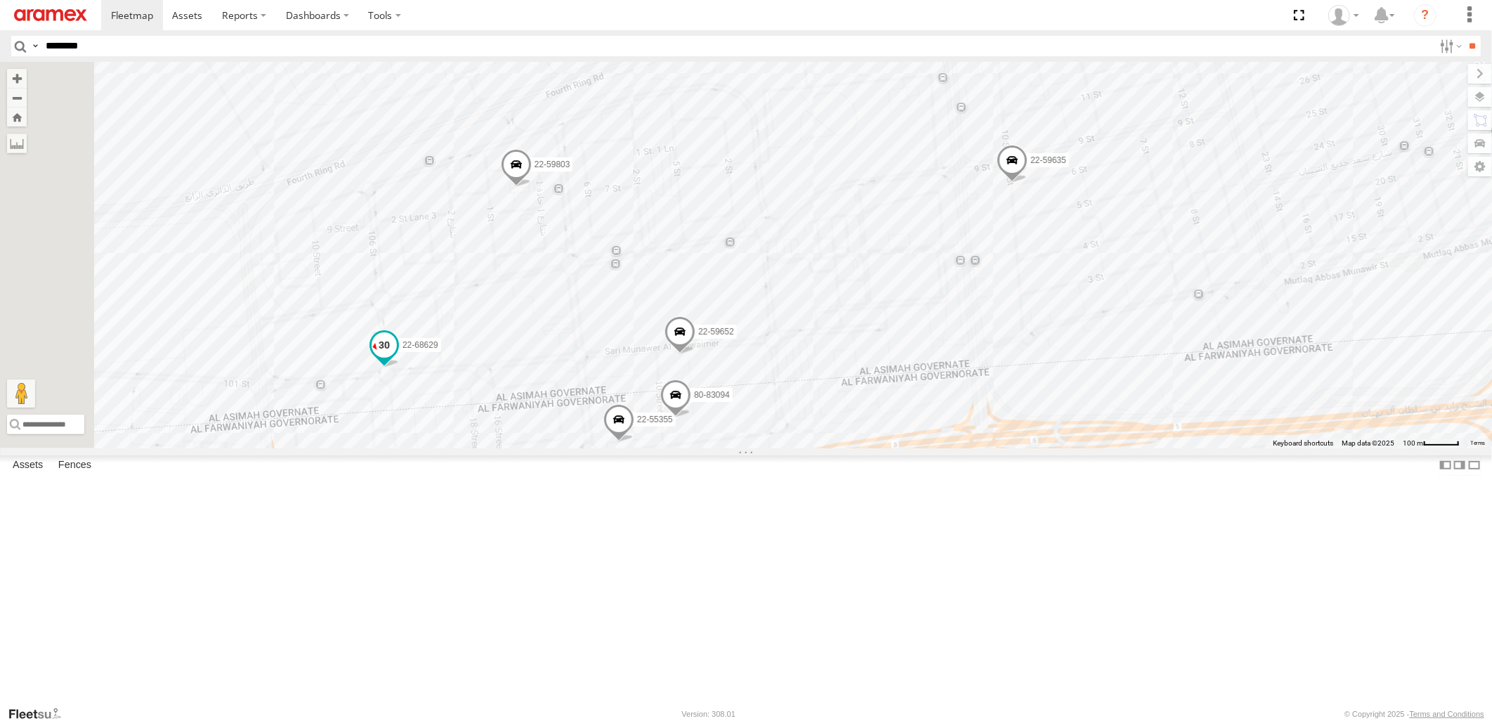
click at [397, 357] on span at bounding box center [384, 344] width 25 height 25
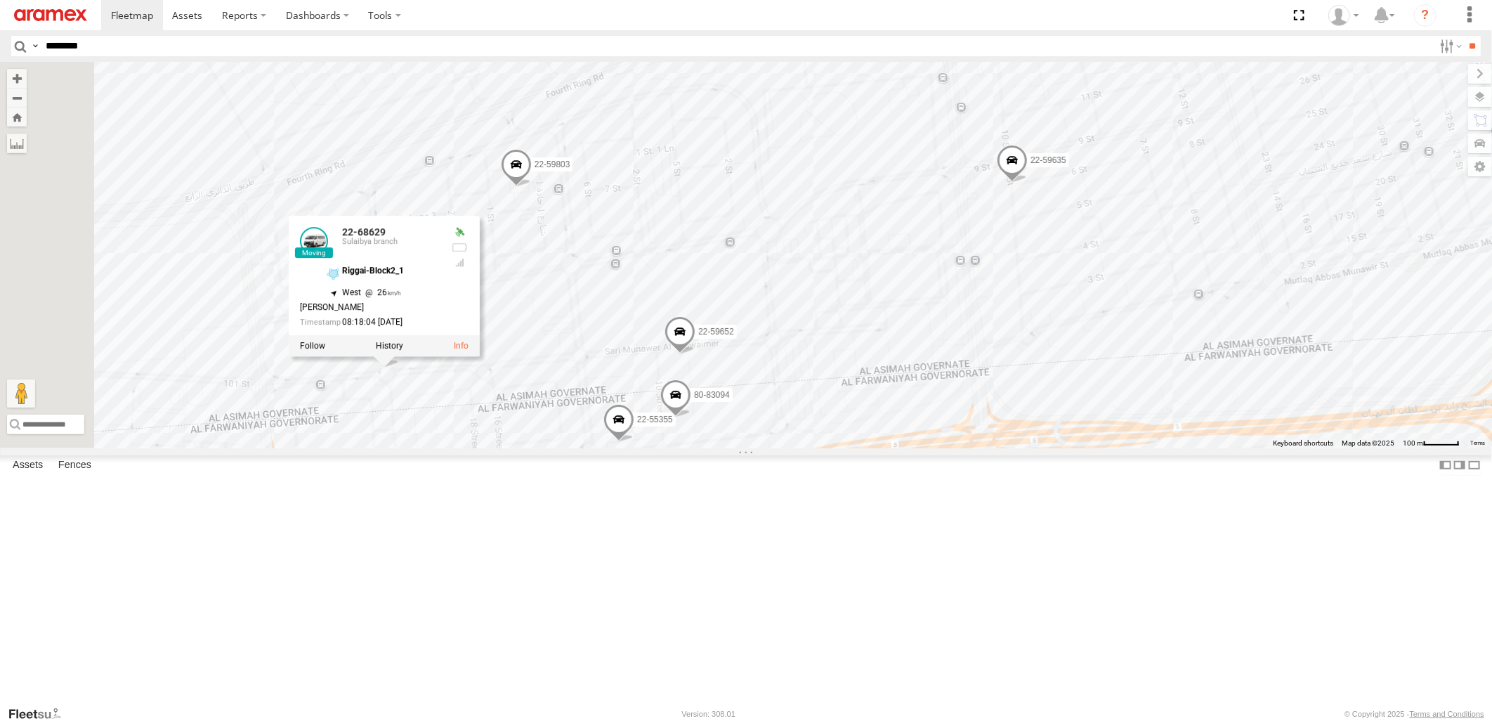
click at [1099, 448] on div "80-72077 22-68629 80-83094 22-55355 22-59803 22-59740 22-59652 22-59635 80-7224…" at bounding box center [746, 255] width 1492 height 386
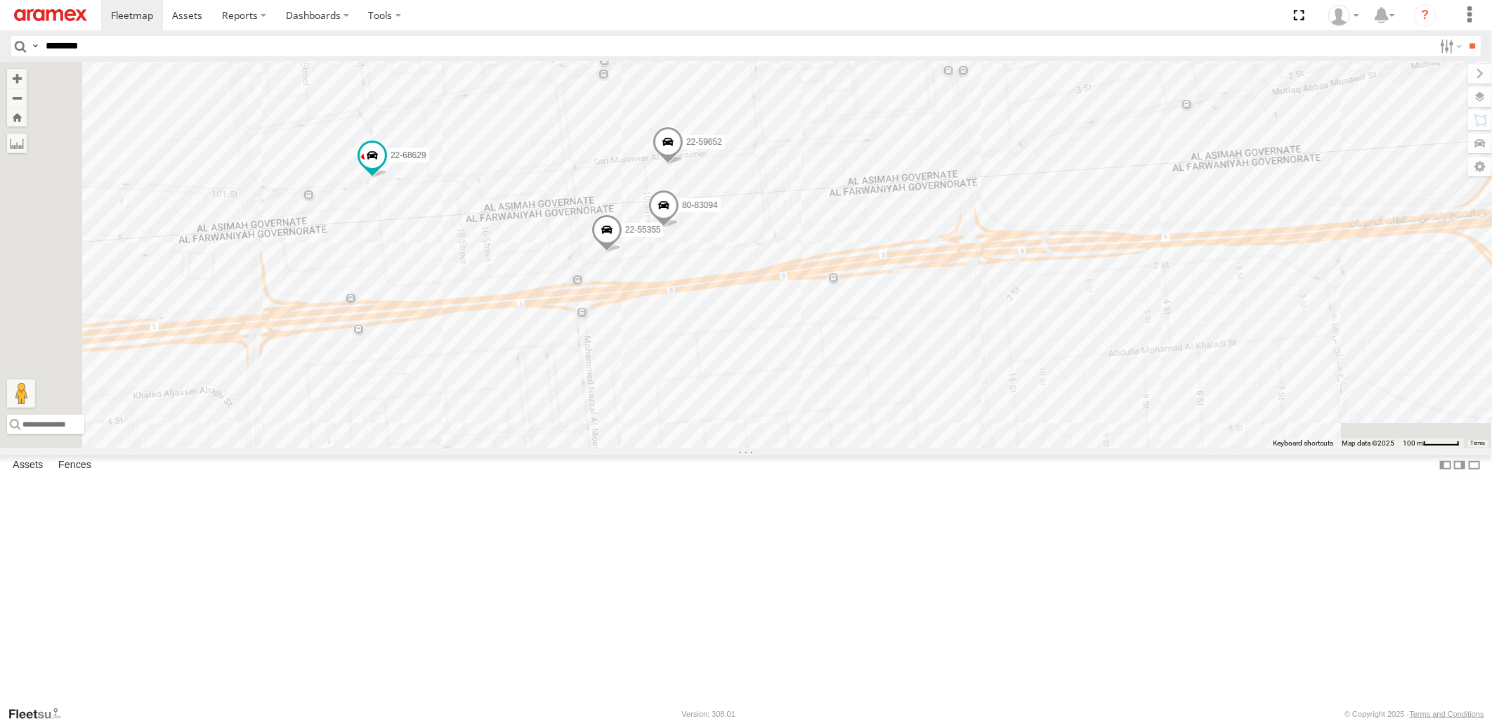
drag, startPoint x: 1147, startPoint y: 594, endPoint x: 1134, endPoint y: 379, distance: 214.7
click at [1134, 379] on div "80-72077 22-68629 80-83094 22-55355 22-59803 22-59740 22-59652 22-59635 80-7224…" at bounding box center [746, 255] width 1492 height 386
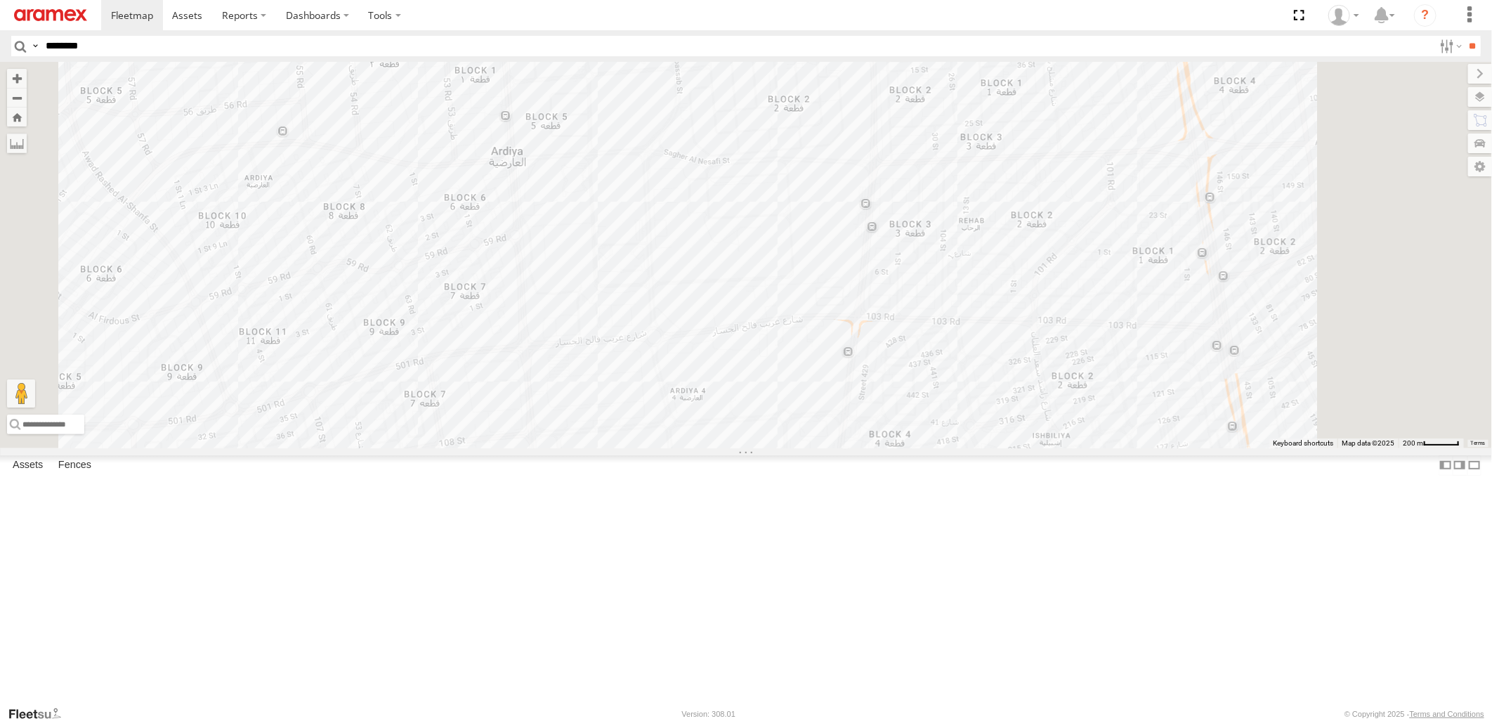
drag, startPoint x: 1232, startPoint y: 660, endPoint x: 1139, endPoint y: 401, distance: 275.6
click at [1139, 401] on div "80-72077 22-68629 80-83094 22-55355 22-59803 22-59740 22-59652 22-59635 80-7224…" at bounding box center [746, 255] width 1492 height 386
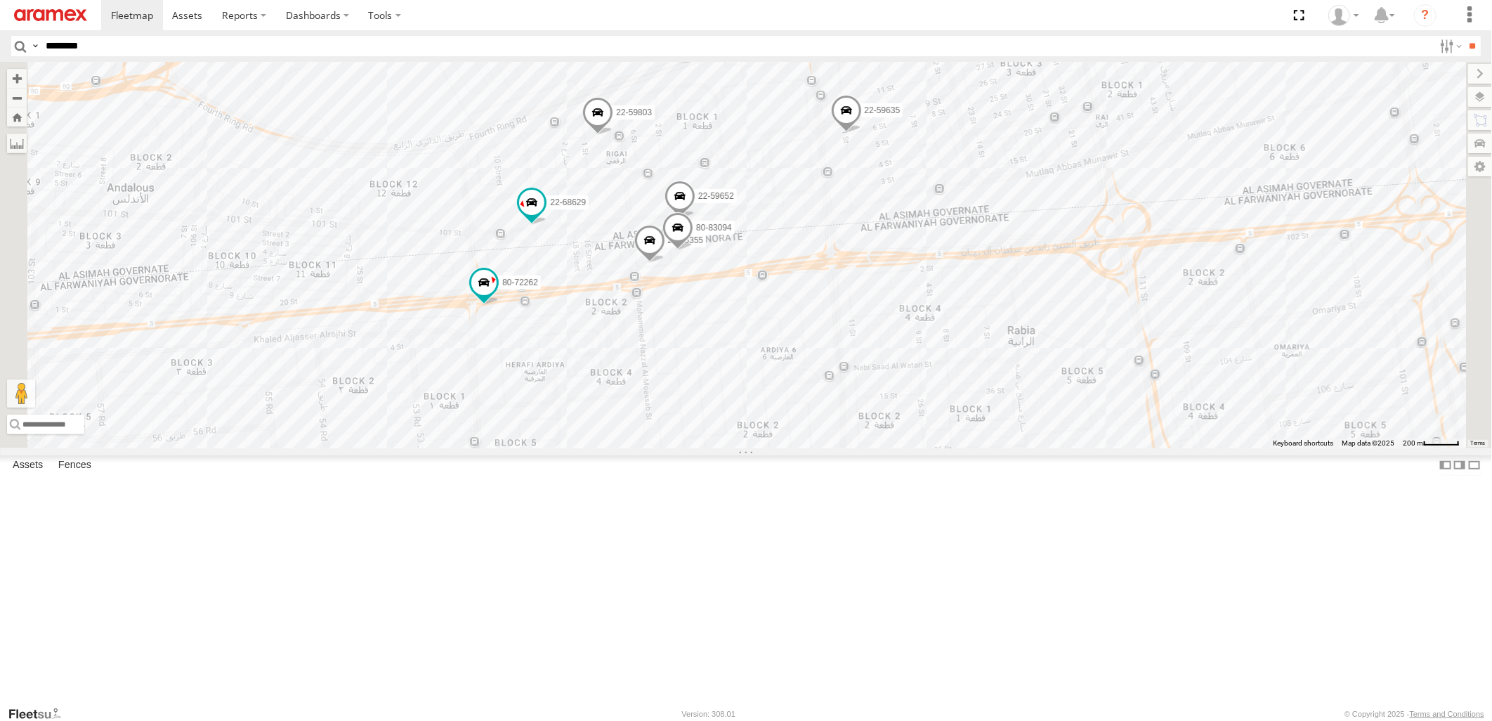
drag, startPoint x: 1144, startPoint y: 389, endPoint x: 1206, endPoint y: 497, distance: 124.6
click at [1111, 720] on html at bounding box center [746, 360] width 1492 height 721
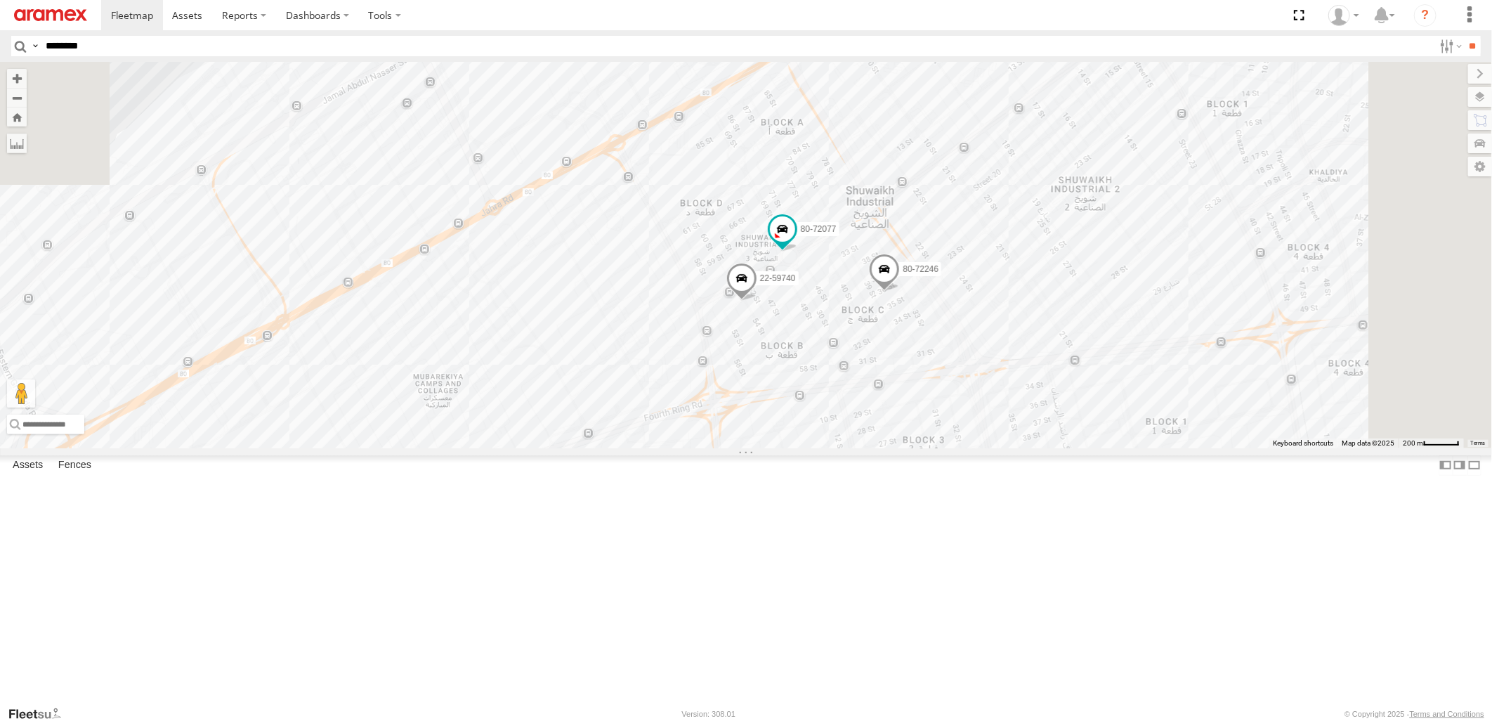
drag, startPoint x: 1228, startPoint y: 336, endPoint x: 1195, endPoint y: 492, distance: 159.4
click at [1195, 448] on div "80-72077 22-68629 80-83094 22-55355 22-59803 22-59740 22-59652 22-59635 80-7224…" at bounding box center [746, 255] width 1492 height 386
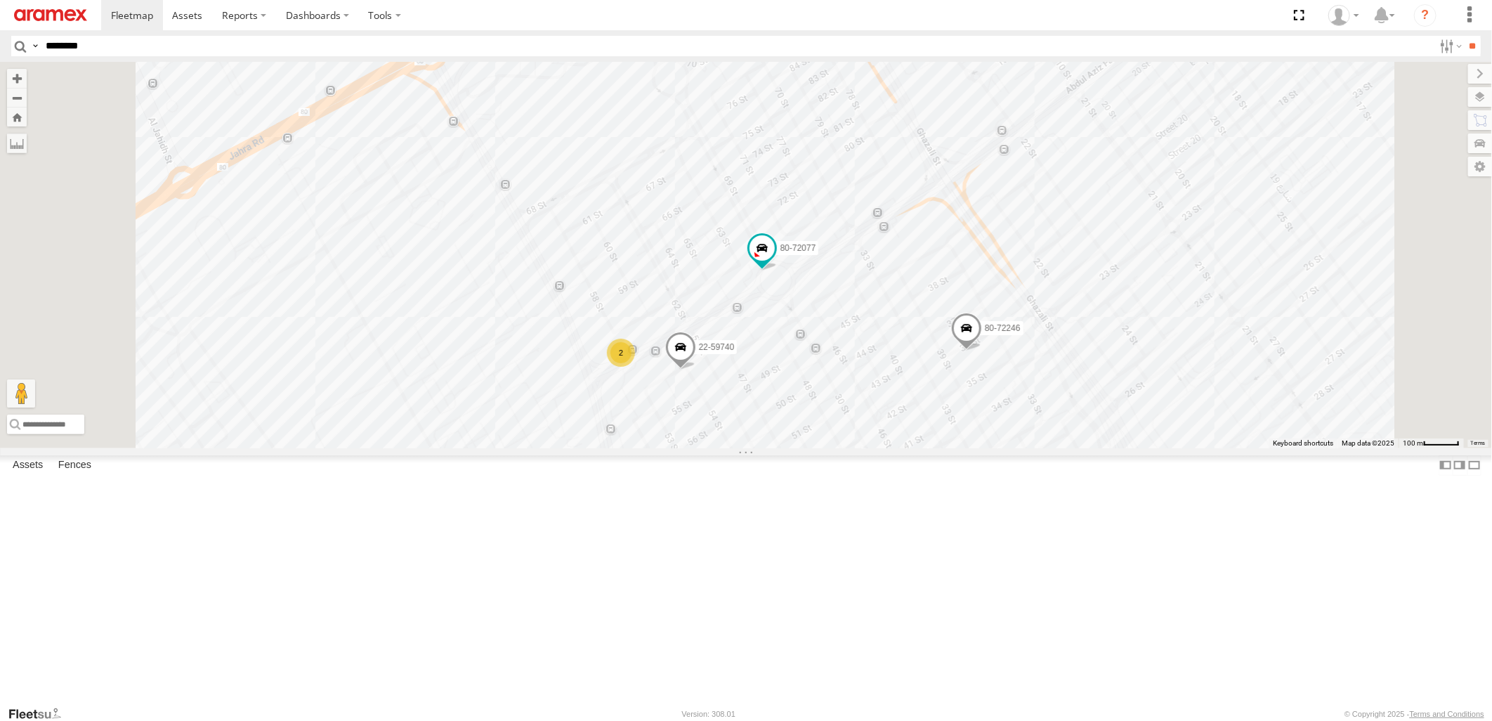
click at [800, 448] on div "80-72077 22-68629 80-83094 22-55355 22-59803 22-59740 22-59652 22-59635 80-7224…" at bounding box center [746, 255] width 1492 height 386
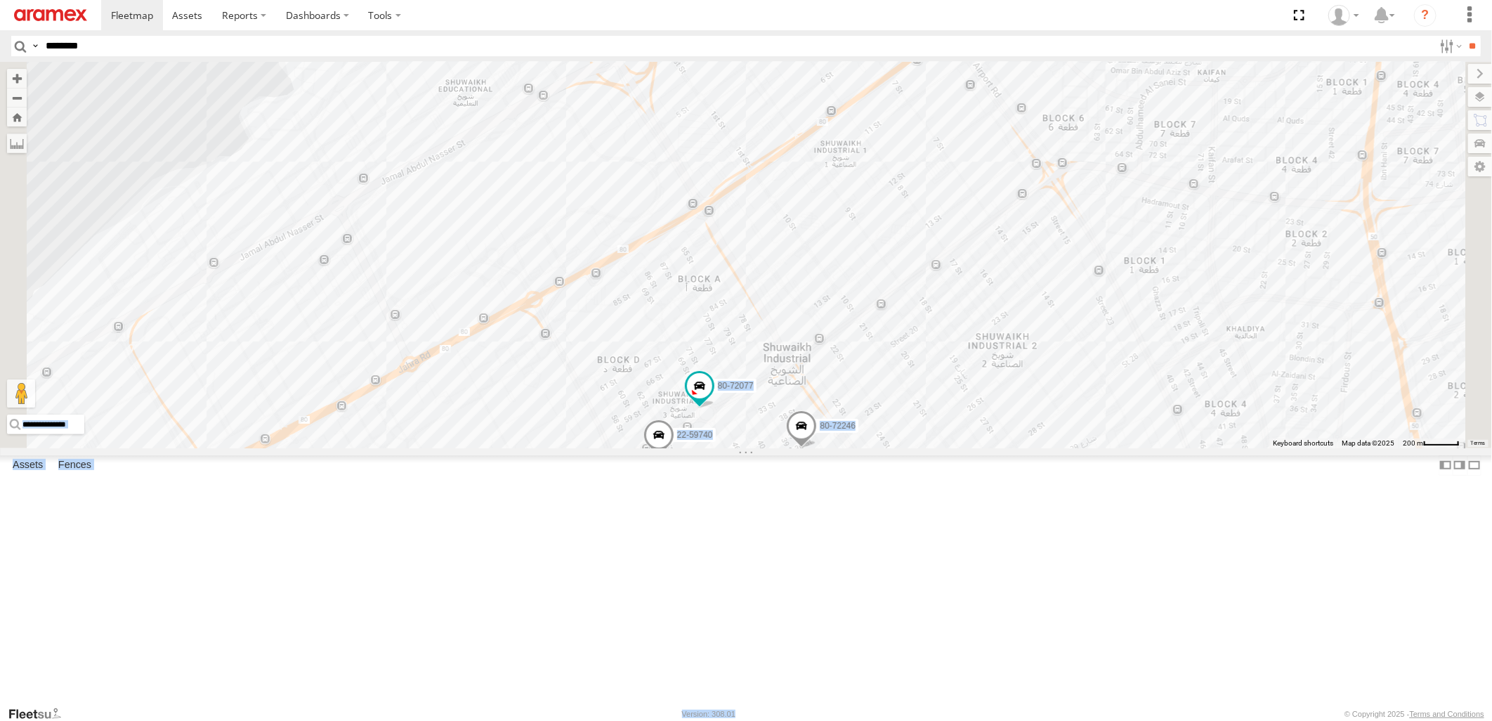
drag, startPoint x: 816, startPoint y: 708, endPoint x: 908, endPoint y: 298, distance: 419.7
click at [908, 298] on body at bounding box center [746, 360] width 1492 height 721
click at [918, 448] on div "80-72077 22-68629 80-83094 22-55355 22-59803 22-59740 22-59652 22-59635 80-7224…" at bounding box center [746, 255] width 1492 height 386
click at [809, 448] on div "80-72077 22-68629 80-83094 22-55355 22-59803 22-59740 22-59652 22-59635 80-7224…" at bounding box center [746, 255] width 1492 height 386
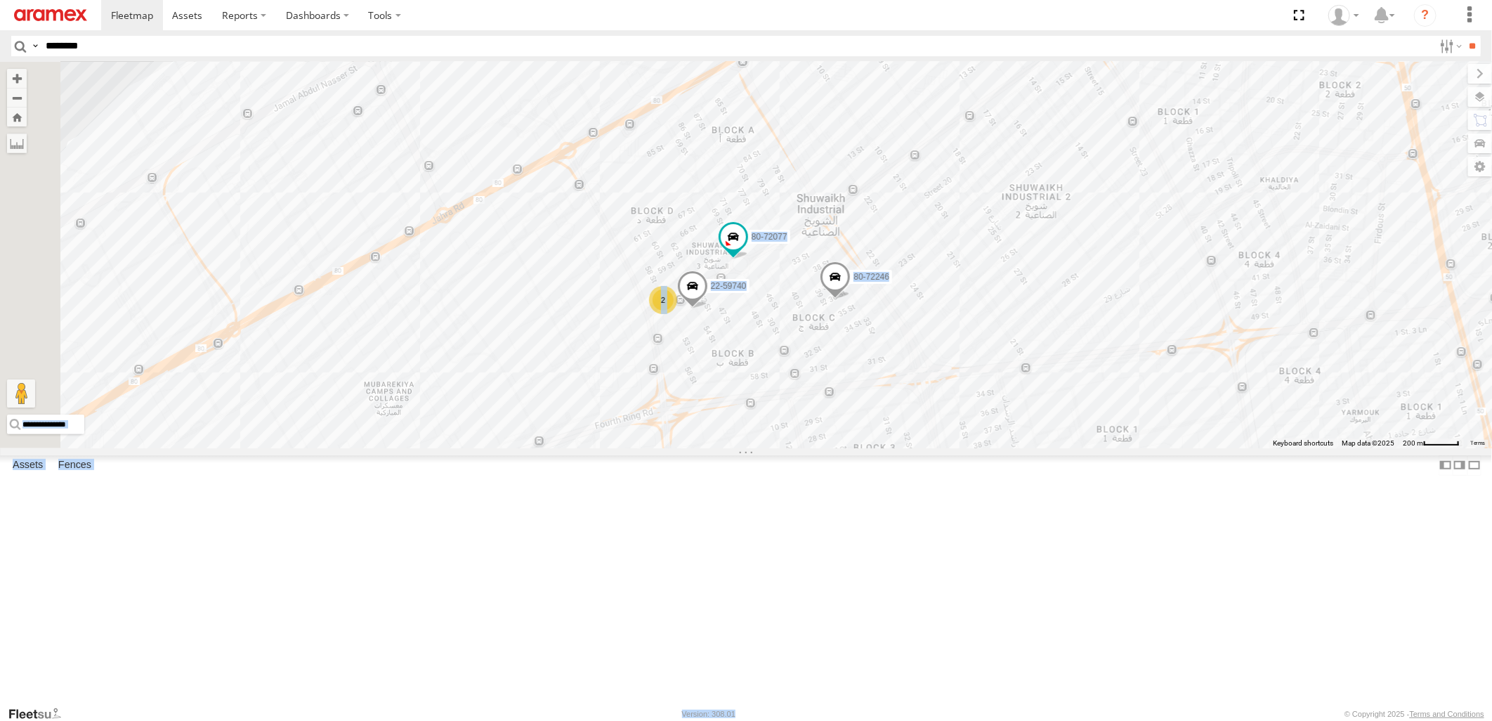
drag, startPoint x: 832, startPoint y: 686, endPoint x: 901, endPoint y: 441, distance: 254.0
click at [901, 441] on div "80-72077 22-68629 80-83094 22-55355 22-59803 22-59740 22-59652 22-59635 80-7224…" at bounding box center [746, 255] width 1492 height 386
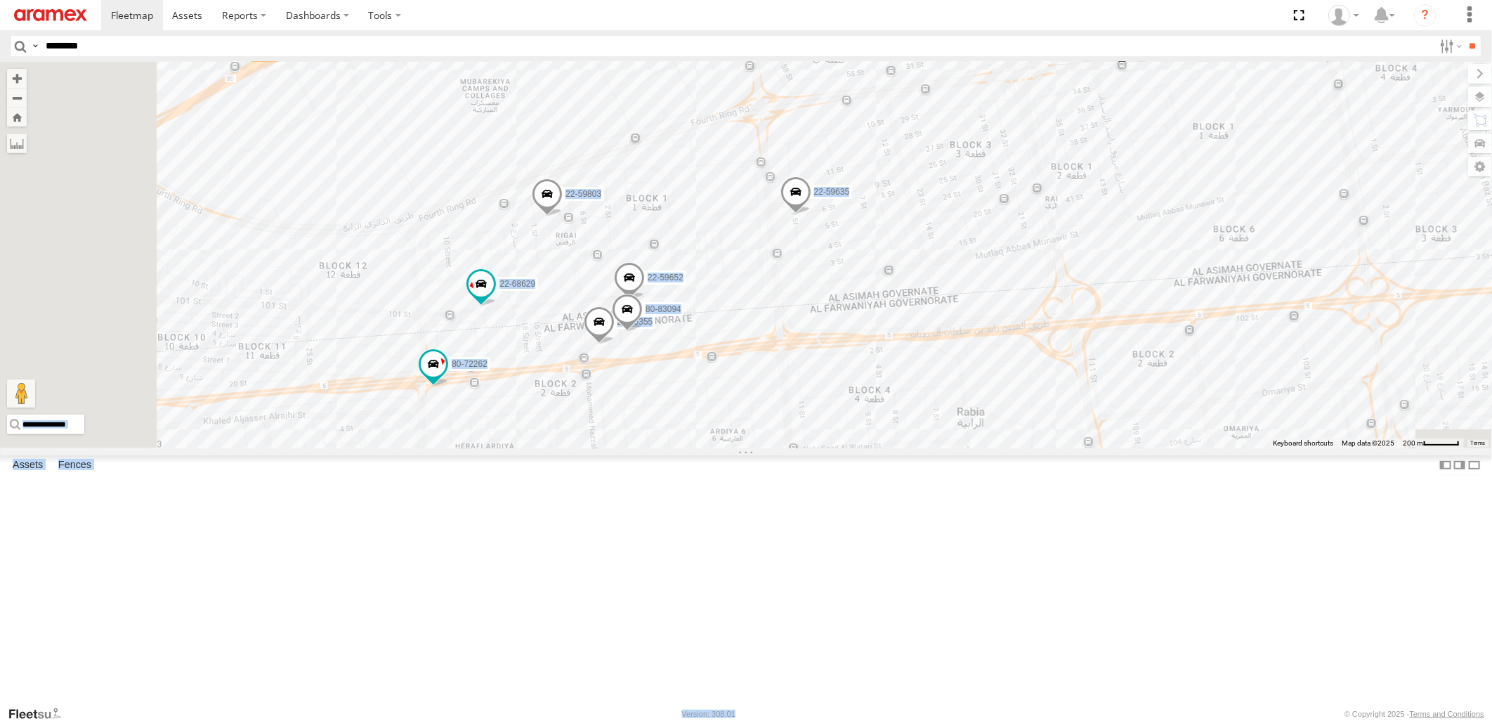
drag, startPoint x: 850, startPoint y: 613, endPoint x: 901, endPoint y: 403, distance: 215.6
click at [901, 403] on div "80-72077 22-68629 80-83094 22-55355 22-59803 22-59740 22-59652 22-59635 80-7224…" at bounding box center [746, 255] width 1492 height 386
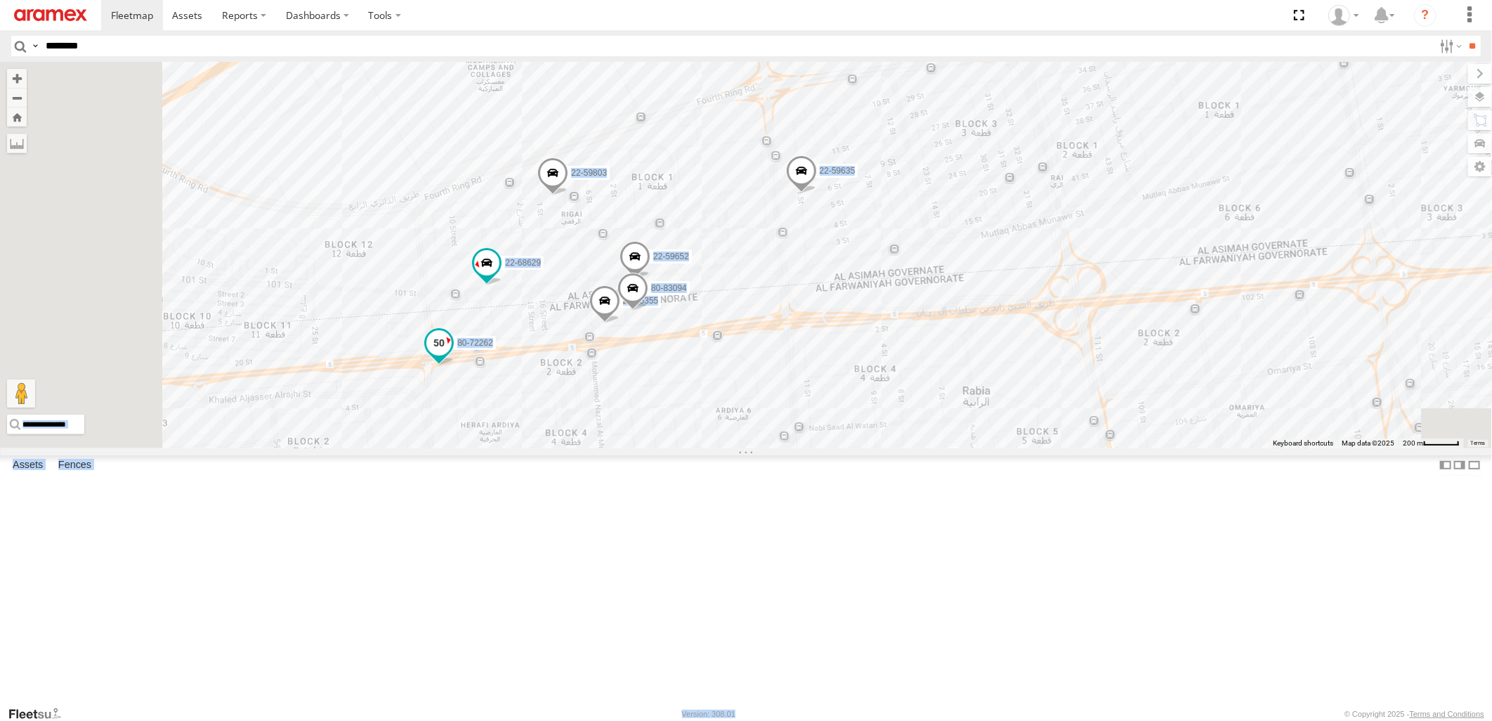
click at [452, 356] on span at bounding box center [438, 342] width 25 height 25
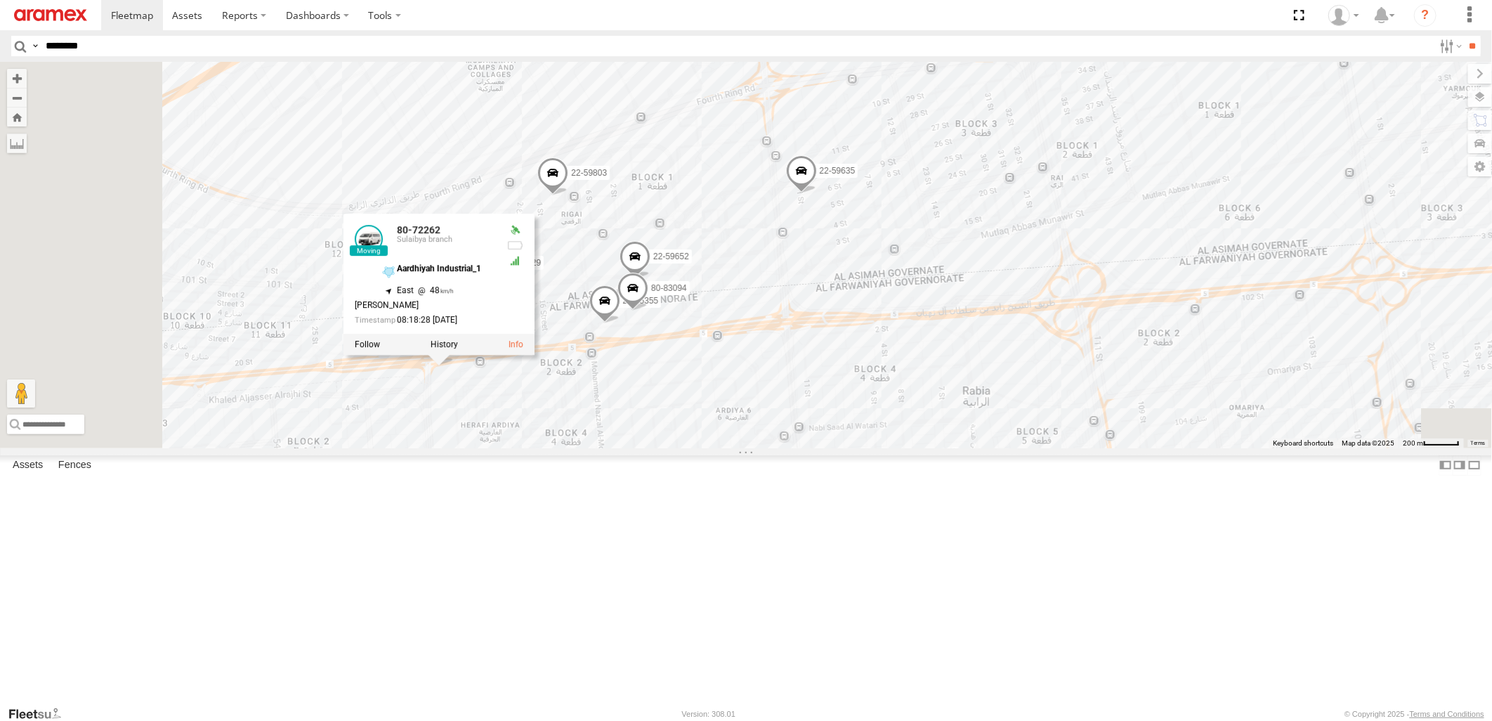
click at [970, 448] on div "80-72077 22-68629 80-83094 22-55355 22-59803 22-59740 22-59652 22-59635 80-7224…" at bounding box center [746, 255] width 1492 height 386
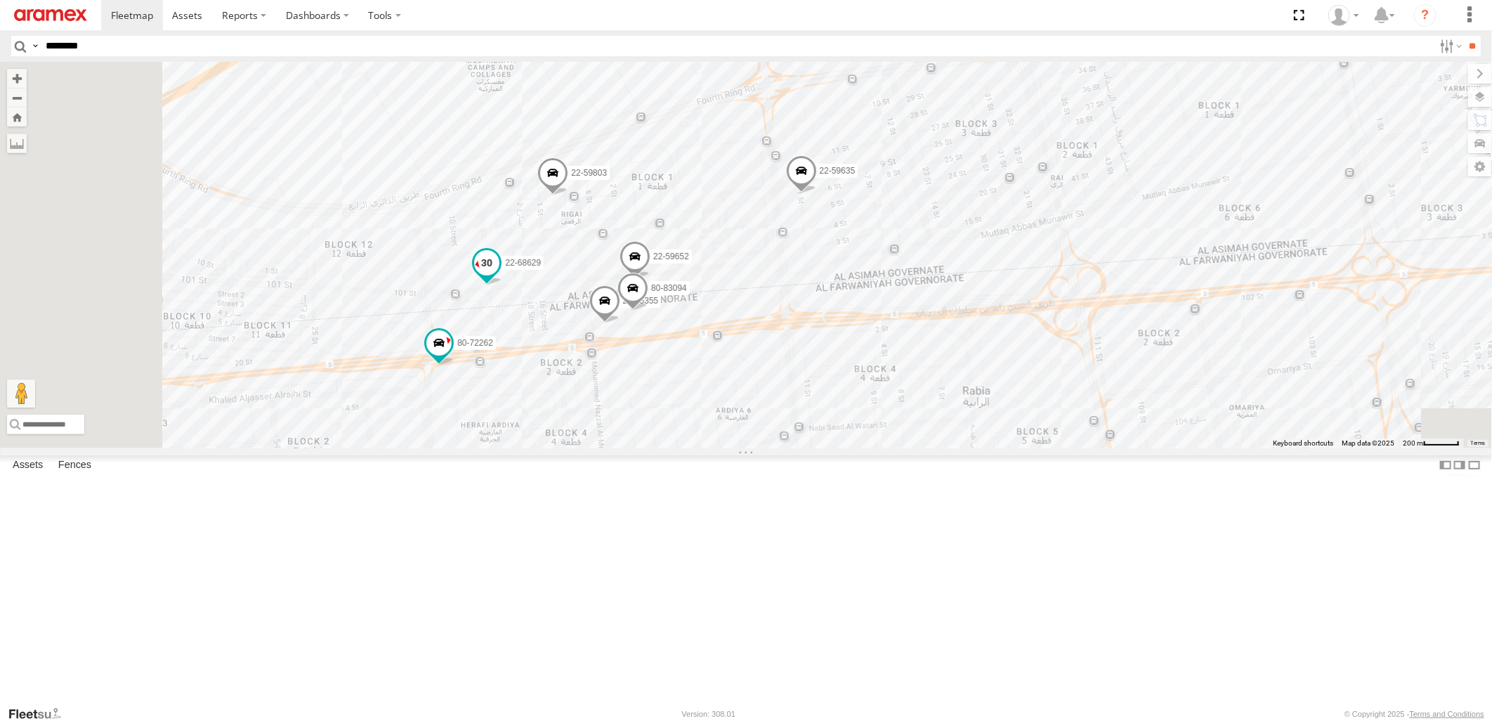
click at [500, 275] on span at bounding box center [486, 262] width 25 height 25
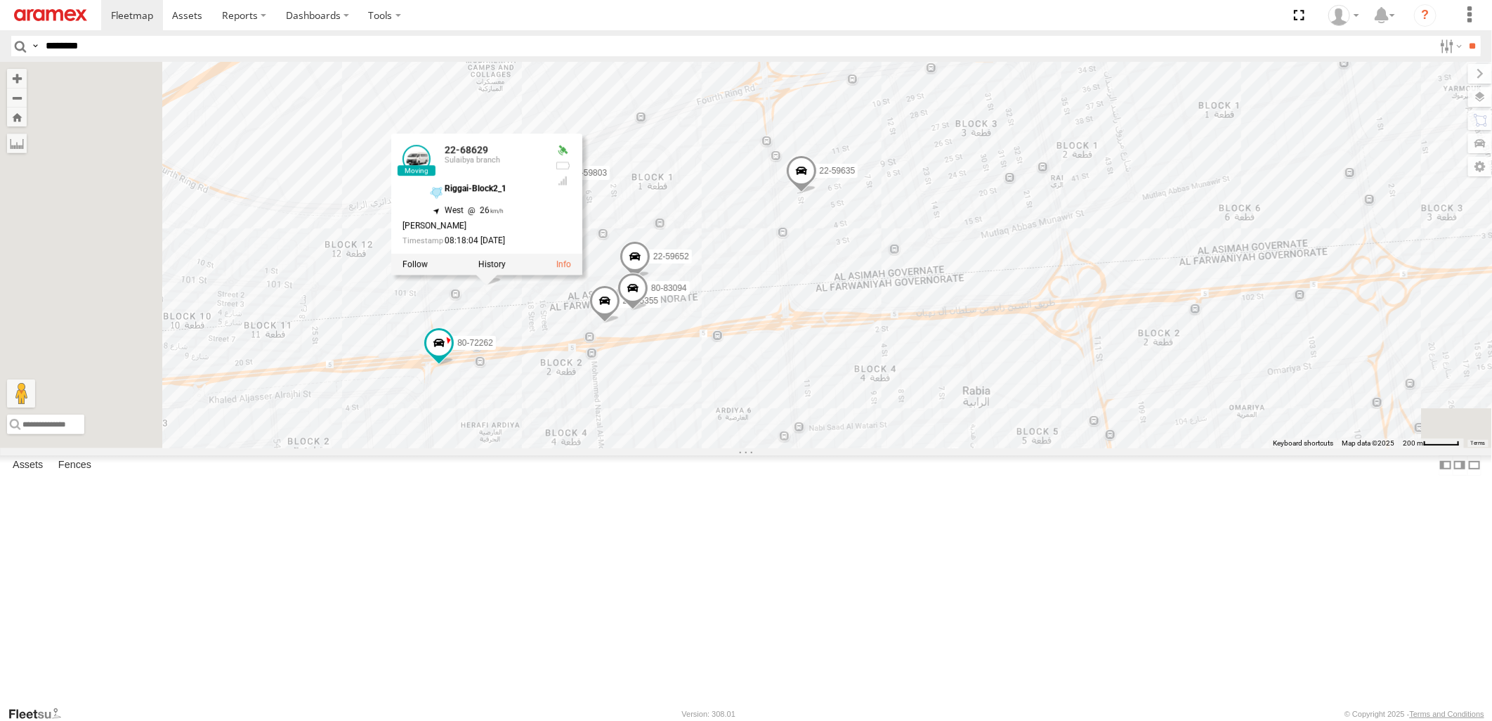
click at [964, 448] on div "80-72077 22-68629 80-83094 22-55355 22-59803 22-59740 22-59652 22-59635 80-7224…" at bounding box center [746, 255] width 1492 height 386
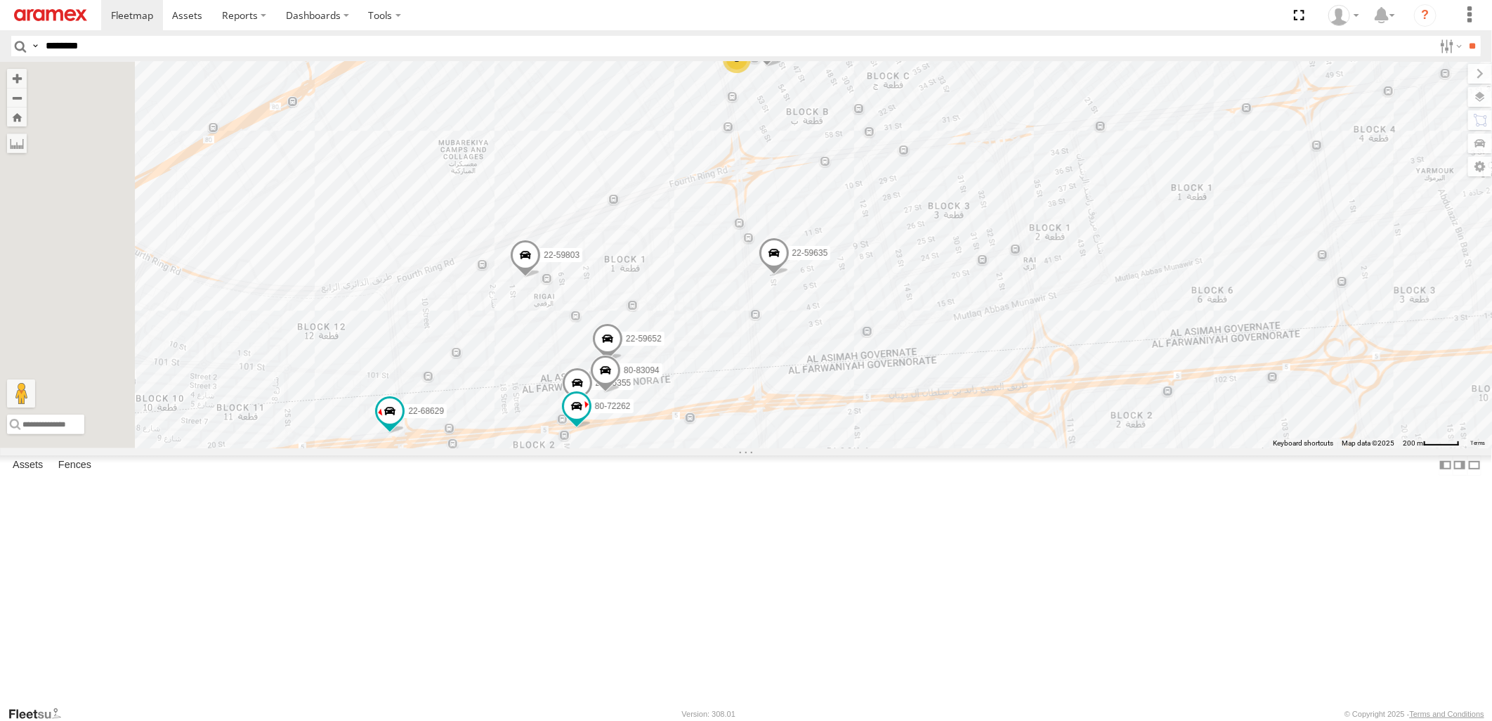
drag, startPoint x: 942, startPoint y: 207, endPoint x: 914, endPoint y: 293, distance: 90.9
click at [914, 293] on div "80-72077 22-68629 80-83094 22-55355 22-59803 22-59740 22-59652 22-59635 80-7224…" at bounding box center [746, 255] width 1492 height 386
